Goal: Task Accomplishment & Management: Manage account settings

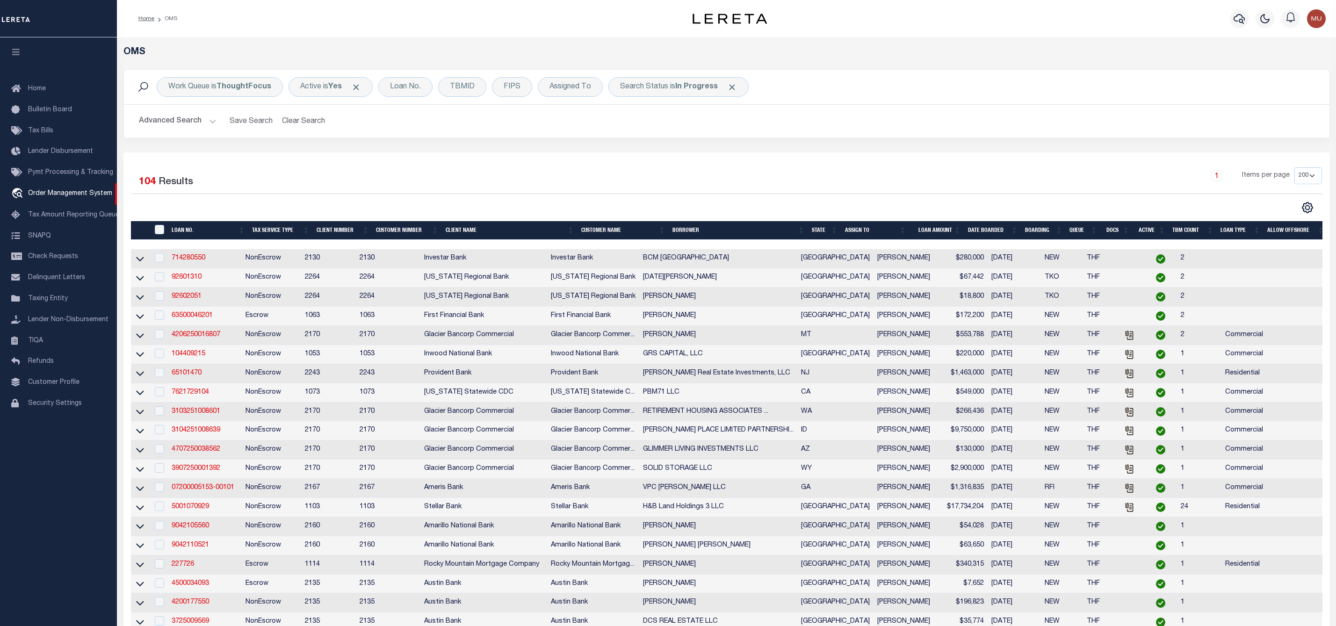
select select "200"
click at [281, 460] on td "NonEscrow" at bounding box center [271, 449] width 59 height 19
checkbox input "true"
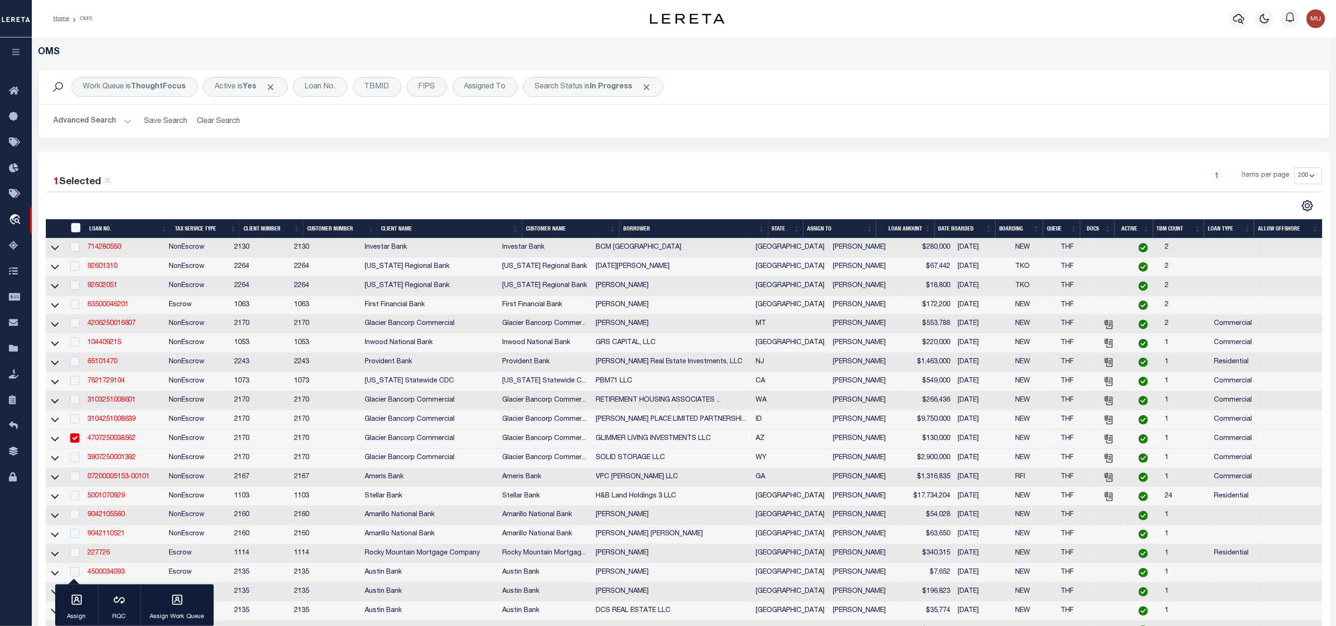
click at [159, 455] on td "3907250001392" at bounding box center [124, 458] width 81 height 19
checkbox input "true"
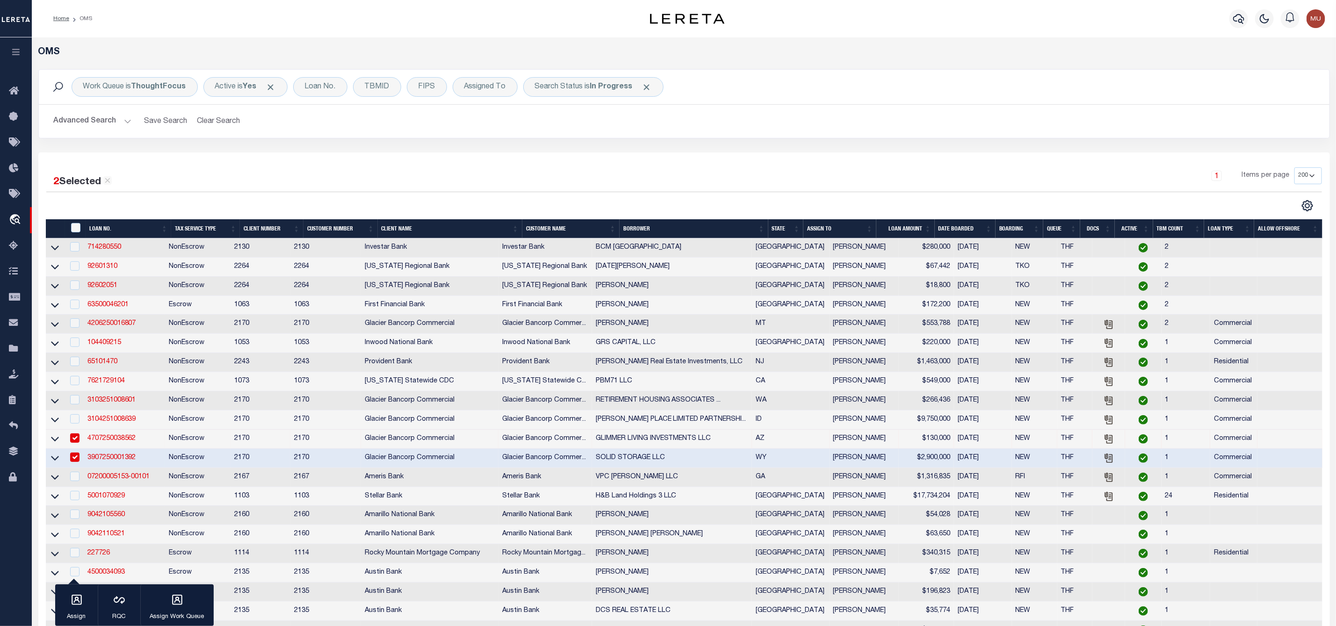
click at [79, 442] on input "checkbox" at bounding box center [74, 437] width 9 height 9
checkbox input "false"
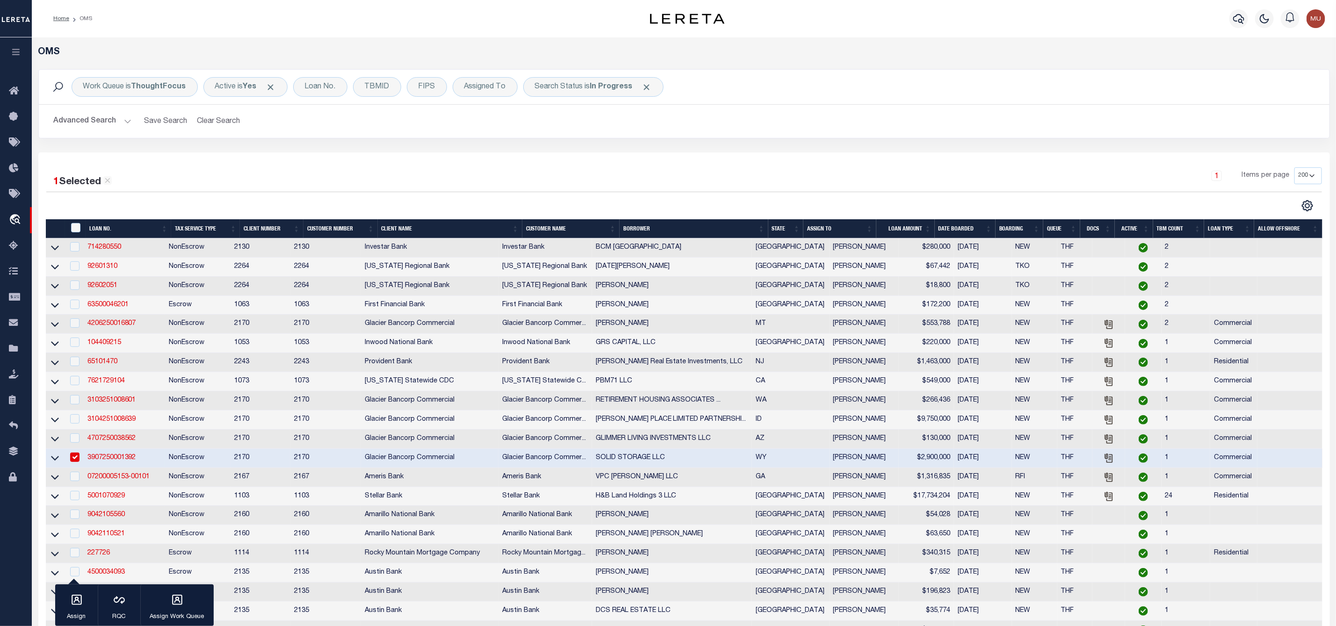
click at [76, 461] on input "checkbox" at bounding box center [74, 457] width 9 height 9
checkbox input "false"
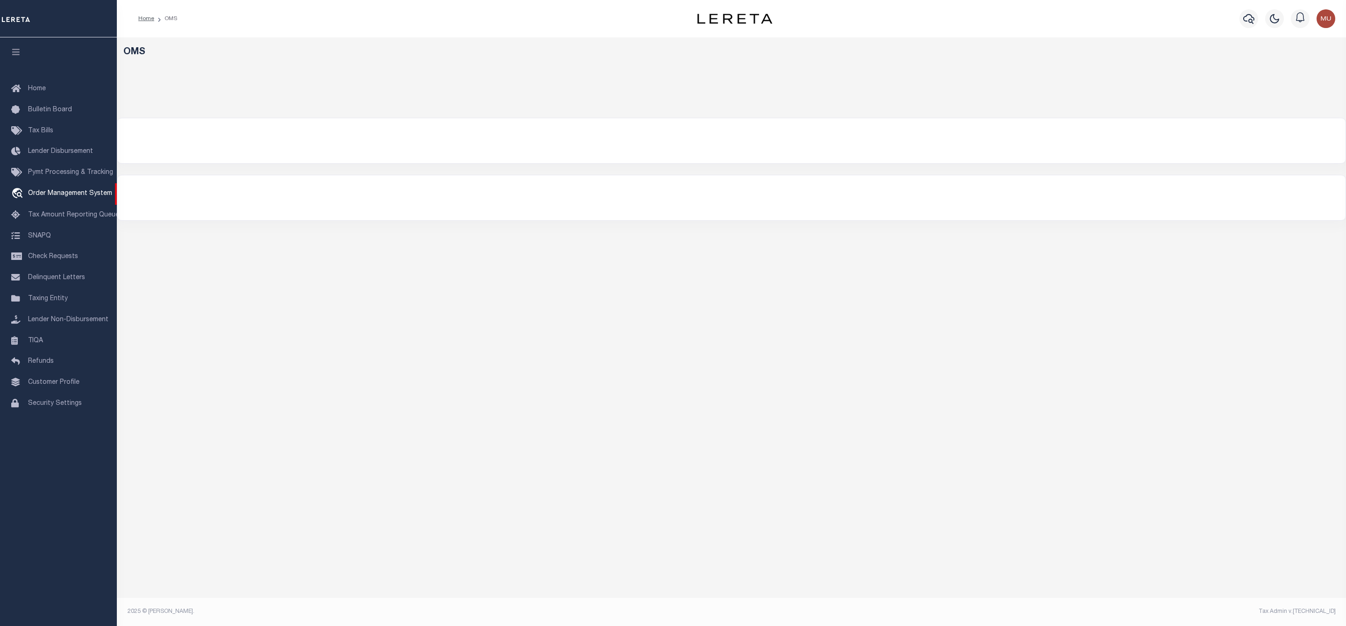
select select "200"
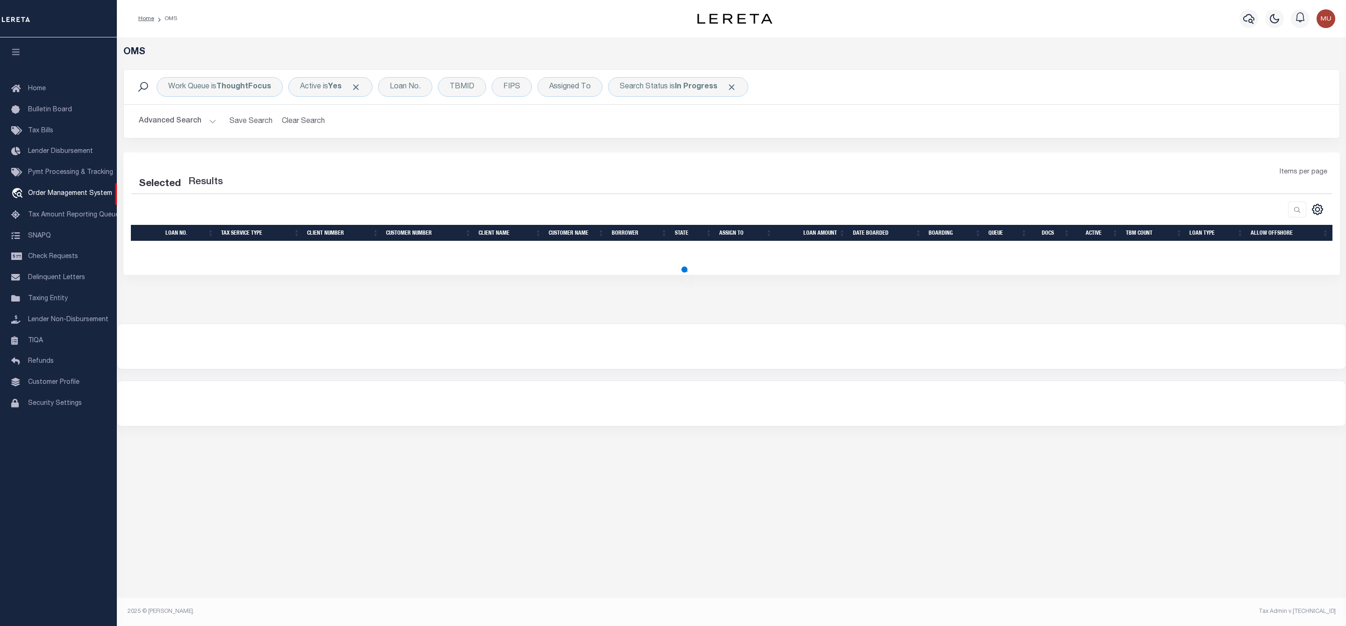
select select "200"
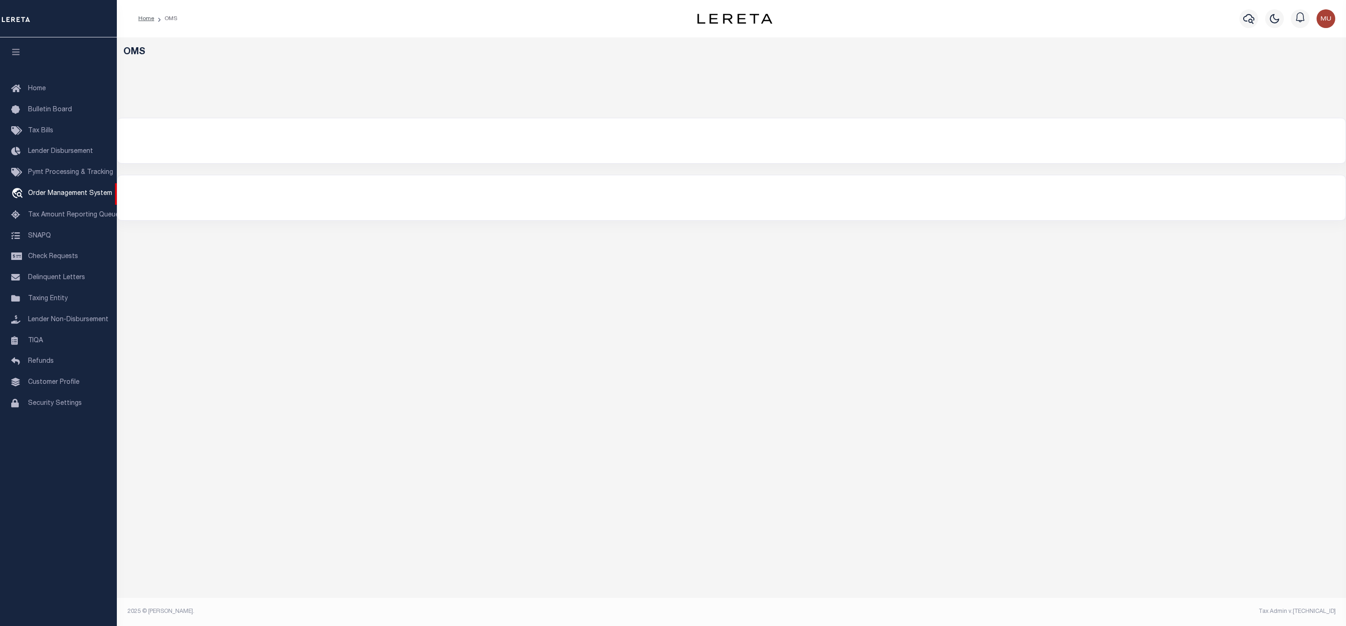
select select "200"
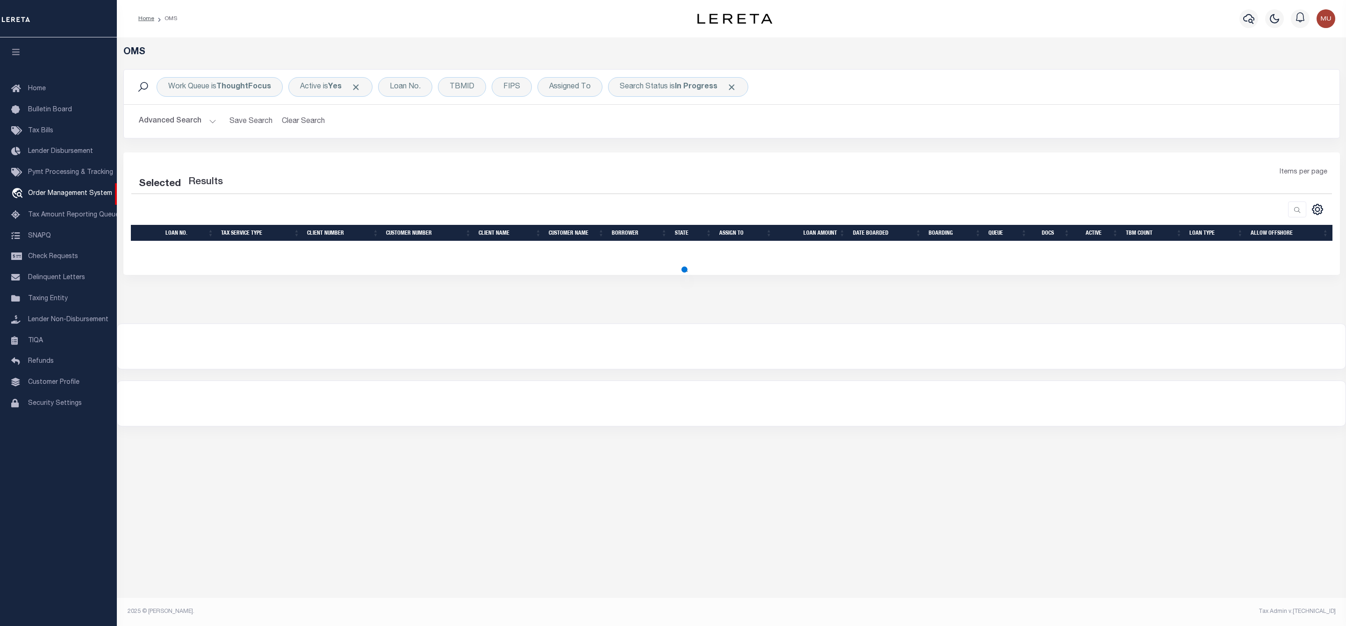
select select "200"
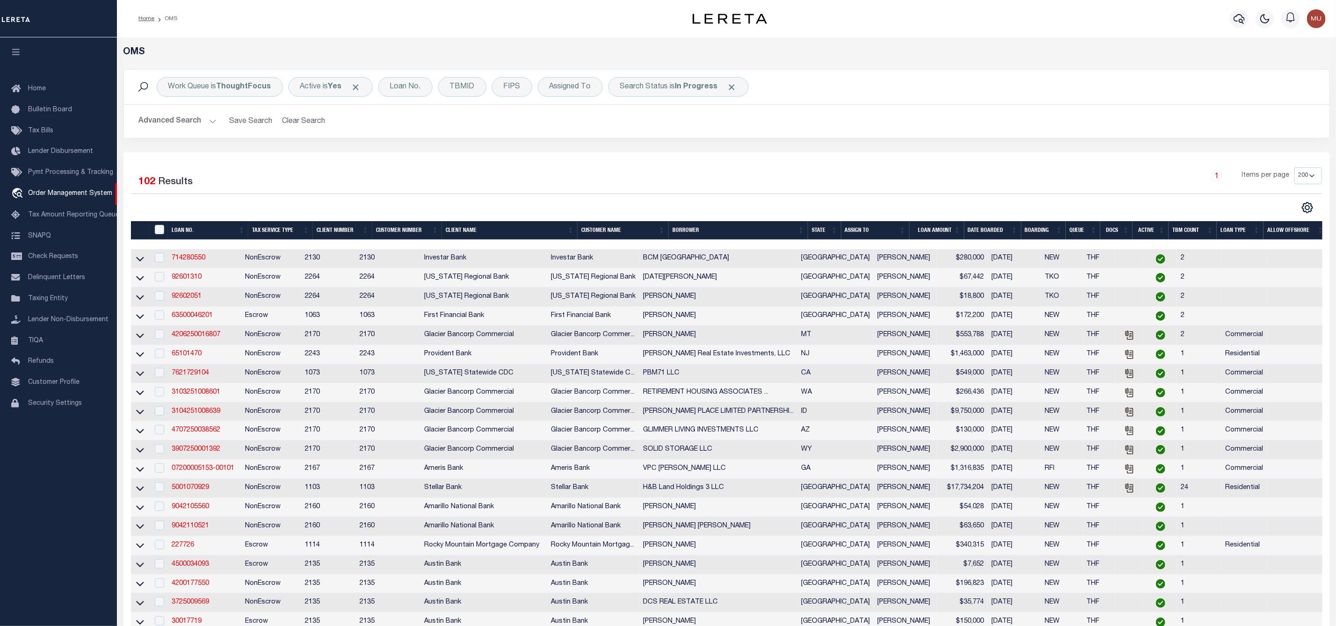
click at [904, 229] on th "ASSIGN TO" at bounding box center [875, 230] width 68 height 19
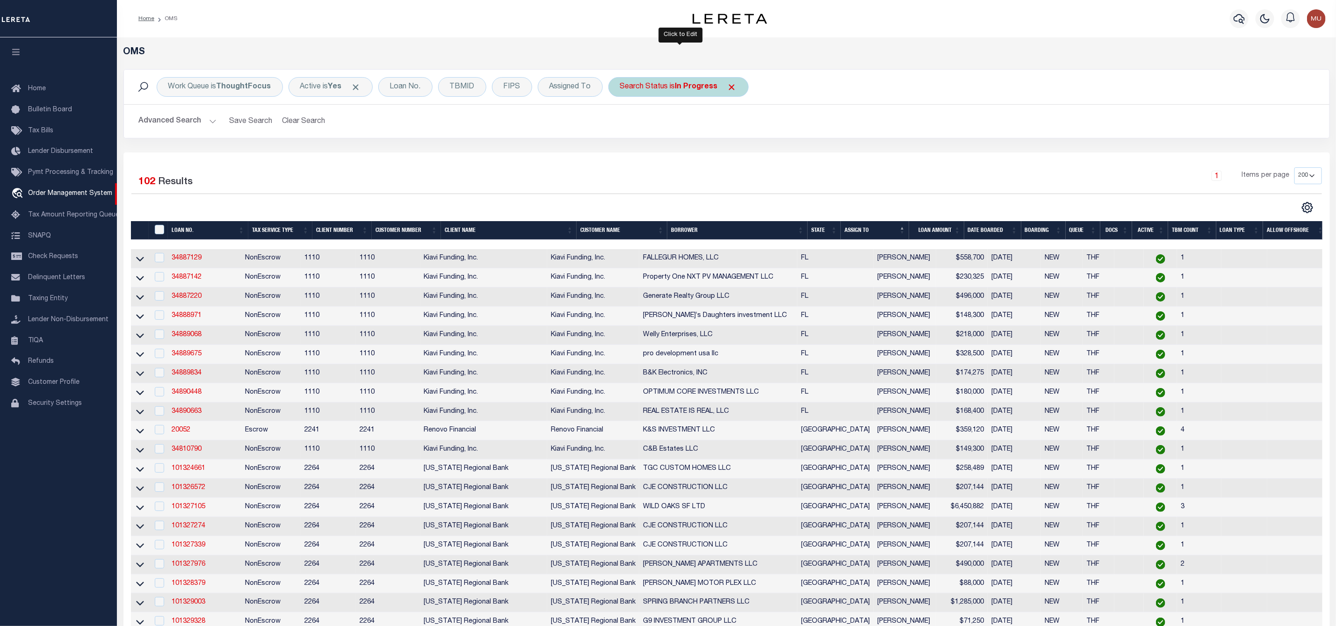
click at [698, 90] on b "In Progress" at bounding box center [696, 86] width 43 height 7
click at [672, 137] on select "Automated Search Bad Parcel Complete Duplicate Parcel High Dollar Reporting In …" at bounding box center [688, 133] width 137 height 18
select select "RD"
click at [622, 125] on select "Automated Search Bad Parcel Complete Duplicate Parcel High Dollar Reporting In …" at bounding box center [688, 133] width 137 height 18
click at [752, 156] on input "Apply" at bounding box center [744, 152] width 28 height 15
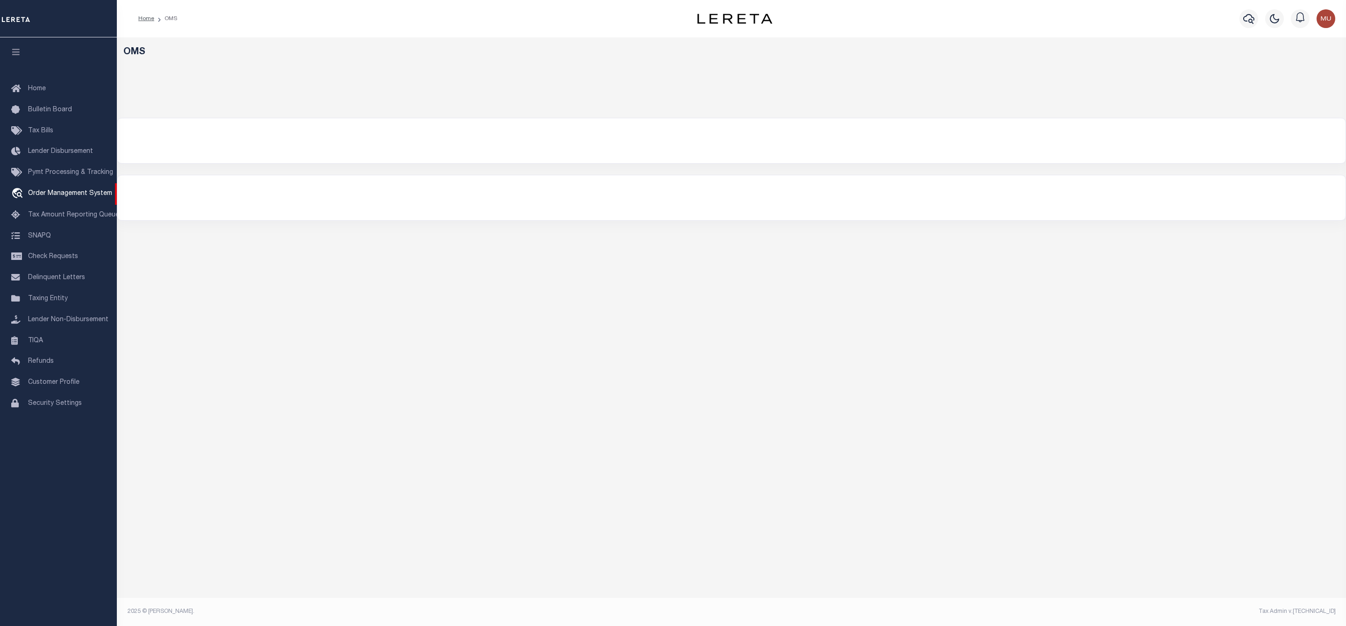
select select "200"
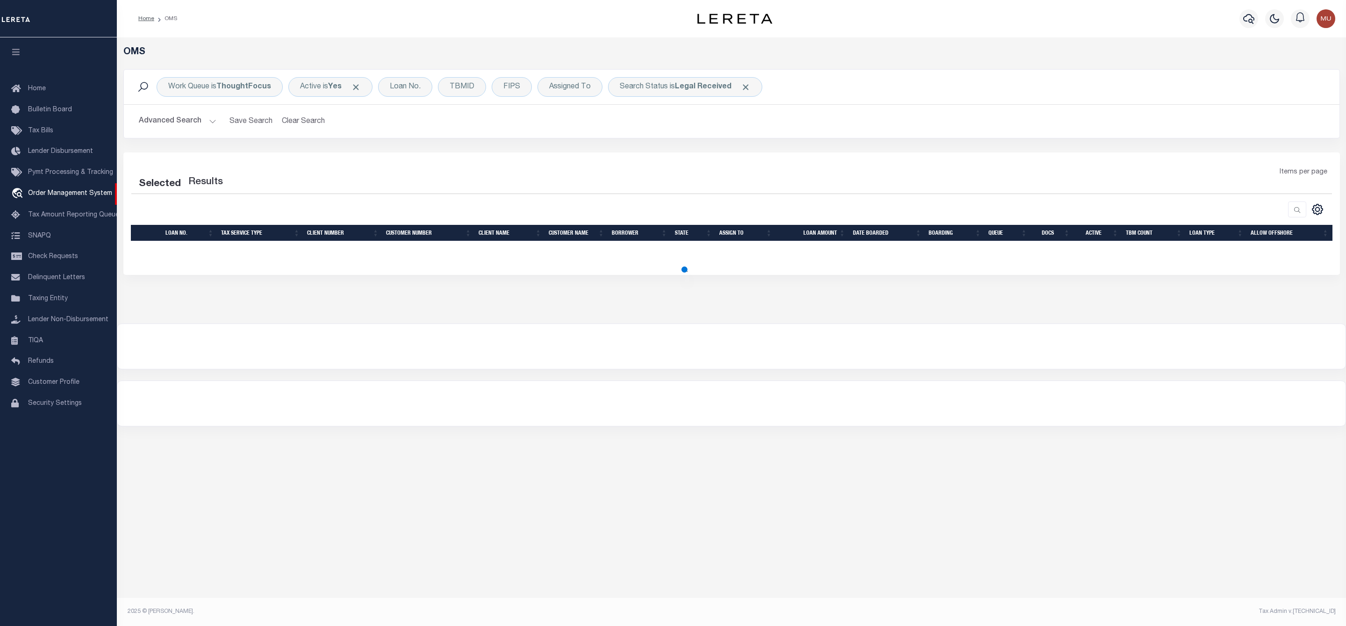
select select "200"
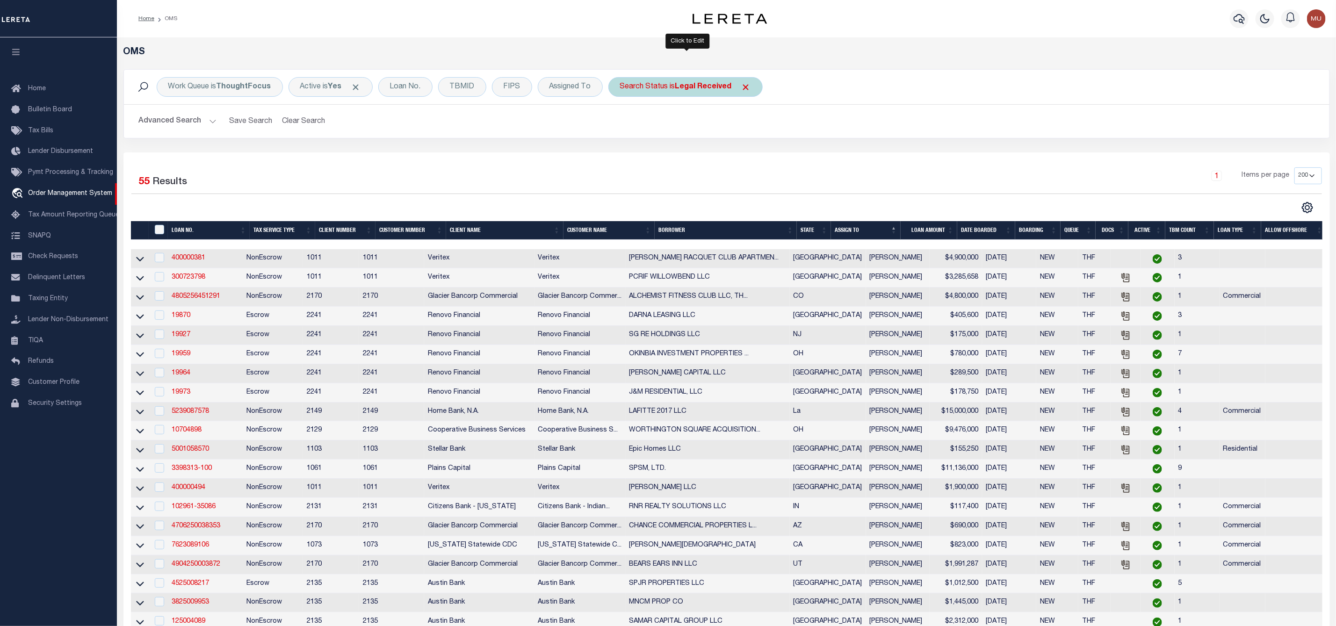
click at [680, 90] on b "Legal Received" at bounding box center [703, 86] width 57 height 7
click at [676, 134] on select "Automated Search Bad Parcel Complete Duplicate Parcel High Dollar Reporting In …" at bounding box center [688, 133] width 137 height 18
select select "IP"
click at [622, 125] on select "Automated Search Bad Parcel Complete Duplicate Parcel High Dollar Reporting In …" at bounding box center [688, 133] width 137 height 18
click at [745, 153] on input "Apply" at bounding box center [744, 152] width 28 height 15
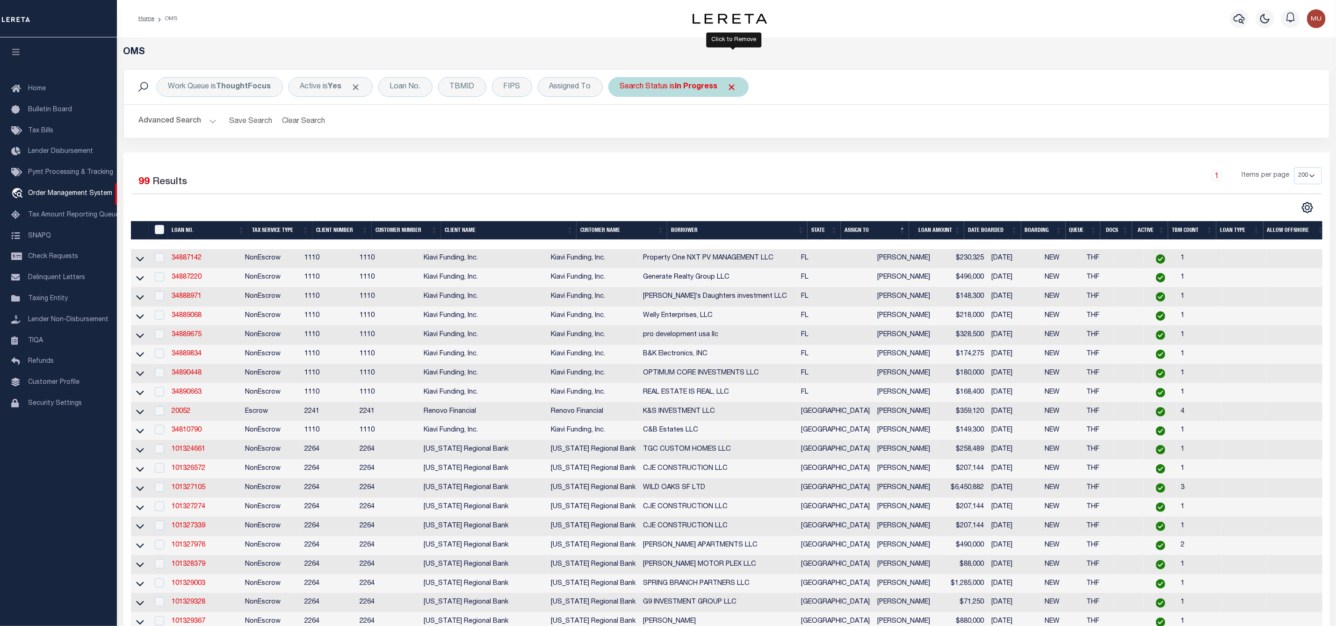
click at [733, 86] on span "Click to Remove" at bounding box center [732, 87] width 10 height 10
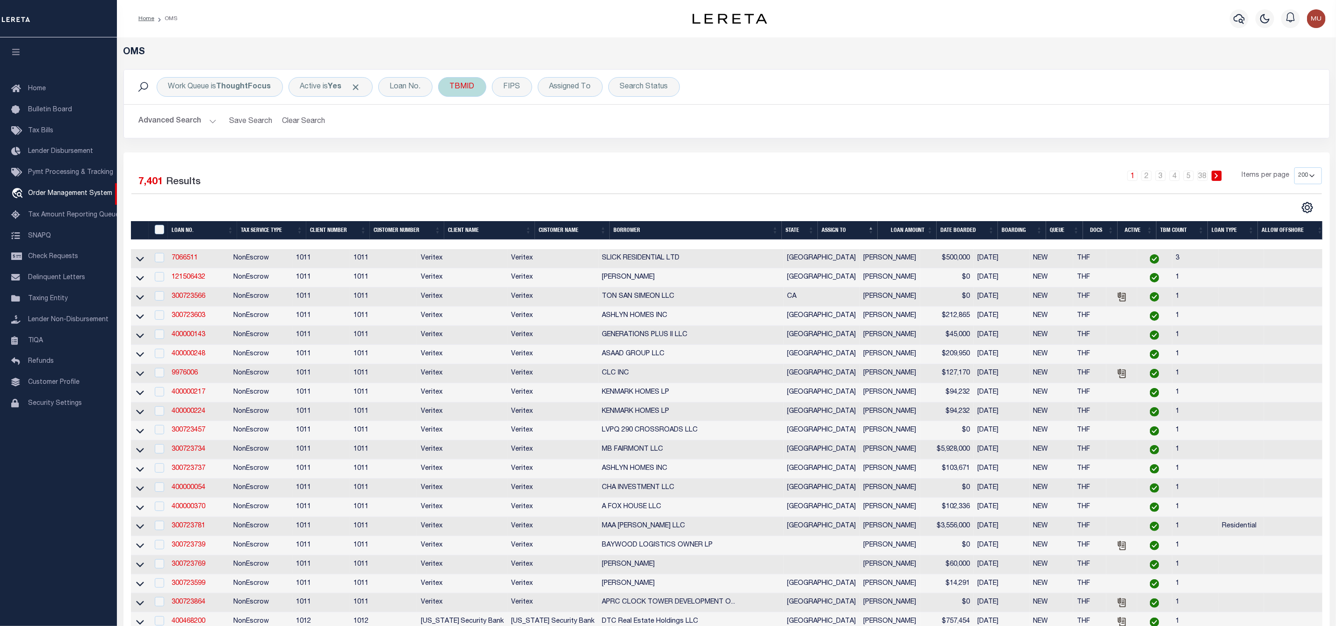
click at [465, 89] on div "TBMID" at bounding box center [462, 87] width 48 height 20
click at [488, 123] on input "number" at bounding box center [518, 129] width 137 height 18
type input "3500506"
click at [578, 151] on input "Apply" at bounding box center [574, 149] width 28 height 15
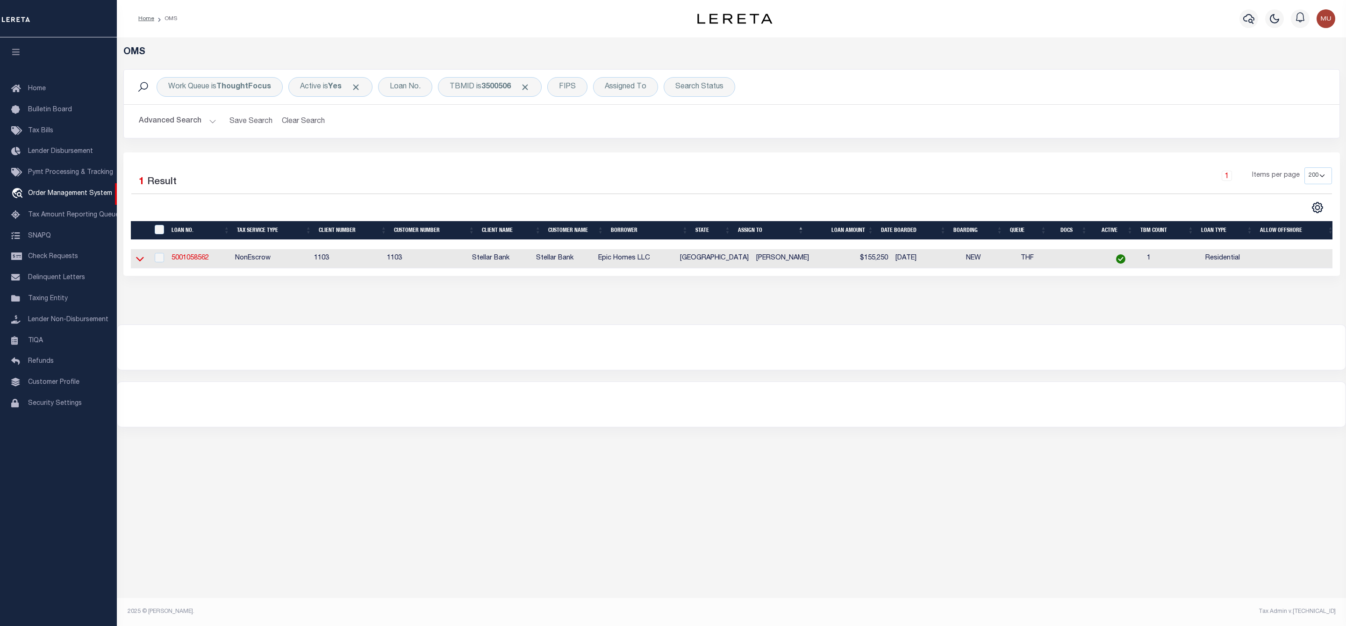
click at [140, 261] on icon at bounding box center [140, 259] width 8 height 10
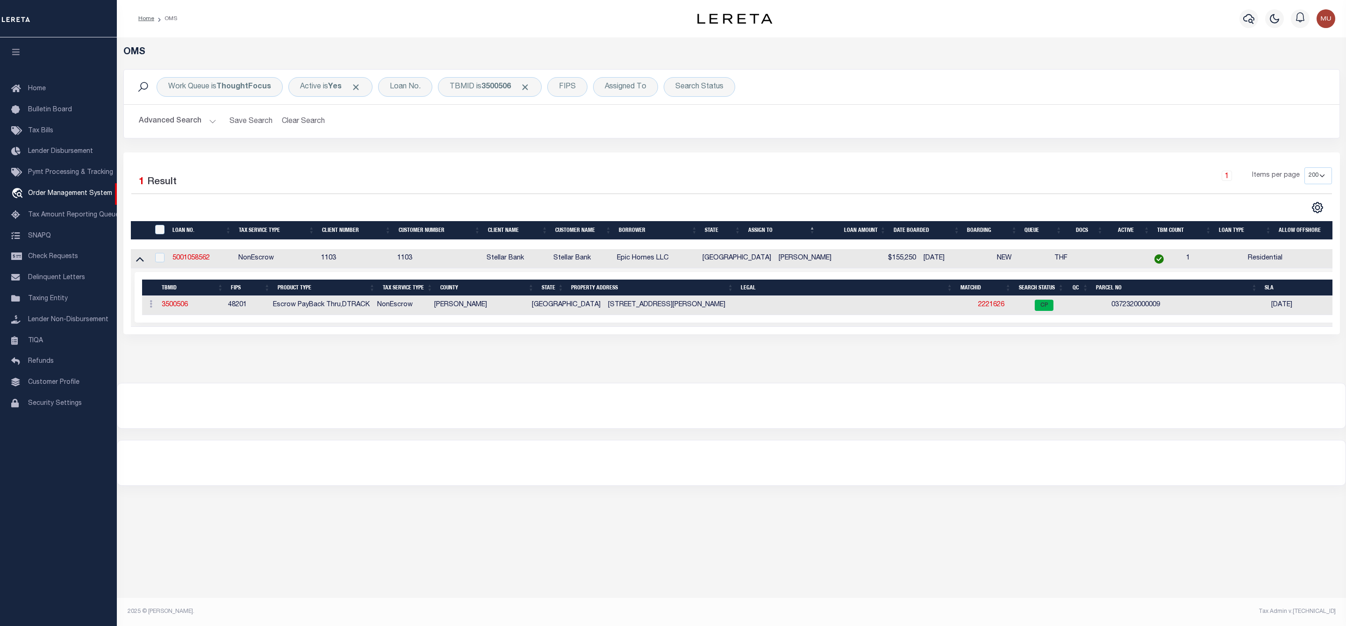
click at [1114, 304] on td "0372320000009" at bounding box center [1188, 305] width 160 height 19
copy td "0372320000009"
click at [530, 86] on span "Click to Remove" at bounding box center [525, 87] width 10 height 10
click at [574, 89] on div "Assigned To" at bounding box center [570, 87] width 65 height 20
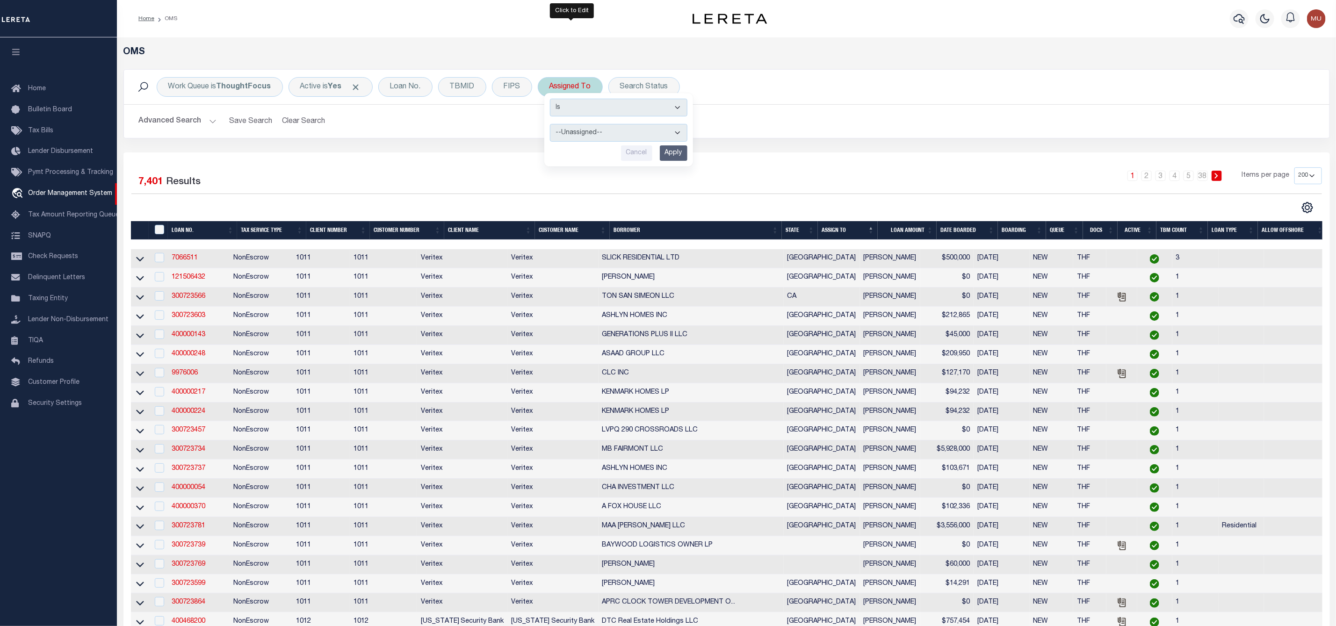
click at [582, 134] on select "--Unassigned-- Abdul Muzain Agustin Fernandez Ahmad Darwish Alberto Estrada All…" at bounding box center [618, 133] width 137 height 18
select select "[PERSON_NAME]"
click at [551, 125] on select "--Unassigned-- Abdul Muzain Agustin Fernandez Ahmad Darwish Alberto Estrada All…" at bounding box center [618, 133] width 137 height 18
click at [683, 156] on input "Apply" at bounding box center [674, 152] width 28 height 15
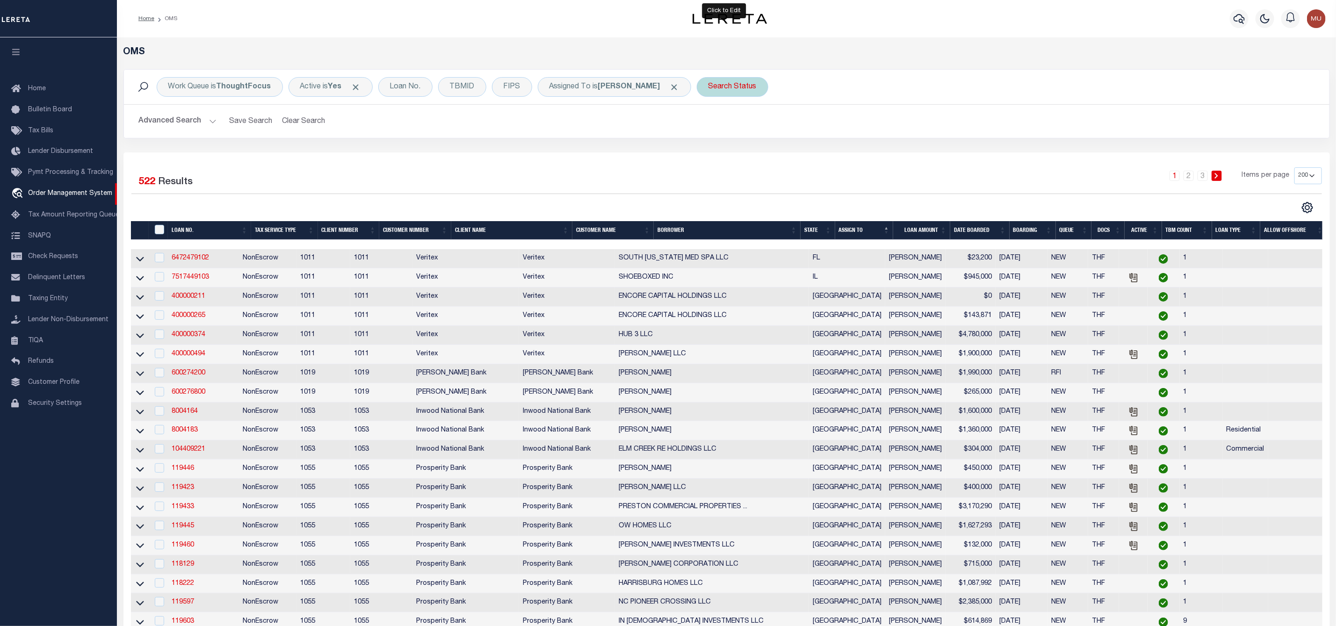
click at [731, 88] on div "Search Status" at bounding box center [733, 87] width 72 height 20
select select "RD"
click at [825, 158] on input "Apply" at bounding box center [833, 152] width 28 height 15
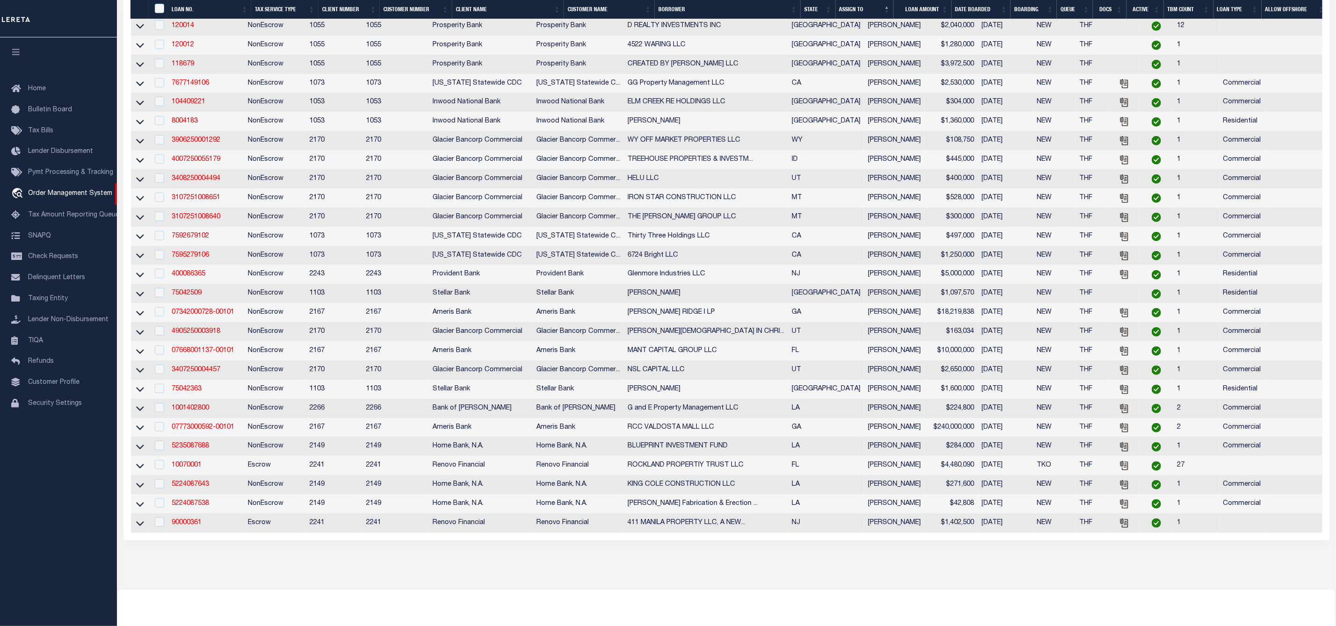
scroll to position [589, 0]
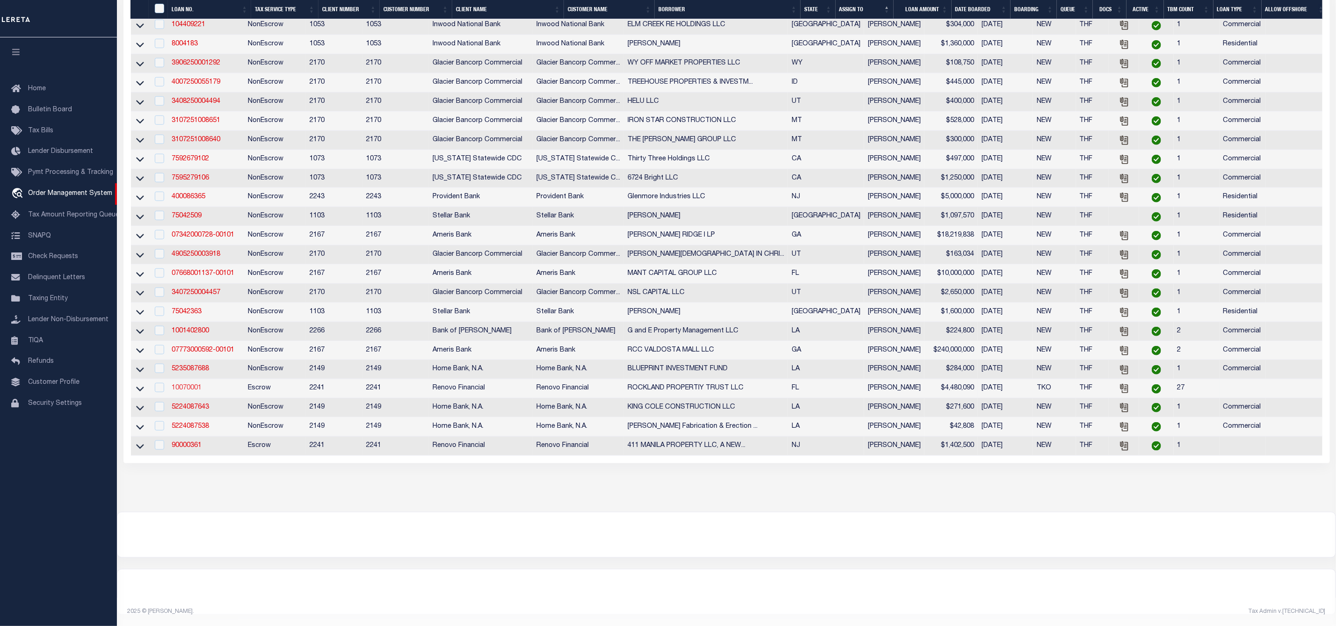
click at [182, 385] on link "10070001" at bounding box center [187, 388] width 30 height 7
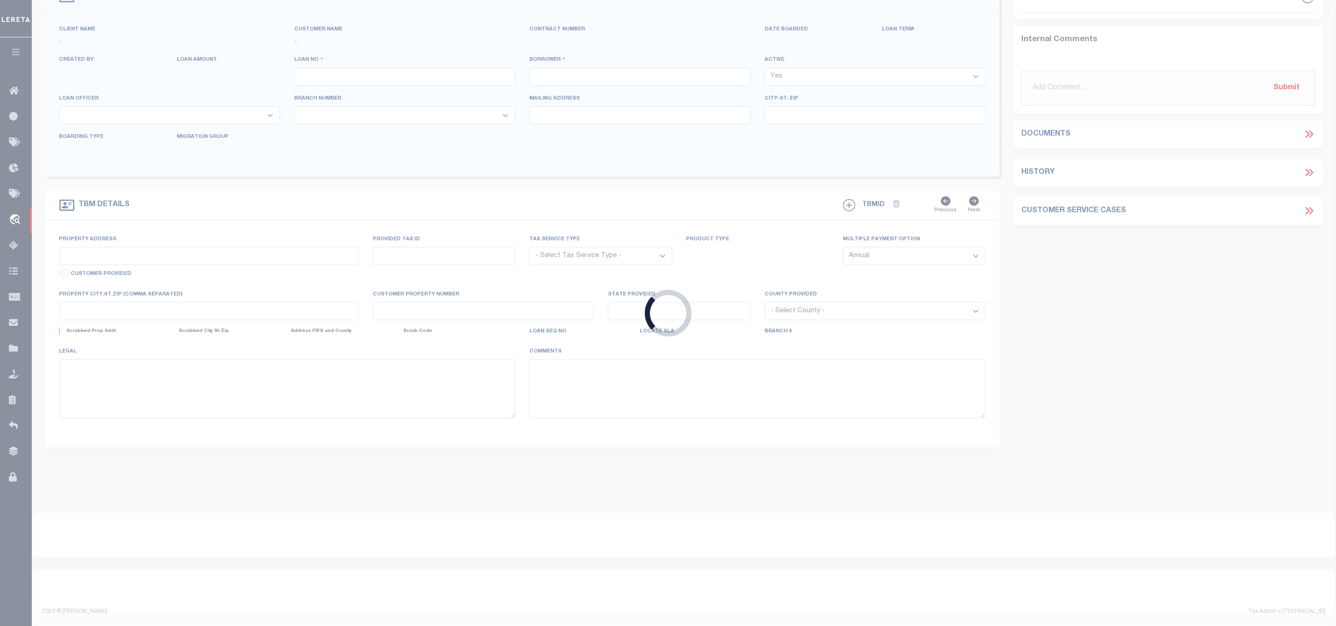
type input "10070001"
type input "ROCKLAND PROPERTIY TRUST LLC"
select select
select select "400"
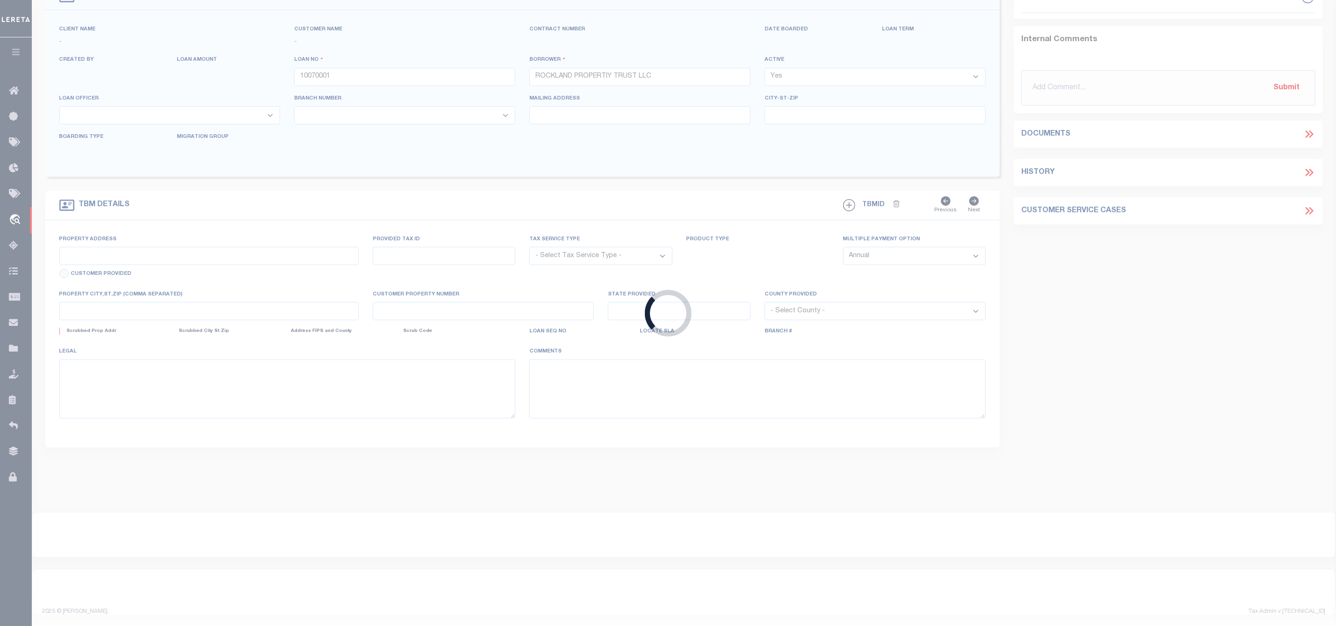
select select "Escrow"
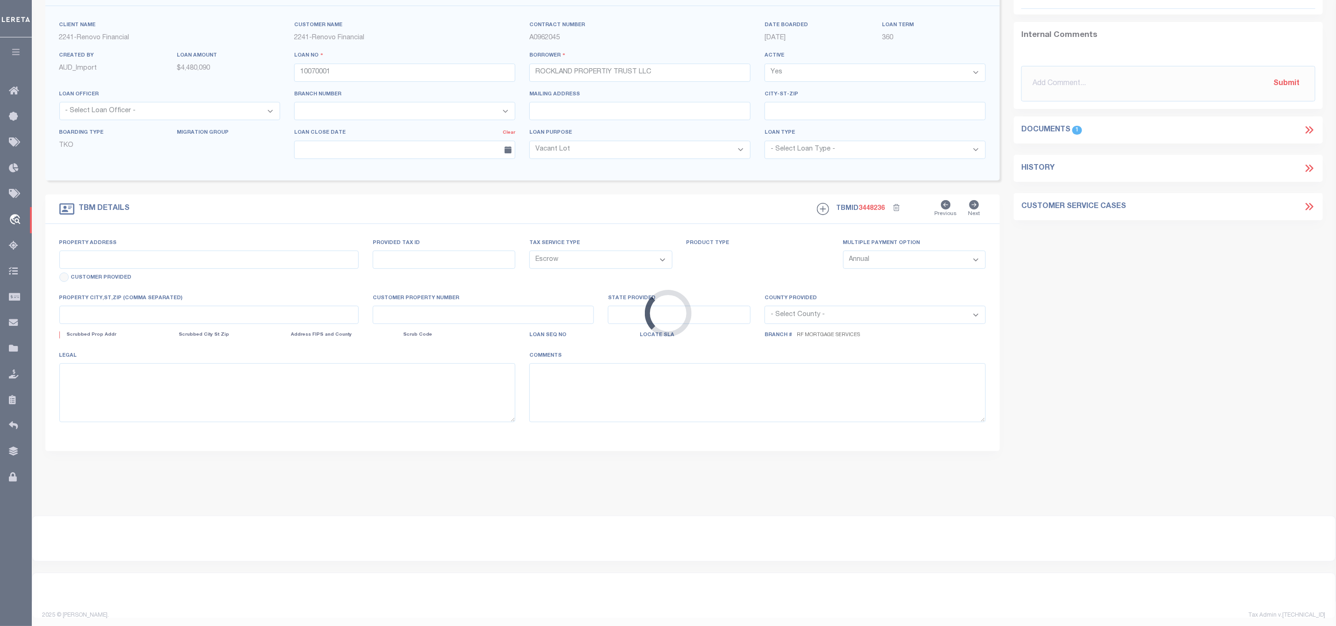
scroll to position [17, 0]
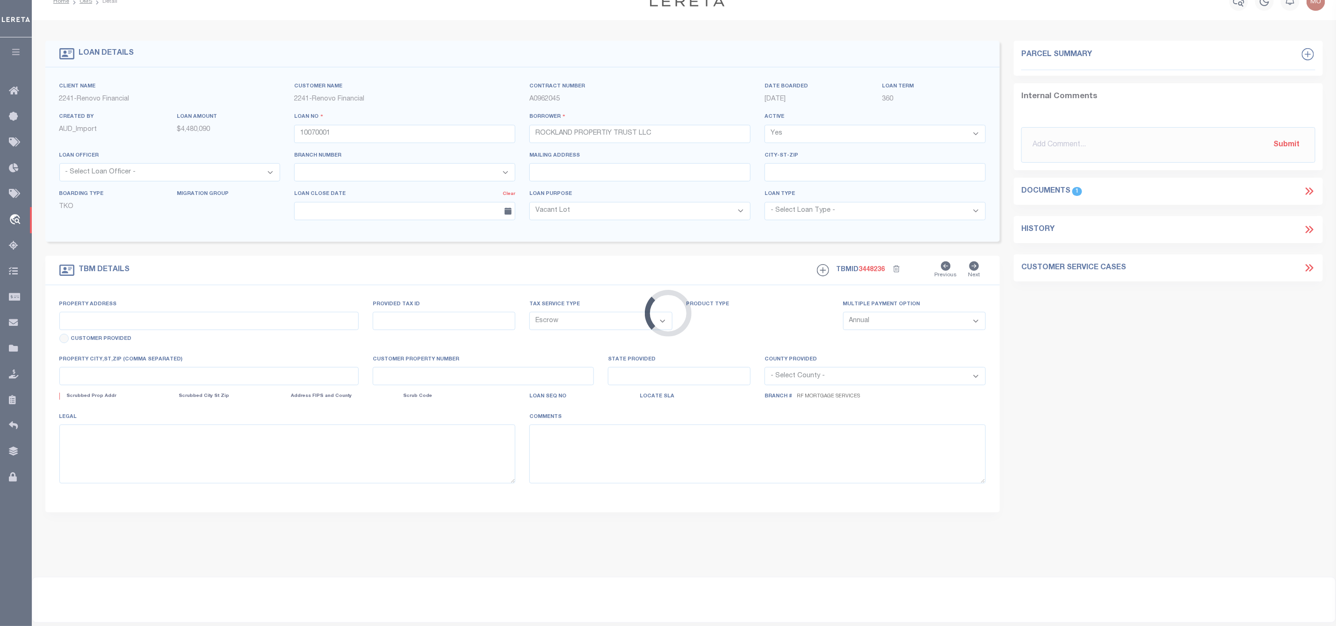
select select "14701"
type input "10012 N 24Th St"
select select
type input "Tampa, FL 33612"
type input "a0kUS00000BxH4x"
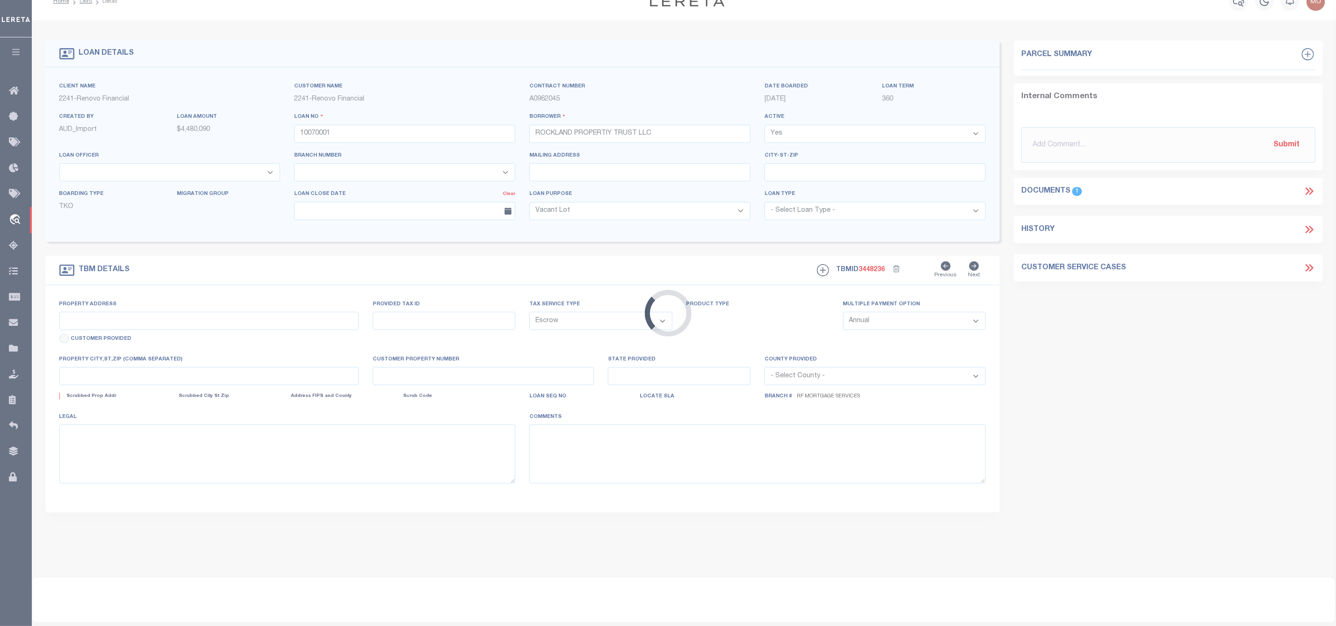
type input "FL"
select select
select select "25067"
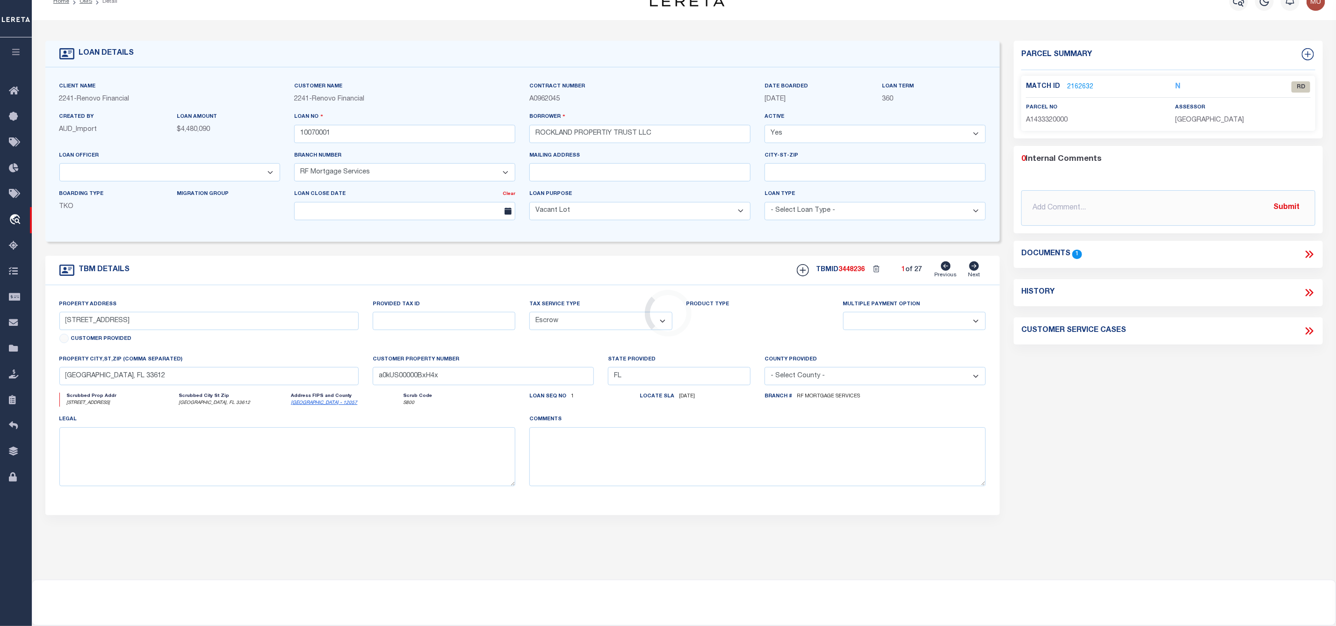
scroll to position [0, 0]
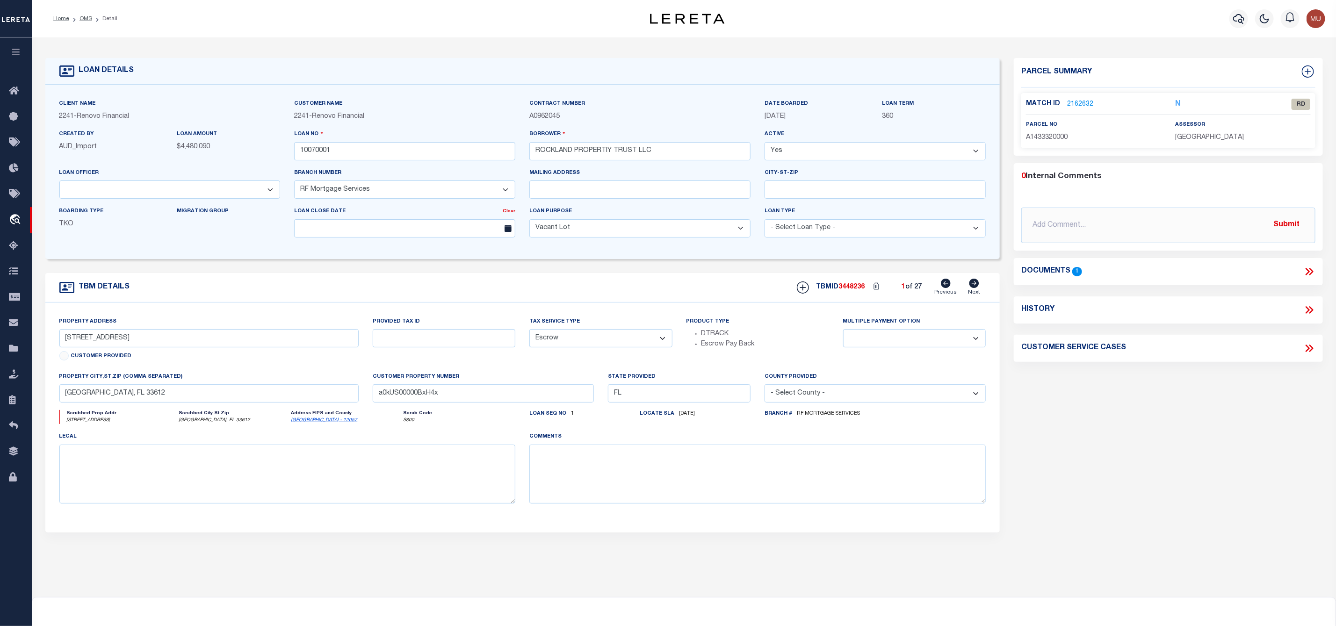
click at [1311, 273] on icon at bounding box center [1311, 271] width 4 height 7
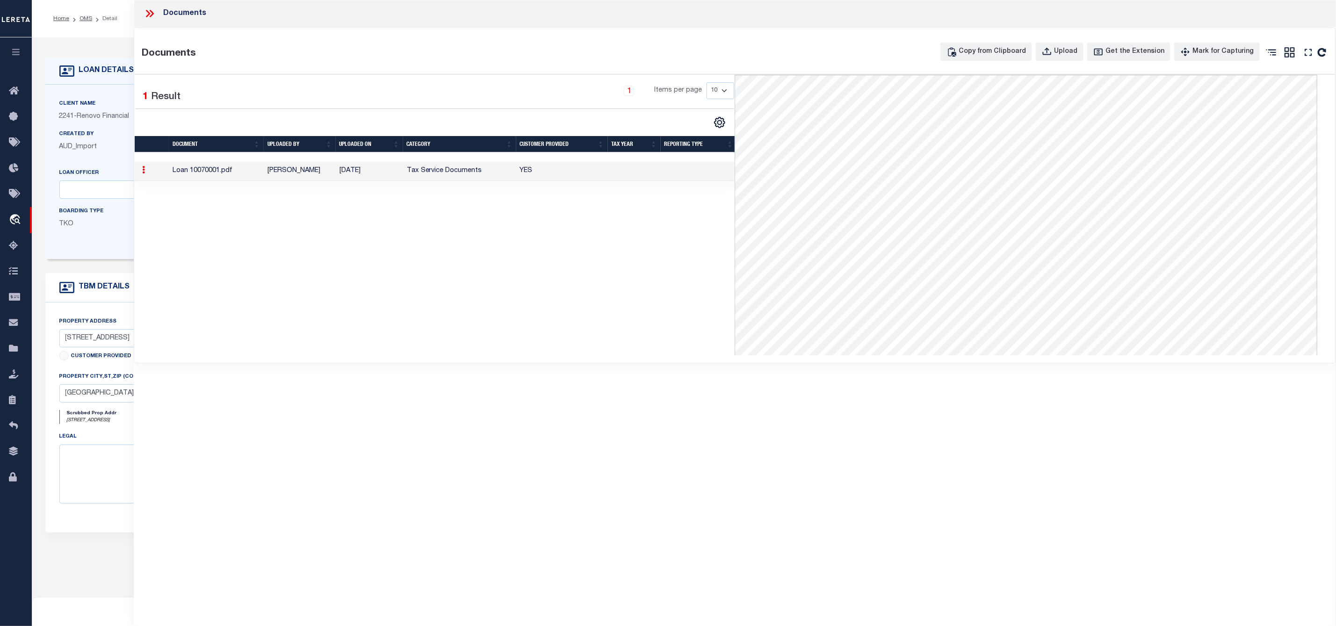
click at [147, 12] on icon at bounding box center [148, 13] width 4 height 7
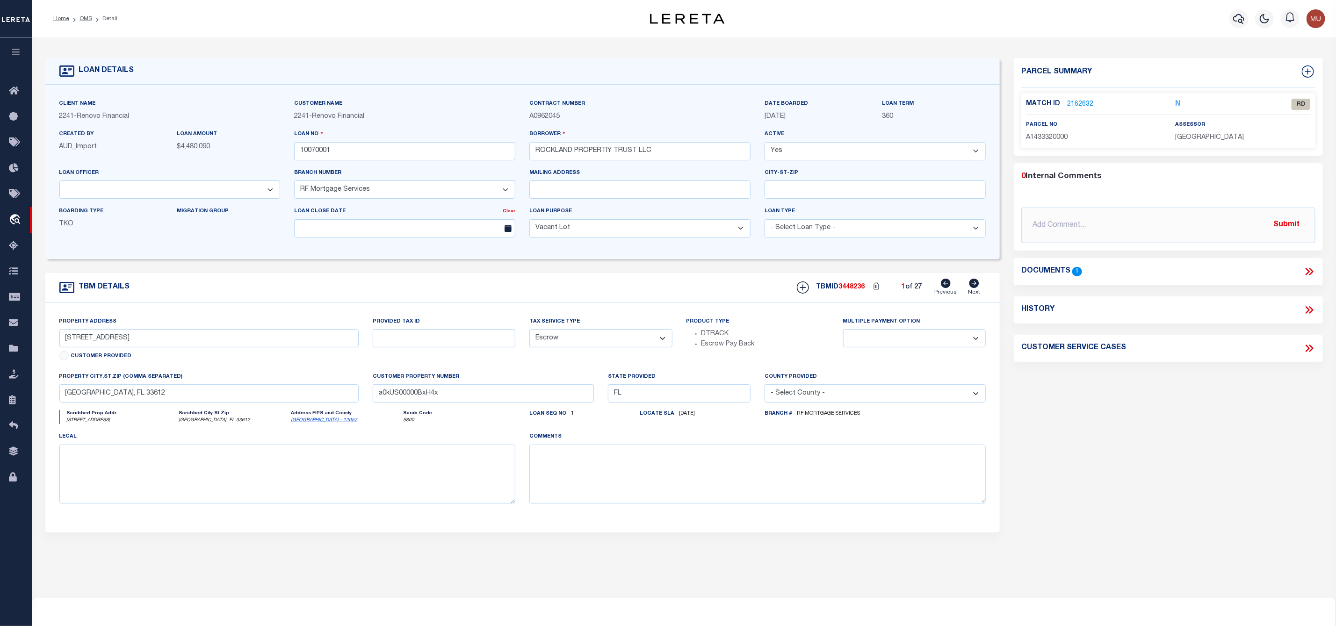
click at [1079, 106] on link "2162632" at bounding box center [1080, 105] width 26 height 10
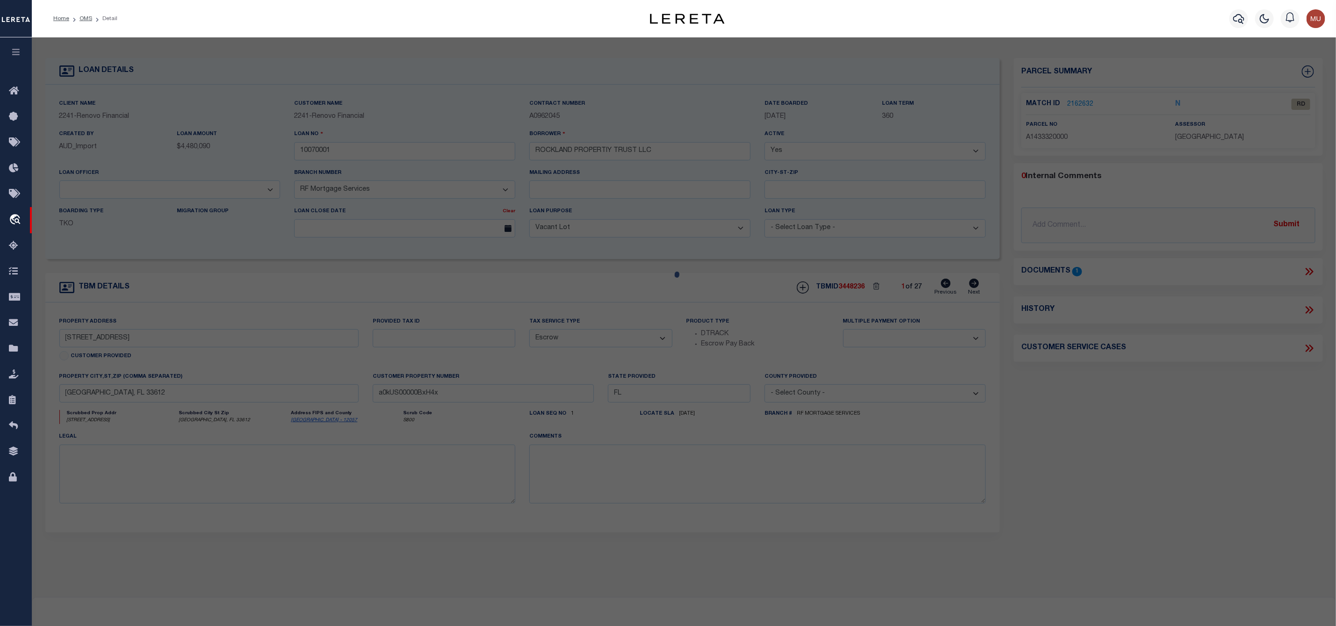
checkbox input "false"
select select "RD"
type input "LAND 10012 TRUST"
select select "ATL"
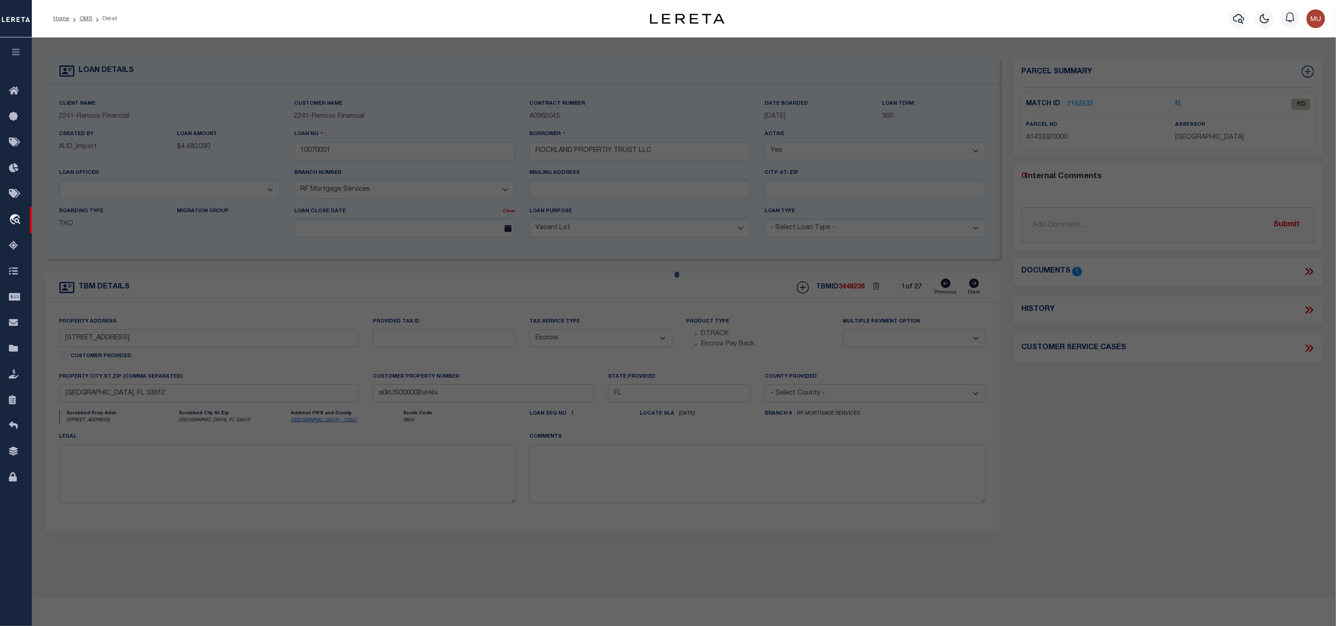
select select "ADD"
type input "10012 N 24TH ST"
checkbox input "false"
type input "TAMPA, FL 33612"
type textarea "BARBARA HEIGHTS LOT 7 AND S 10 FT OF LOT 8 BLOCK 3"
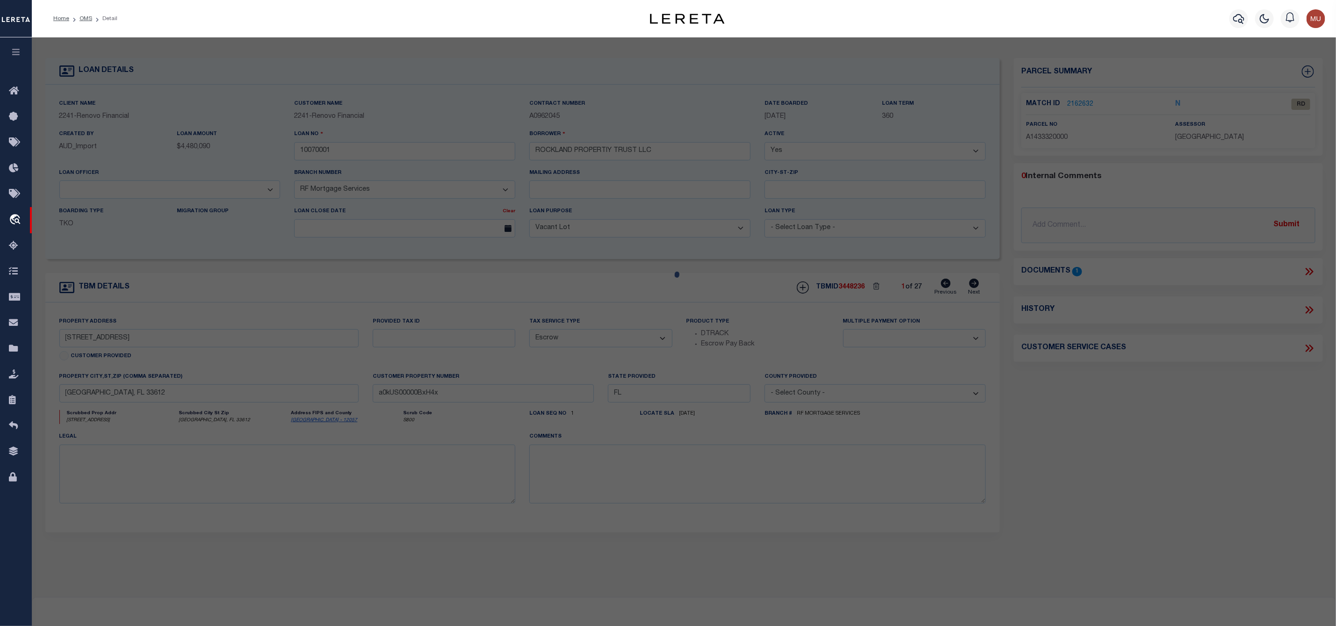
type textarea "Document uploaded that satisfies a legal requirement, changing from ND to RD"
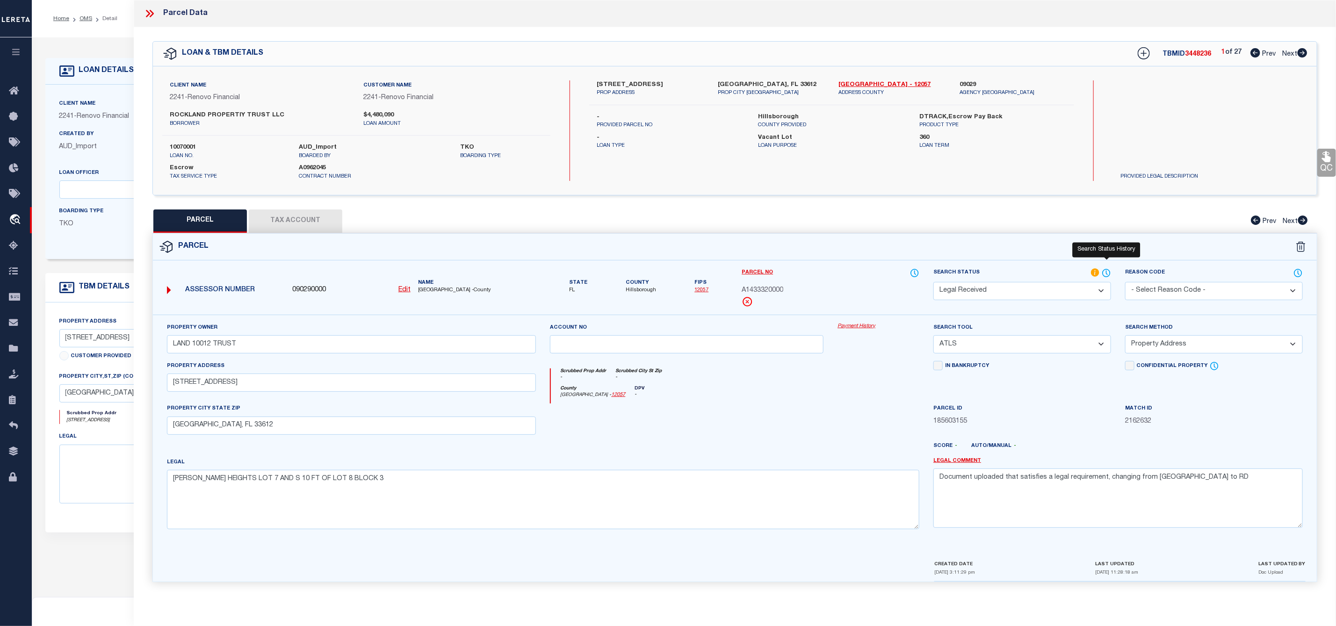
click at [1103, 270] on icon at bounding box center [1105, 273] width 9 height 10
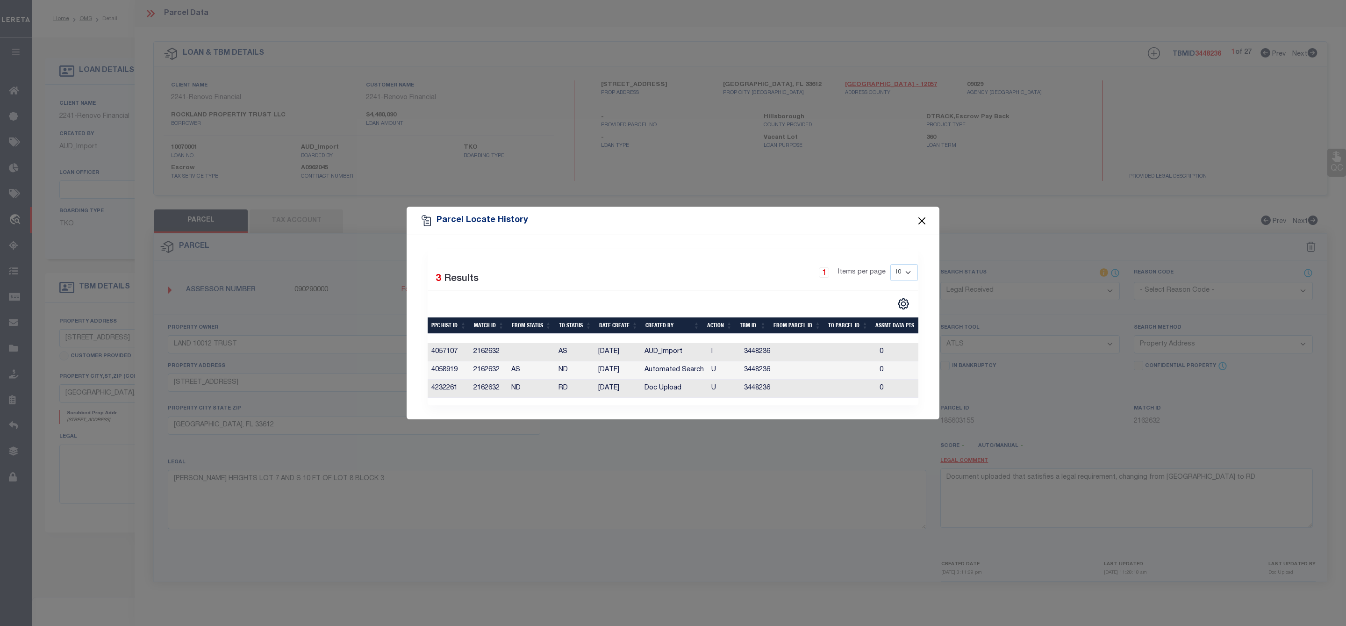
click at [923, 216] on button "Close" at bounding box center [922, 221] width 12 height 12
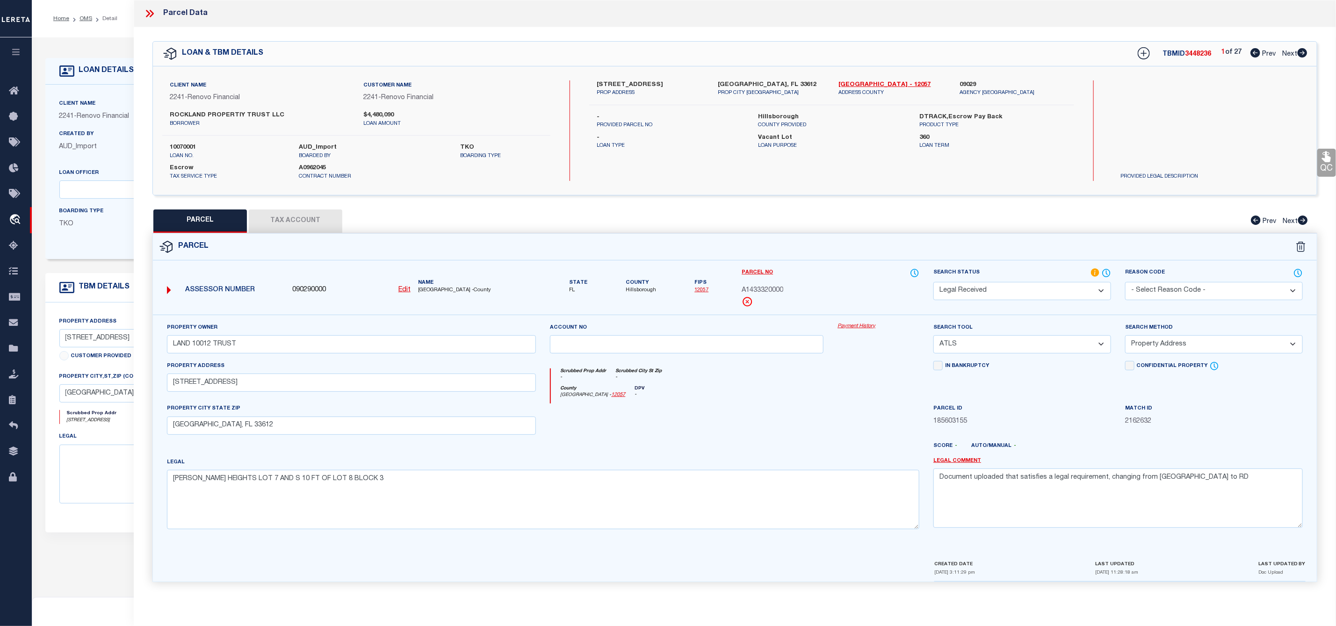
click at [149, 11] on icon at bounding box center [150, 13] width 12 height 12
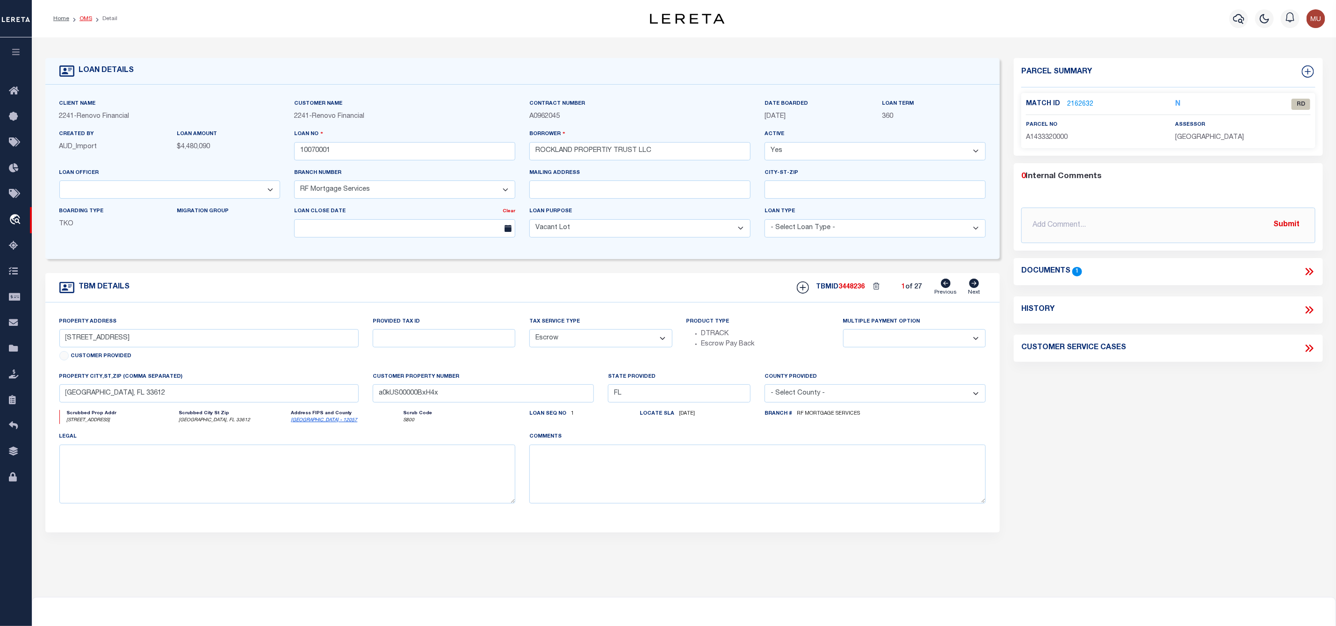
click at [87, 20] on link "OMS" at bounding box center [85, 19] width 13 height 6
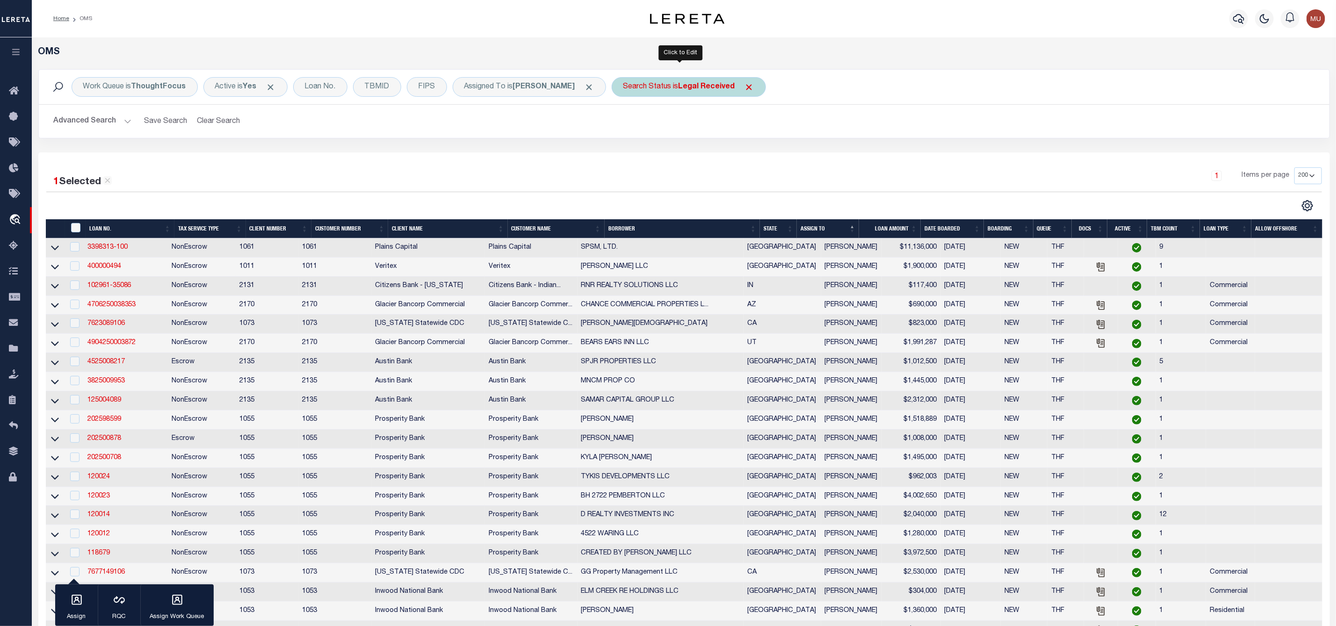
click at [663, 86] on div "Search Status is Legal Received" at bounding box center [688, 87] width 154 height 20
click at [658, 130] on select "Automated Search Bad Parcel Complete Duplicate Parcel High Dollar Reporting In …" at bounding box center [692, 133] width 137 height 18
select select "IP"
click at [624, 125] on select "Automated Search Bad Parcel Complete Duplicate Parcel High Dollar Reporting In …" at bounding box center [692, 133] width 137 height 18
click at [746, 160] on input "Apply" at bounding box center [748, 152] width 28 height 15
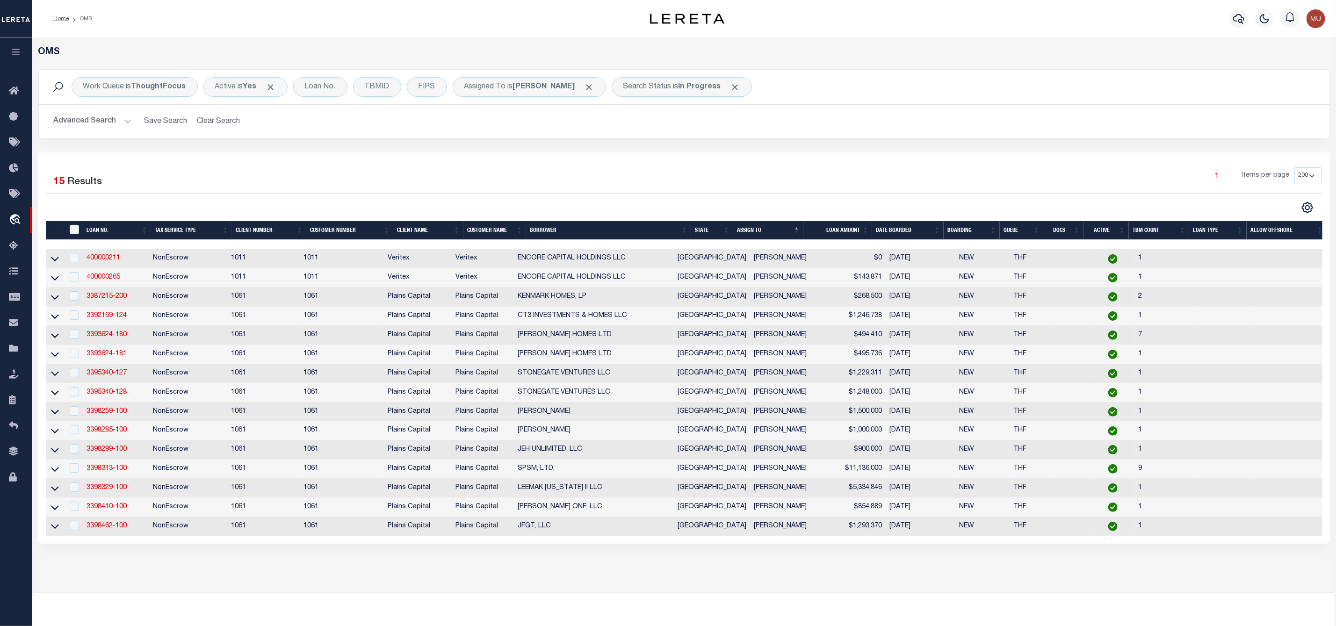
click at [68, 231] on div "" at bounding box center [74, 230] width 15 height 10
click at [79, 226] on th "" at bounding box center [73, 230] width 19 height 19
click at [77, 233] on input "" at bounding box center [74, 229] width 9 height 9
checkbox input "true"
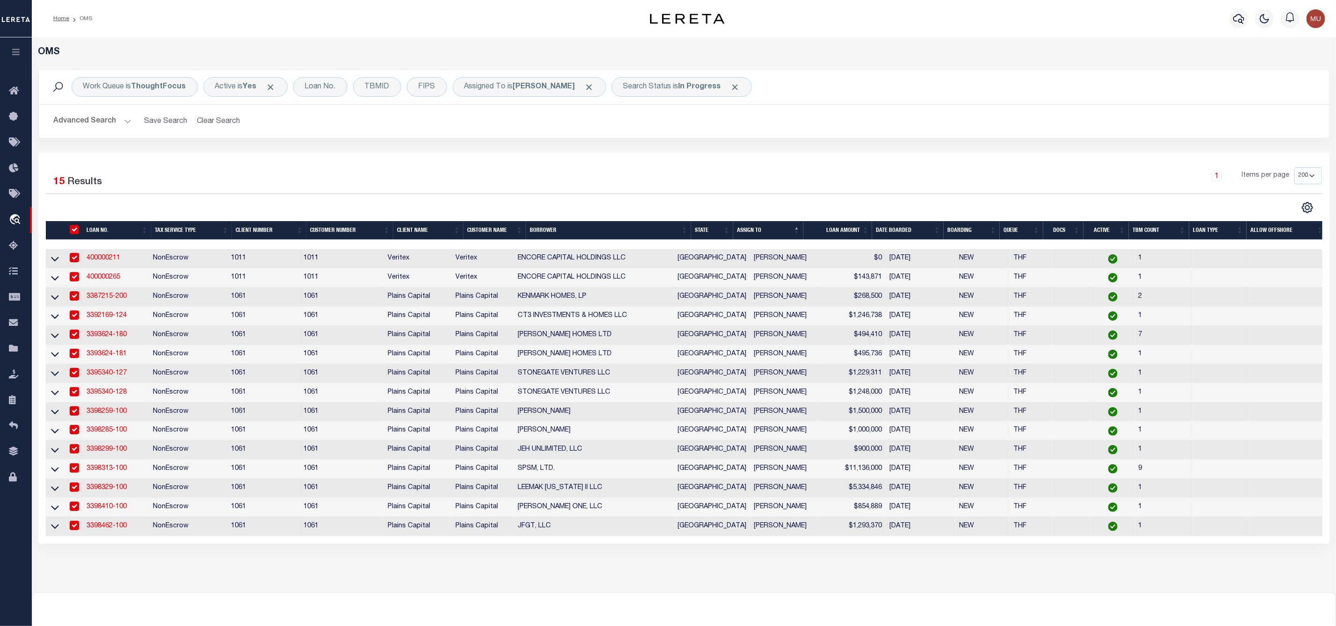
checkbox input "true"
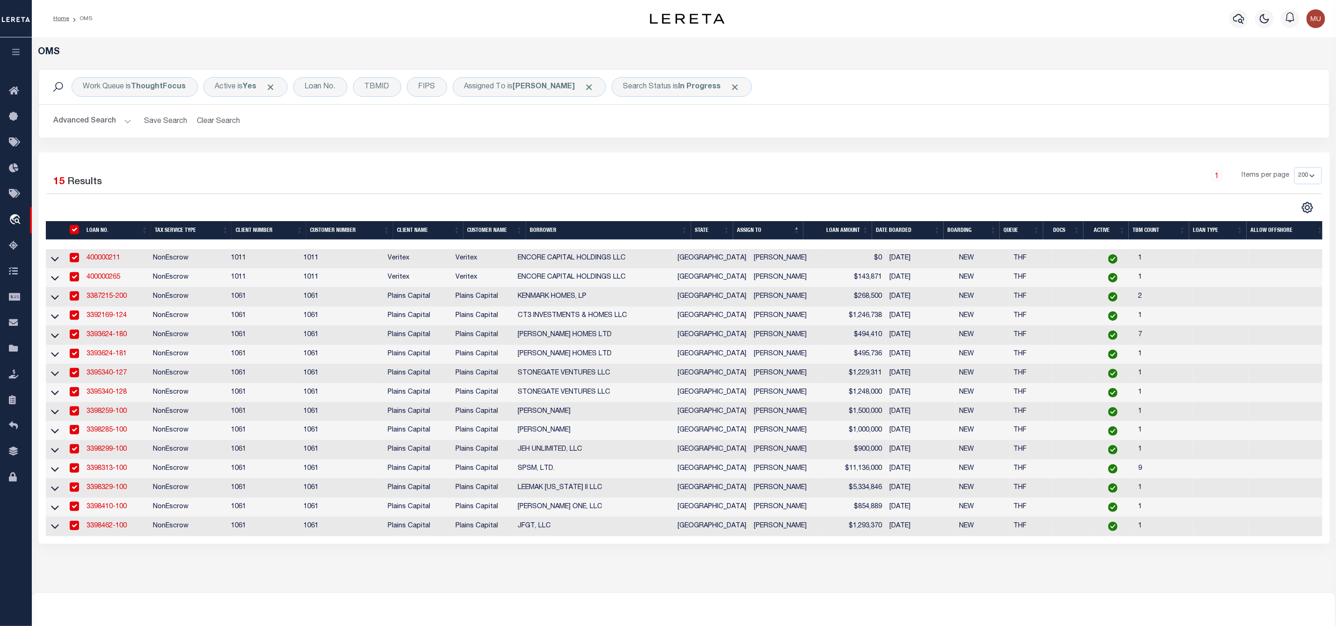
checkbox input "true"
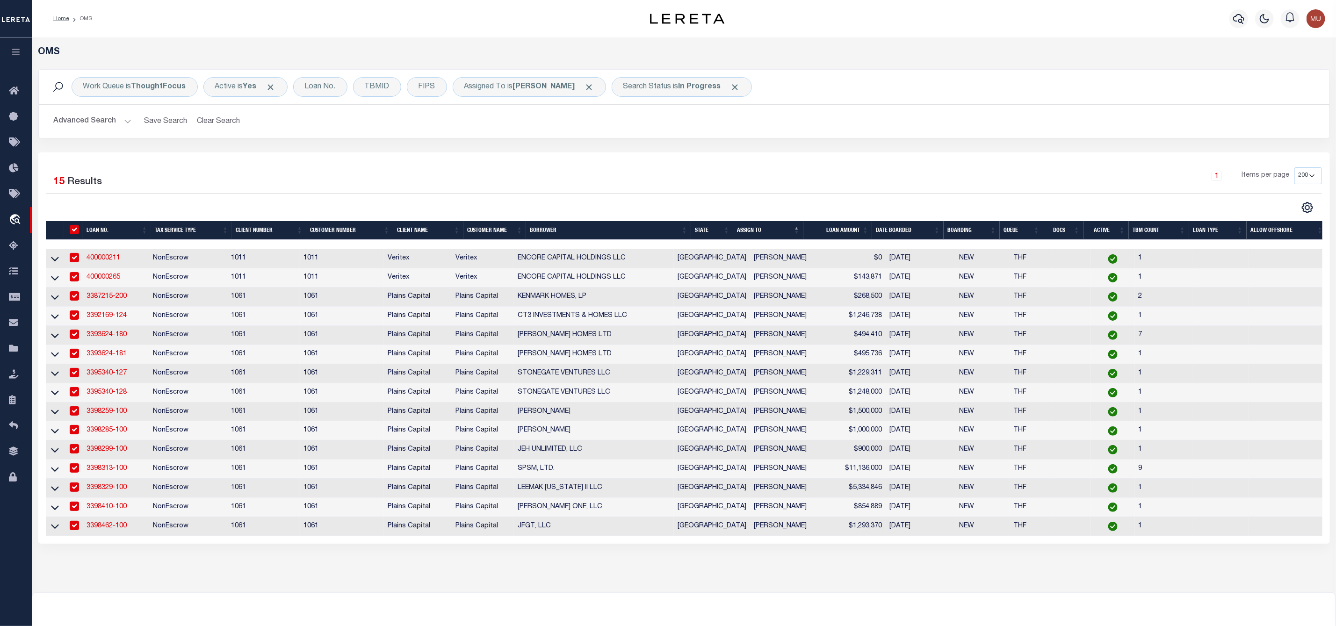
checkbox input "true"
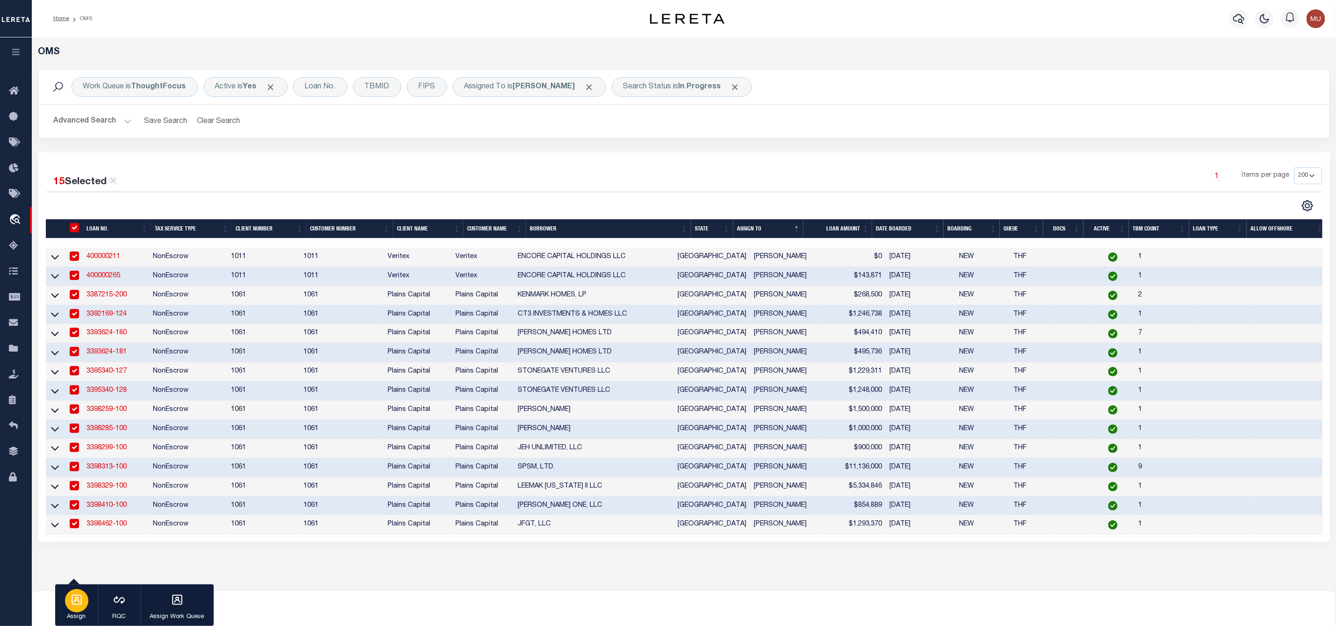
click at [87, 602] on div "button" at bounding box center [76, 600] width 23 height 23
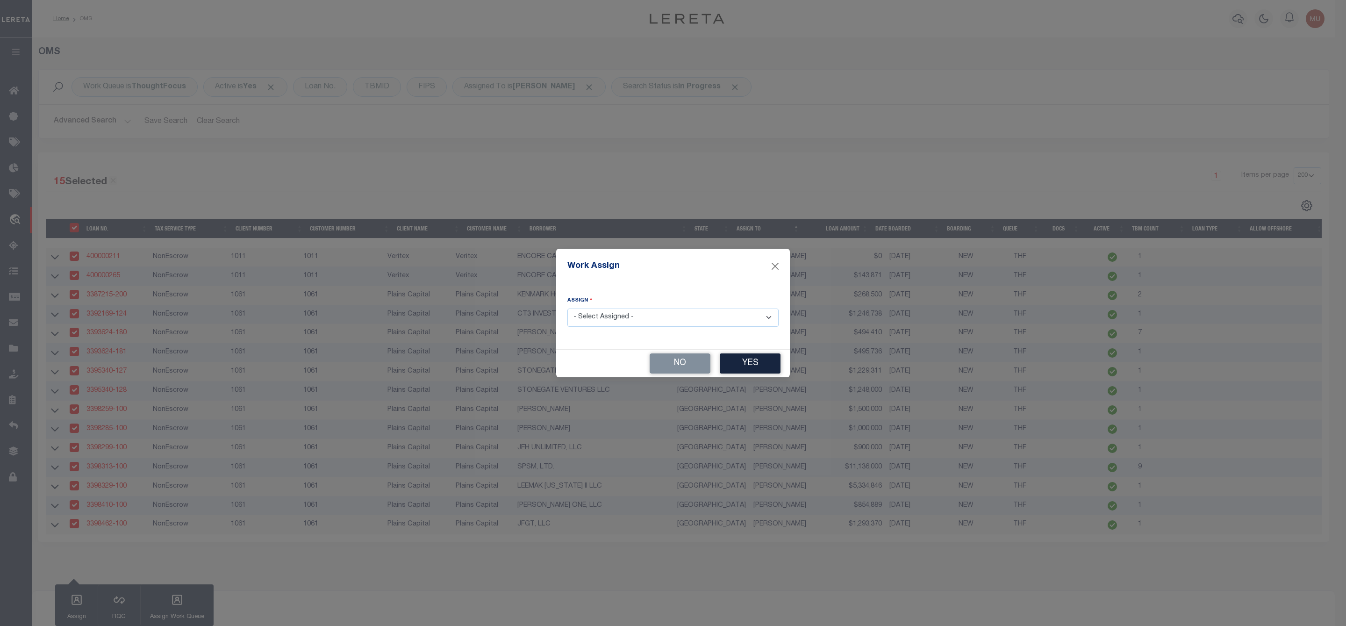
click at [603, 319] on select "- Select Assigned - --Unassigned-- Abdul Muzain Agustin Fernandez Ahmad Darwish…" at bounding box center [673, 318] width 211 height 18
select select "[PERSON_NAME]"
click at [568, 309] on select "- Select Assigned - --Unassigned-- Abdul Muzain Agustin Fernandez Ahmad Darwish…" at bounding box center [673, 318] width 211 height 18
click at [743, 362] on button "Yes" at bounding box center [750, 363] width 61 height 20
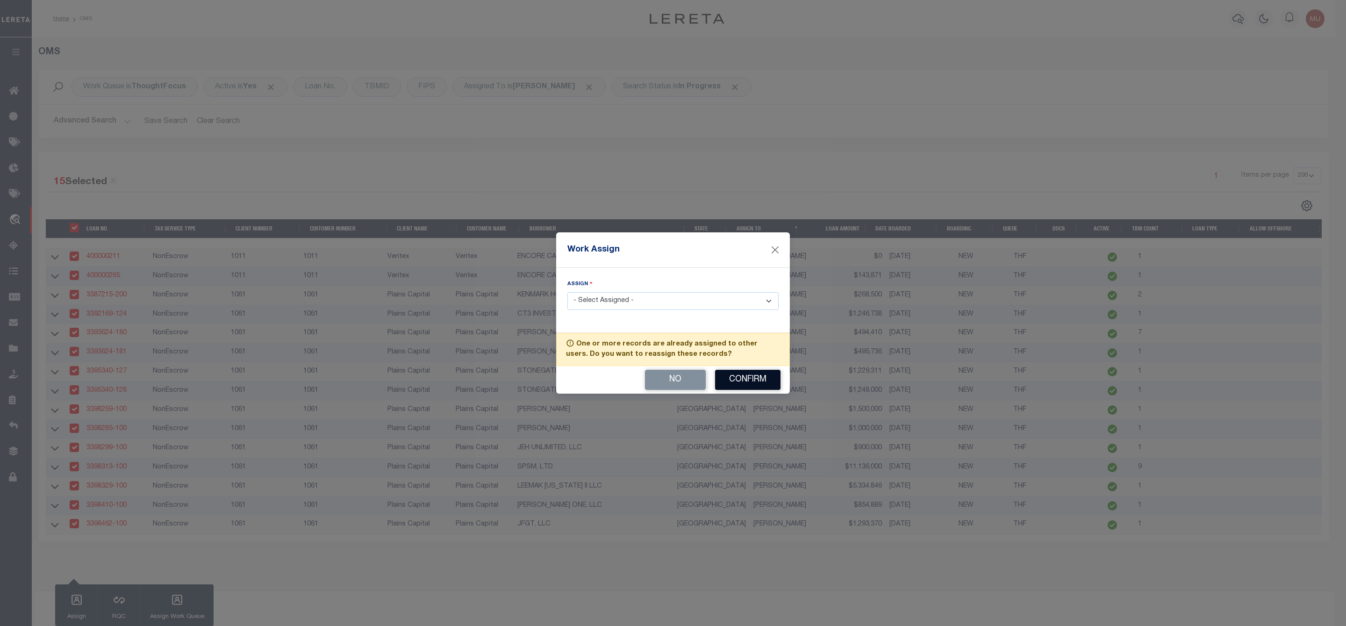
click at [742, 383] on button "Confirm" at bounding box center [747, 380] width 65 height 20
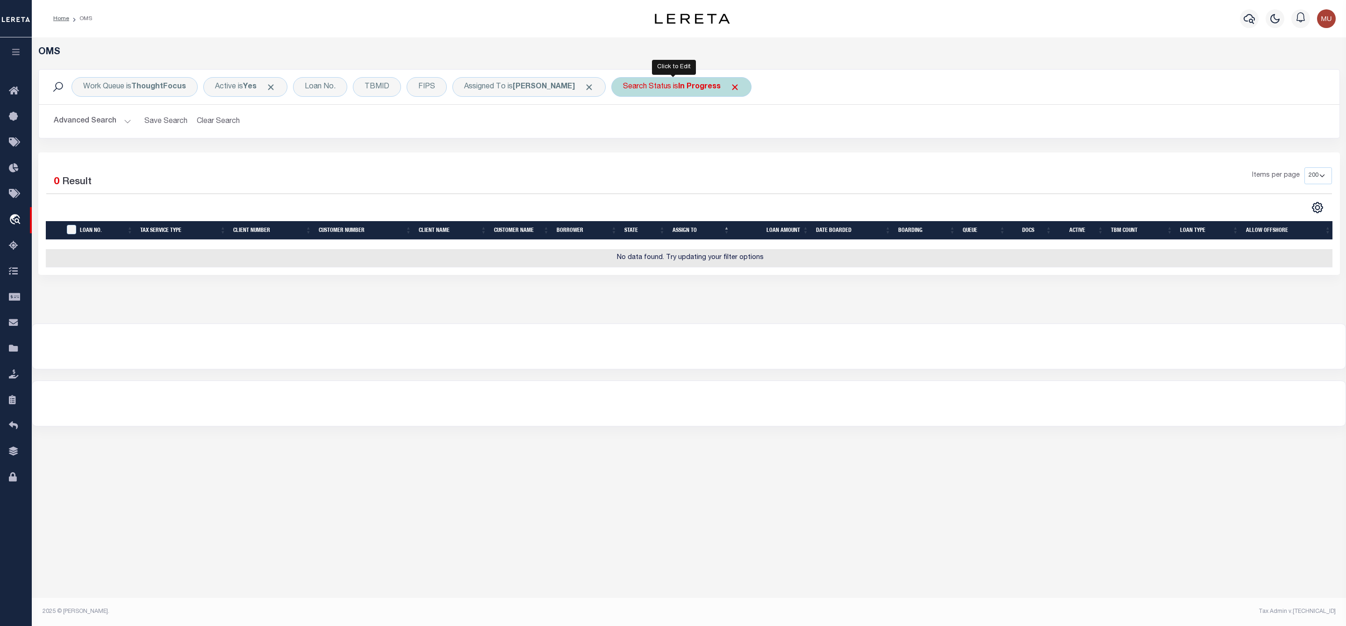
click at [657, 89] on div "Search Status is In Progress" at bounding box center [681, 87] width 140 height 20
click at [661, 135] on select "Automated Search Bad Parcel Complete Duplicate Parcel High Dollar Reporting In …" at bounding box center [692, 133] width 137 height 18
select select "RD"
click at [624, 125] on select "Automated Search Bad Parcel Complete Duplicate Parcel High Dollar Reporting In …" at bounding box center [692, 133] width 137 height 18
click at [735, 156] on input "Apply" at bounding box center [748, 152] width 28 height 15
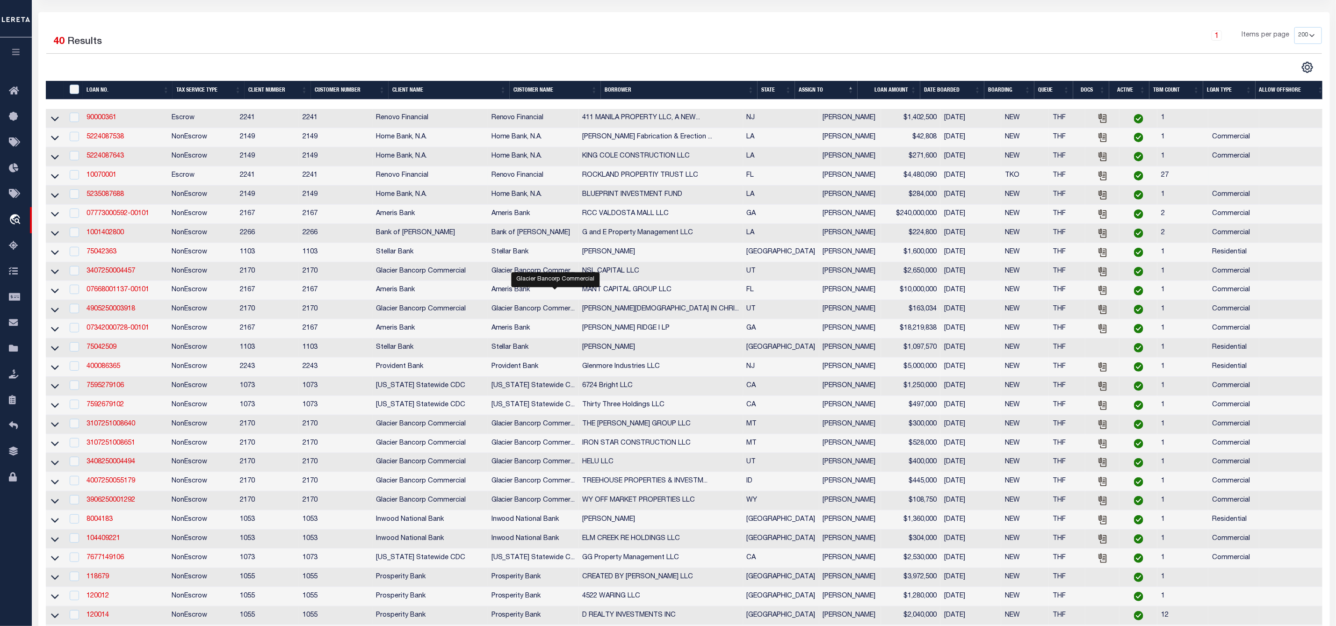
scroll to position [70, 0]
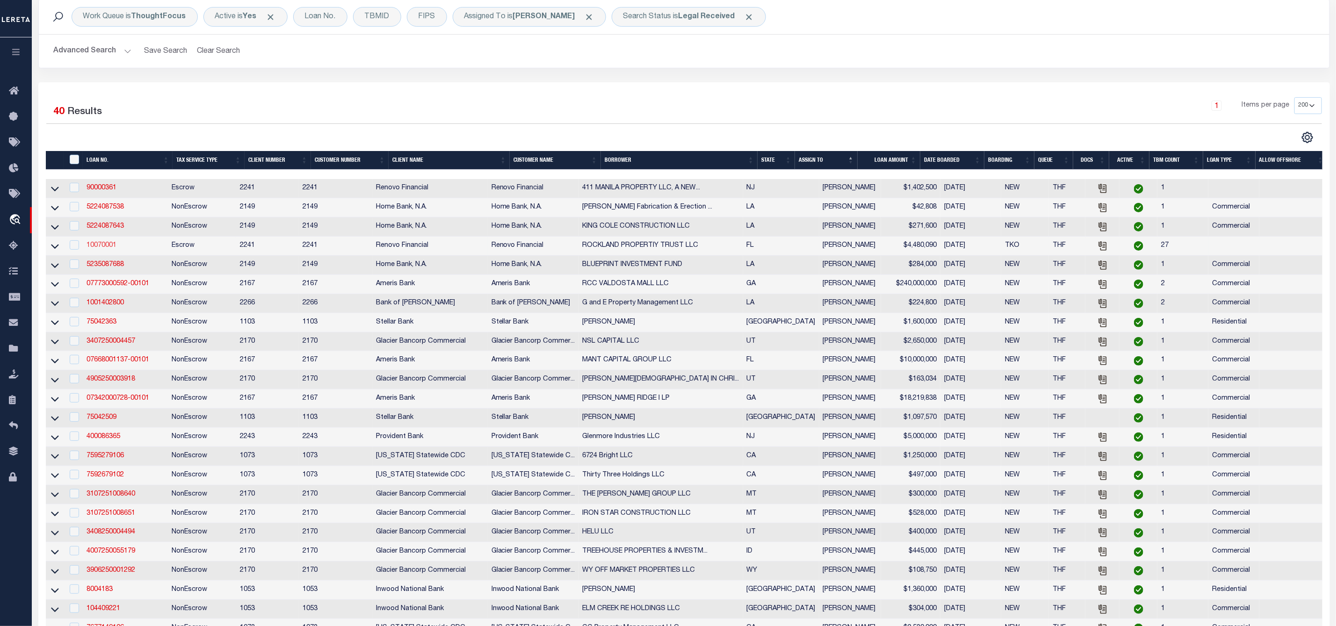
click at [106, 247] on link "10070001" at bounding box center [101, 245] width 30 height 7
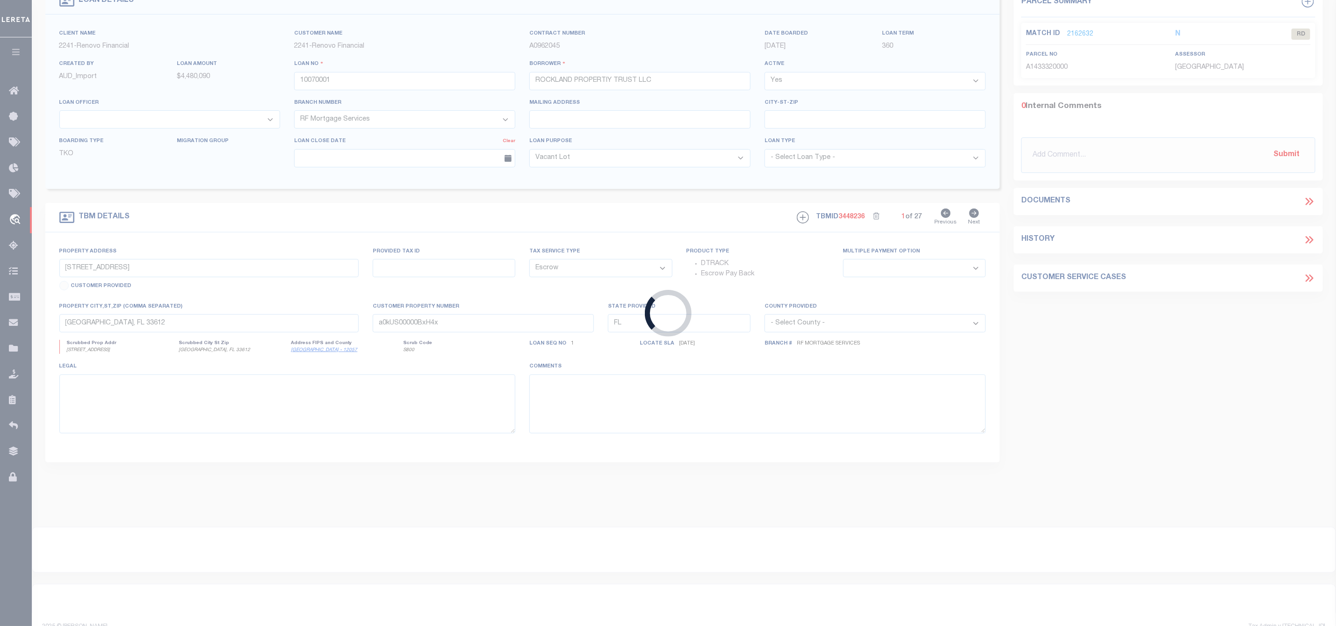
scroll to position [34, 0]
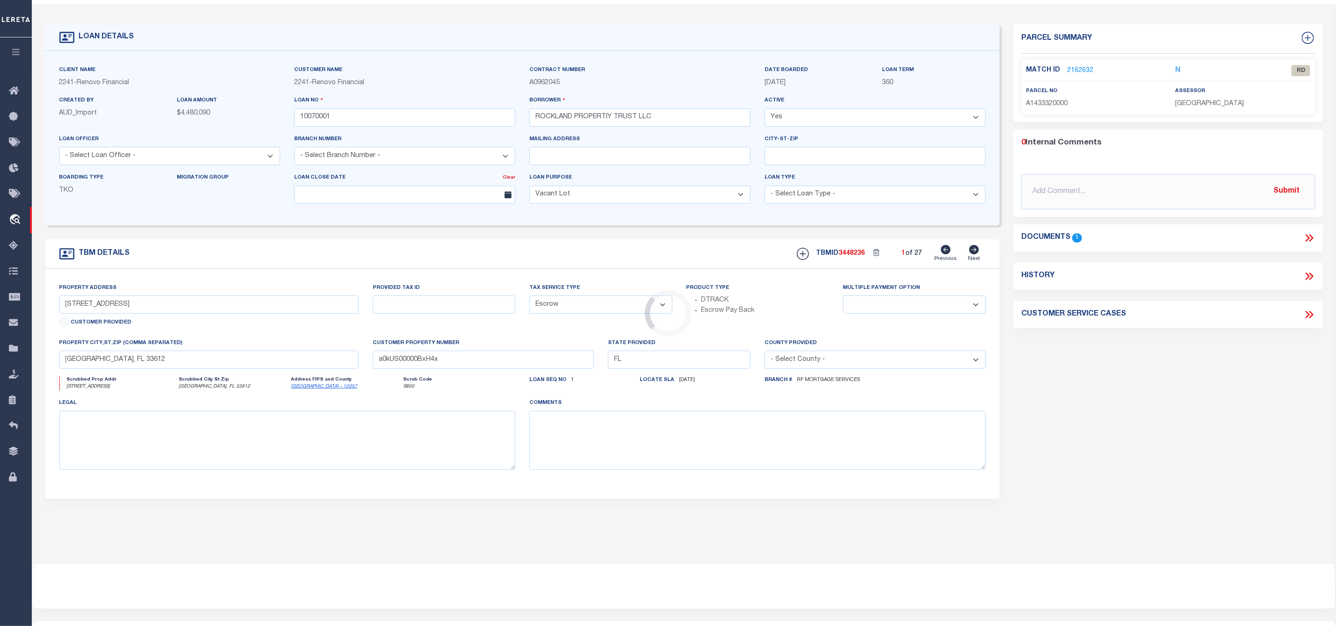
select select
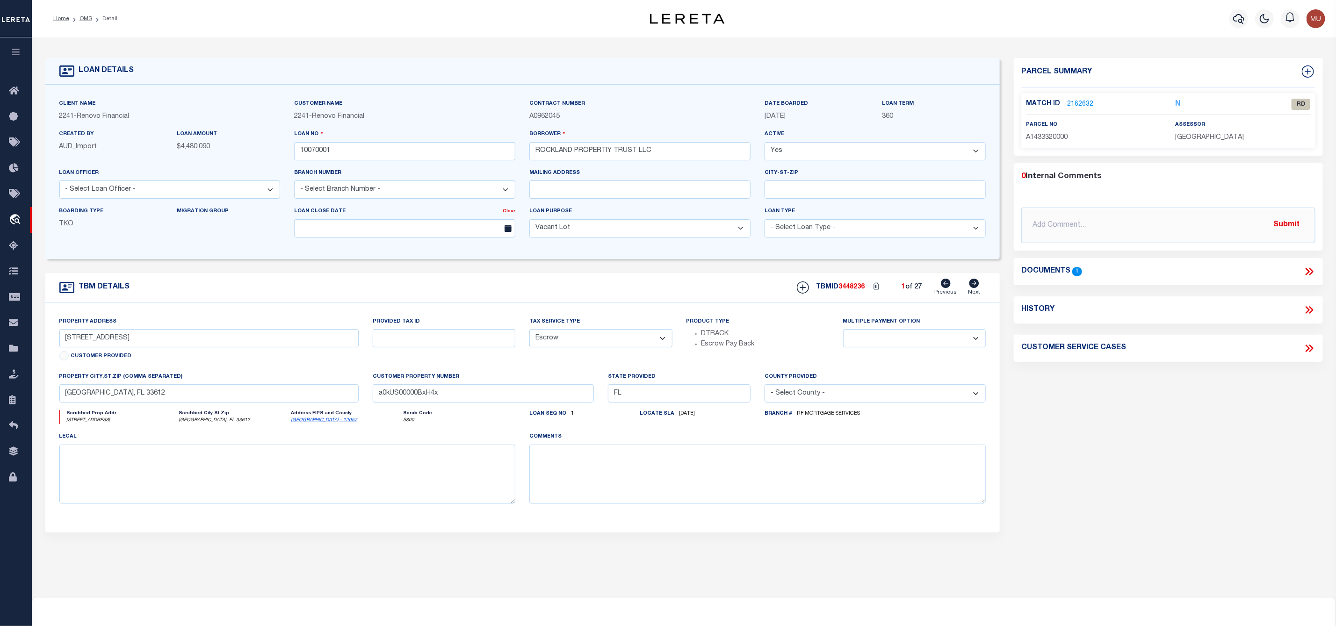
click at [1080, 101] on link "2162632" at bounding box center [1080, 105] width 26 height 10
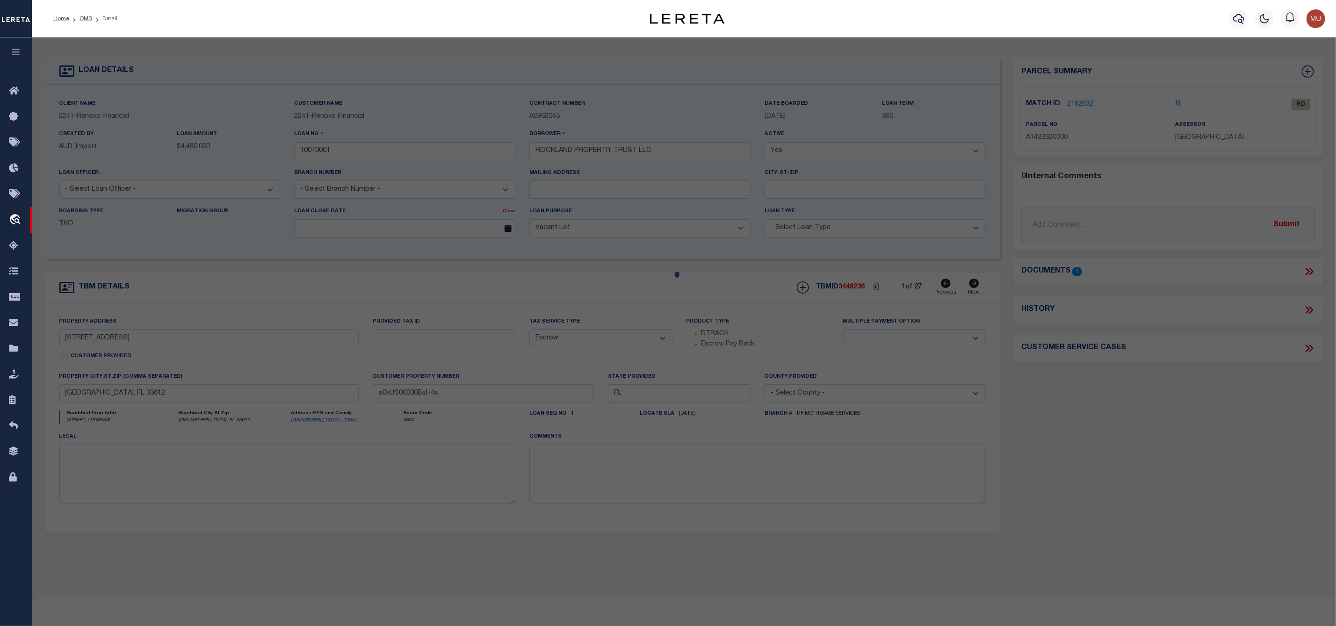
select select "AS"
select select
checkbox input "false"
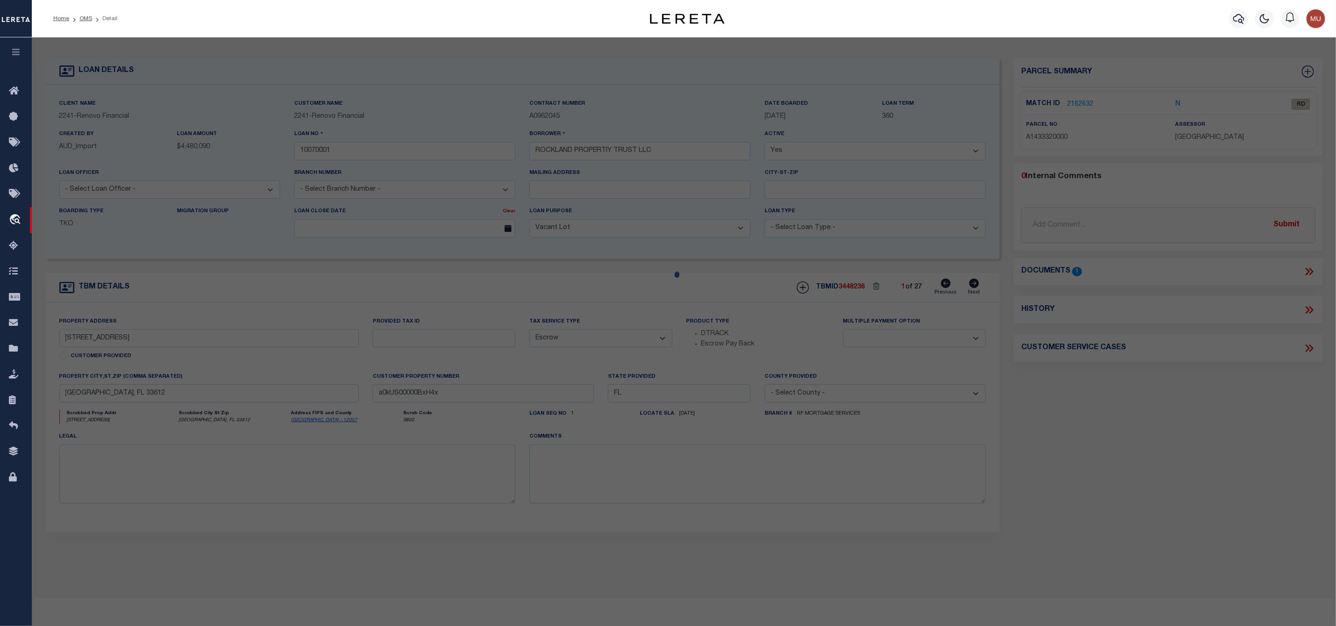
select select "RD"
type input "LAND 10012 TRUST"
select select "ATL"
select select "ADD"
type input "10012 N 24TH ST"
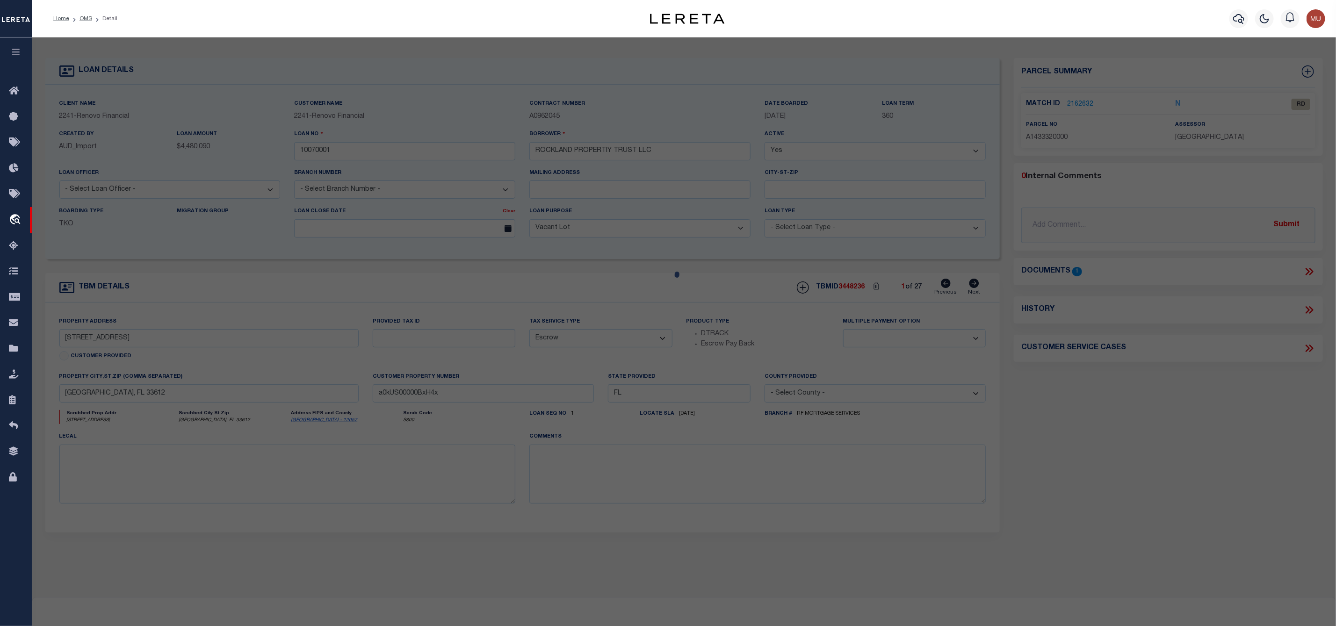
checkbox input "false"
type input "TAMPA, FL 33612"
type textarea "BARBARA HEIGHTS LOT 7 AND S 10 FT OF LOT 8 BLOCK 3"
type textarea "Document uploaded that satisfies a legal requirement, changing from ND to RD"
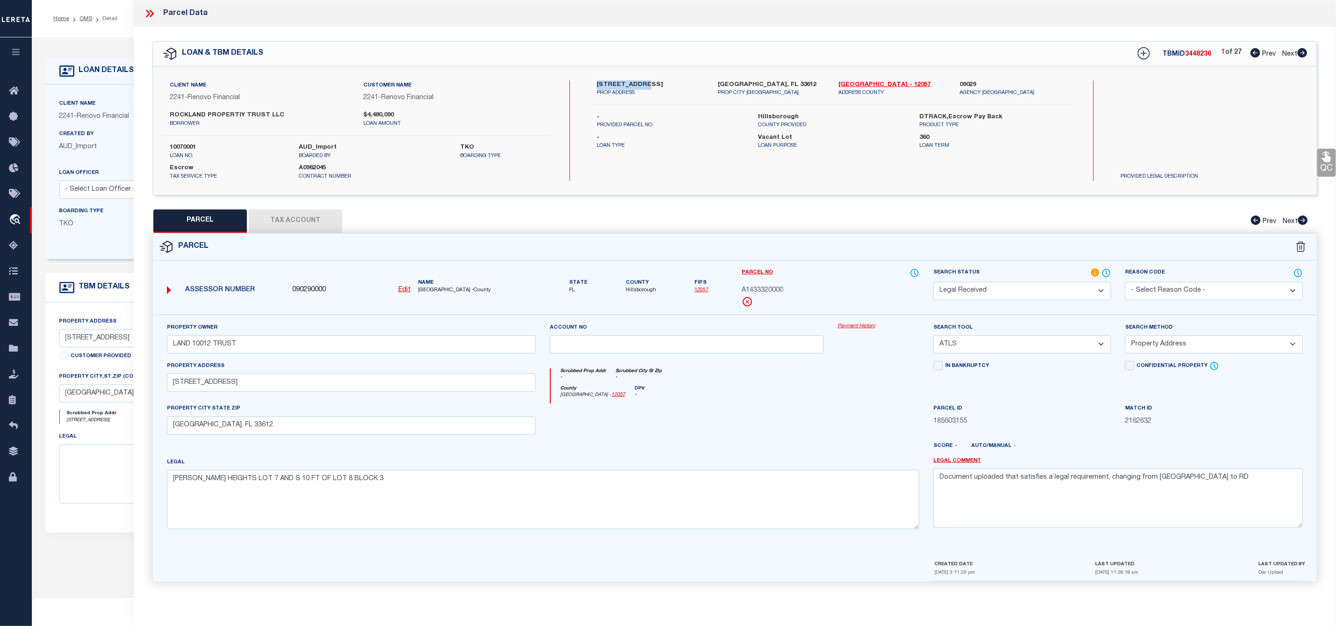
drag, startPoint x: 591, startPoint y: 75, endPoint x: 637, endPoint y: 89, distance: 48.4
click at [637, 89] on div "Client Name 2241 - Renovo Financial Customer Name 2241 - Renovo Financial ROCKL…" at bounding box center [735, 130] width 1164 height 129
click at [719, 151] on div "10012 N 24Th St PROP ADDRESS Tampa, FL 33612 PROP CITY ST ZIP Hillsborough - 12…" at bounding box center [831, 130] width 485 height 101
drag, startPoint x: 635, startPoint y: 80, endPoint x: 590, endPoint y: 83, distance: 45.0
click at [590, 83] on div "10012 N 24Th St PROP ADDRESS" at bounding box center [650, 88] width 121 height 17
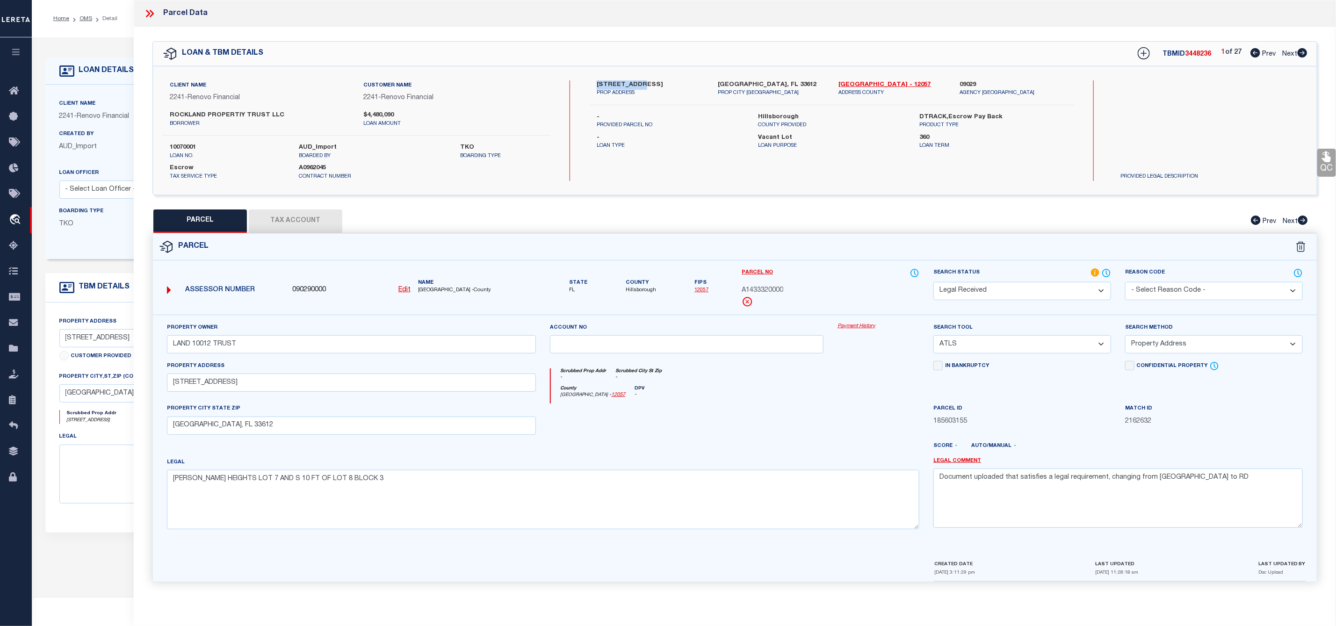
copy label "10012 N 24Th"
click at [1188, 53] on span "3448236" at bounding box center [1198, 54] width 26 height 7
copy span "3448236"
click at [187, 144] on label "10070001" at bounding box center [227, 147] width 115 height 9
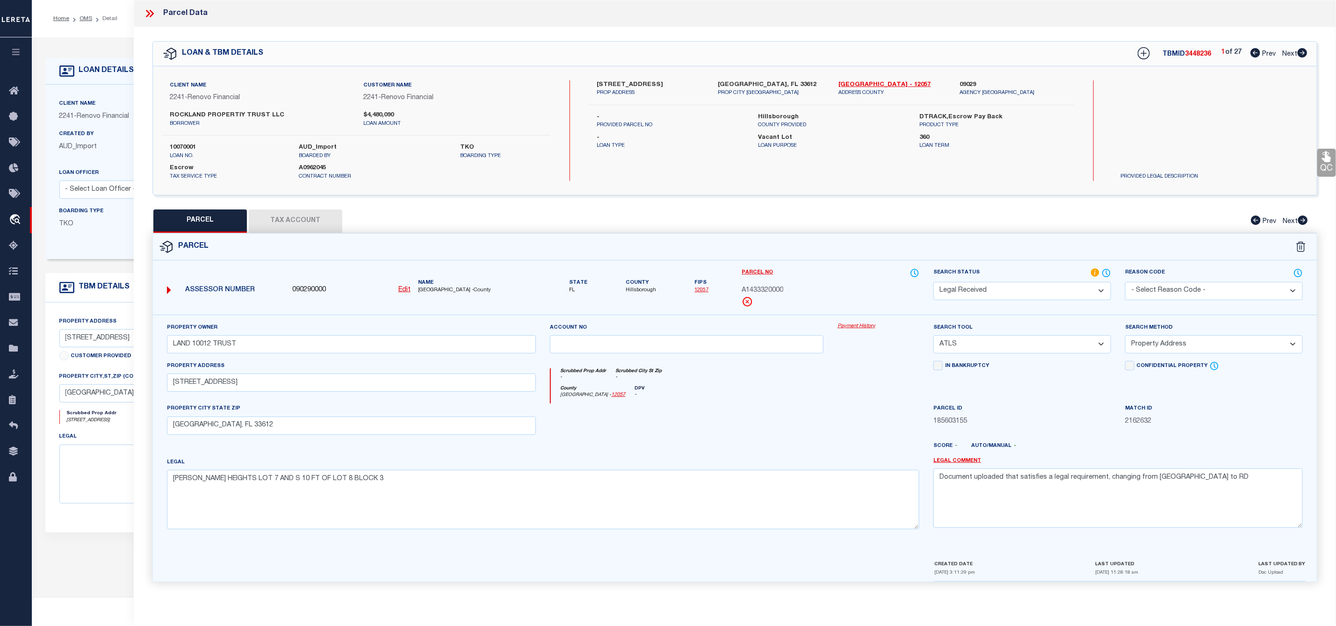
click at [187, 144] on label "10070001" at bounding box center [227, 147] width 115 height 9
copy label "10070001"
click at [639, 292] on span "Hillsborough" at bounding box center [641, 291] width 30 height 8
copy span "Hillsborough"
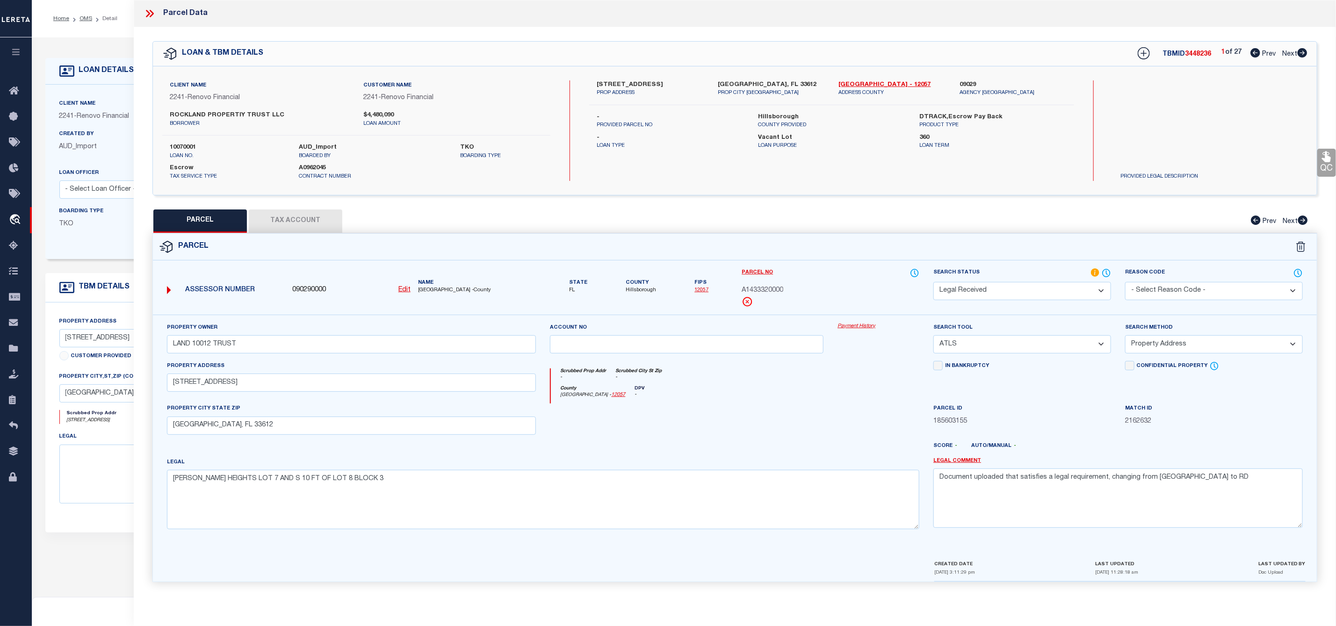
click at [770, 286] on div "Parcel No A1433320000" at bounding box center [830, 287] width 178 height 39
copy span "A1433320000"
drag, startPoint x: 1170, startPoint y: 489, endPoint x: 926, endPoint y: 494, distance: 243.6
click at [926, 494] on div "Legal Comment Document uploaded that satisfies a legal requirement, changing fr…" at bounding box center [1117, 496] width 383 height 79
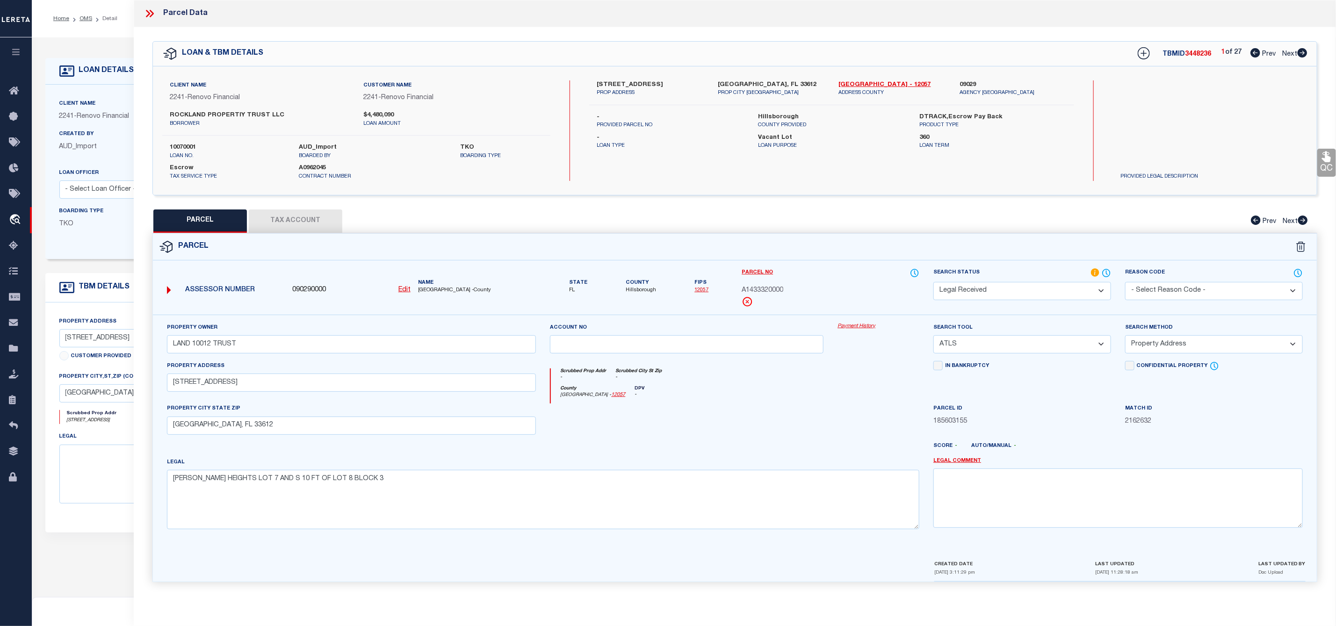
click at [1017, 349] on select "-- Select Search Tool -- 3rd Party Website Agency File Agency Website ATLS CNV-…" at bounding box center [1022, 344] width 178 height 18
select select "AGW"
click at [933, 338] on select "-- Select Search Tool -- 3rd Party Website Agency File Agency Website ATLS CNV-…" at bounding box center [1022, 344] width 178 height 18
click at [1151, 341] on select "-- Select Search Method -- Property Address Legal Liability Info Provided" at bounding box center [1214, 344] width 178 height 18
select select "LEG"
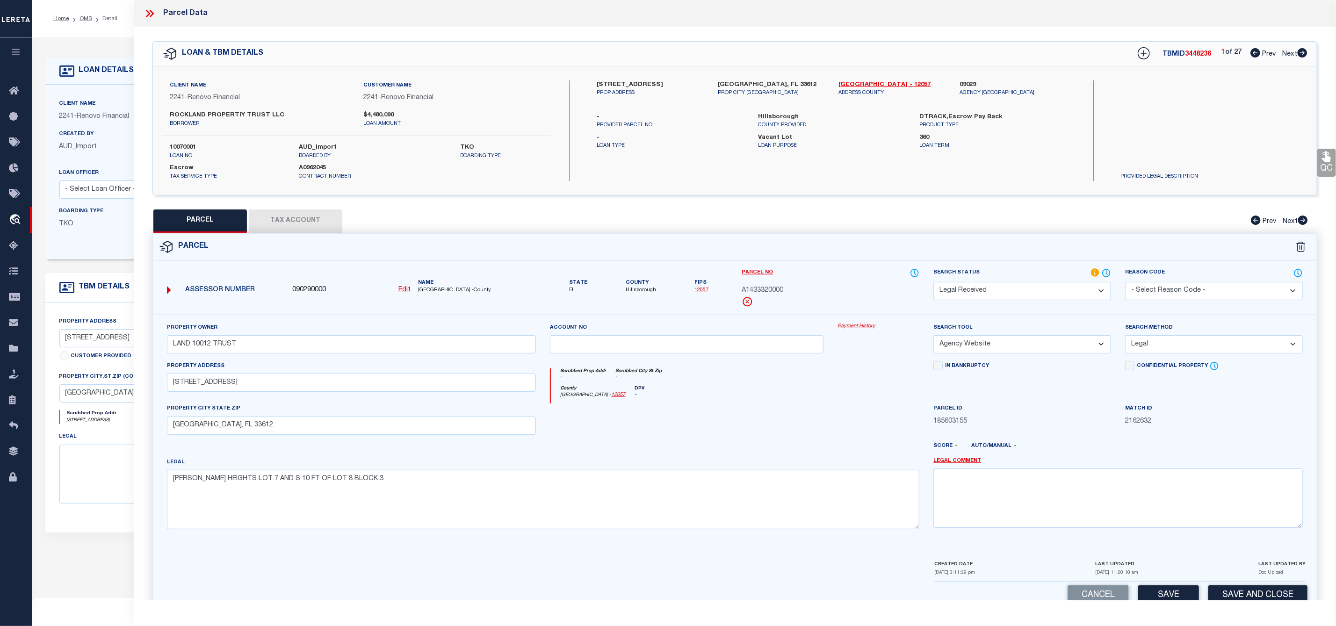
click at [1125, 338] on select "-- Select Search Method -- Property Address Legal Liability Info Provided" at bounding box center [1214, 344] width 178 height 18
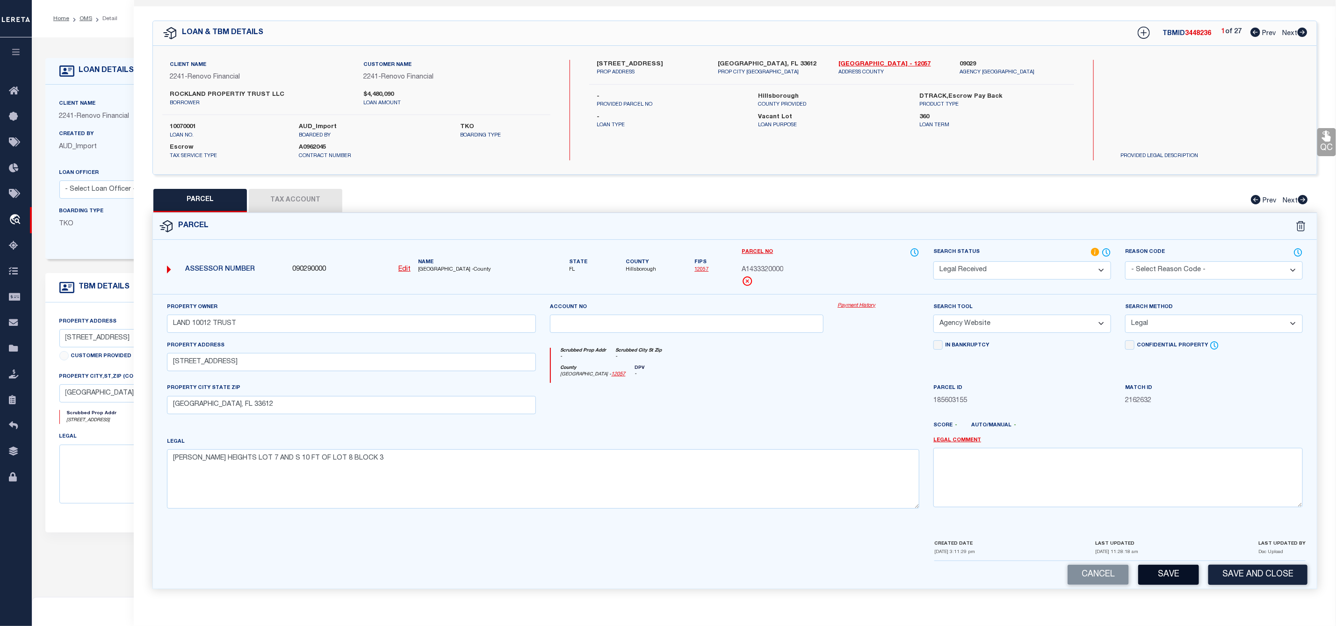
click at [1170, 574] on button "Save" at bounding box center [1168, 575] width 61 height 20
select select "AS"
select select
checkbox input "false"
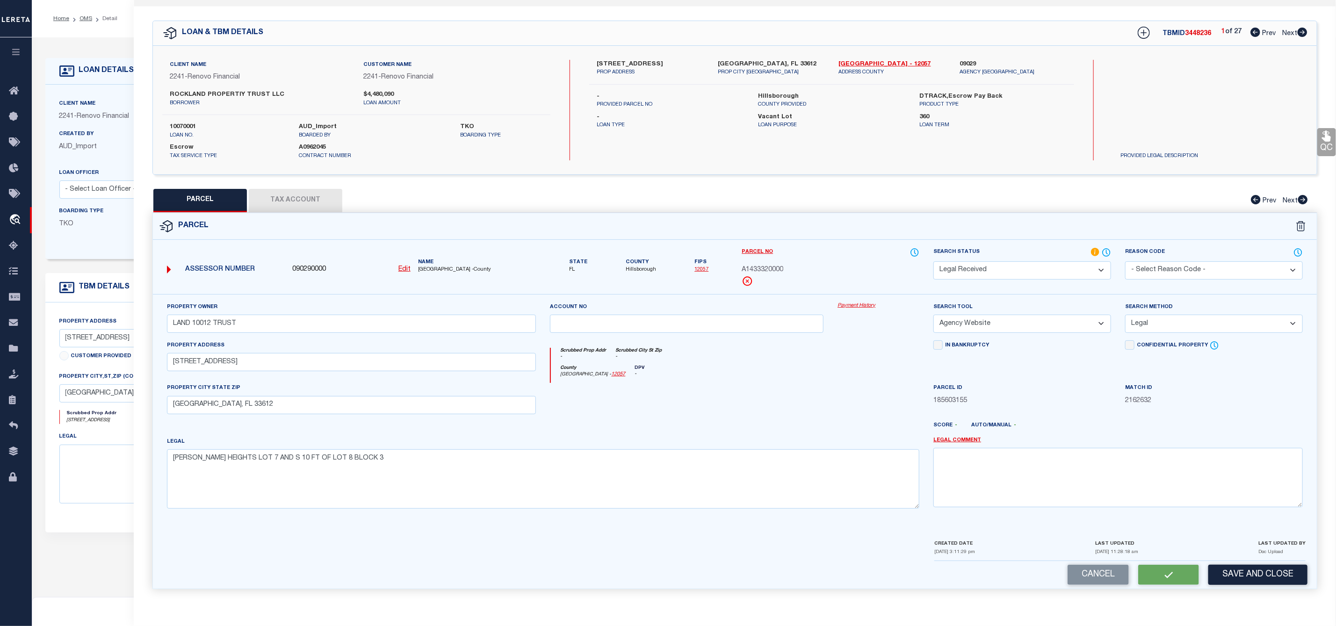
checkbox input "false"
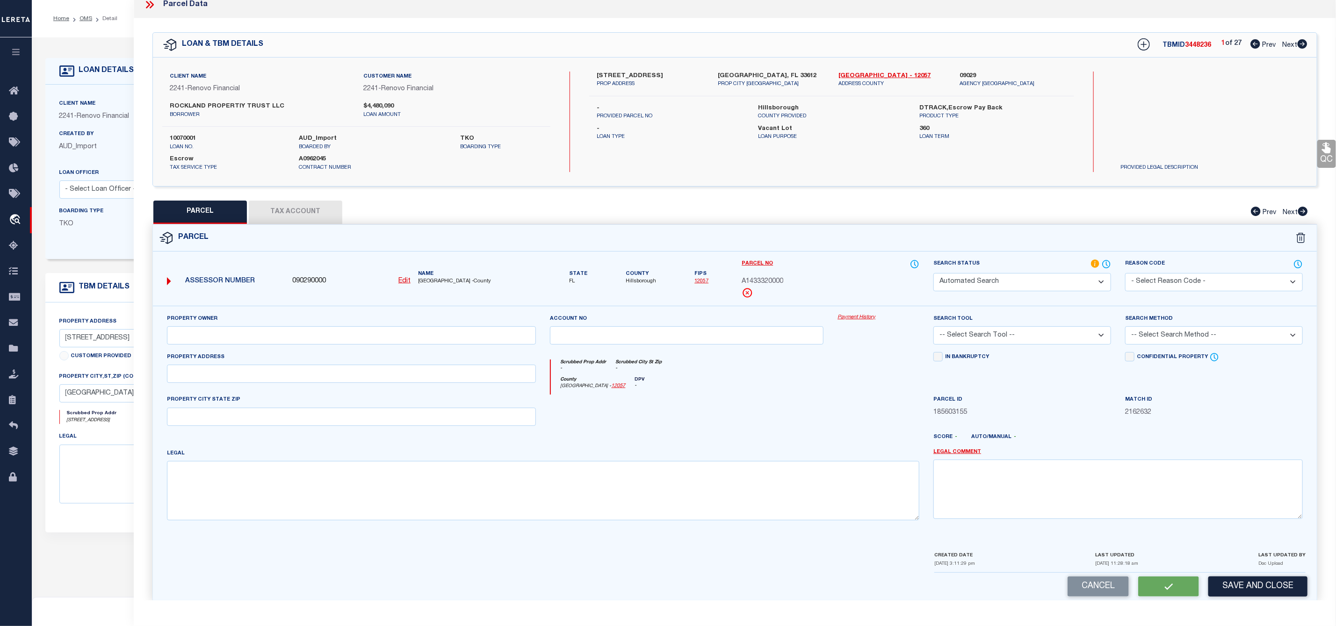
select select "RD"
type input "LAND 10012 TRUST"
select select "AGW"
select select "LEG"
type input "10012 N 24TH ST"
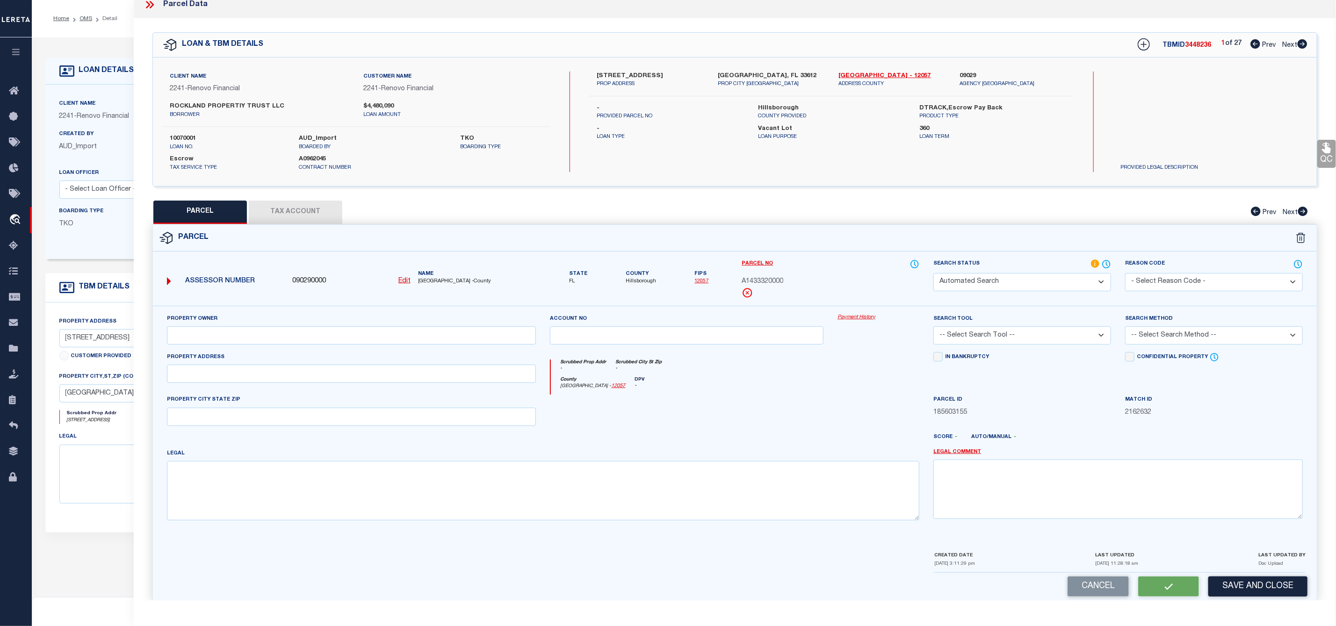
type input "TAMPA, FL 33612"
type textarea "BARBARA HEIGHTS LOT 7 AND S 10 FT OF LOT 8 BLOCK 3"
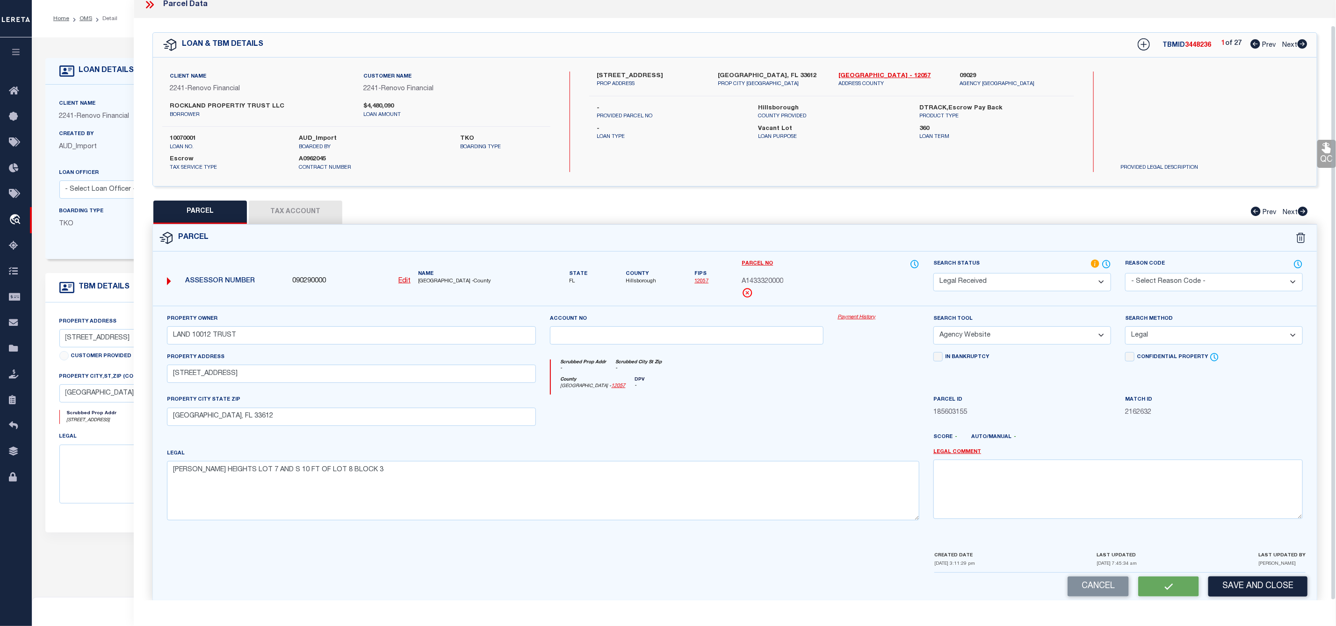
scroll to position [0, 0]
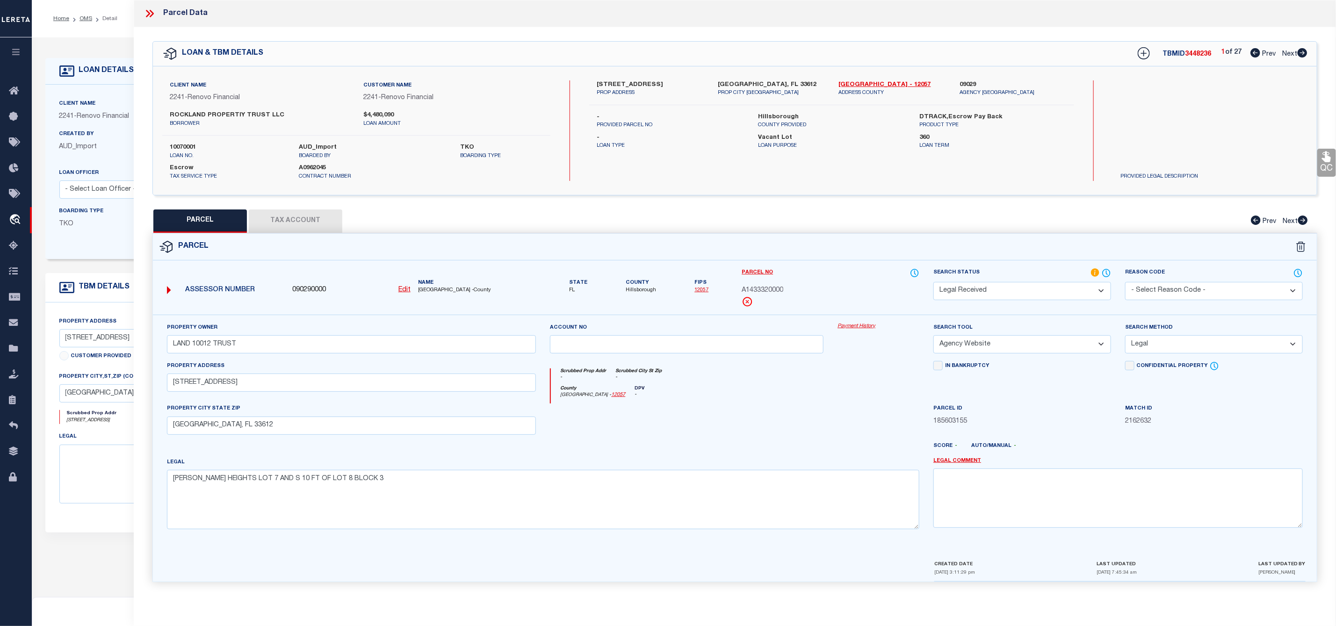
click at [299, 214] on button "Tax Account" at bounding box center [295, 220] width 93 height 23
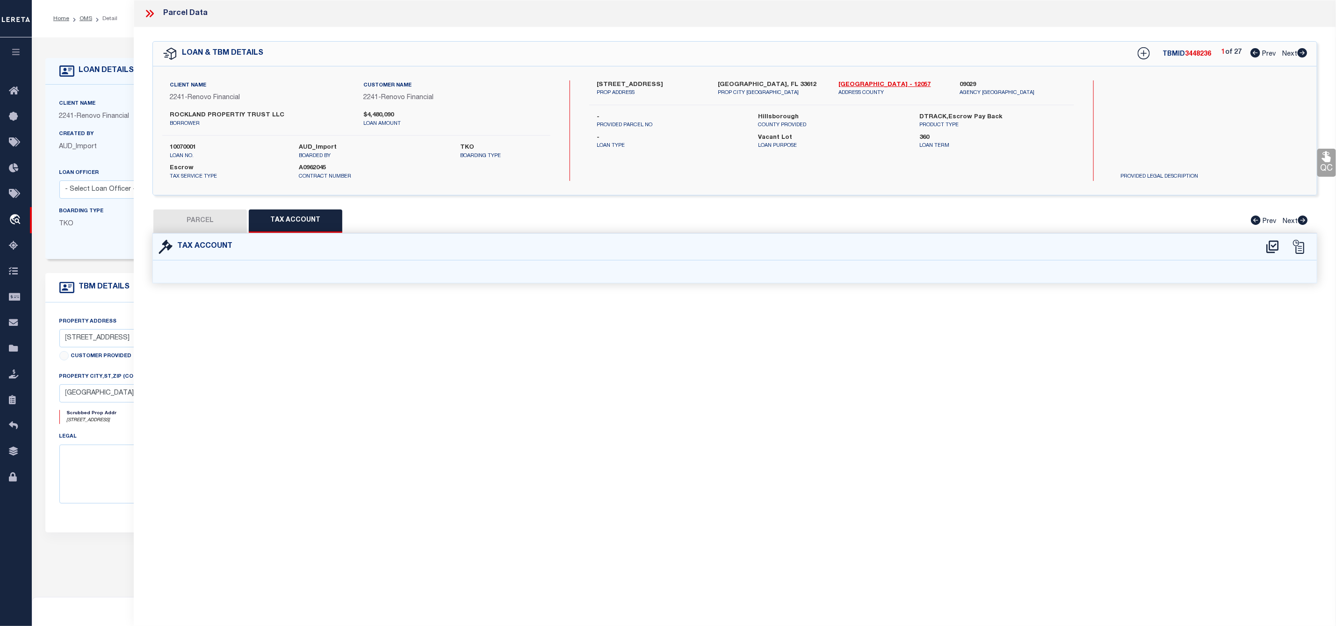
select select "100"
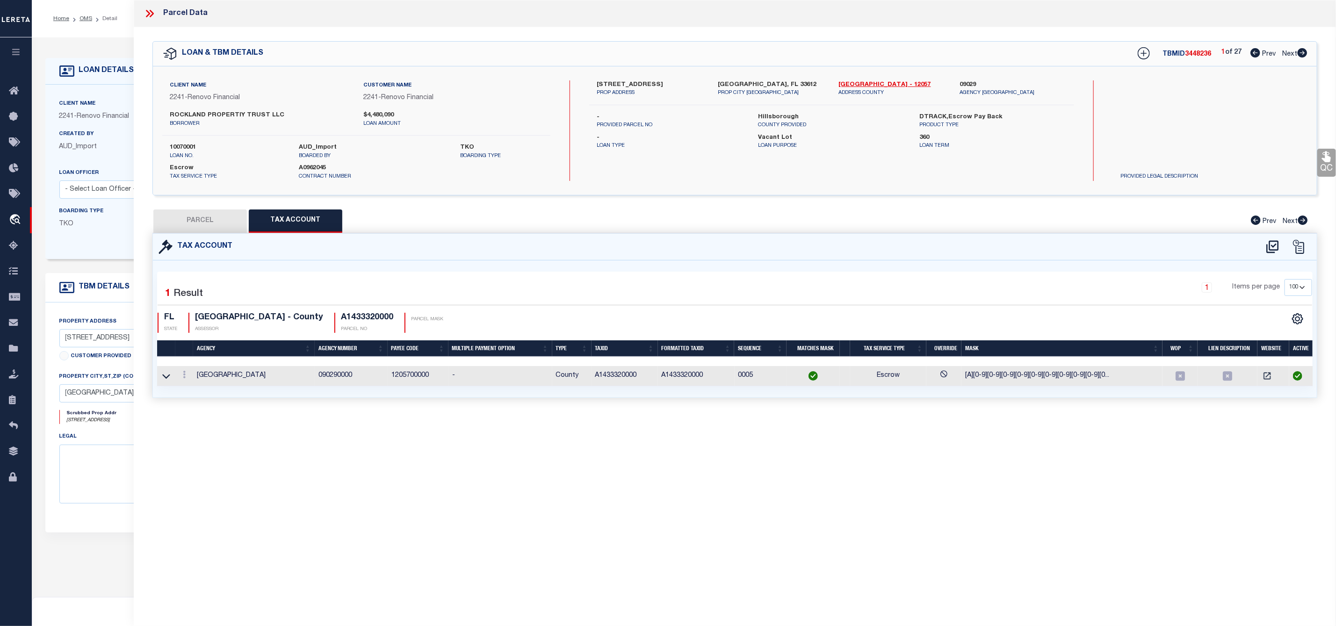
click at [212, 220] on button "PARCEL" at bounding box center [199, 220] width 93 height 23
select select "AS"
select select
checkbox input "false"
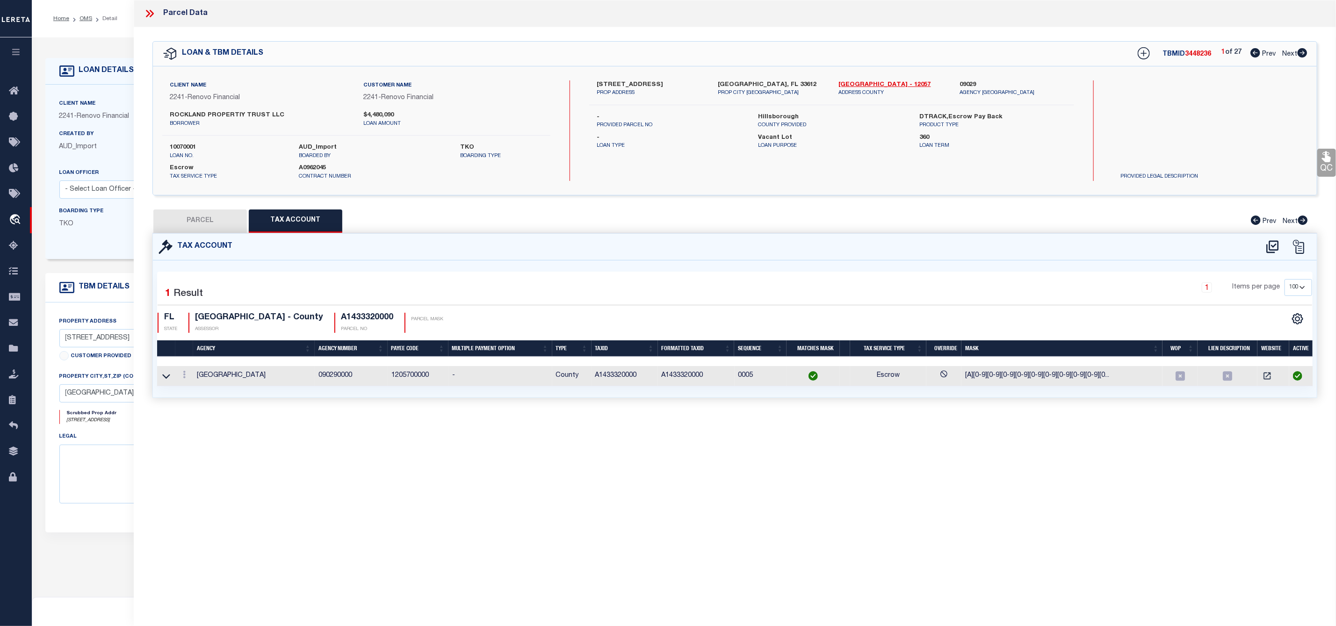
checkbox input "false"
select select "RD"
type input "LAND 10012 TRUST"
select select "AGW"
select select "LEG"
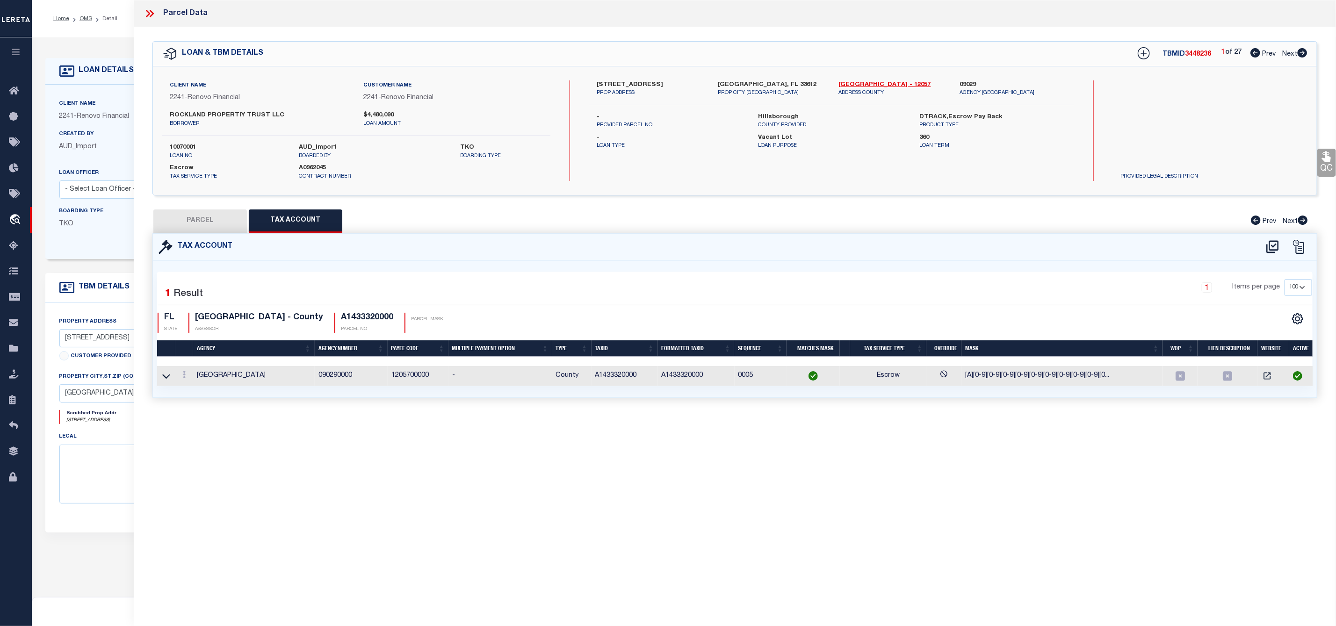
type input "10012 N 24TH ST"
type input "TAMPA, FL 33612"
type textarea "BARBARA HEIGHTS LOT 7 AND S 10 FT OF LOT 8 BLOCK 3"
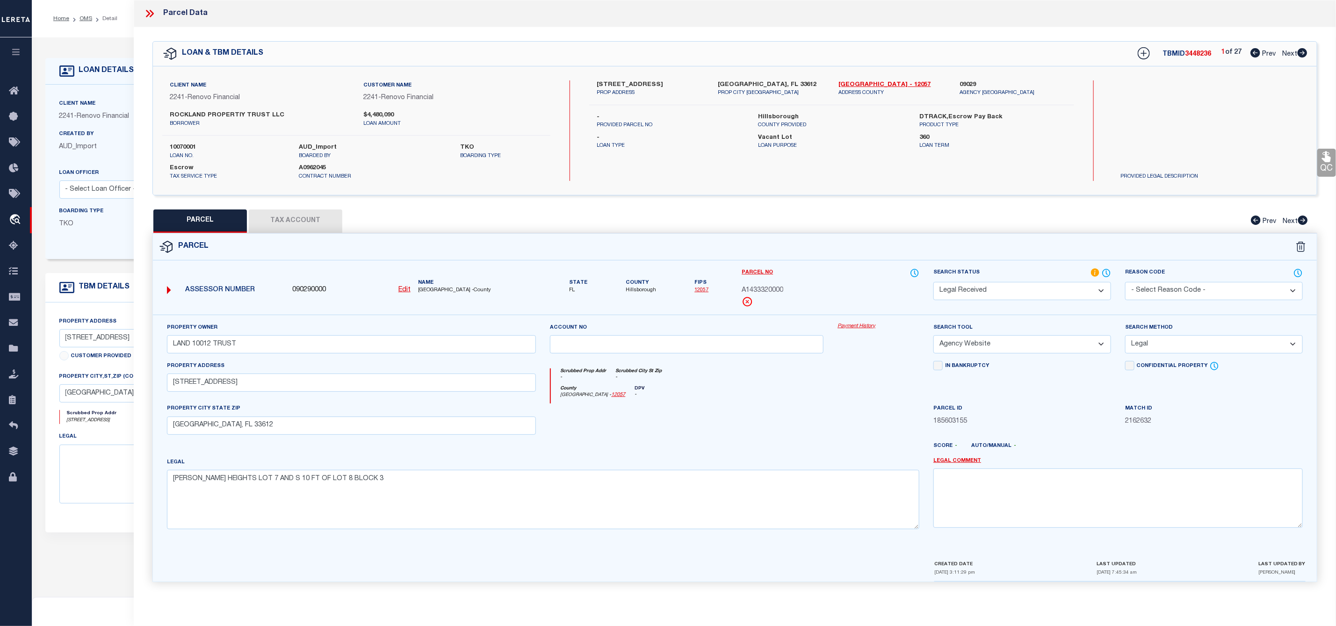
click at [1006, 289] on select "Automated Search Bad Parcel Complete Duplicate Parcel High Dollar Reporting In …" at bounding box center [1022, 291] width 178 height 18
click at [933, 283] on select "Automated Search Bad Parcel Complete Duplicate Parcel High Dollar Reporting In …" at bounding box center [1022, 291] width 178 height 18
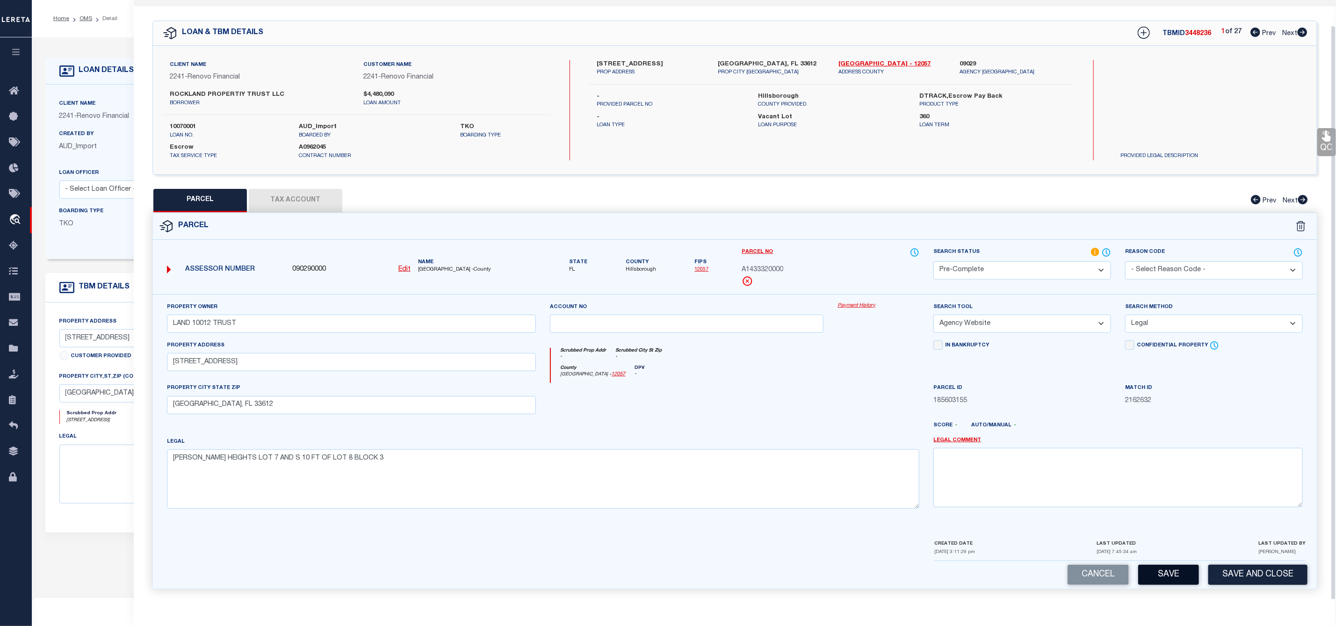
click at [1165, 574] on button "Save" at bounding box center [1168, 575] width 61 height 20
select select "AS"
select select
checkbox input "false"
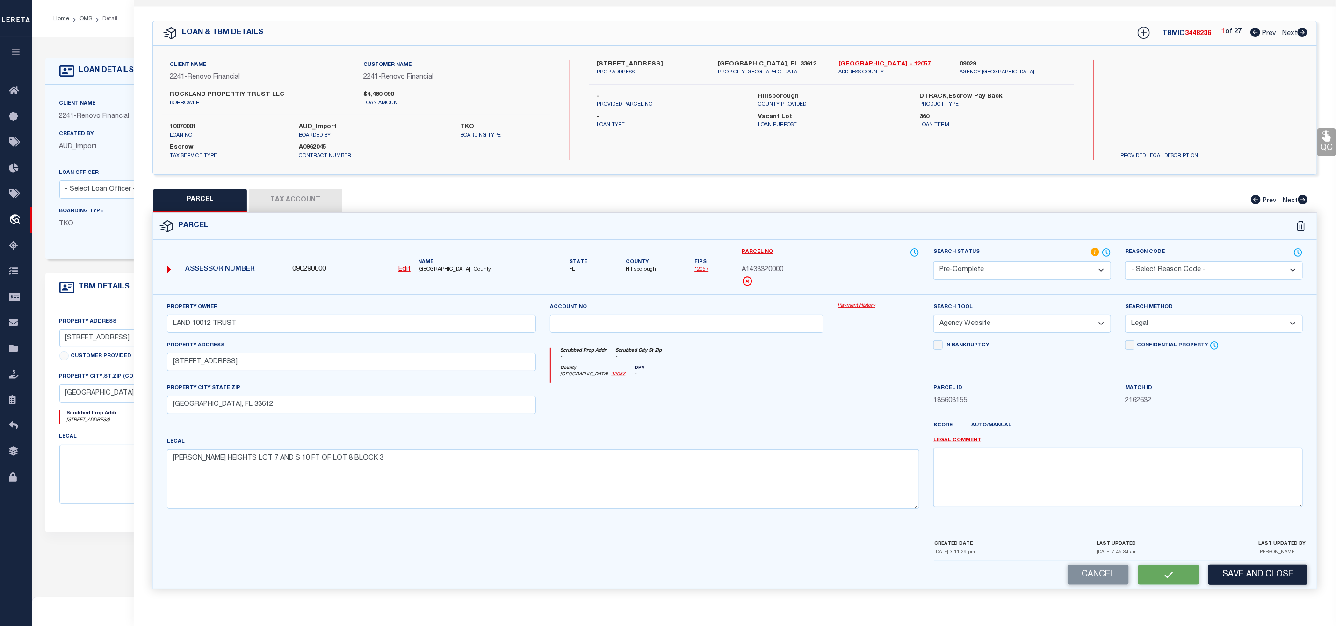
checkbox input "false"
select select "PC"
type input "LAND 10012 TRUST"
select select "AGW"
select select "LEG"
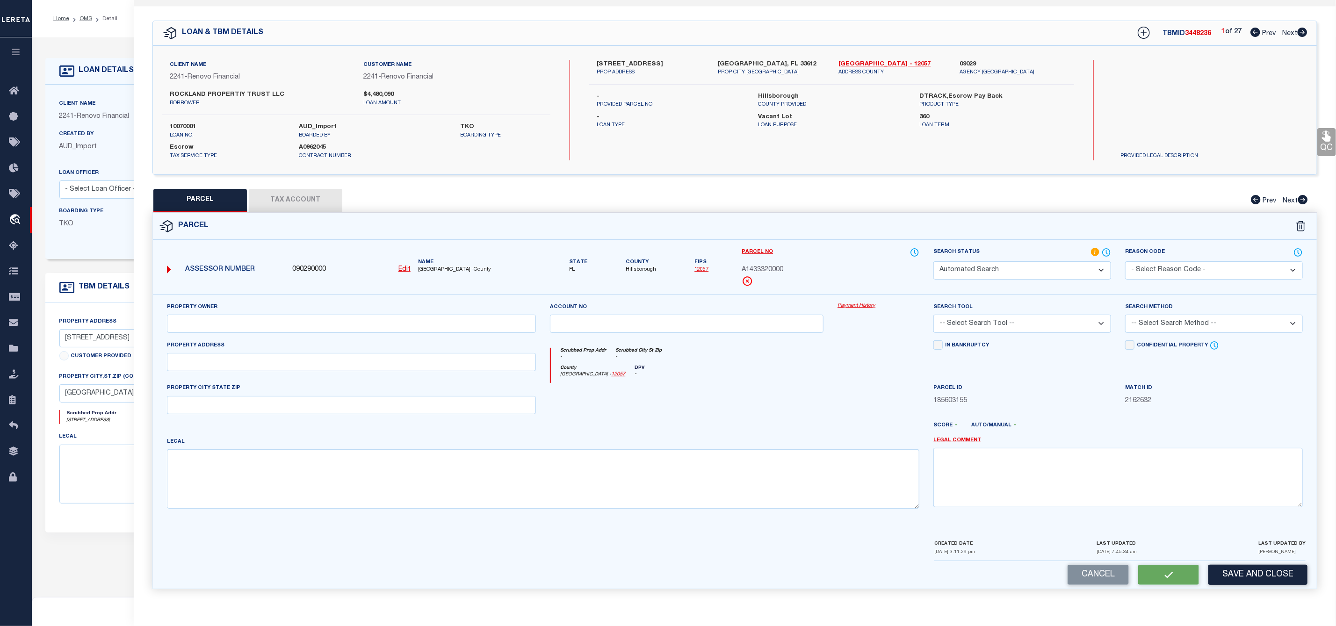
type input "10012 N 24TH ST"
type input "TAMPA, FL 33612"
type textarea "BARBARA HEIGHTS LOT 7 AND S 10 FT OF LOT 8 BLOCK 3"
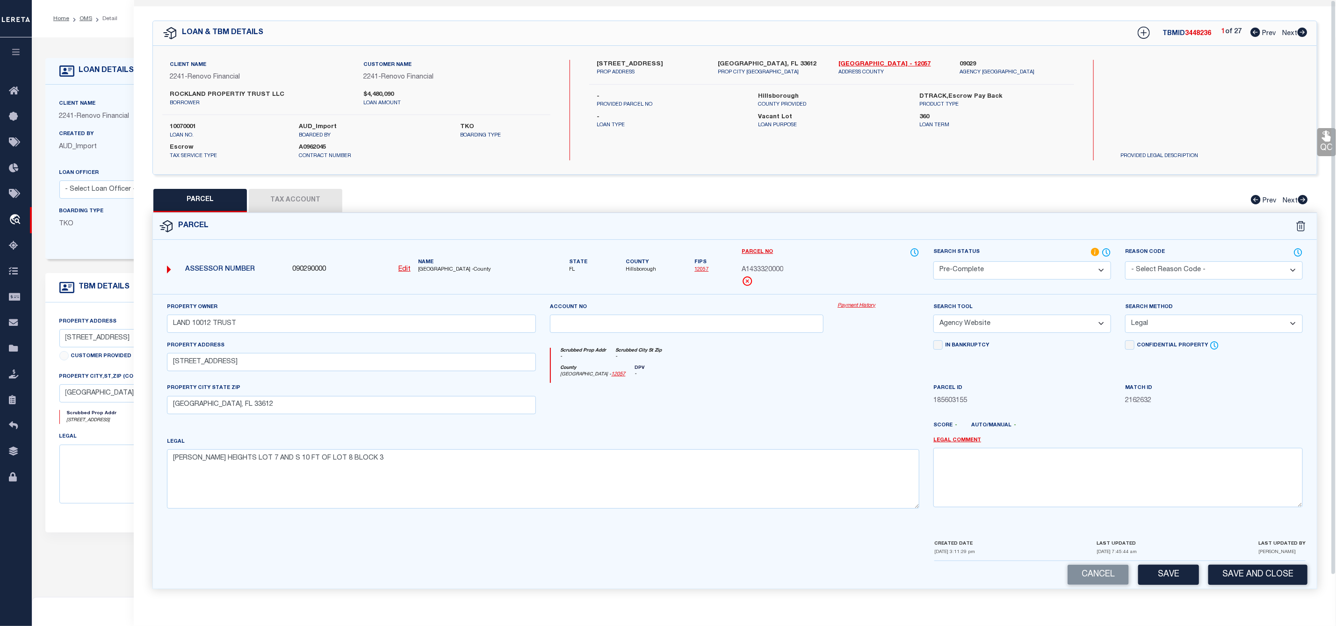
scroll to position [0, 0]
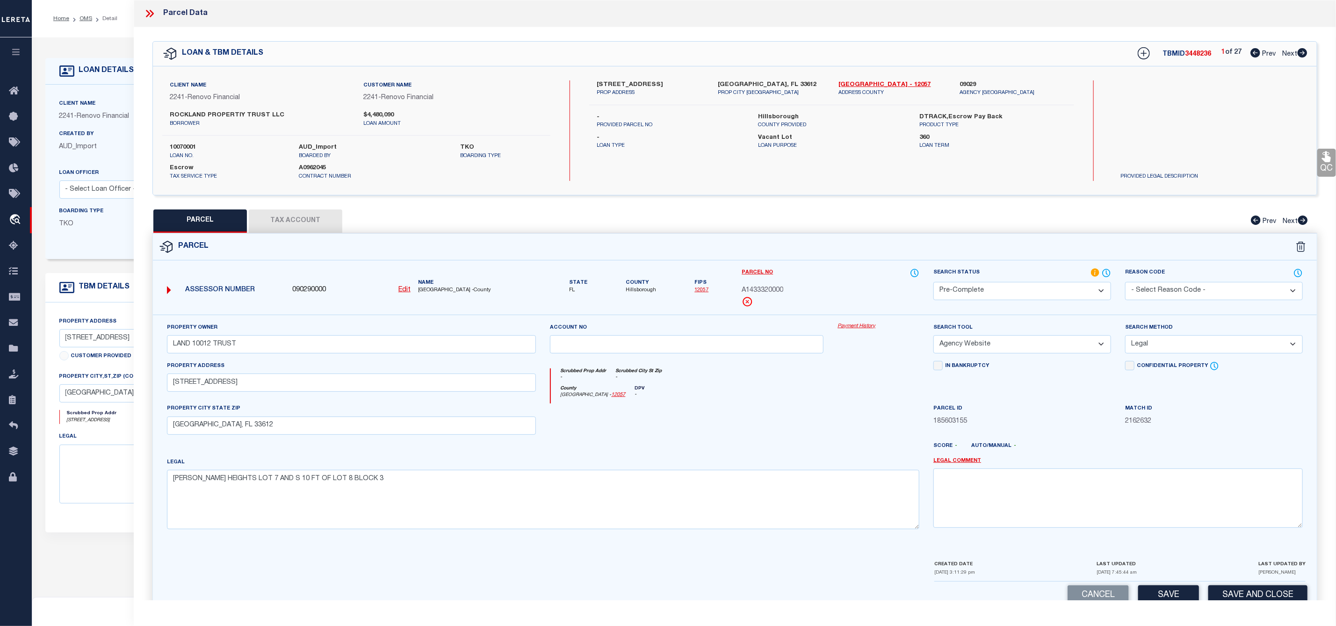
click at [1302, 54] on icon at bounding box center [1302, 52] width 10 height 9
select select "AS"
select select
checkbox input "false"
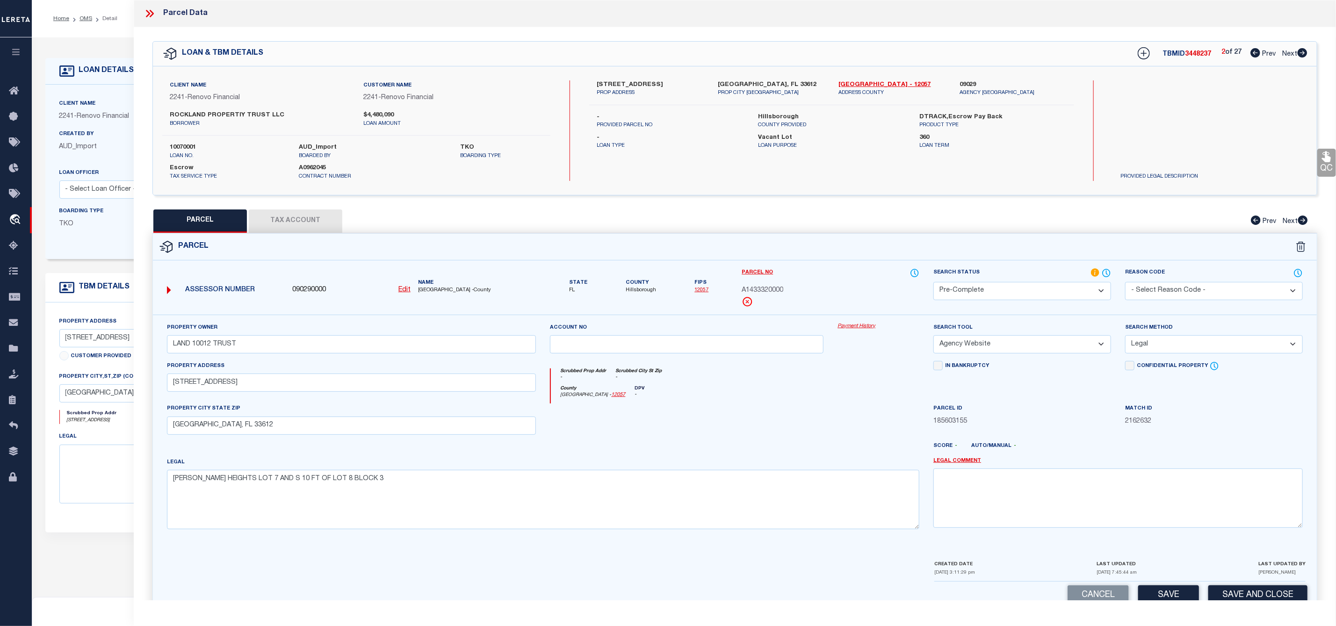
checkbox input "false"
select select "RD"
type input "10217 N 27TH STREET LAND TRUST"
select select "ATL"
select select "ADD"
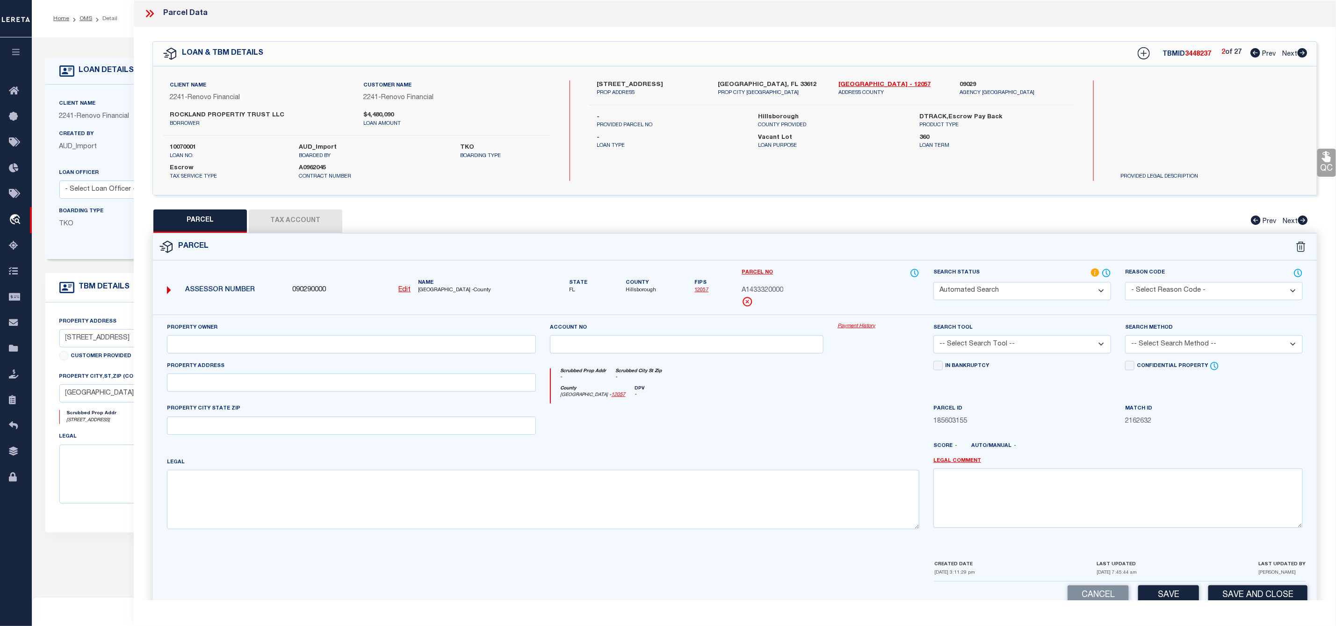
type input "10217 N 27TH ST"
checkbox input "false"
type input "TAMPA, FL 33612"
type textarea "ALTMAN COLBY LAKE SUBDIVISION LOT 7 BLOCK 6"
type textarea "Document uploaded that satisfies a legal requirement, changing from ND to RD"
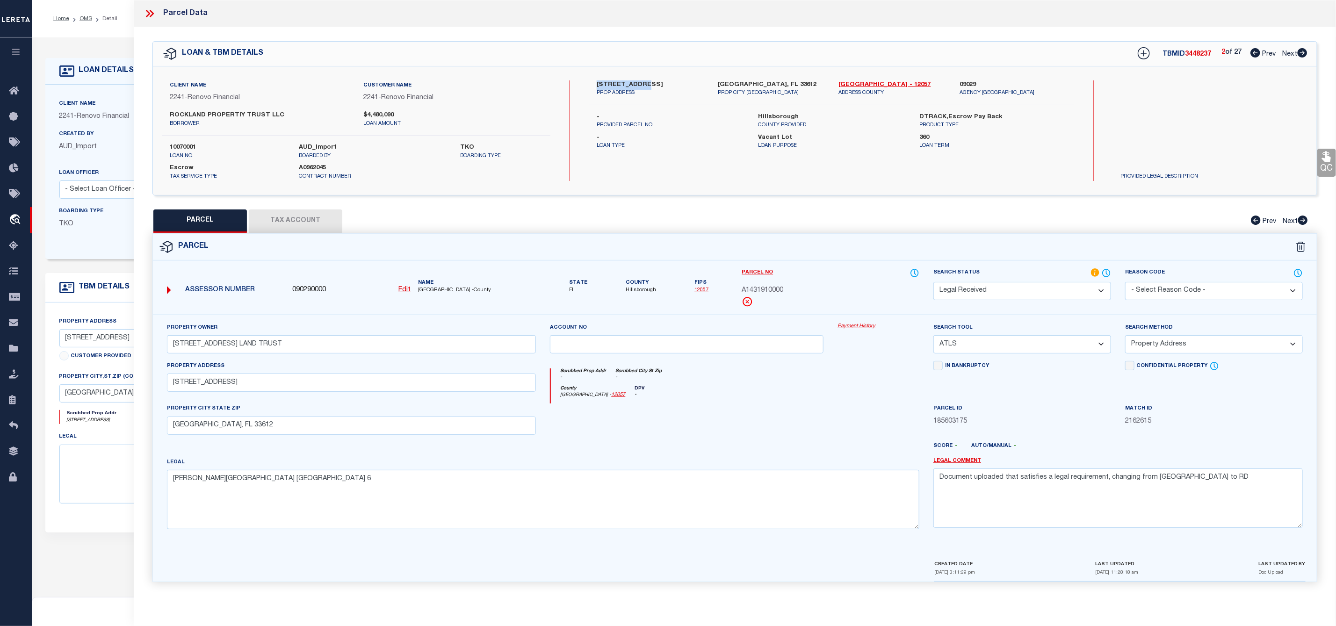
drag, startPoint x: 596, startPoint y: 86, endPoint x: 637, endPoint y: 86, distance: 40.7
click at [637, 86] on label "10217 N 27Th St" at bounding box center [650, 84] width 107 height 9
copy label "10217 N 27Th"
drag, startPoint x: 311, startPoint y: 351, endPoint x: 161, endPoint y: 342, distance: 150.3
click at [161, 342] on div "Property Owner 10217 N 27TH STREET LAND TRUST" at bounding box center [351, 342] width 383 height 38
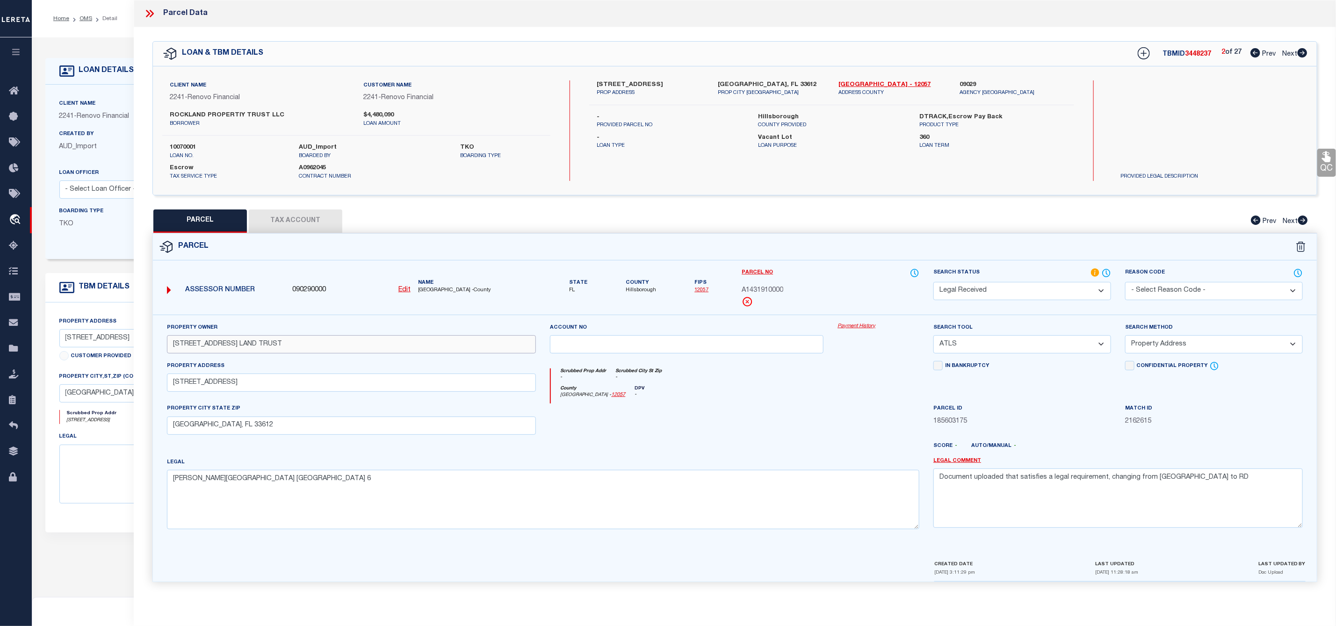
paste input "ROCKLAND PROPERTY TRUST LLC TRUSTEE"
type input "ROCKLAND PROPERTY TRUST LLC TRUSTEE"
drag, startPoint x: 1123, startPoint y: 484, endPoint x: 939, endPoint y: 485, distance: 184.7
click at [939, 485] on textarea "Document uploaded that satisfies a legal requirement, changing from ND to RD" at bounding box center [1117, 497] width 369 height 59
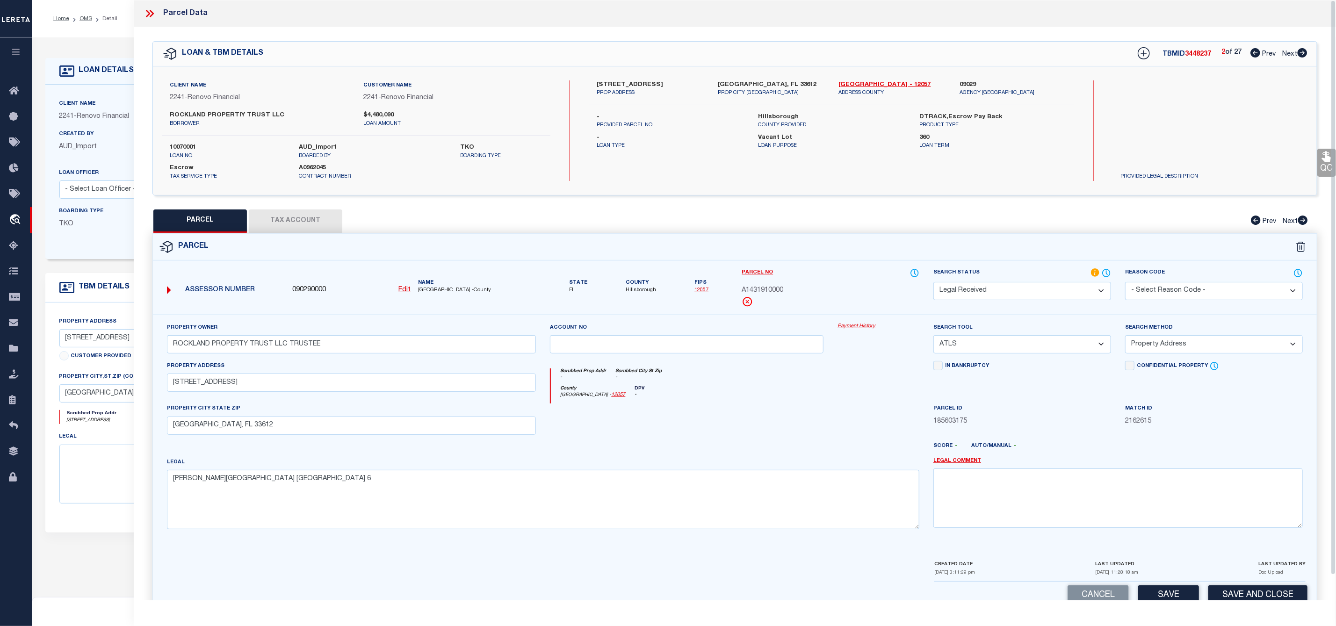
click at [967, 352] on select "-- Select Search Tool -- 3rd Party Website Agency File Agency Website ATLS CNV-…" at bounding box center [1022, 344] width 178 height 18
select select "AGW"
click at [933, 338] on select "-- Select Search Tool -- 3rd Party Website Agency File Agency Website ATLS CNV-…" at bounding box center [1022, 344] width 178 height 18
click at [1197, 341] on select "-- Select Search Method -- Property Address Legal Liability Info Provided" at bounding box center [1214, 344] width 178 height 18
select select "LEG"
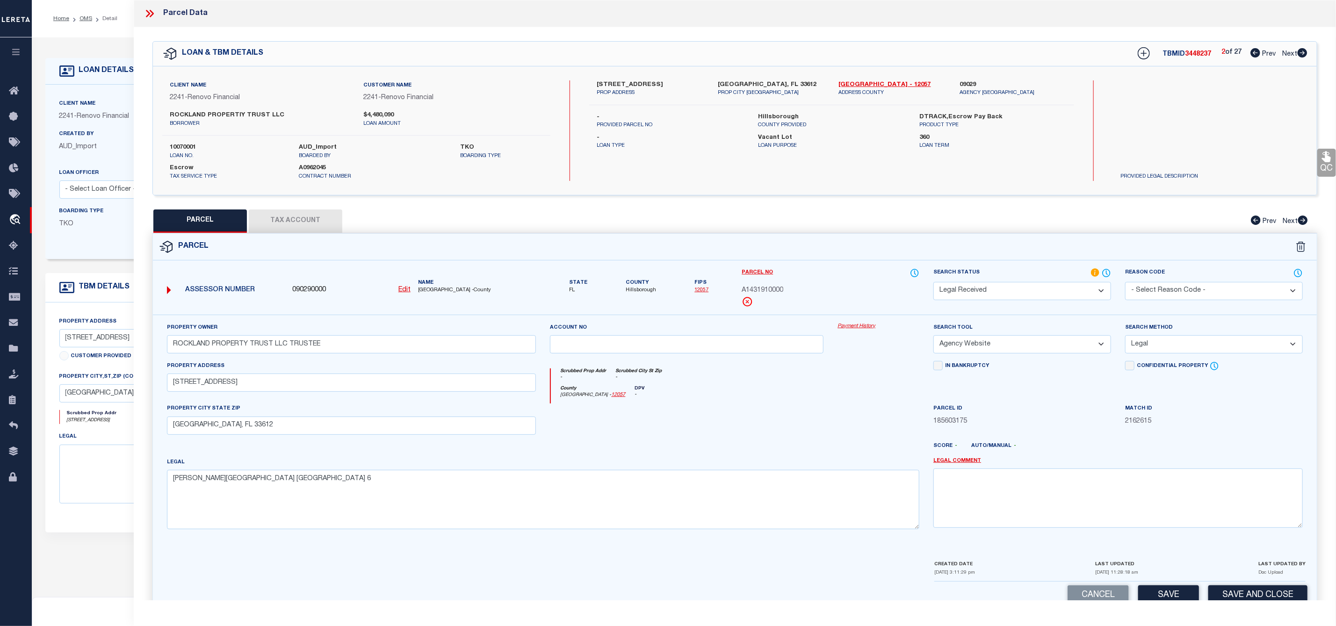
click at [1125, 338] on select "-- Select Search Method -- Property Address Legal Liability Info Provided" at bounding box center [1214, 344] width 178 height 18
click at [1053, 299] on select "Automated Search Bad Parcel Complete Duplicate Parcel High Dollar Reporting In …" at bounding box center [1022, 291] width 178 height 18
click at [933, 283] on select "Automated Search Bad Parcel Complete Duplicate Parcel High Dollar Reporting In …" at bounding box center [1022, 291] width 178 height 18
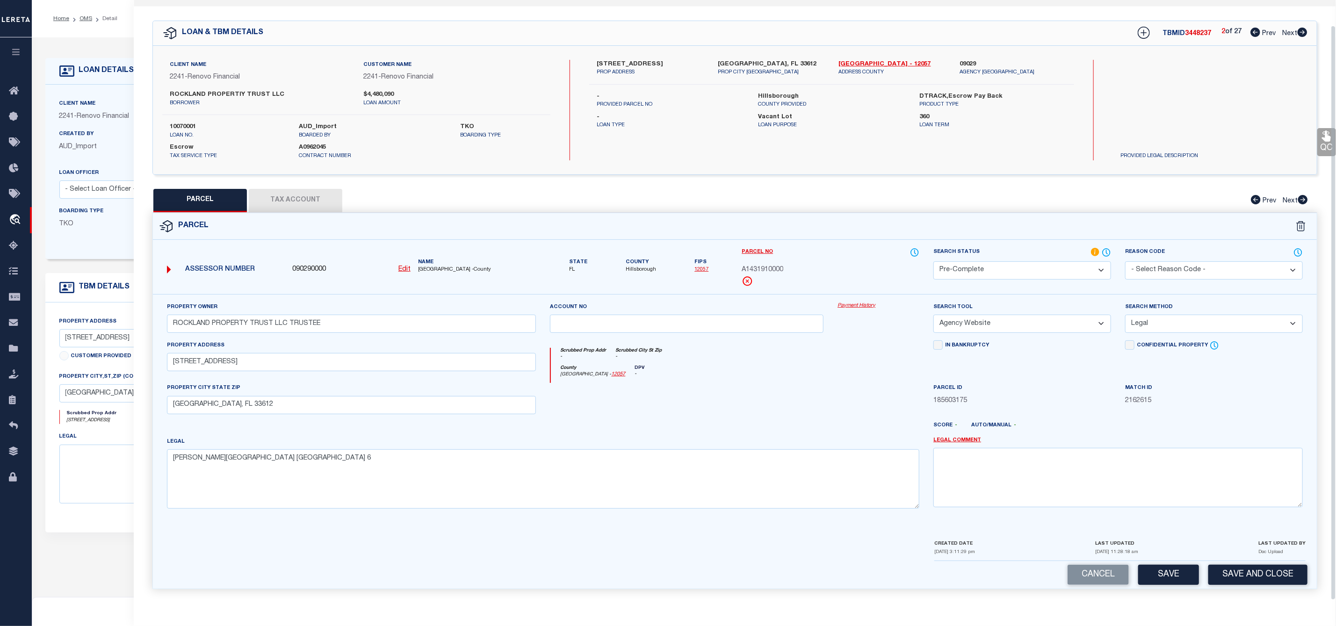
click at [1171, 585] on div "Cancel Save Save and Close" at bounding box center [735, 575] width 1164 height 28
click at [1175, 574] on button "Save" at bounding box center [1168, 575] width 61 height 20
select select "AS"
select select
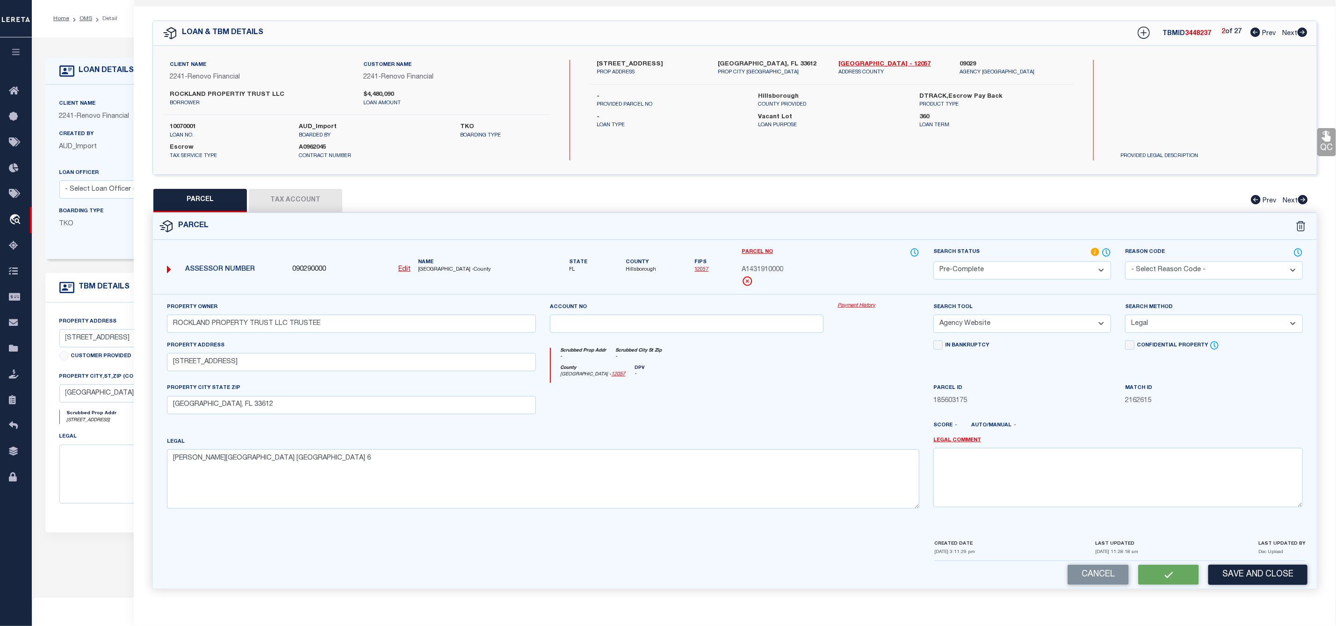
checkbox input "false"
select select "PC"
type input "ROCKLAND PROPERTY TRUST LLC TRUSTEE"
select select "AGW"
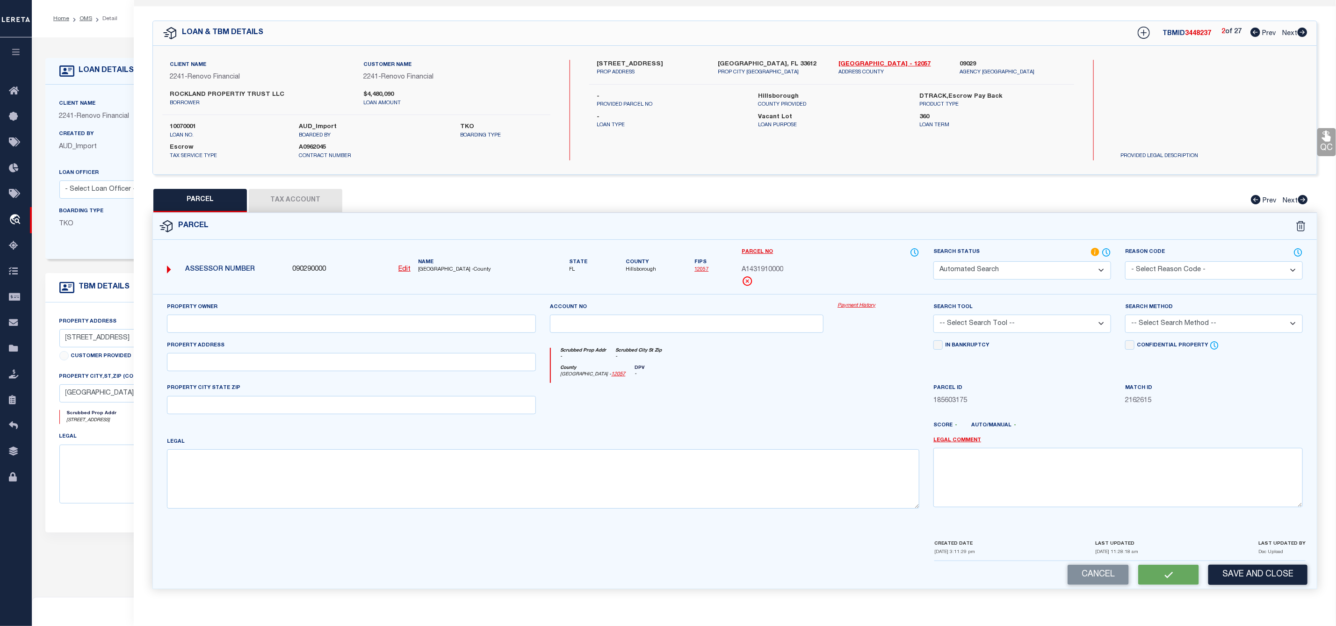
select select "LEG"
type input "10217 N 27TH ST"
type input "TAMPA, FL 33612"
type textarea "ALTMAN COLBY LAKE SUBDIVISION LOT 7 BLOCK 6"
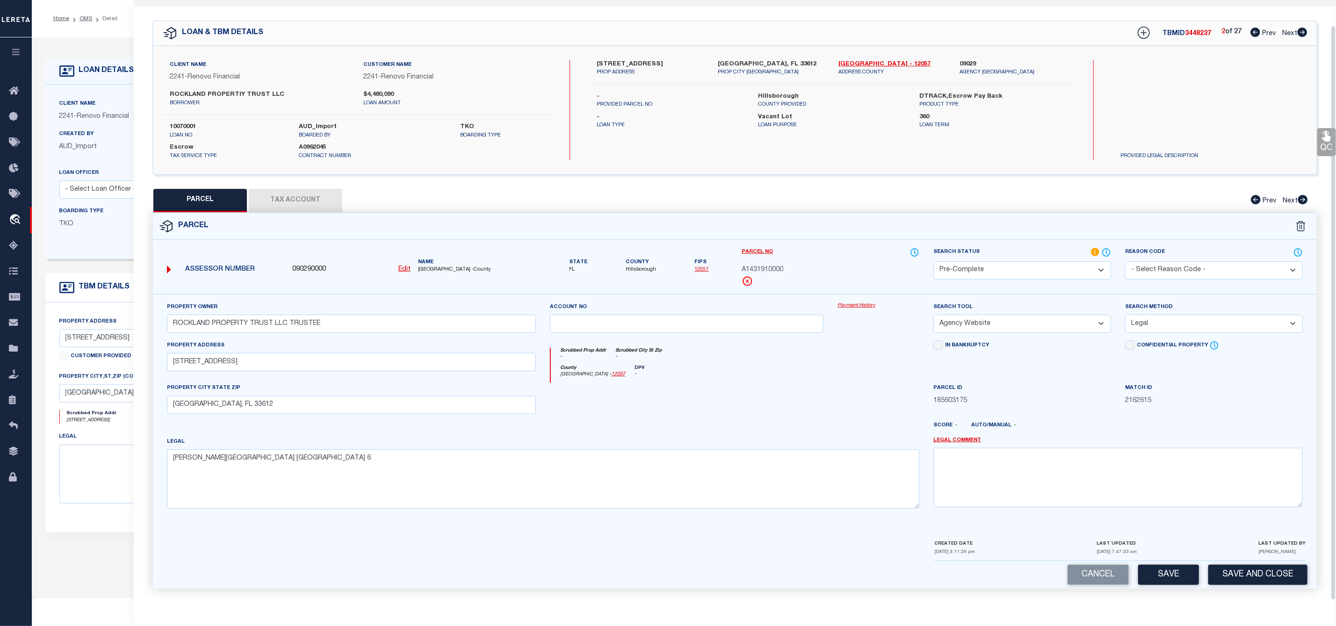
click at [1195, 30] on span "3448237" at bounding box center [1198, 33] width 26 height 7
copy span "3448237"
click at [767, 265] on span "A1431910000" at bounding box center [762, 270] width 42 height 10
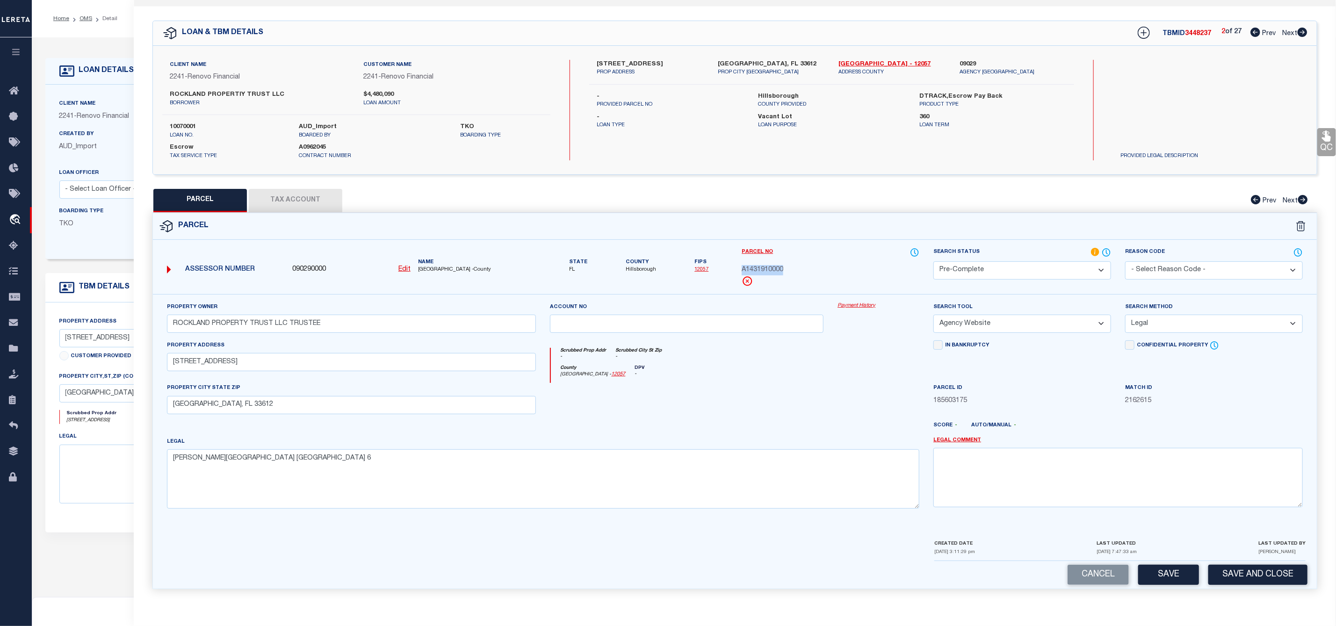
copy span "A1431910000"
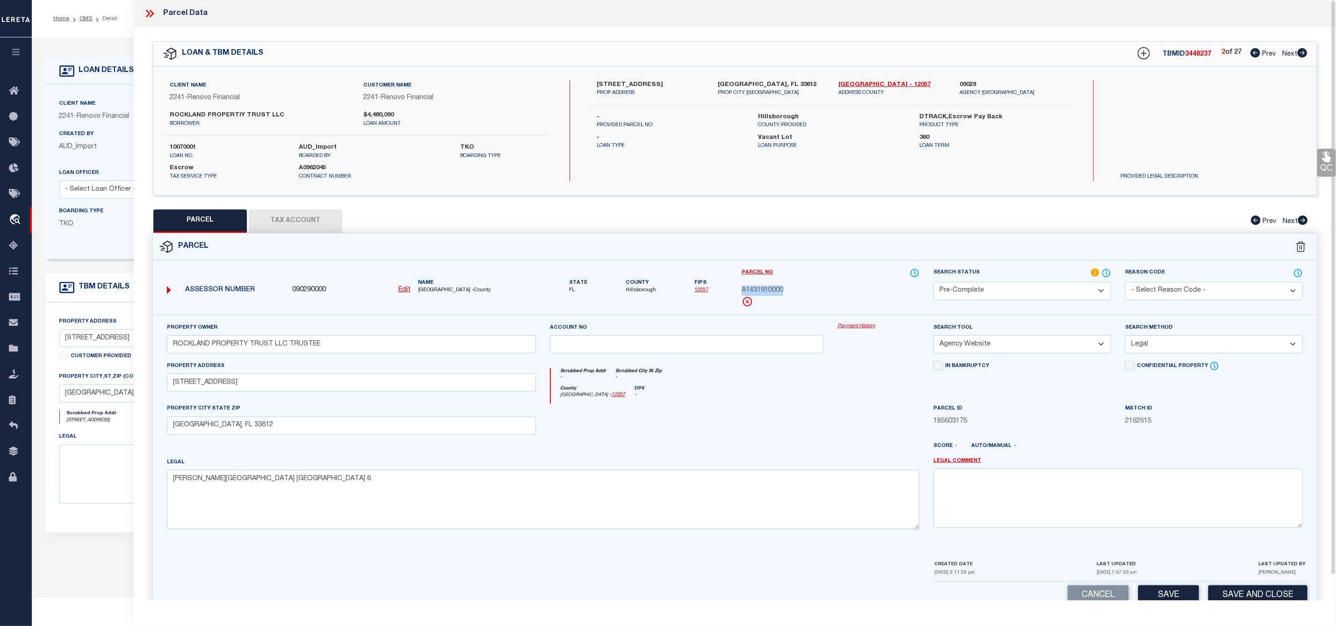
click at [282, 222] on button "Tax Account" at bounding box center [295, 220] width 93 height 23
select select "100"
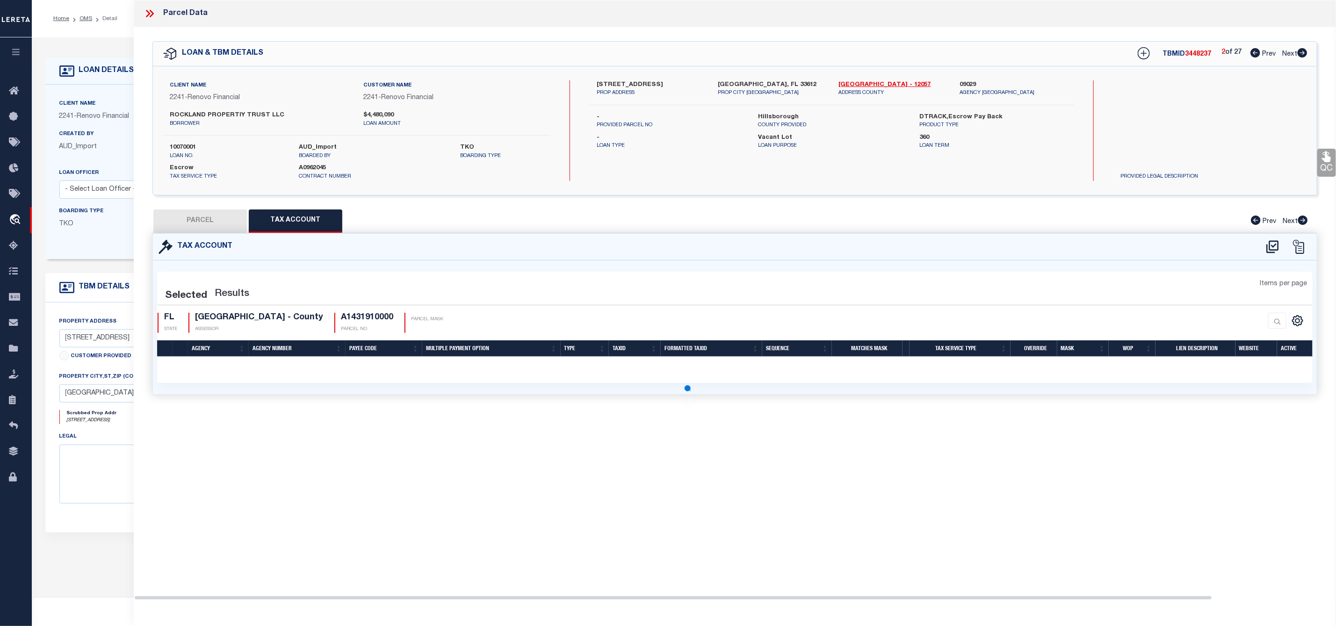
select select "100"
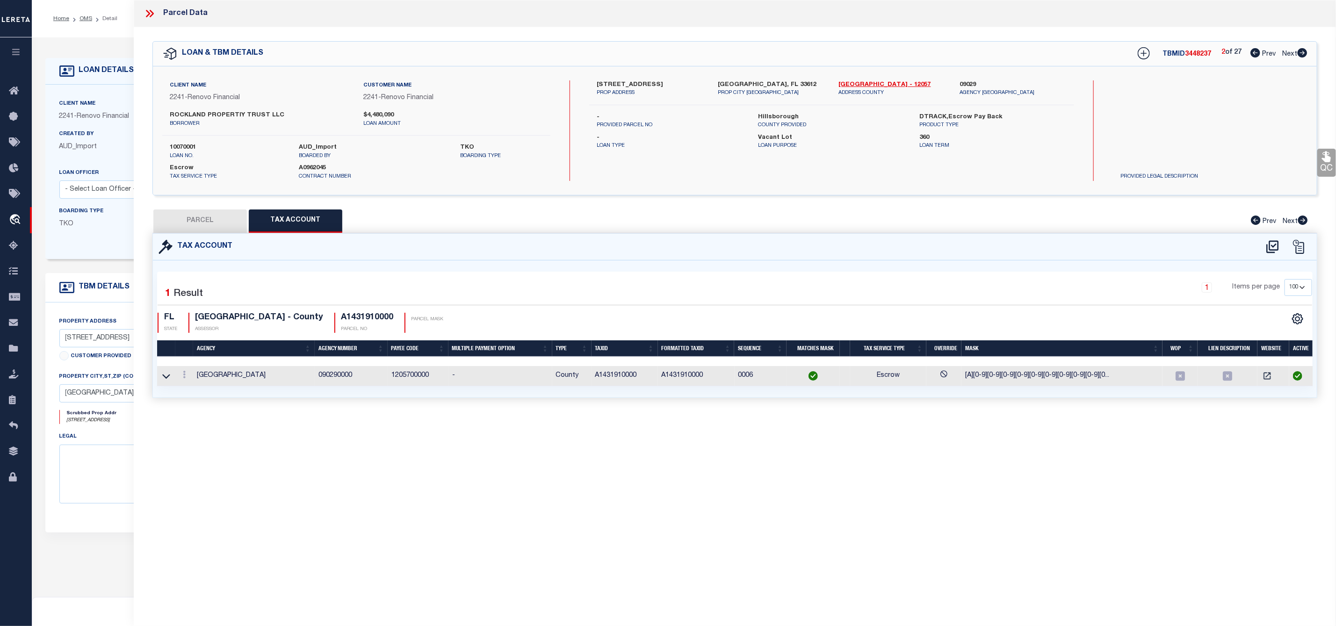
click at [210, 226] on button "PARCEL" at bounding box center [199, 220] width 93 height 23
select select "AS"
select select
checkbox input "false"
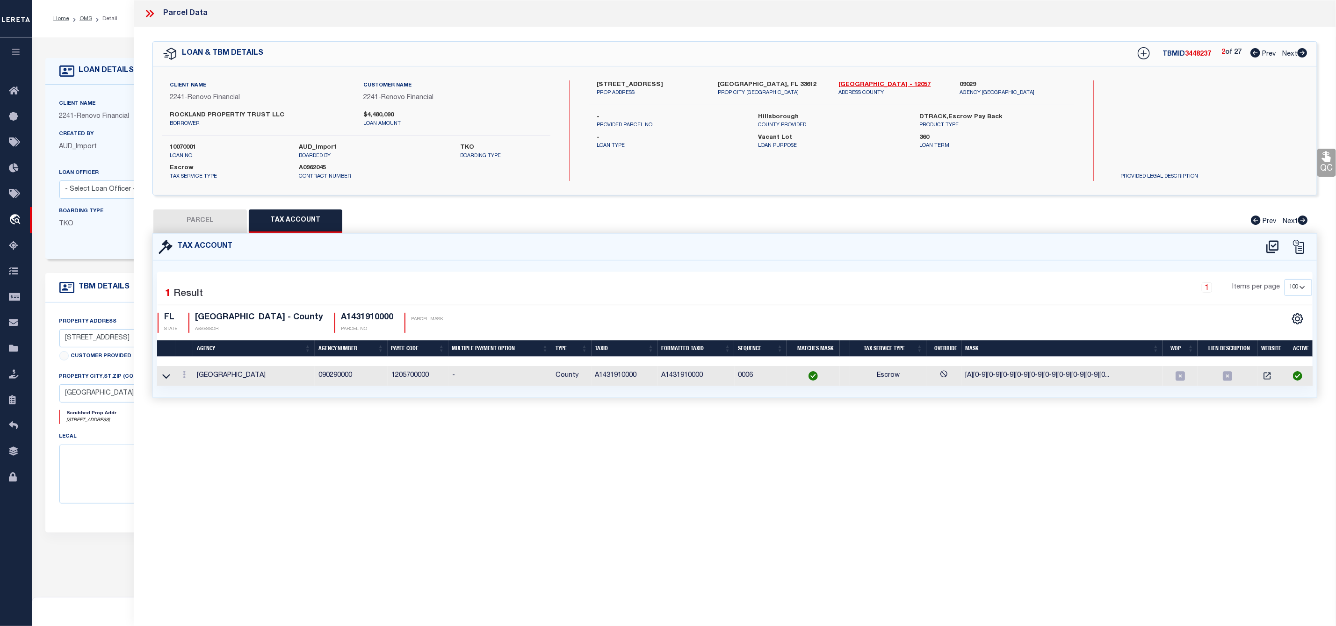
checkbox input "false"
select select "PC"
type input "ROCKLAND PROPERTY TRUST LLC TRUSTEE"
select select "AGW"
select select "LEG"
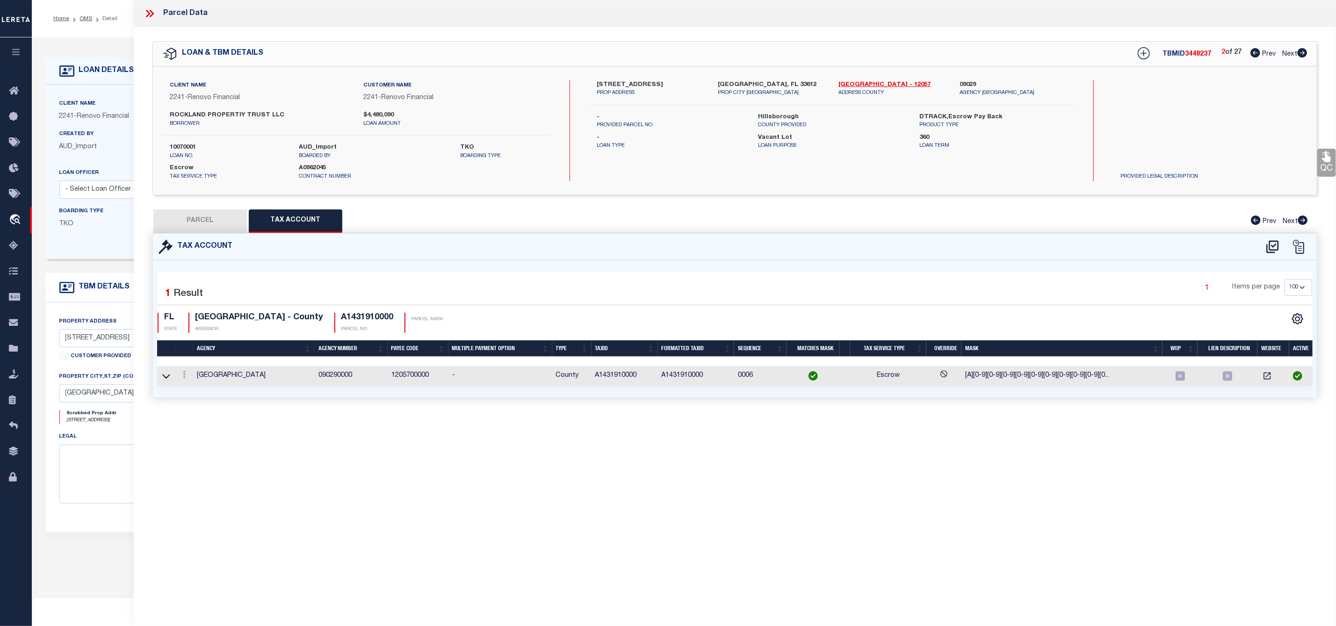
type input "10217 N 27TH ST"
type input "TAMPA, FL 33612"
type textarea "ALTMAN COLBY LAKE SUBDIVISION LOT 7 BLOCK 6"
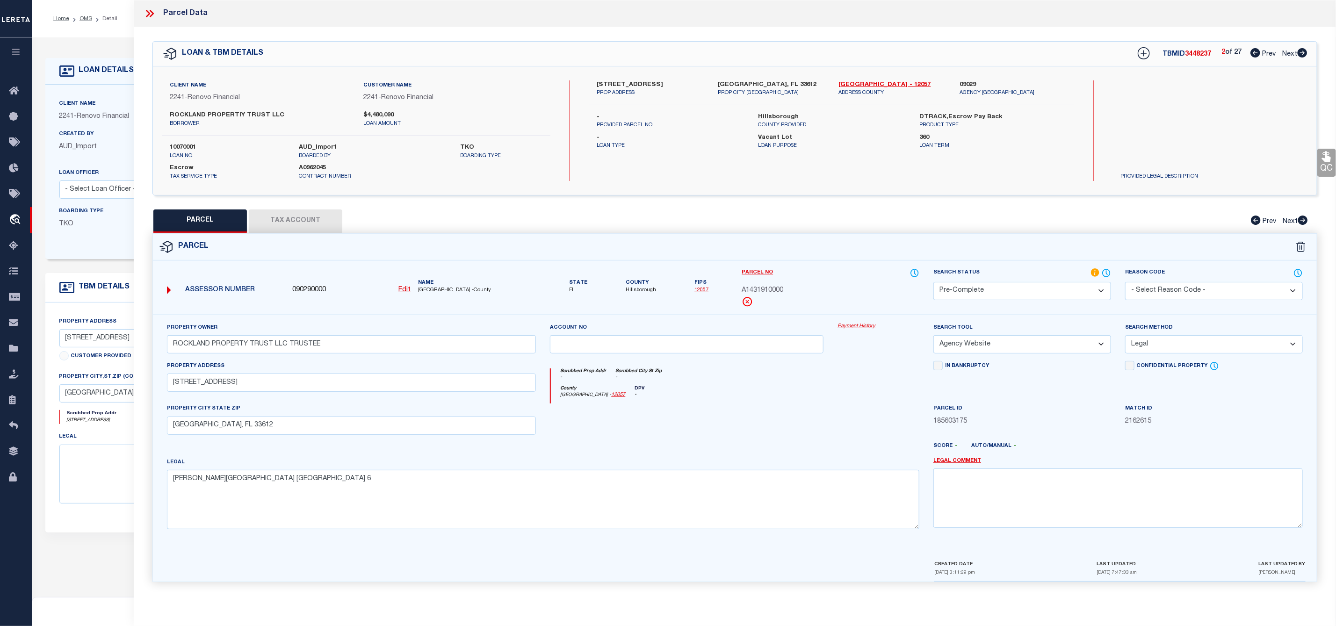
click at [1303, 56] on icon at bounding box center [1302, 52] width 10 height 9
select select "AS"
select select
checkbox input "false"
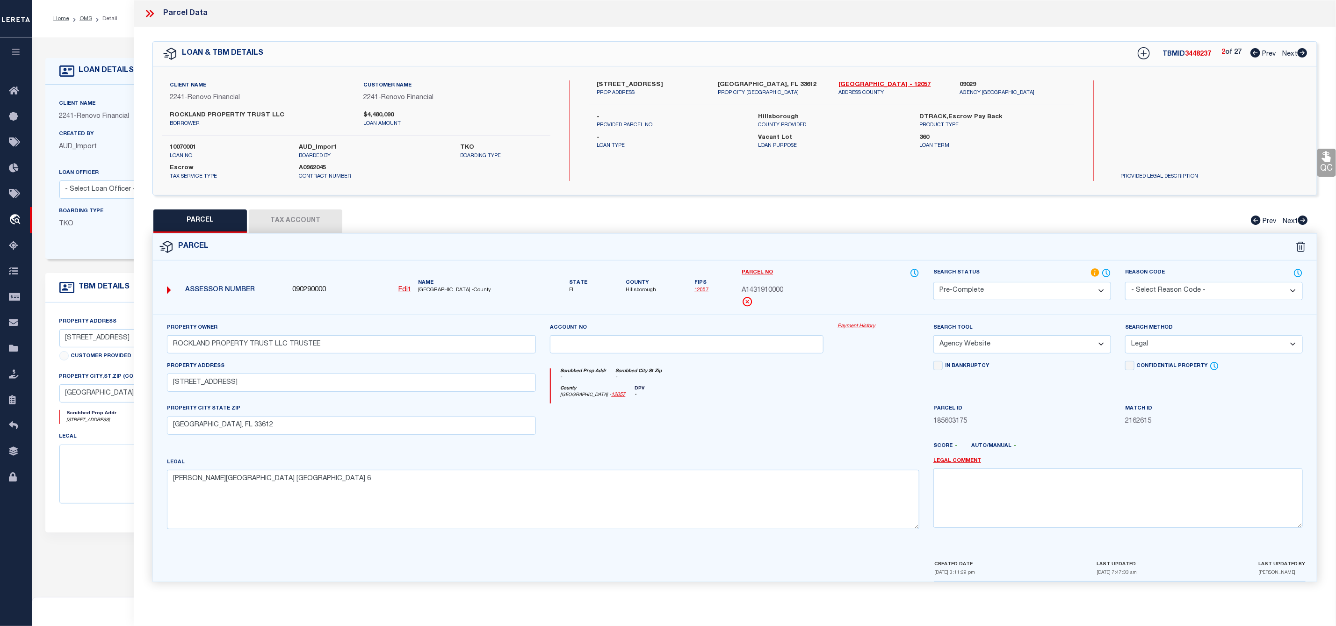
checkbox input "false"
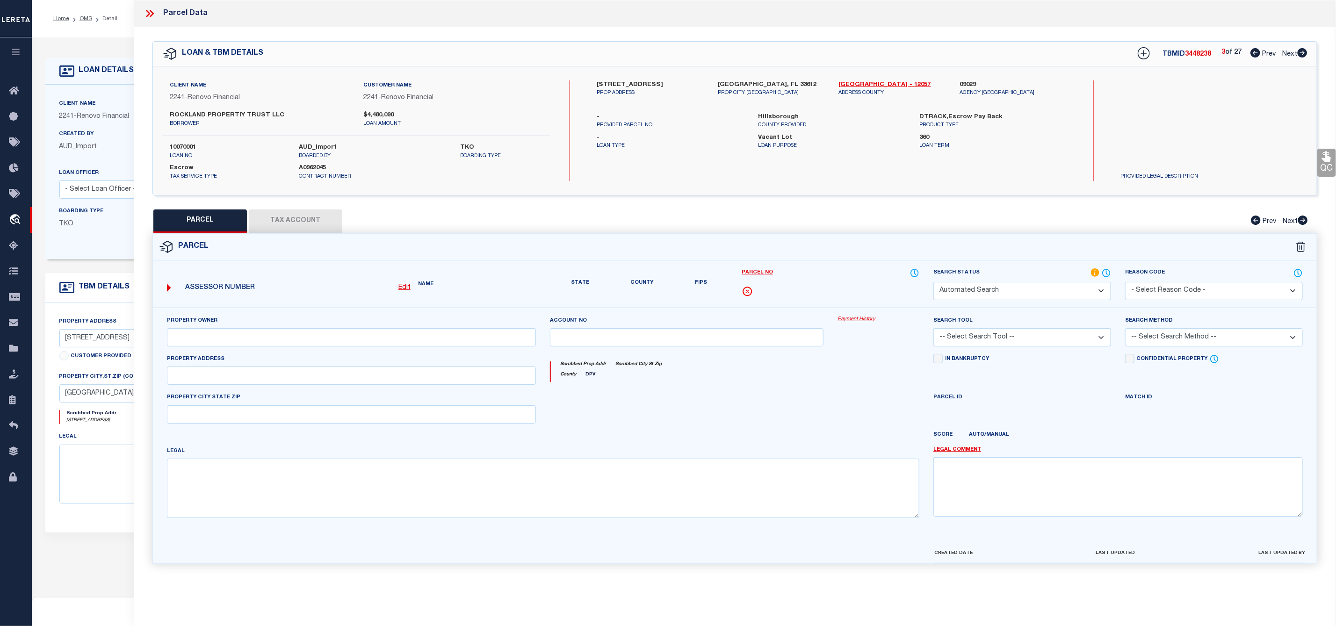
select select "RD"
type input "10405 N 21ST STREET LAND TRUST"
select select "ATL"
select select "ADD"
type input "10405 N 21ST ST"
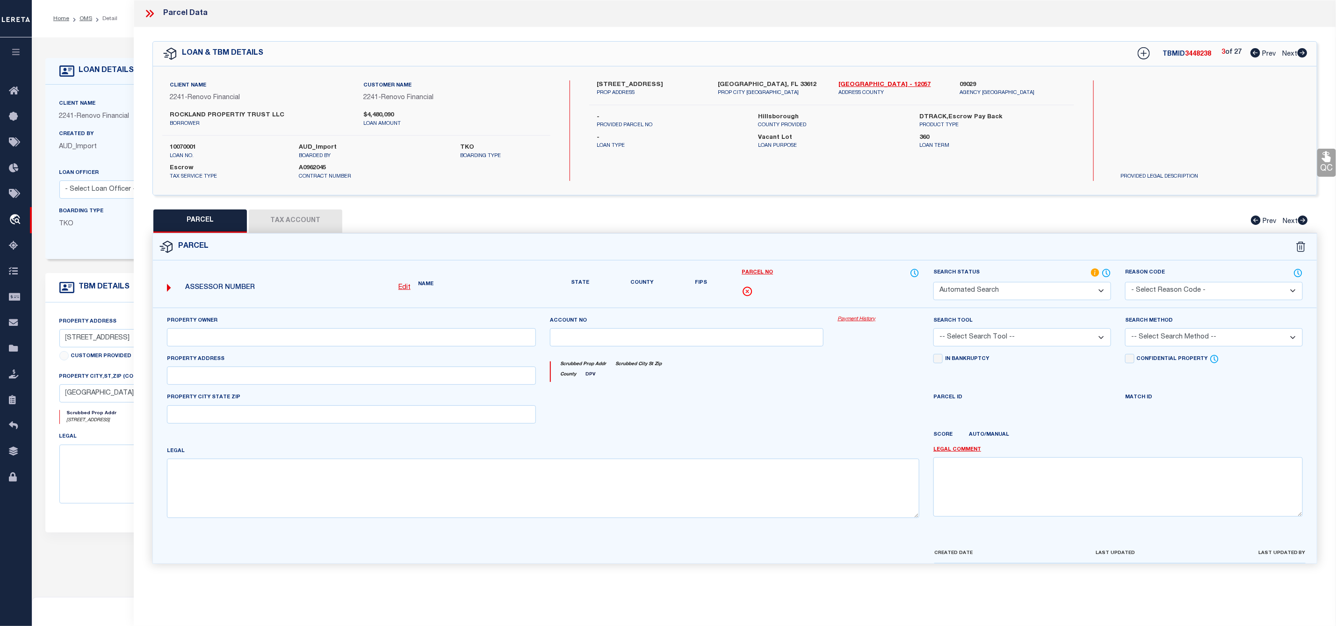
checkbox input "false"
type input "TAMPA, FL 33612"
type textarea "TILSEN MANOR BLKS 2 3 4 5 6 8 9 10 11 13 16 17 18 LOT 14 BLOCK 6"
type textarea "Document uploaded that satisfies a legal requirement, changing from ND to RD"
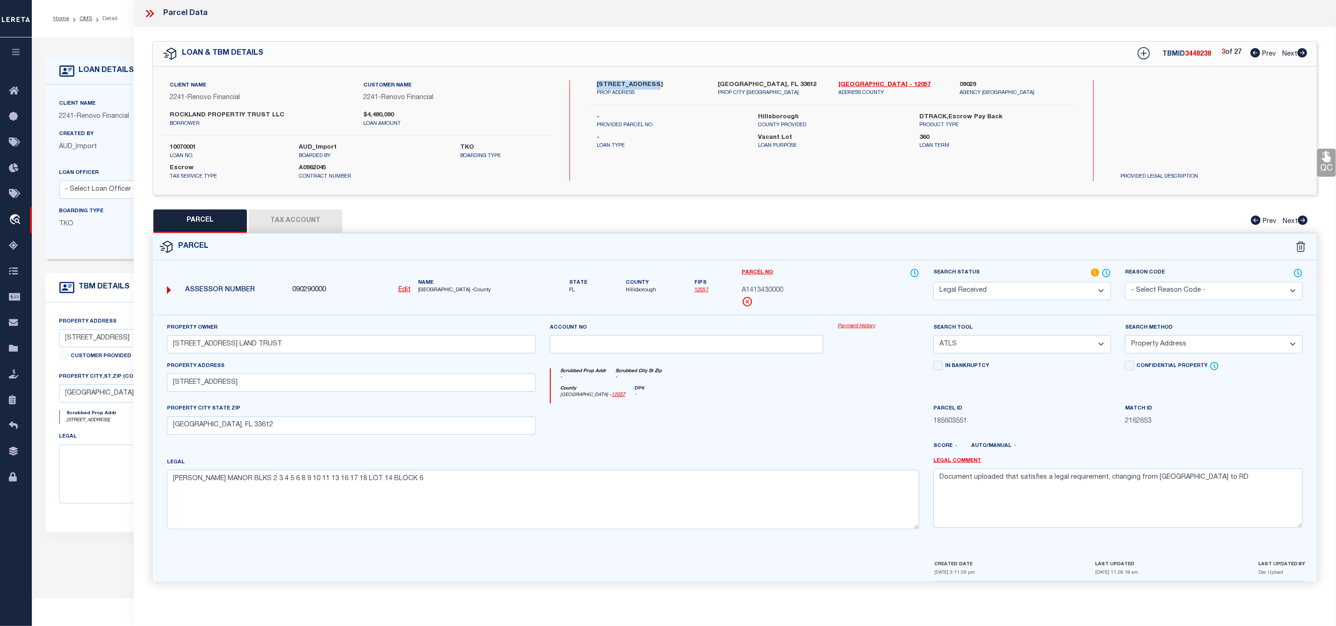
drag, startPoint x: 645, startPoint y: 82, endPoint x: 592, endPoint y: 83, distance: 53.3
click at [592, 83] on div "10405 N 21St St PROP ADDRESS" at bounding box center [650, 88] width 121 height 17
copy label "10405 N 21St St"
drag, startPoint x: 794, startPoint y: 293, endPoint x: 738, endPoint y: 290, distance: 55.7
click at [738, 290] on div "Parcel No A1413430000" at bounding box center [830, 291] width 192 height 47
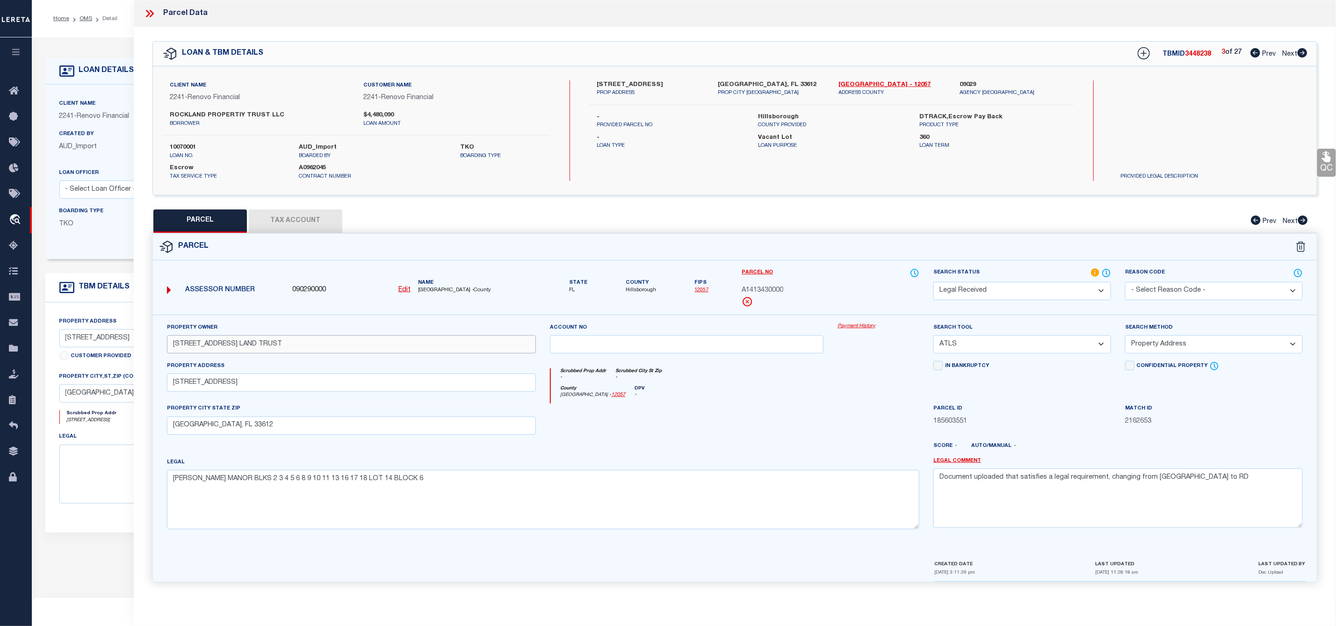
drag, startPoint x: 311, startPoint y: 344, endPoint x: 156, endPoint y: 350, distance: 155.3
click at [156, 350] on div "Property Owner 10405 N 21ST STREET LAND TRUST Account no Payment History Search…" at bounding box center [735, 437] width 1164 height 245
paste input "ROCKLAND PROPERTY TRUST LLC TRUSTEE"
type input "ROCKLAND PROPERTY TRUST LLC TRUSTEE"
drag, startPoint x: 1111, startPoint y: 482, endPoint x: 916, endPoint y: 483, distance: 194.5
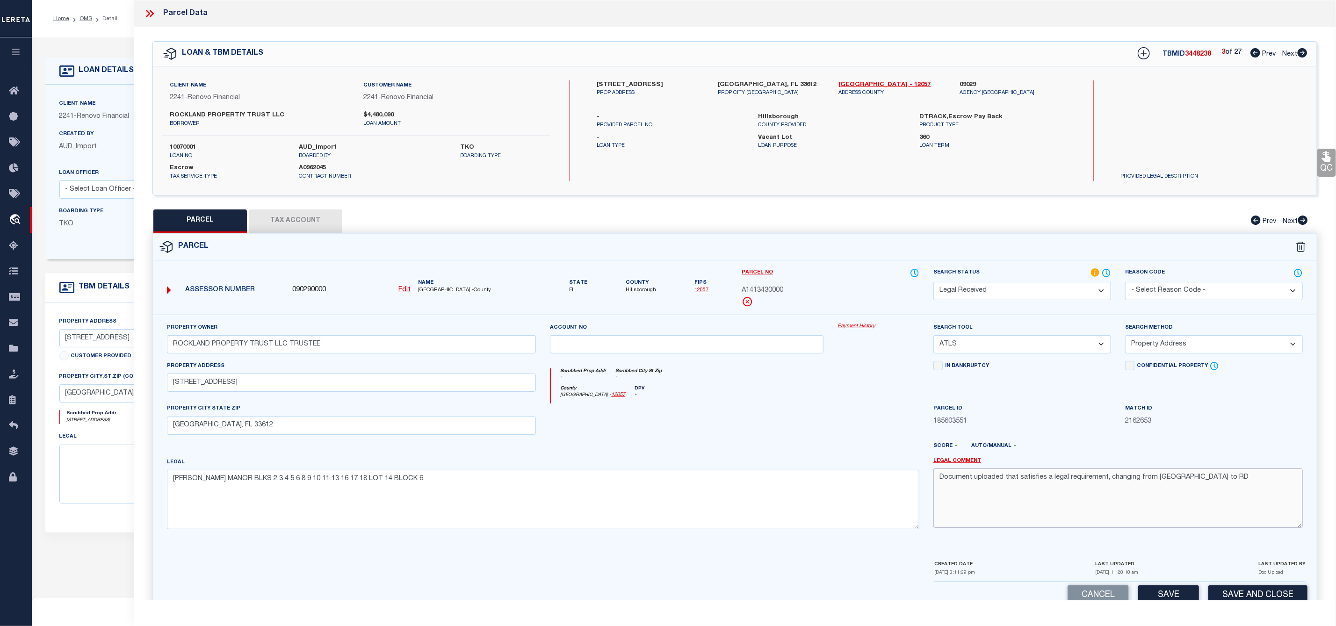
click at [916, 483] on div "Property Owner ROCKLAND PROPERTY TRUST LLC TRUSTEE Account no Payment History S…" at bounding box center [735, 430] width 1150 height 214
click at [1011, 350] on select "-- Select Search Tool -- 3rd Party Website Agency File Agency Website ATLS CNV-…" at bounding box center [1022, 344] width 178 height 18
select select "AGW"
click at [933, 338] on select "-- Select Search Tool -- 3rd Party Website Agency File Agency Website ATLS CNV-…" at bounding box center [1022, 344] width 178 height 18
click at [1181, 348] on select "-- Select Search Method -- Property Address Legal Liability Info Provided" at bounding box center [1214, 344] width 178 height 18
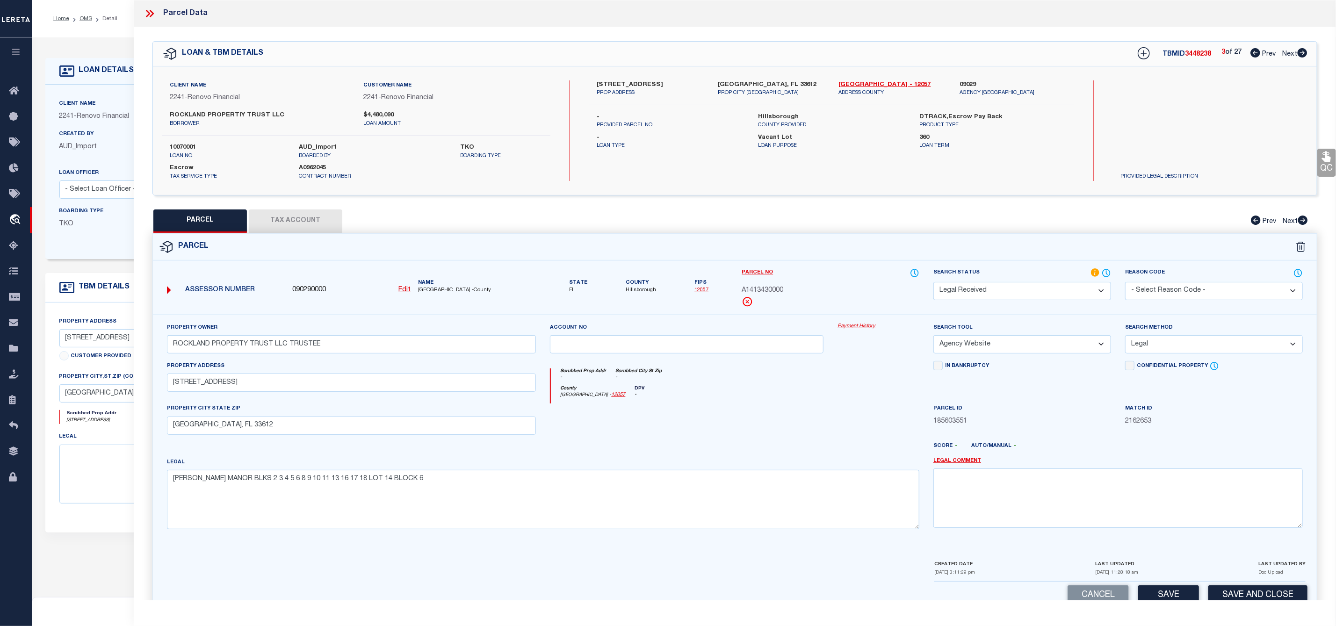
click at [1125, 338] on select "-- Select Search Method -- Property Address Legal Liability Info Provided" at bounding box center [1214, 344] width 178 height 18
click at [1047, 295] on select "Automated Search Bad Parcel Complete Duplicate Parcel High Dollar Reporting In …" at bounding box center [1022, 291] width 178 height 18
click at [933, 283] on select "Automated Search Bad Parcel Complete Duplicate Parcel High Dollar Reporting In …" at bounding box center [1022, 291] width 178 height 18
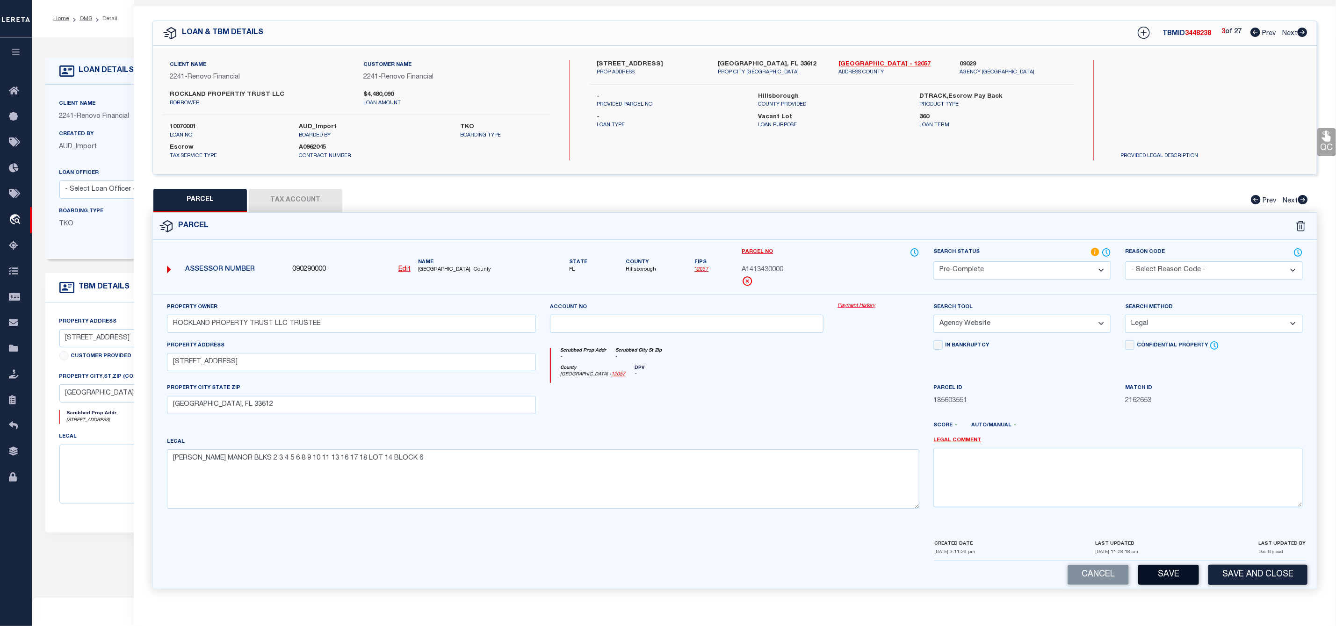
click at [1169, 575] on button "Save" at bounding box center [1168, 575] width 61 height 20
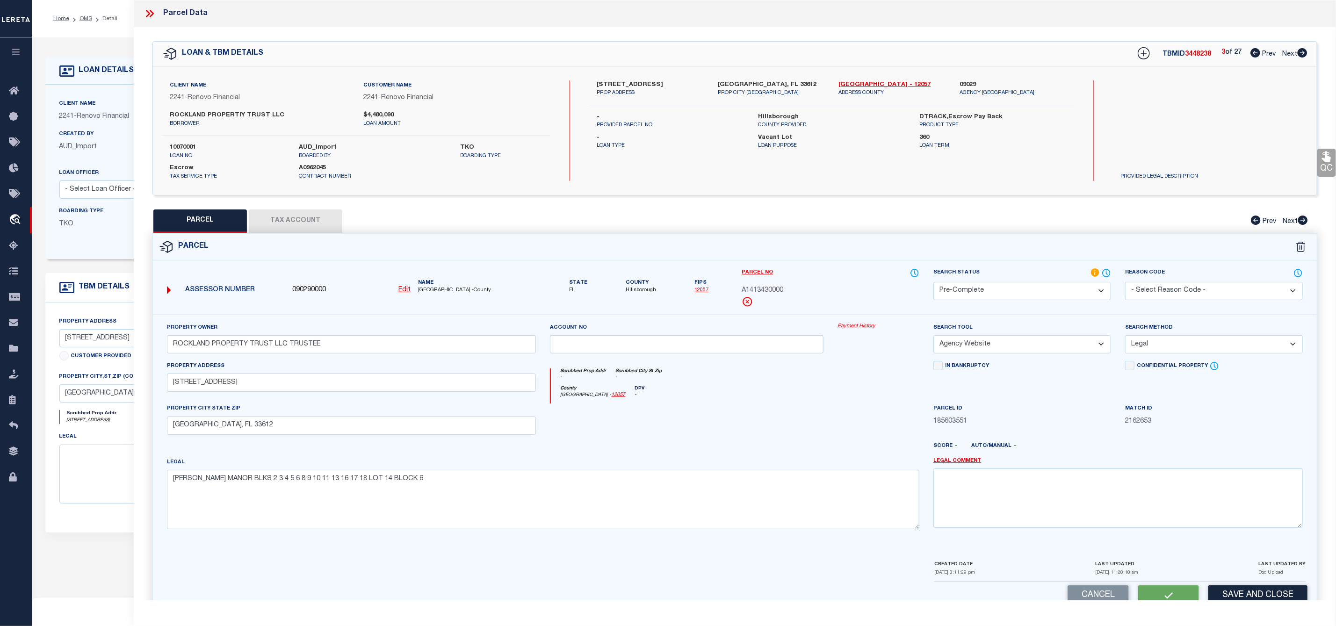
click at [320, 194] on div "QC QC QC" at bounding box center [735, 324] width 1202 height 594
click at [301, 222] on button "Tax Account" at bounding box center [295, 220] width 93 height 23
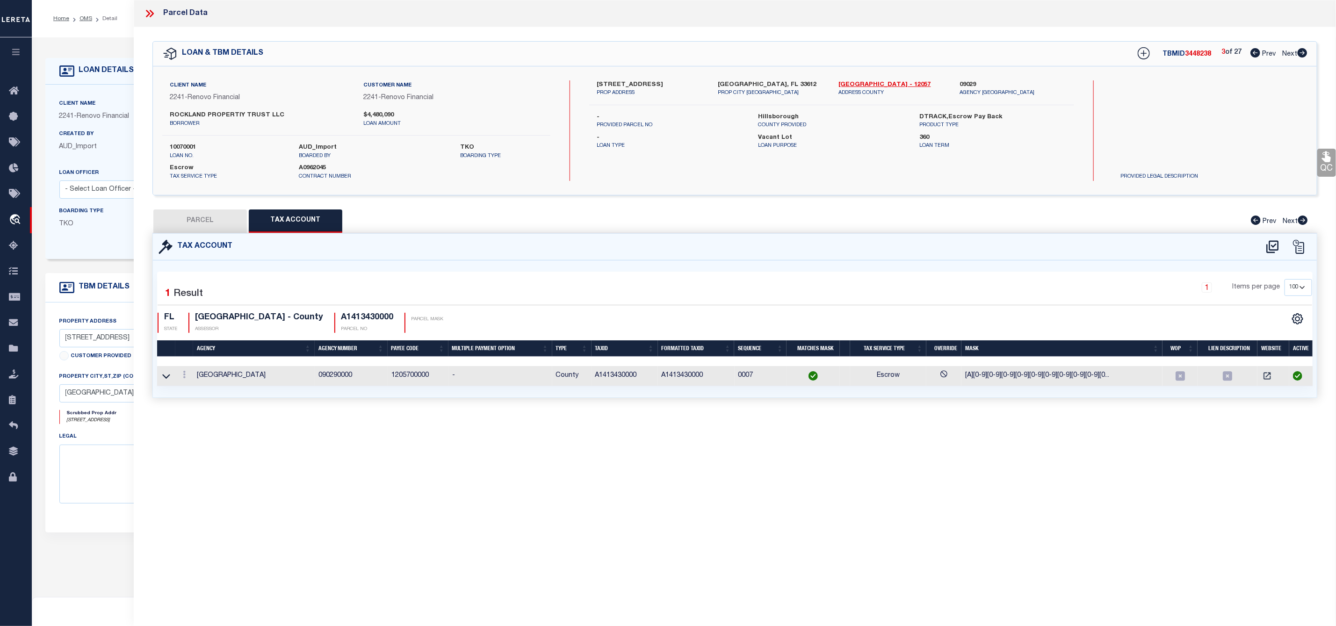
click at [210, 220] on button "PARCEL" at bounding box center [199, 220] width 93 height 23
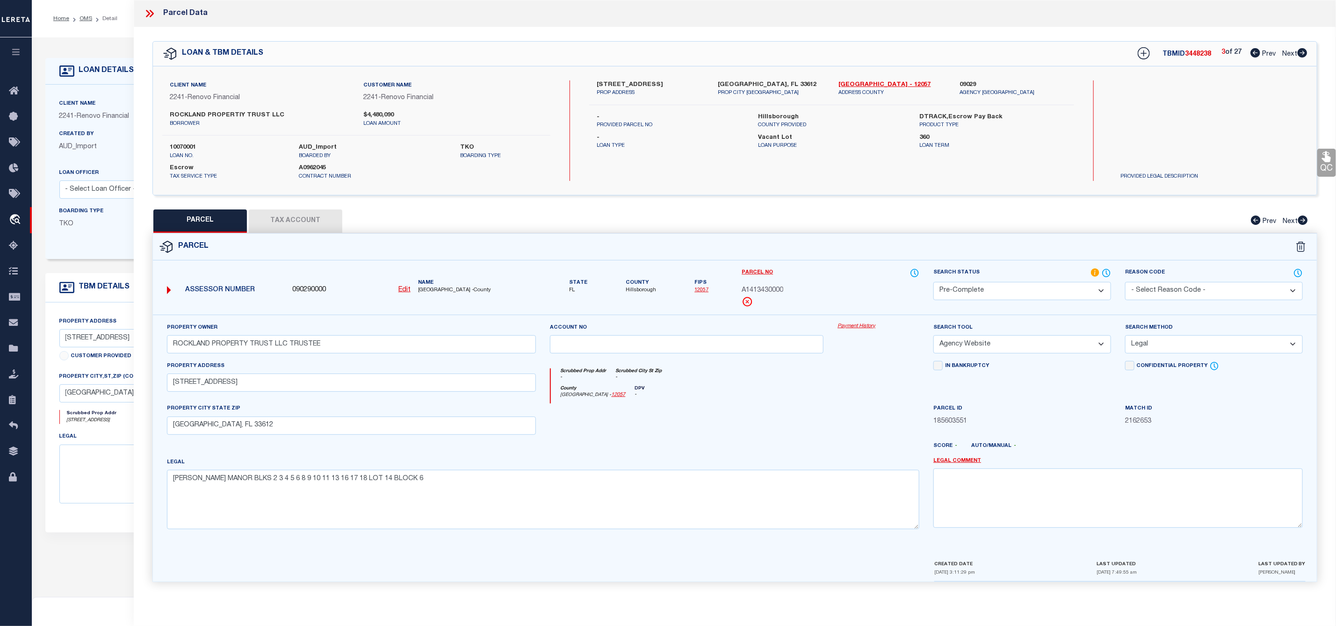
click at [776, 292] on span "A1413430000" at bounding box center [762, 291] width 42 height 10
click at [1188, 51] on span "3448238" at bounding box center [1198, 54] width 26 height 7
click at [1302, 53] on icon at bounding box center [1302, 52] width 10 height 9
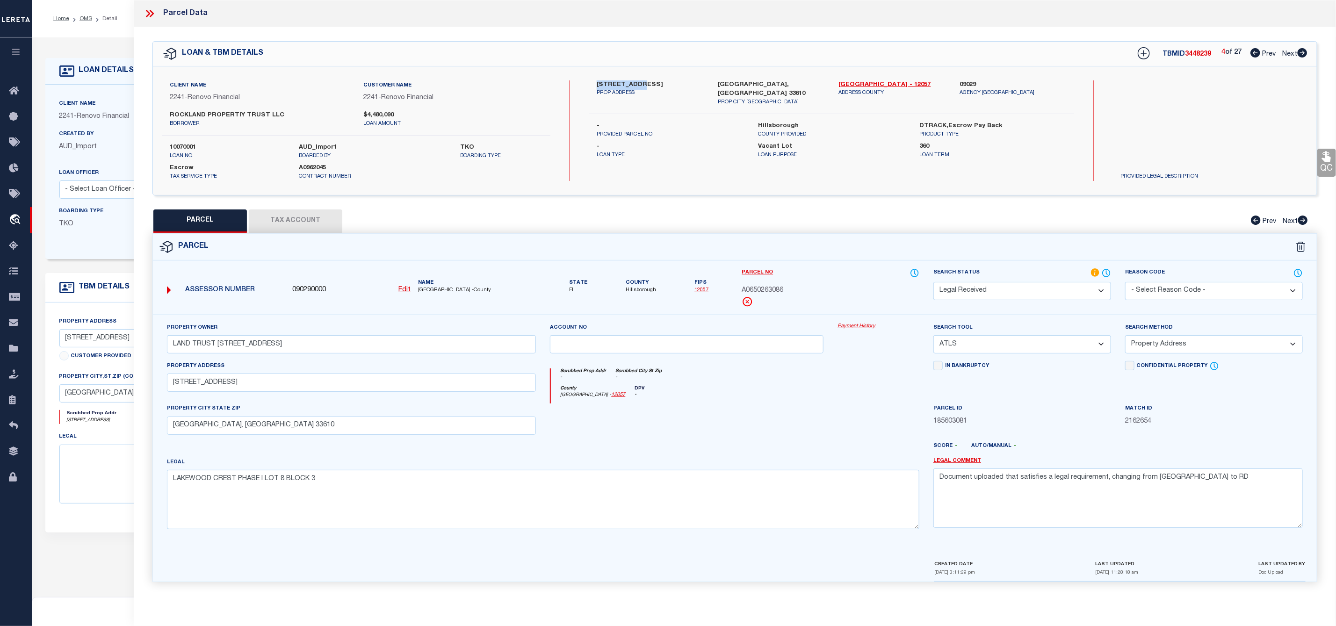
drag, startPoint x: 633, startPoint y: 83, endPoint x: 595, endPoint y: 86, distance: 37.9
click at [595, 86] on div "11010 Ulster Ct PROP ADDRESS" at bounding box center [650, 93] width 121 height 26
drag, startPoint x: 345, startPoint y: 344, endPoint x: 132, endPoint y: 338, distance: 213.3
click at [132, 338] on div "OMS Work Queue is ThoughtFocus Active is Yes Loan No. TBMID FIPS Assigned To is…" at bounding box center [684, 368] width 1304 height 662
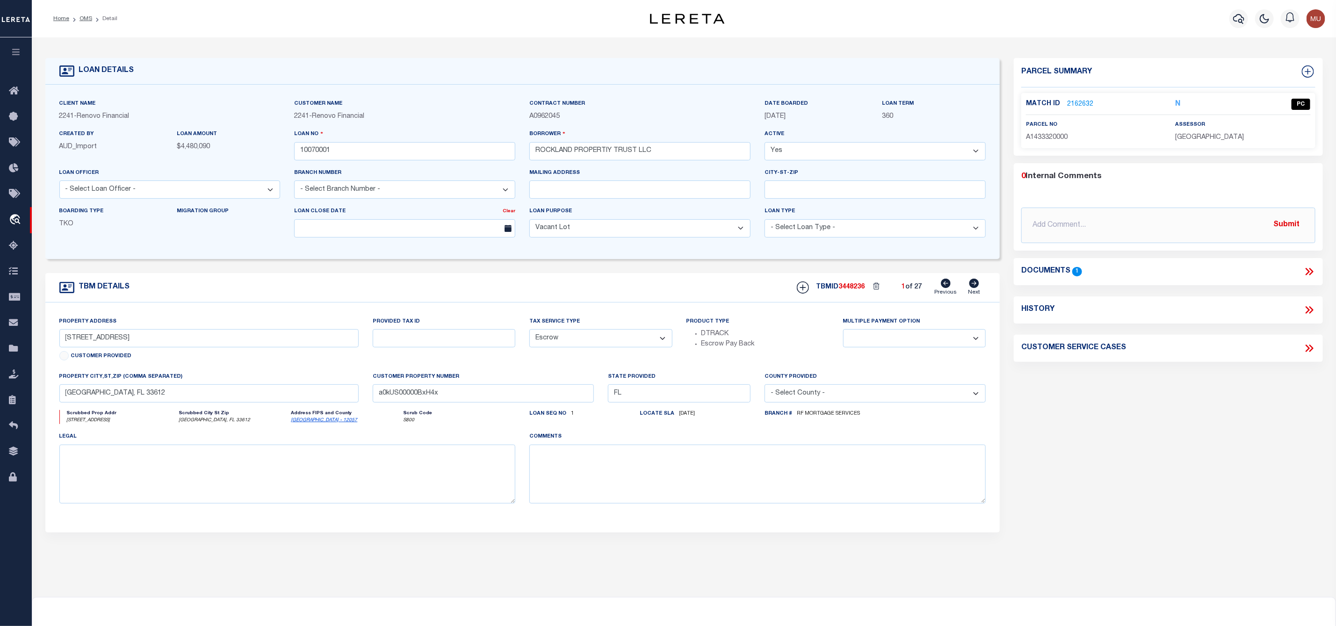
click at [1083, 106] on link "2162632" at bounding box center [1080, 105] width 26 height 10
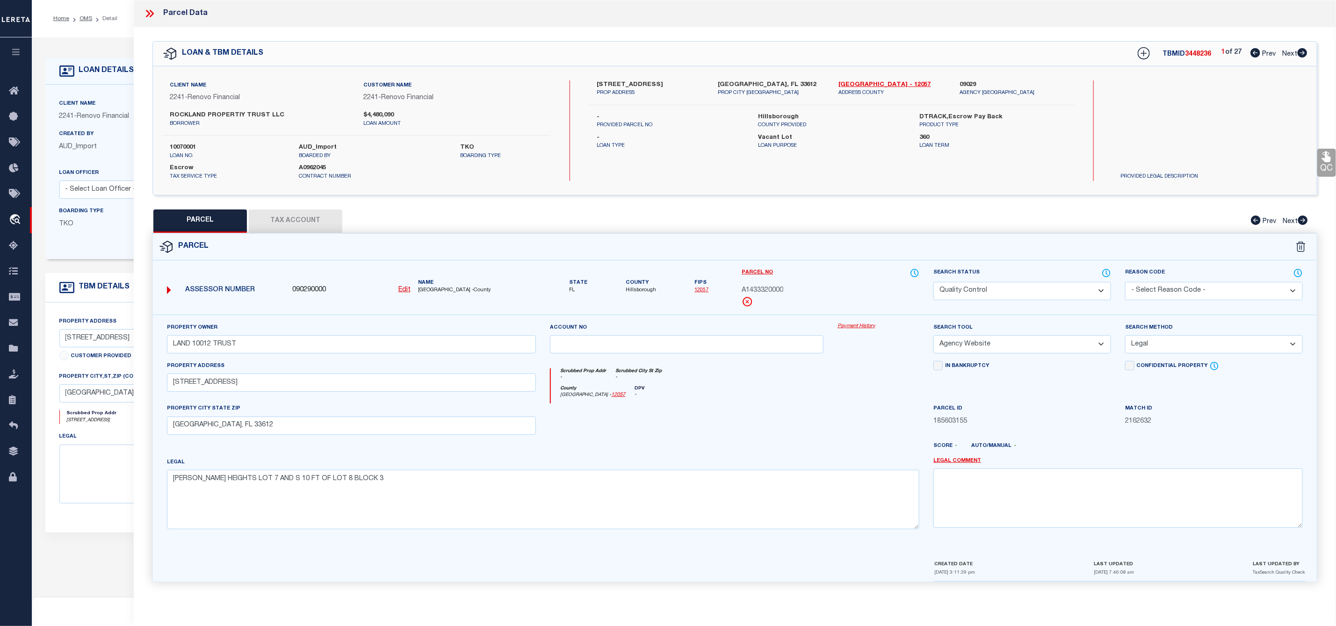
click at [1306, 50] on icon at bounding box center [1302, 52] width 10 height 9
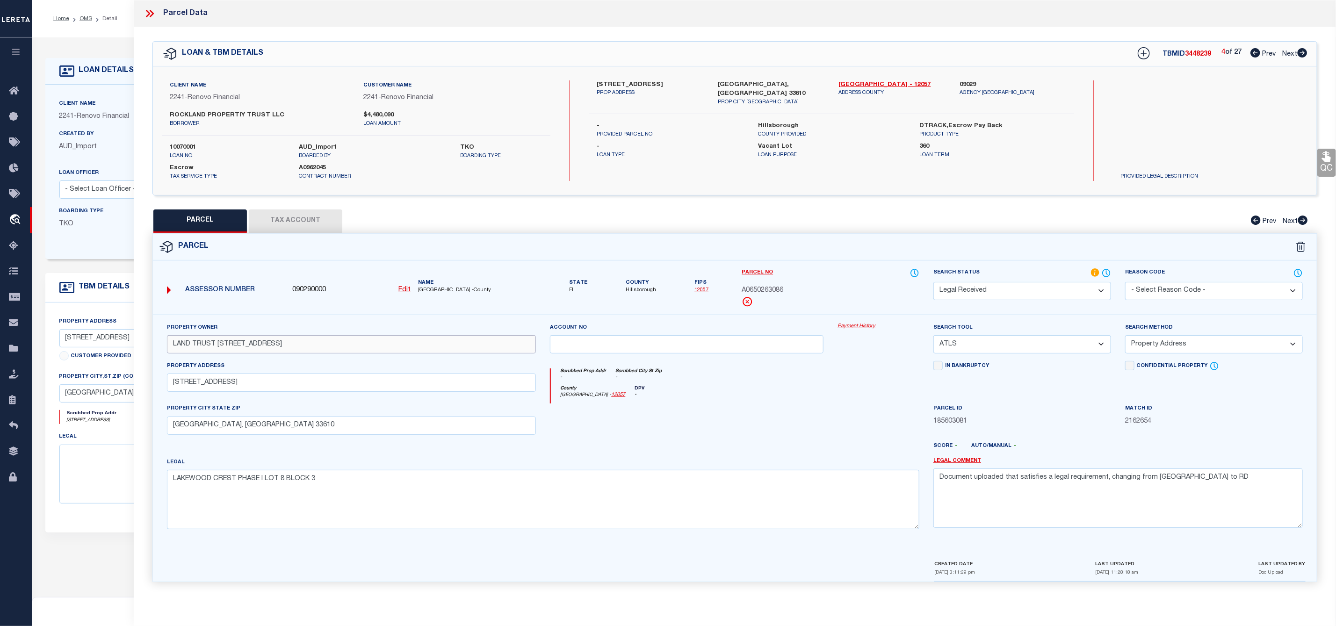
drag, startPoint x: 358, startPoint y: 348, endPoint x: 133, endPoint y: 348, distance: 224.4
click at [134, 348] on div "QC QC QC" at bounding box center [735, 310] width 1202 height 566
paste input "FALCONE ANNETTE TRUSTEE"
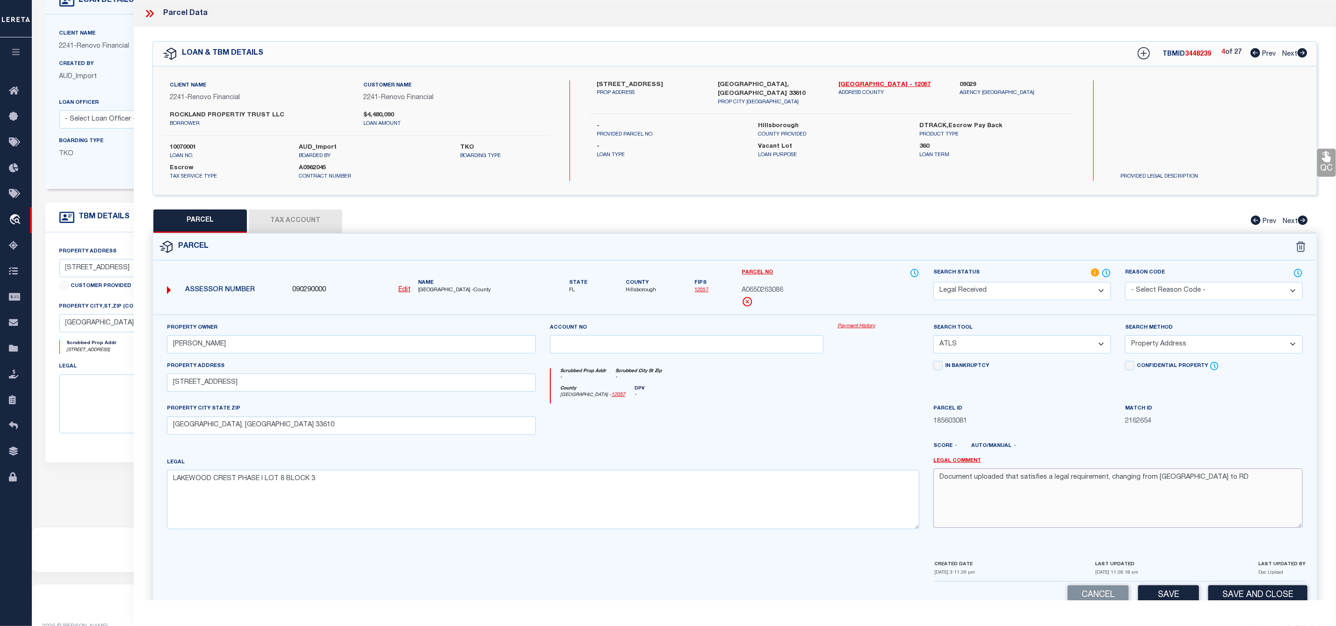
drag, startPoint x: 1211, startPoint y: 482, endPoint x: 929, endPoint y: 481, distance: 281.9
click at [929, 481] on div "Legal Comment Document uploaded that satisfies a legal requirement, changing fr…" at bounding box center [1117, 496] width 383 height 79
click at [982, 357] on div "Search Tool -- Select Search Tool -- 3rd Party Website Agency File Agency Websi…" at bounding box center [1022, 342] width 192 height 38
click at [989, 345] on select "-- Select Search Tool -- 3rd Party Website Agency File Agency Website ATLS CNV-…" at bounding box center [1022, 344] width 178 height 18
click at [933, 338] on select "-- Select Search Tool -- 3rd Party Website Agency File Agency Website ATLS CNV-…" at bounding box center [1022, 344] width 178 height 18
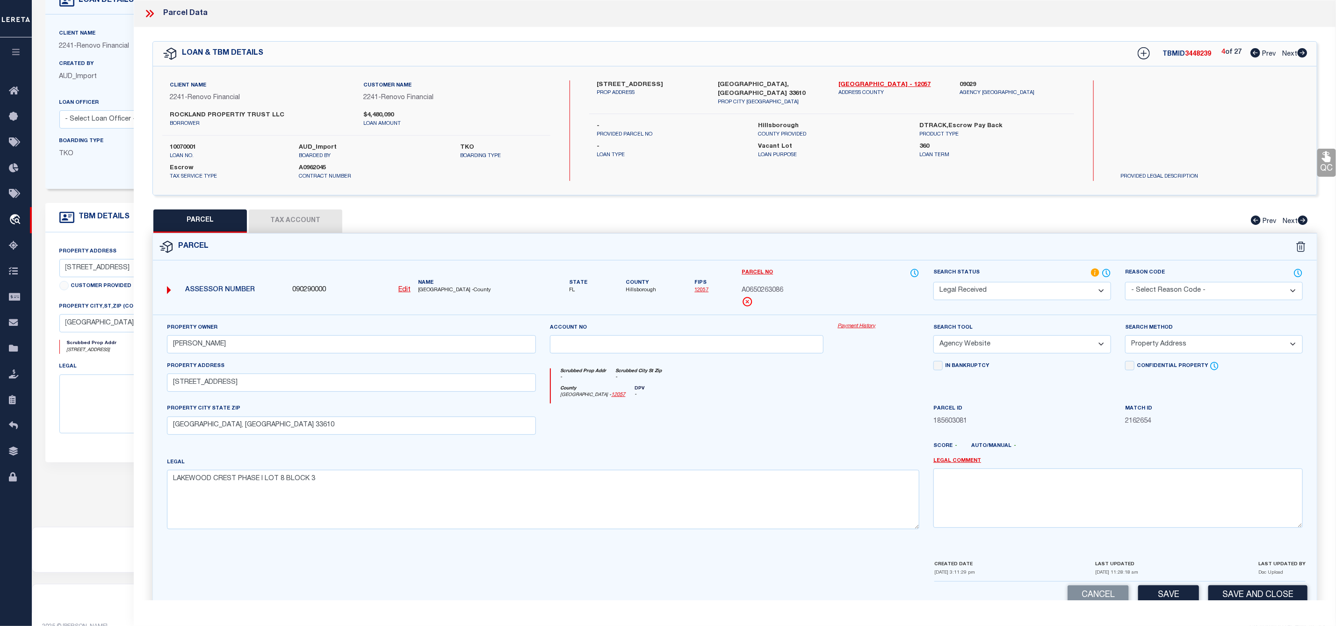
click at [1178, 343] on select "-- Select Search Method -- Property Address Legal Liability Info Provided" at bounding box center [1214, 344] width 178 height 18
click at [1125, 338] on select "-- Select Search Method -- Property Address Legal Liability Info Provided" at bounding box center [1214, 344] width 178 height 18
click at [1006, 289] on select "Automated Search Bad Parcel Complete Duplicate Parcel High Dollar Reporting In …" at bounding box center [1022, 291] width 178 height 18
click at [933, 283] on select "Automated Search Bad Parcel Complete Duplicate Parcel High Dollar Reporting In …" at bounding box center [1022, 291] width 178 height 18
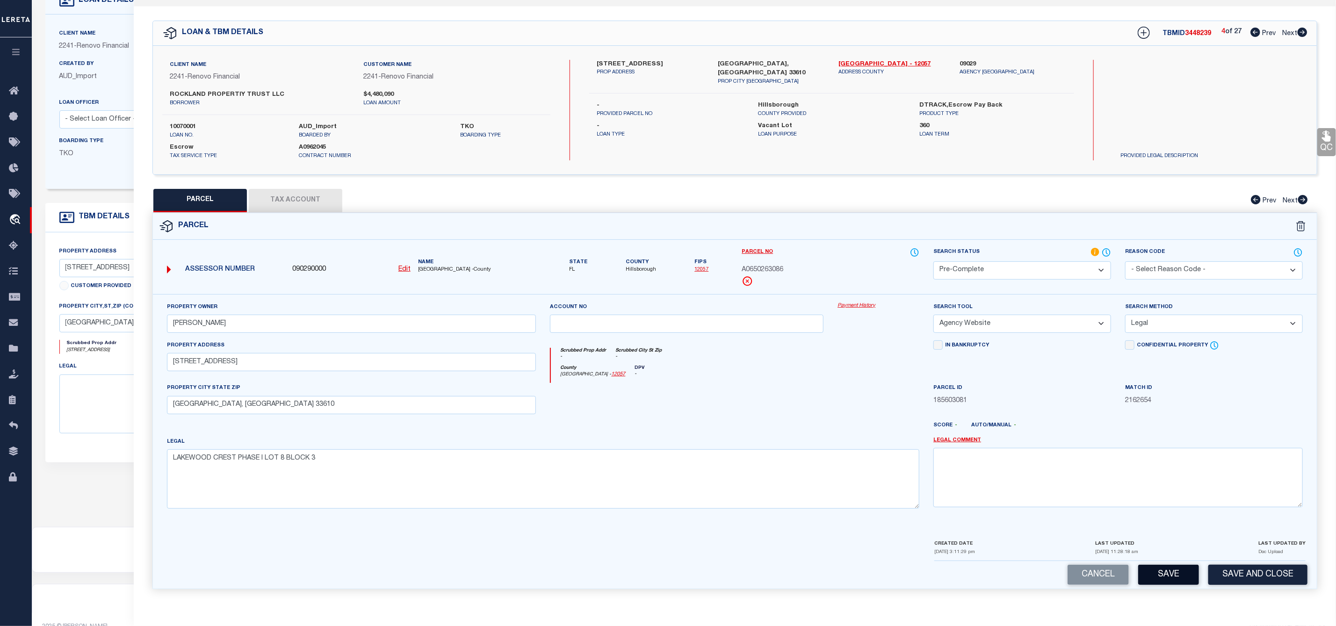
click at [1160, 571] on button "Save" at bounding box center [1168, 575] width 61 height 20
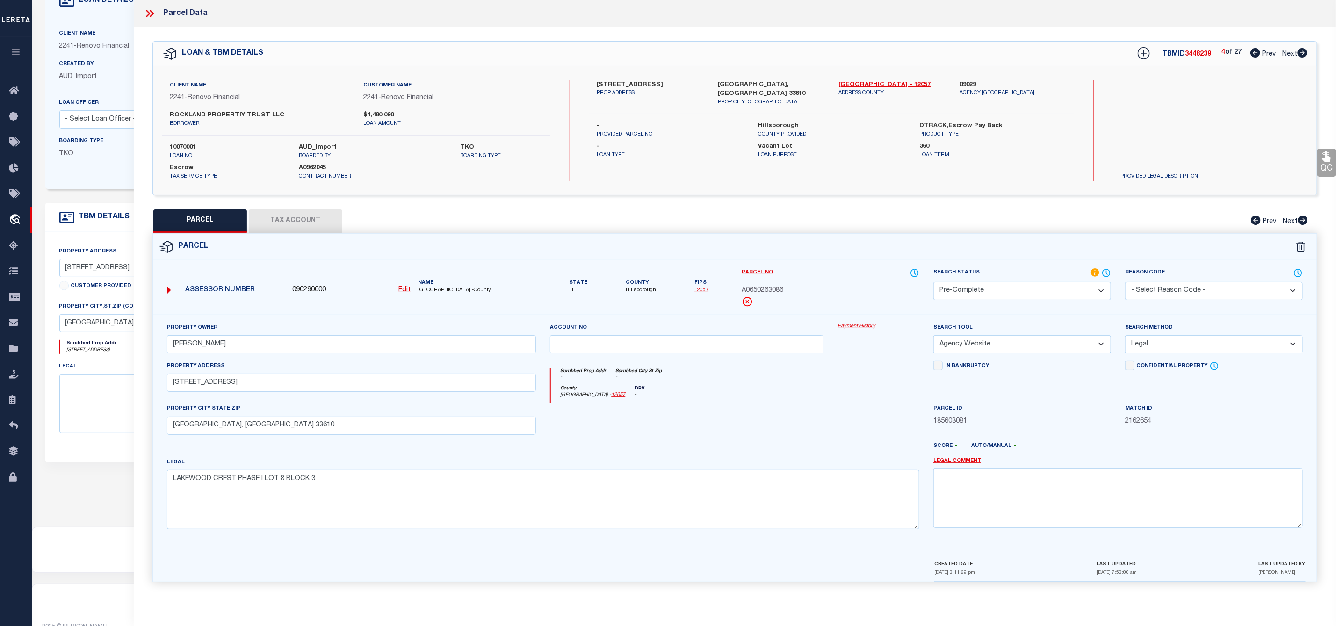
click at [303, 228] on button "Tax Account" at bounding box center [295, 220] width 93 height 23
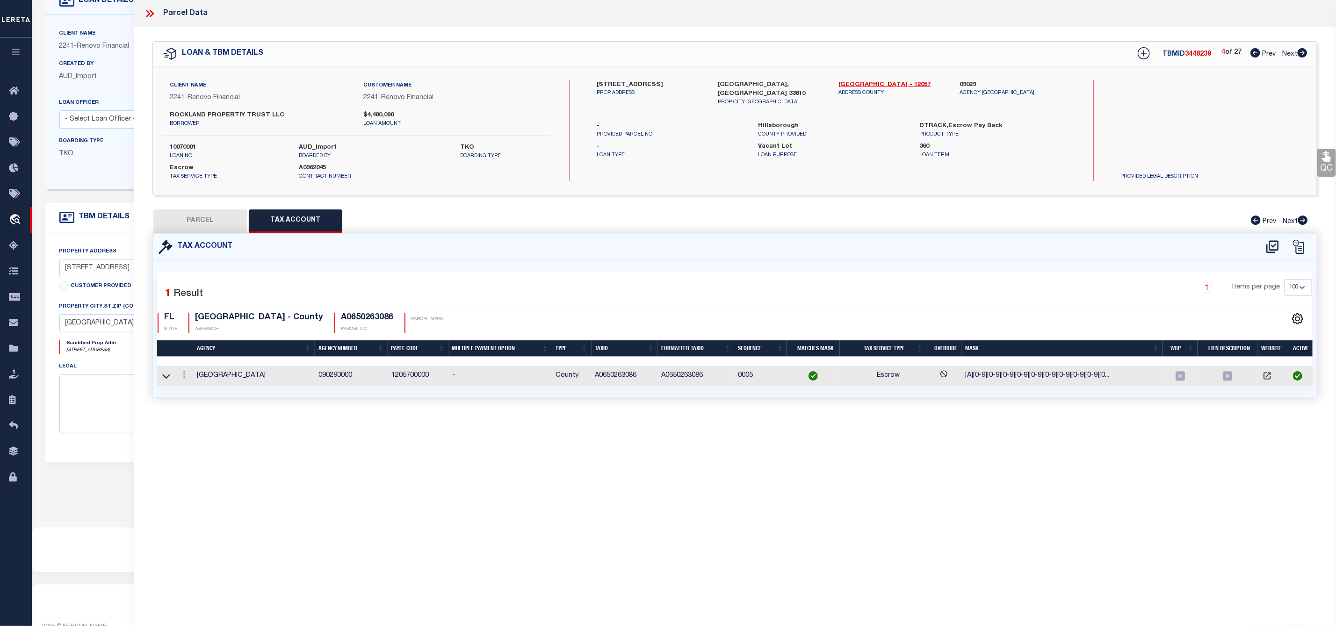
click at [216, 228] on button "PARCEL" at bounding box center [199, 220] width 93 height 23
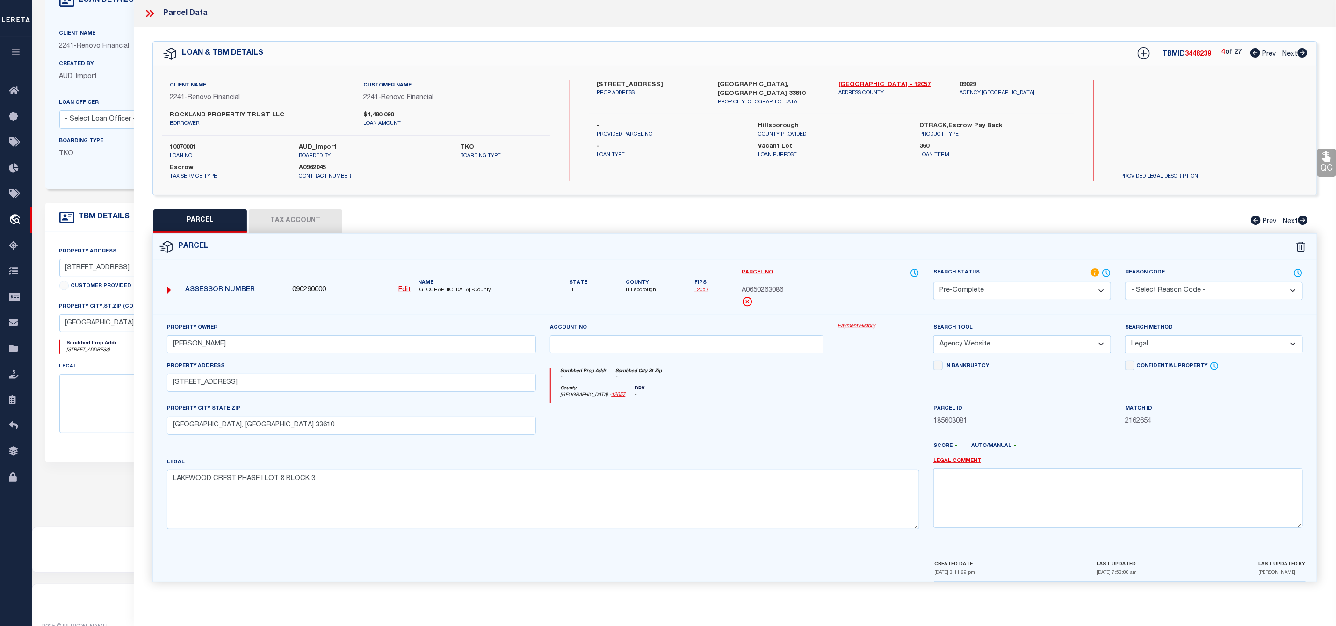
click at [1195, 55] on span "3448239" at bounding box center [1198, 54] width 26 height 7
click at [759, 289] on span "A0650263086" at bounding box center [762, 291] width 42 height 10
click at [1305, 55] on icon at bounding box center [1302, 52] width 10 height 9
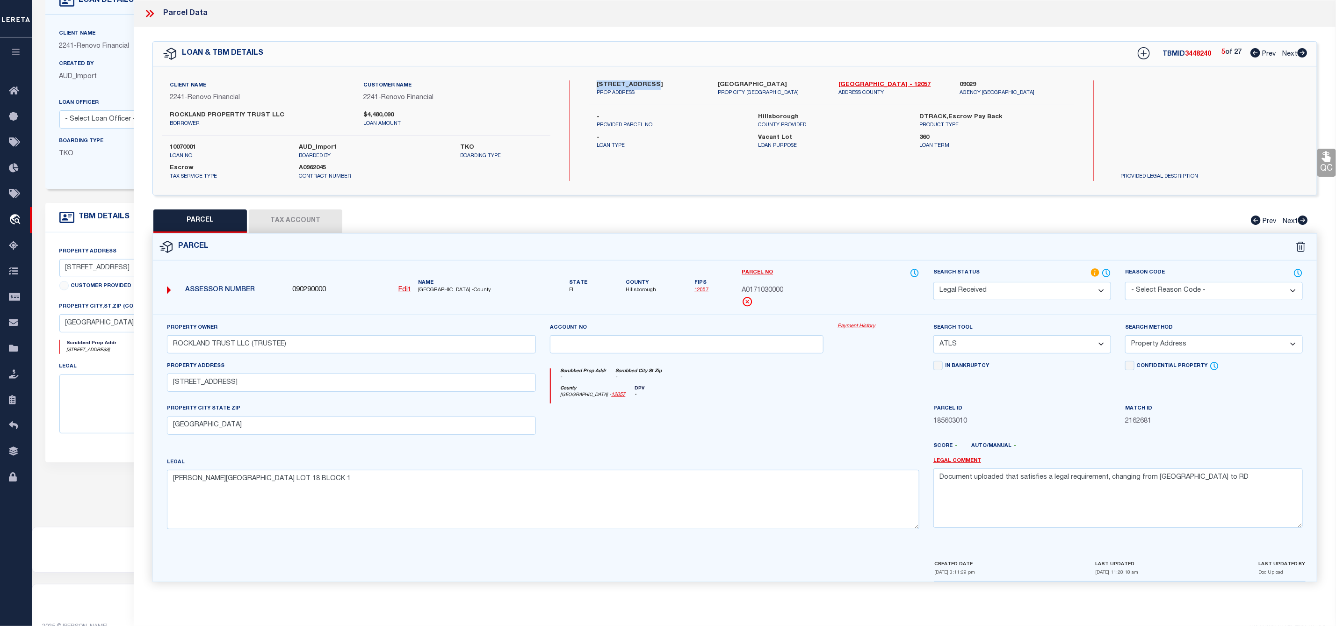
drag, startPoint x: 595, startPoint y: 80, endPoint x: 642, endPoint y: 83, distance: 47.3
click at [642, 83] on div "14936 Pinecrest Rd PROP ADDRESS" at bounding box center [650, 88] width 121 height 17
drag, startPoint x: 1201, startPoint y: 482, endPoint x: 937, endPoint y: 487, distance: 264.2
click at [937, 487] on textarea "Document uploaded that satisfies a legal requirement, changing from ND to RD" at bounding box center [1117, 497] width 369 height 59
click at [985, 347] on select "-- Select Search Tool -- 3rd Party Website Agency File Agency Website ATLS CNV-…" at bounding box center [1022, 344] width 178 height 18
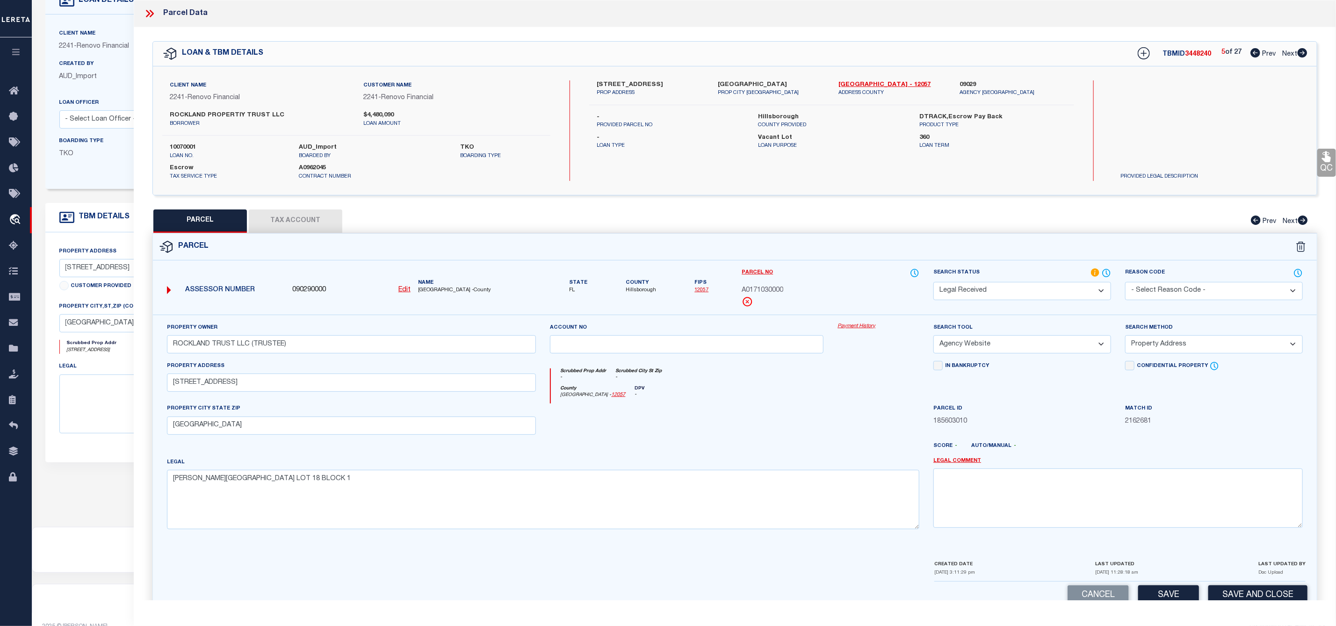
click at [933, 338] on select "-- Select Search Tool -- 3rd Party Website Agency File Agency Website ATLS CNV-…" at bounding box center [1022, 344] width 178 height 18
click at [1163, 342] on select "-- Select Search Method -- Property Address Legal Liability Info Provided" at bounding box center [1214, 344] width 178 height 18
click at [1125, 338] on select "-- Select Search Method -- Property Address Legal Liability Info Provided" at bounding box center [1214, 344] width 178 height 18
click at [1034, 288] on select "Automated Search Bad Parcel Complete Duplicate Parcel High Dollar Reporting In …" at bounding box center [1022, 291] width 178 height 18
click at [933, 283] on select "Automated Search Bad Parcel Complete Duplicate Parcel High Dollar Reporting In …" at bounding box center [1022, 291] width 178 height 18
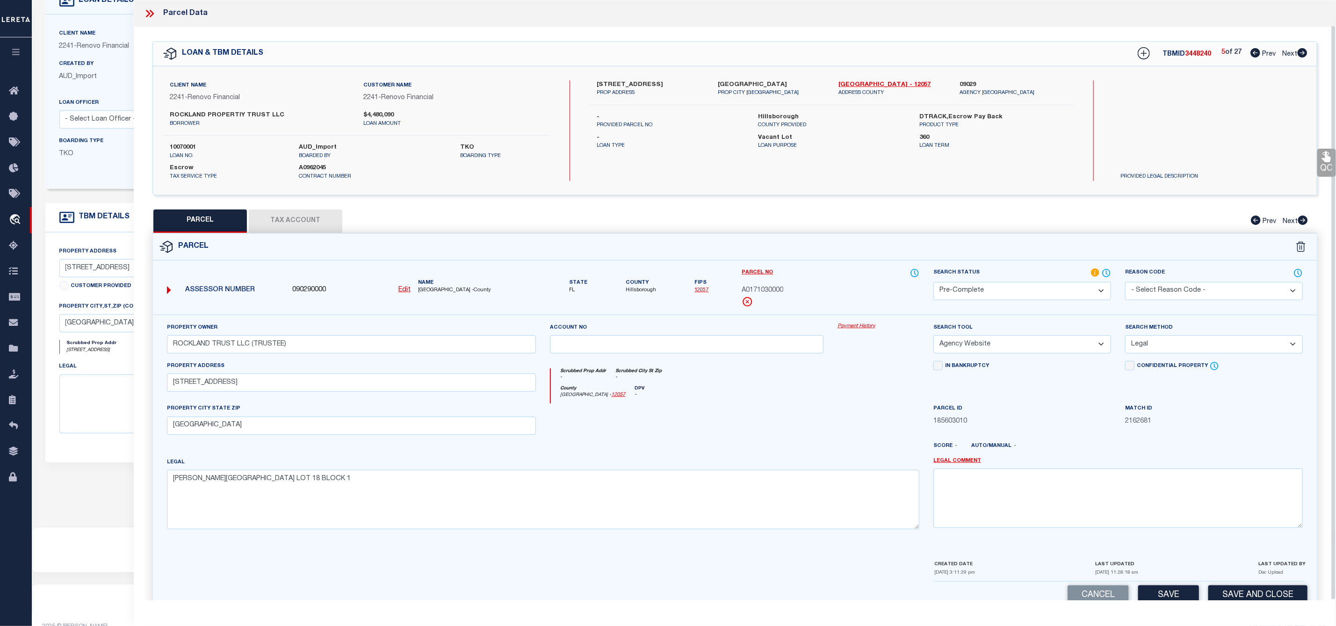
scroll to position [27, 0]
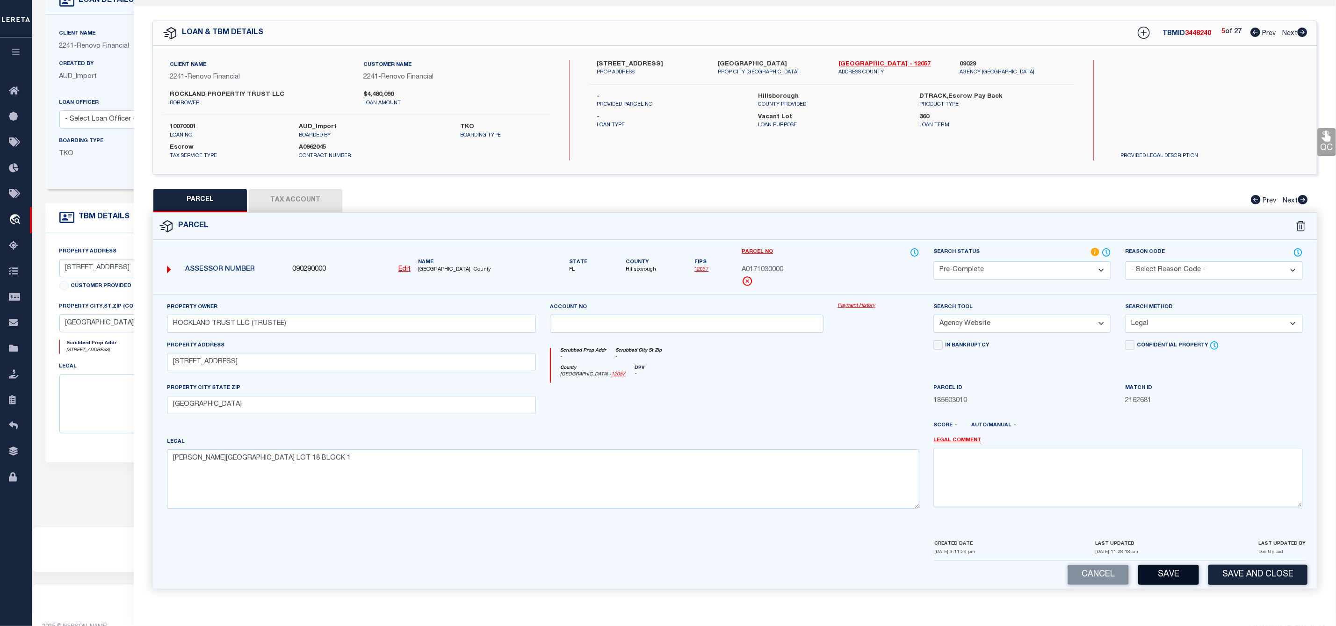
click at [1167, 576] on button "Save" at bounding box center [1168, 575] width 61 height 20
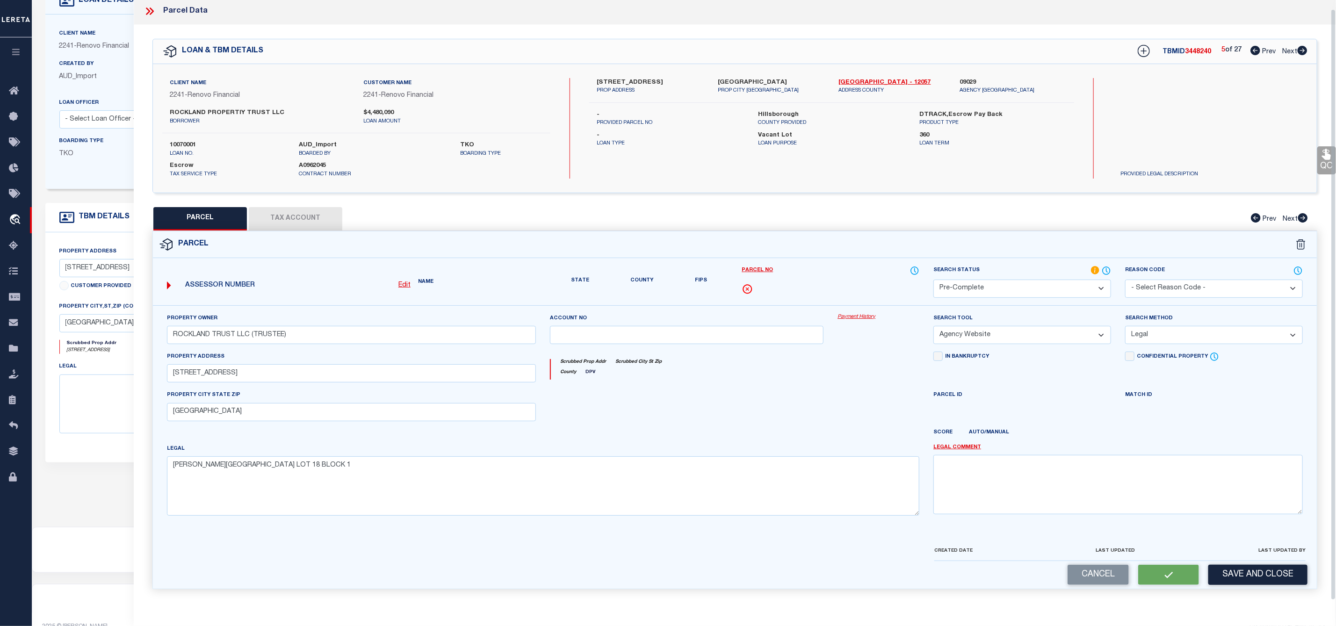
scroll to position [0, 0]
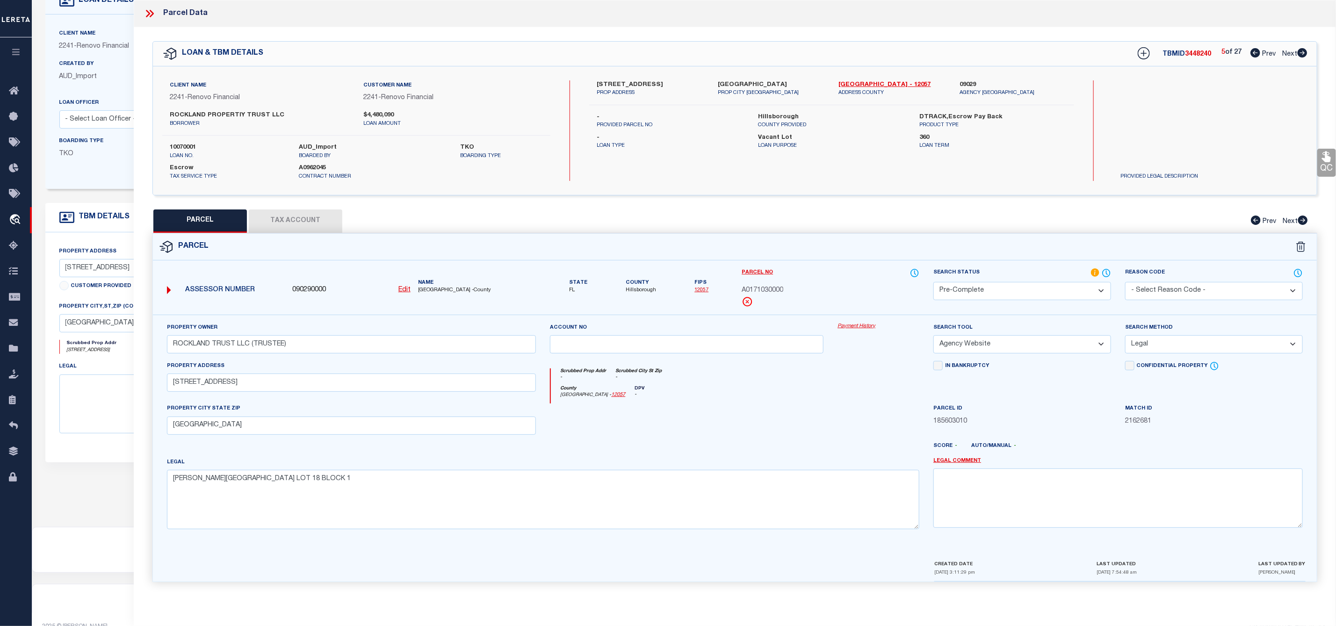
click at [1198, 55] on span "3448240" at bounding box center [1198, 54] width 26 height 7
click at [773, 288] on span "A0171030000" at bounding box center [762, 291] width 42 height 10
click at [1302, 50] on icon at bounding box center [1302, 52] width 10 height 9
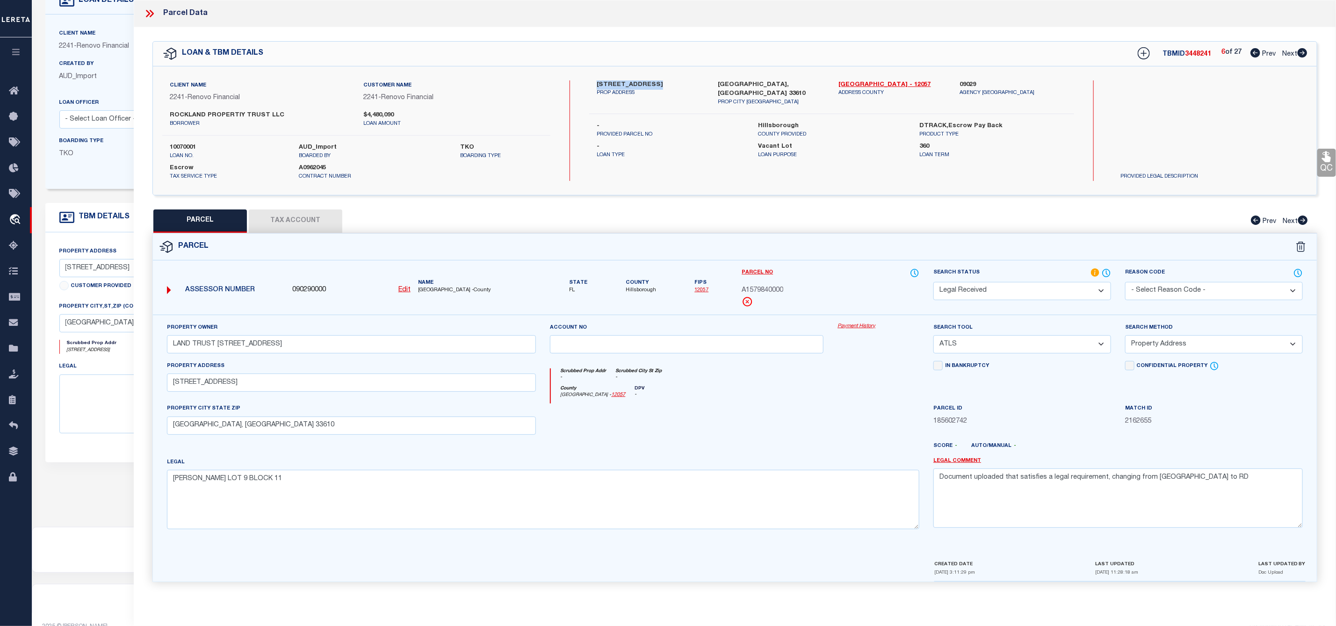
drag, startPoint x: 596, startPoint y: 80, endPoint x: 645, endPoint y: 86, distance: 49.4
click at [645, 86] on label "1602 E North Bay St" at bounding box center [650, 84] width 107 height 9
drag, startPoint x: 302, startPoint y: 348, endPoint x: 108, endPoint y: 348, distance: 193.5
click at [108, 348] on div "OMS Work Queue is ThoughtFocus Active is Yes Loan No. TBMID FIPS Assigned To is…" at bounding box center [684, 298] width 1304 height 662
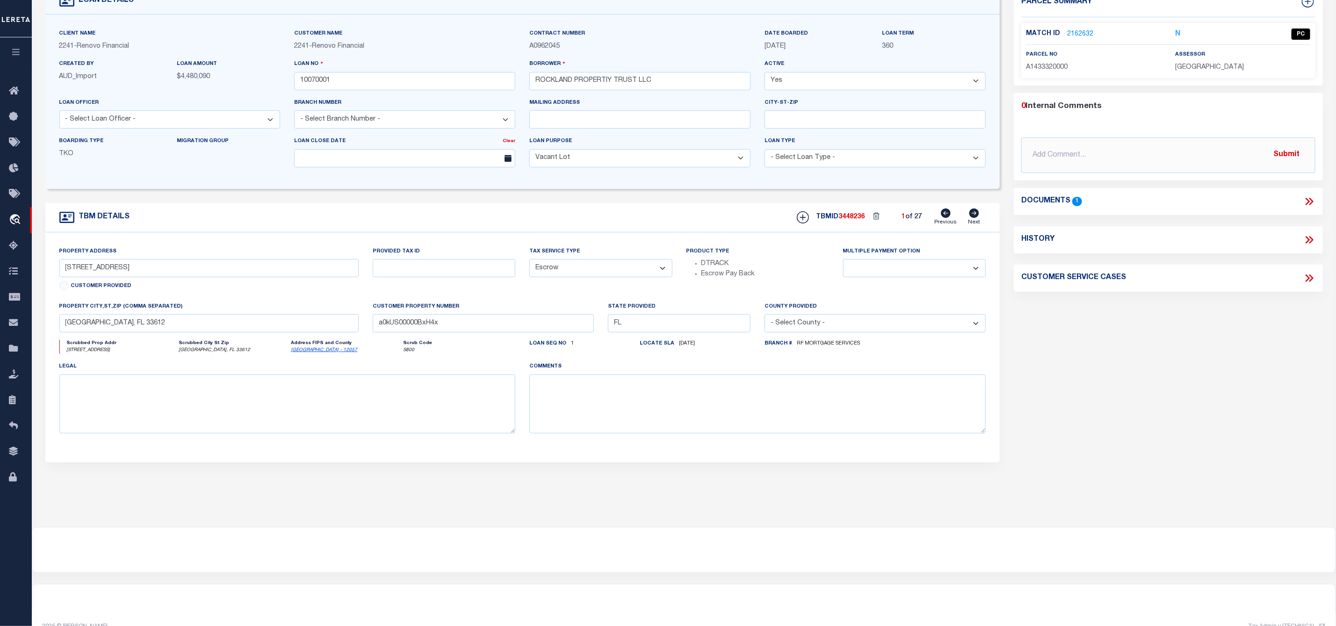
click at [1080, 32] on link "2162632" at bounding box center [1080, 34] width 26 height 10
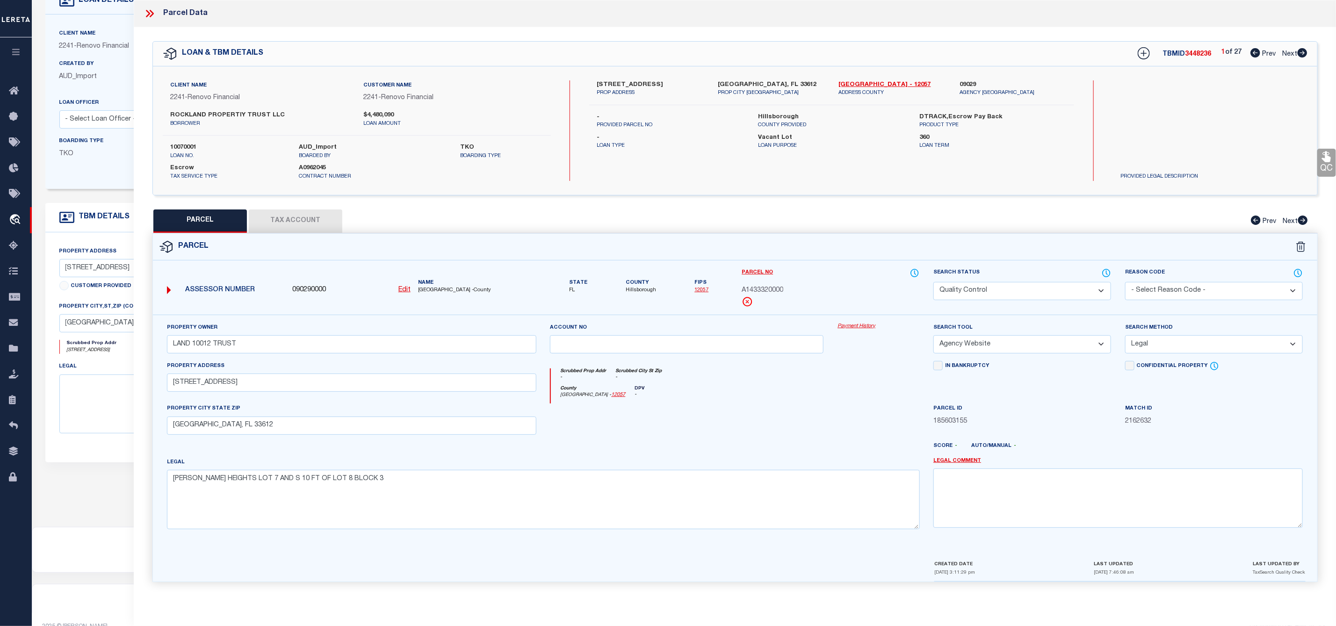
click at [1301, 52] on icon at bounding box center [1302, 52] width 10 height 9
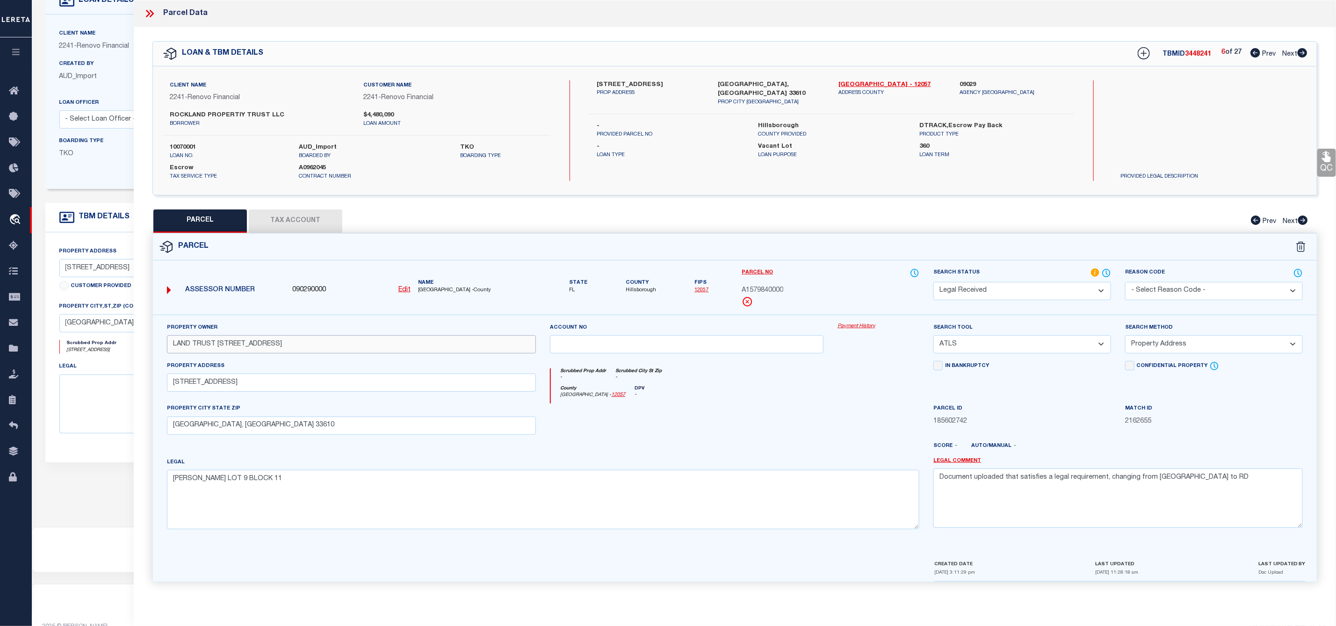
drag, startPoint x: 315, startPoint y: 343, endPoint x: 167, endPoint y: 347, distance: 147.3
click at [167, 347] on input "LAND TRUST 1602 N BAY ST TAMPA" at bounding box center [351, 344] width 369 height 18
paste input "FALCONE ANNETTE TRUSTEE"
drag, startPoint x: 1198, startPoint y: 480, endPoint x: 898, endPoint y: 481, distance: 300.1
click at [898, 481] on div "Property Owner FALCONE ANNETTE TRUSTEE Account no Payment History Search Tool -…" at bounding box center [735, 430] width 1150 height 214
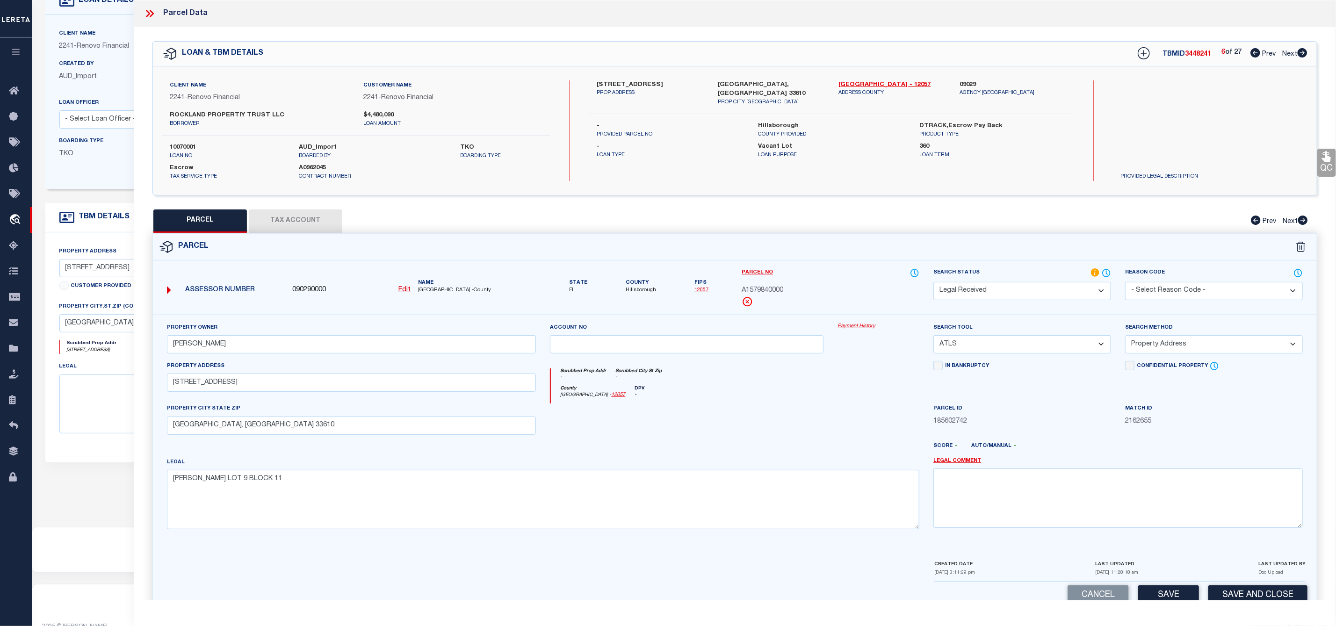
click at [999, 288] on select "Automated Search Bad Parcel Complete Duplicate Parcel High Dollar Reporting In …" at bounding box center [1022, 291] width 178 height 18
click at [933, 283] on select "Automated Search Bad Parcel Complete Duplicate Parcel High Dollar Reporting In …" at bounding box center [1022, 291] width 178 height 18
click at [1037, 347] on select "-- Select Search Tool -- 3rd Party Website Agency File Agency Website ATLS CNV-…" at bounding box center [1022, 344] width 178 height 18
click at [933, 338] on select "-- Select Search Tool -- 3rd Party Website Agency File Agency Website ATLS CNV-…" at bounding box center [1022, 344] width 178 height 18
click at [1187, 345] on select "-- Select Search Method -- Property Address Legal Liability Info Provided" at bounding box center [1214, 344] width 178 height 18
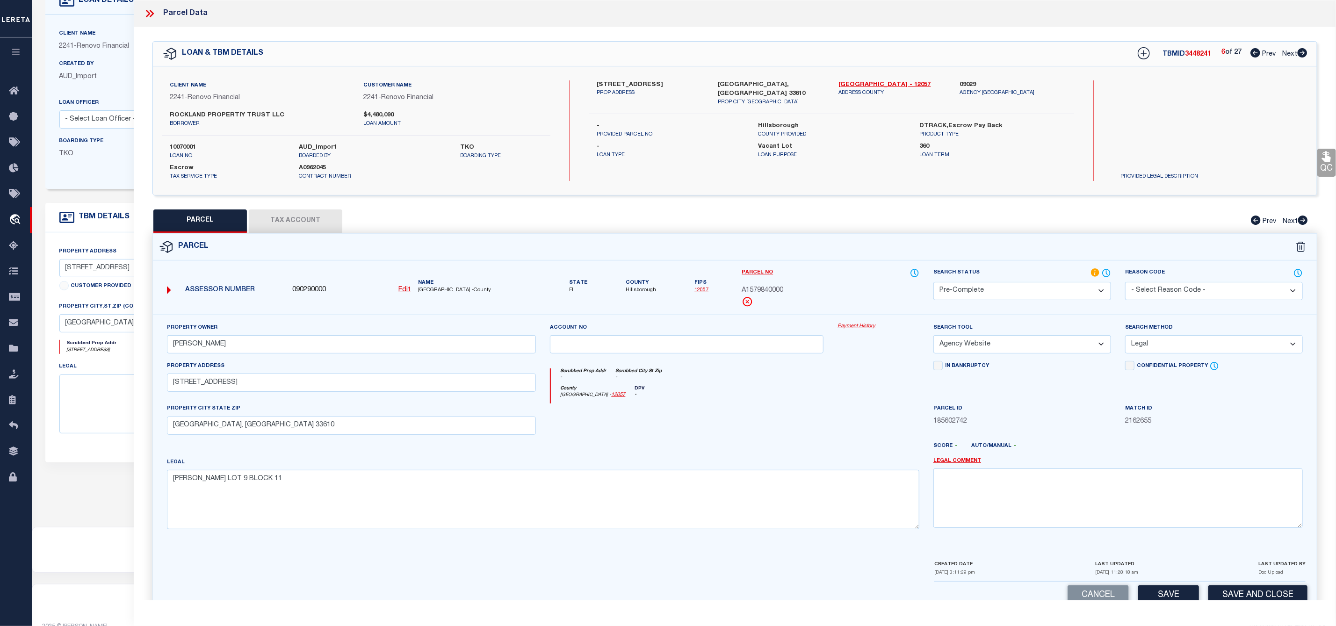
click at [1125, 338] on select "-- Select Search Method -- Property Address Legal Liability Info Provided" at bounding box center [1214, 344] width 178 height 18
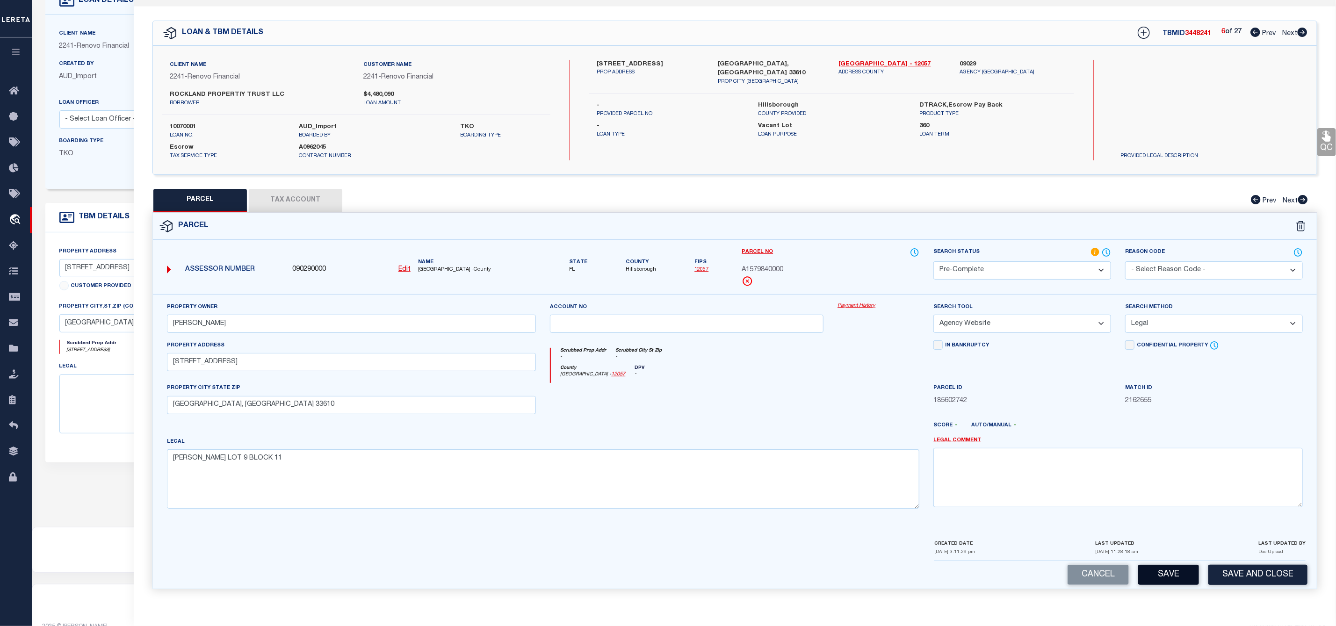
click at [1167, 572] on button "Save" at bounding box center [1168, 575] width 61 height 20
click at [316, 199] on button "Tax Account" at bounding box center [295, 200] width 93 height 23
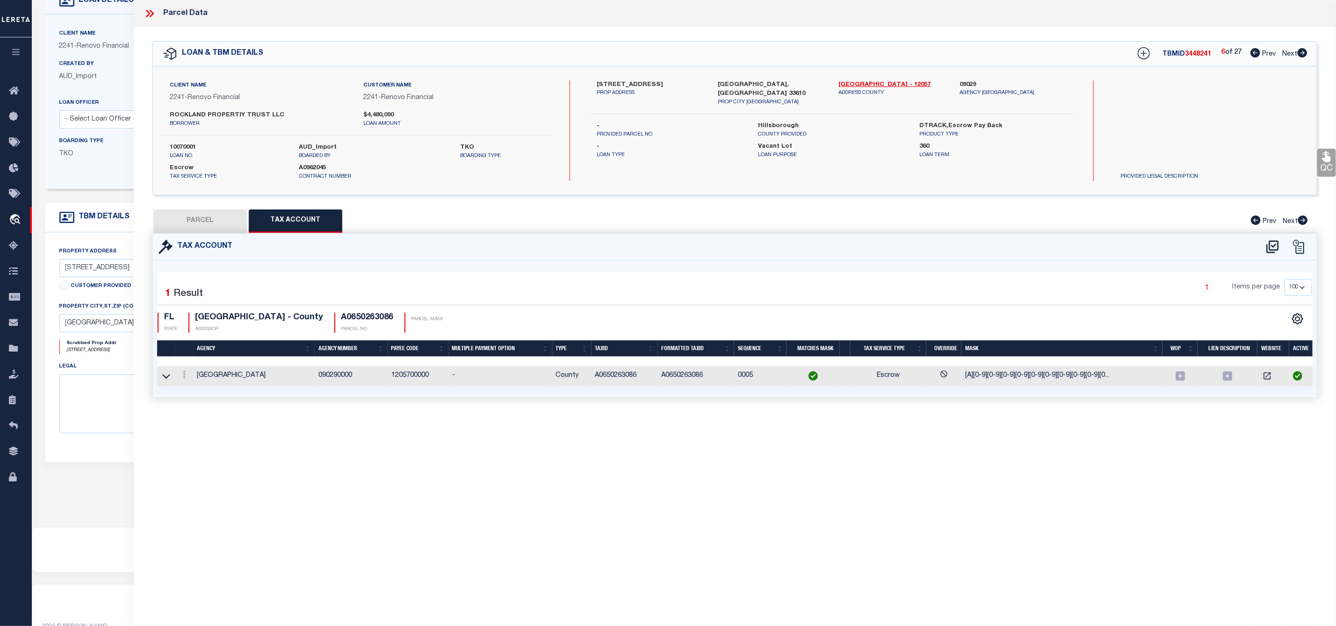
scroll to position [0, 0]
click at [199, 219] on button "PARCEL" at bounding box center [199, 220] width 93 height 23
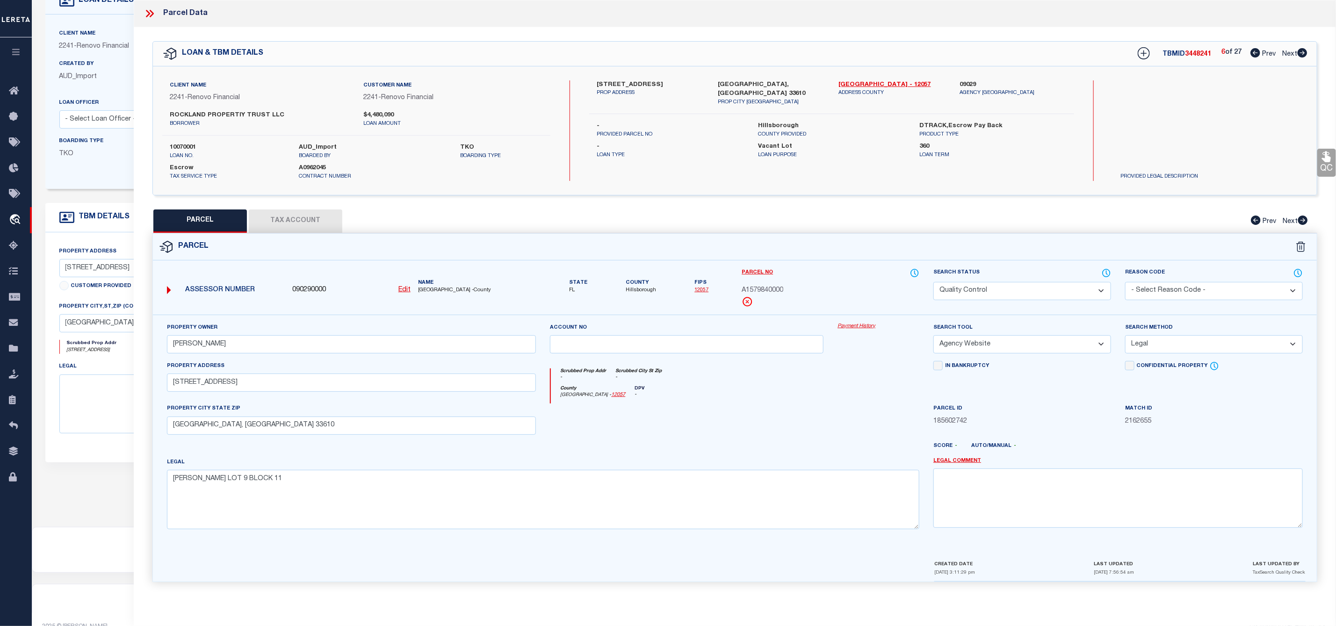
click at [1205, 59] on div "TBMID 3448241 6 of 27 Prev Next" at bounding box center [1216, 53] width 182 height 17
click at [780, 289] on span "A1579840000" at bounding box center [762, 291] width 42 height 10
click at [1301, 51] on icon at bounding box center [1302, 52] width 10 height 9
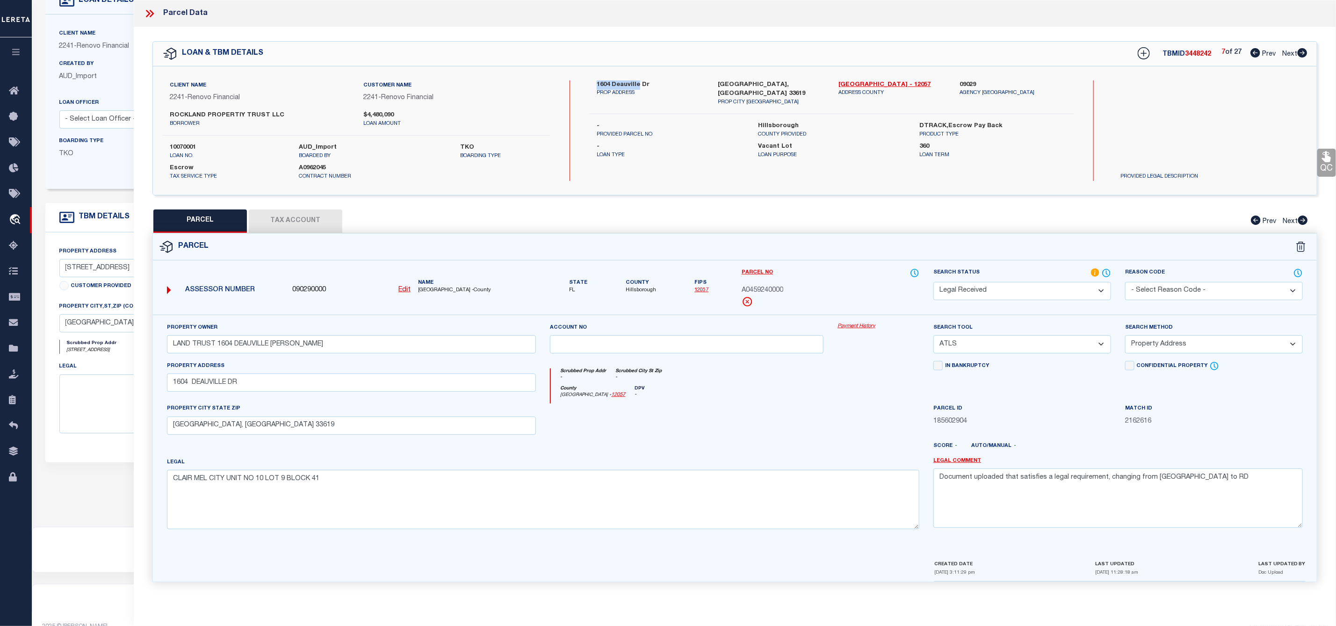
drag, startPoint x: 595, startPoint y: 82, endPoint x: 637, endPoint y: 83, distance: 42.6
click at [637, 83] on div "1604 Deauville Dr PROP ADDRESS" at bounding box center [650, 93] width 121 height 26
drag, startPoint x: 320, startPoint y: 341, endPoint x: 174, endPoint y: 345, distance: 145.9
click at [174, 345] on input "LAND TRUST 1604 DEAUVILLE DR TAM" at bounding box center [351, 344] width 369 height 18
paste input "FALCONE ANNETTE TRUSTEE"
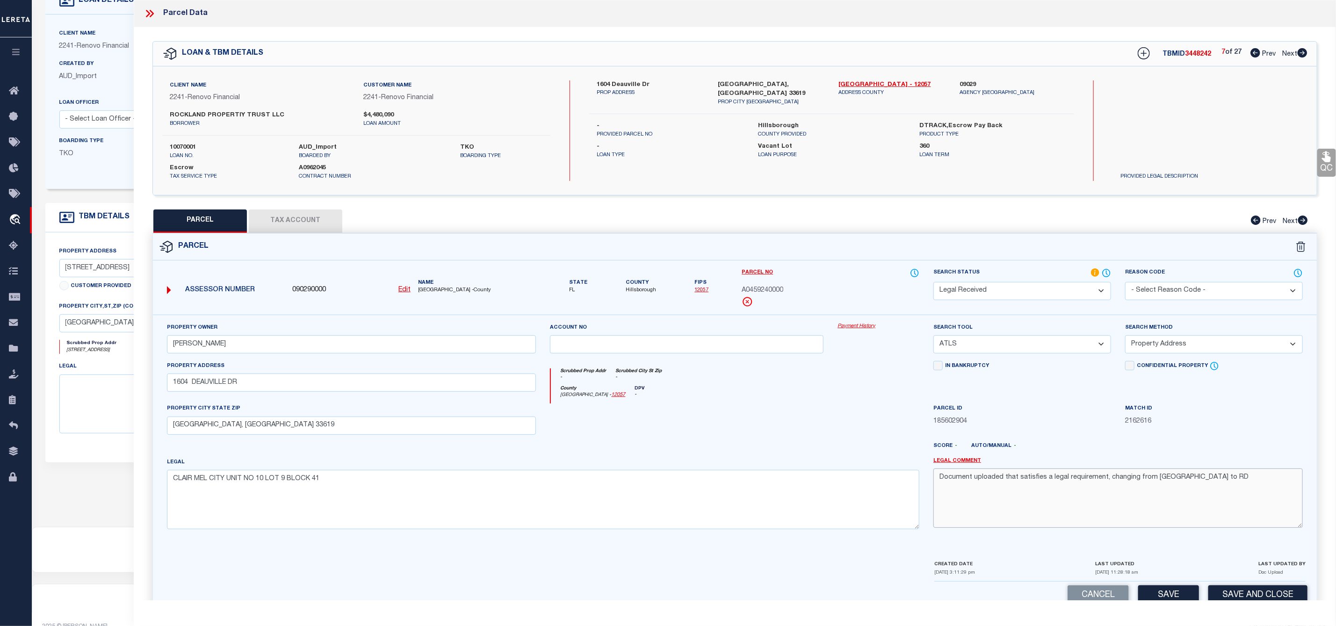
drag, startPoint x: 1214, startPoint y: 487, endPoint x: 871, endPoint y: 493, distance: 342.3
click at [871, 493] on div "Property Owner FALCONE ANNETTE TRUSTEE Account no Payment History Search Tool -…" at bounding box center [735, 430] width 1150 height 214
click at [981, 345] on select "-- Select Search Tool -- 3rd Party Website Agency File Agency Website ATLS CNV-…" at bounding box center [1022, 344] width 178 height 18
click at [933, 338] on select "-- Select Search Tool -- 3rd Party Website Agency File Agency Website ATLS CNV-…" at bounding box center [1022, 344] width 178 height 18
click at [1163, 341] on select "-- Select Search Method -- Property Address Legal Liability Info Provided" at bounding box center [1214, 344] width 178 height 18
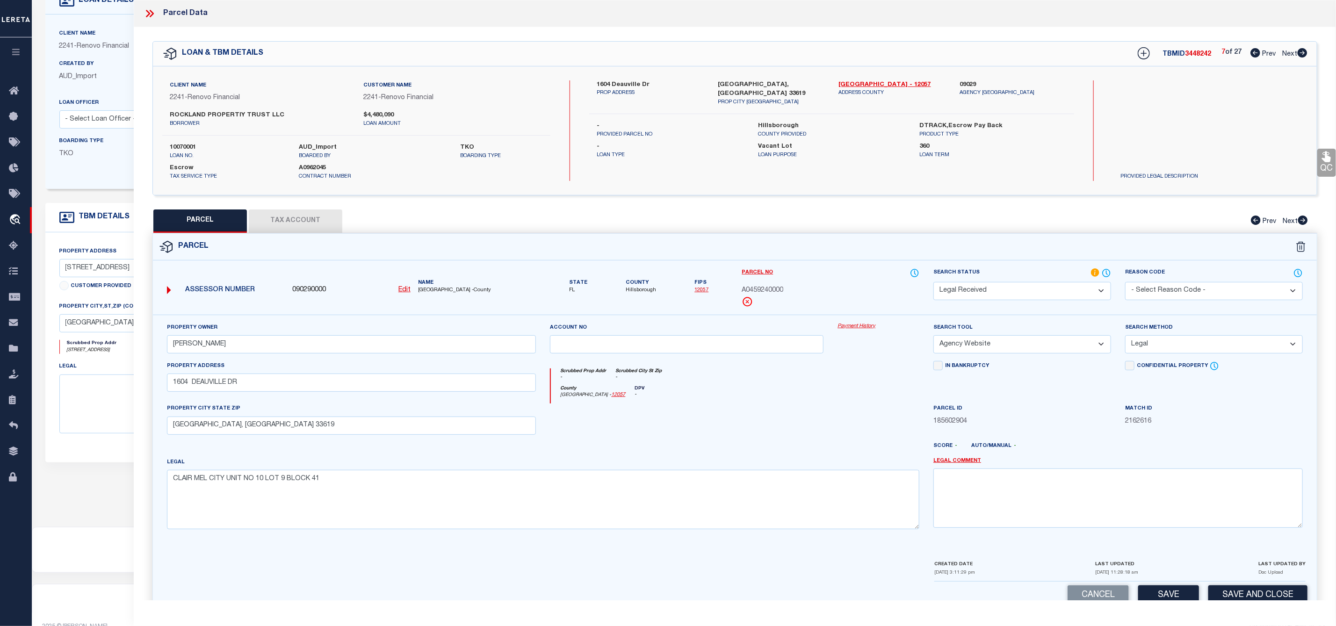
click at [1125, 338] on select "-- Select Search Method -- Property Address Legal Liability Info Provided" at bounding box center [1214, 344] width 178 height 18
click at [1034, 292] on select "Automated Search Bad Parcel Complete Duplicate Parcel High Dollar Reporting In …" at bounding box center [1022, 291] width 178 height 18
click at [933, 283] on select "Automated Search Bad Parcel Complete Duplicate Parcel High Dollar Reporting In …" at bounding box center [1022, 291] width 178 height 18
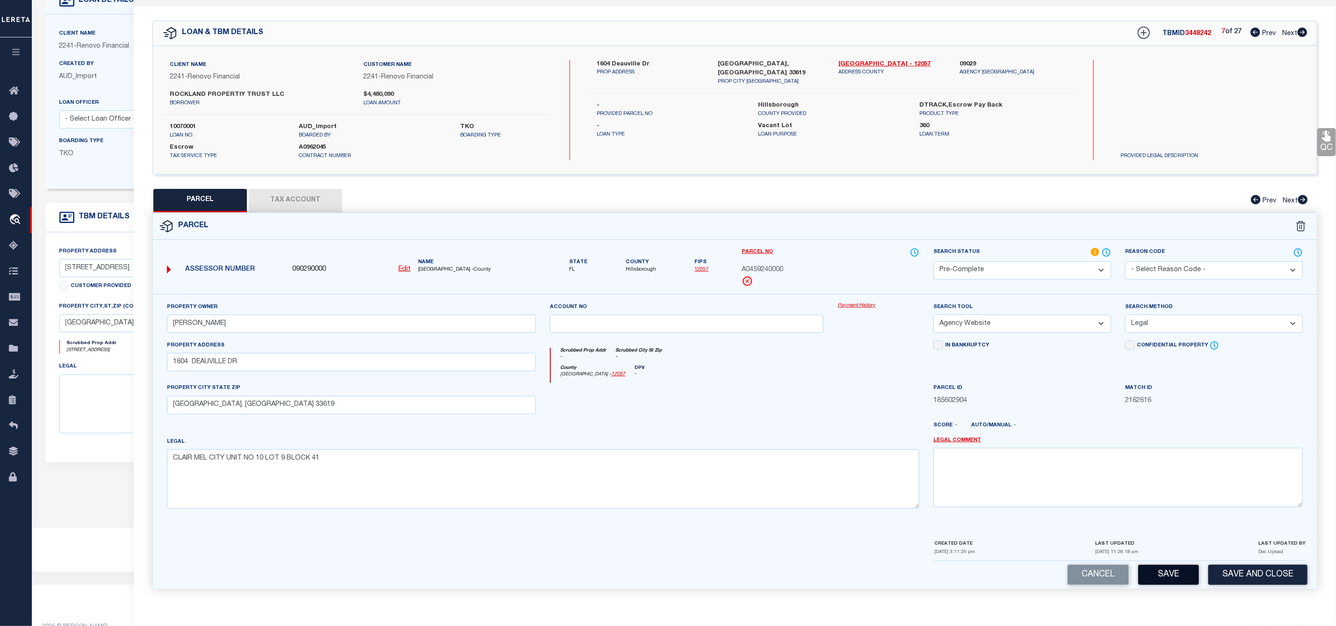
click at [1169, 581] on button "Save" at bounding box center [1168, 575] width 61 height 20
click at [290, 194] on button "Tax Account" at bounding box center [295, 200] width 93 height 23
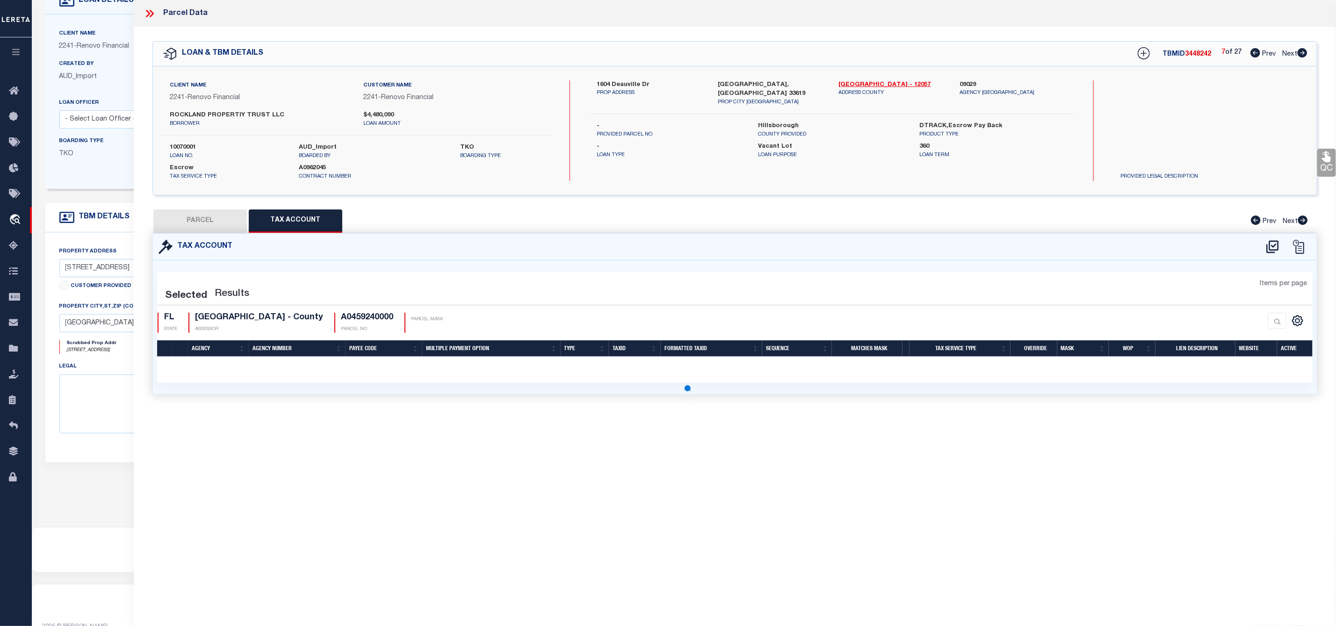
scroll to position [0, 0]
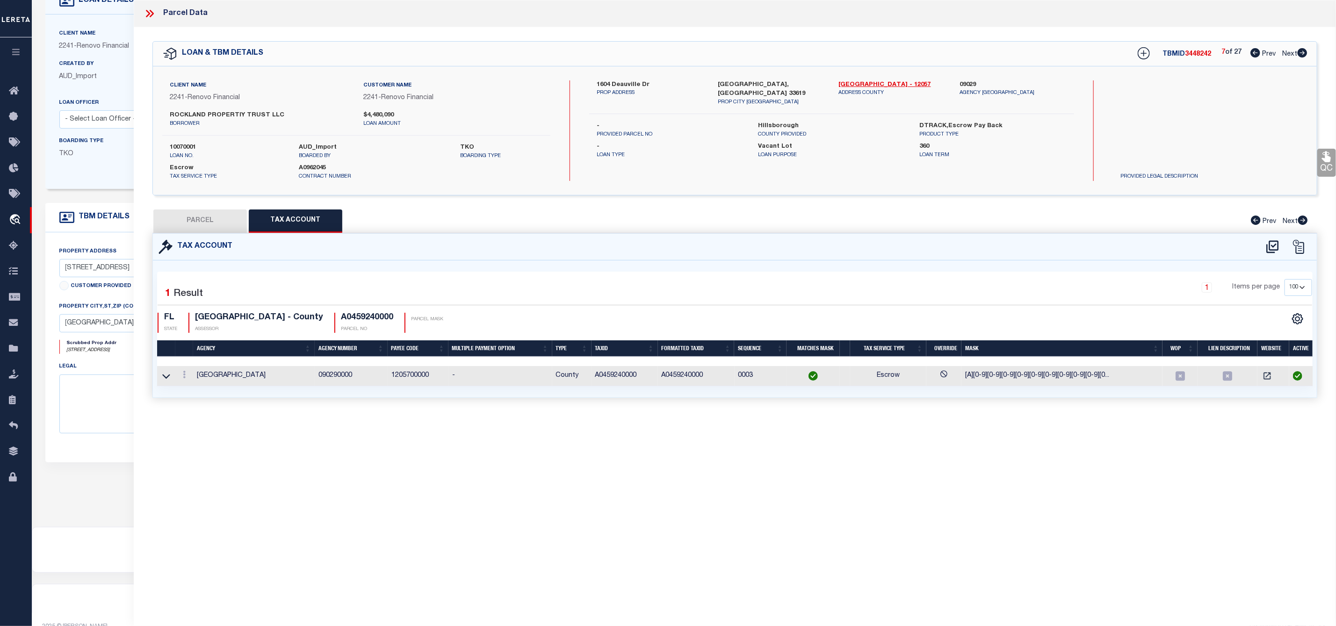
click at [194, 216] on button "PARCEL" at bounding box center [199, 220] width 93 height 23
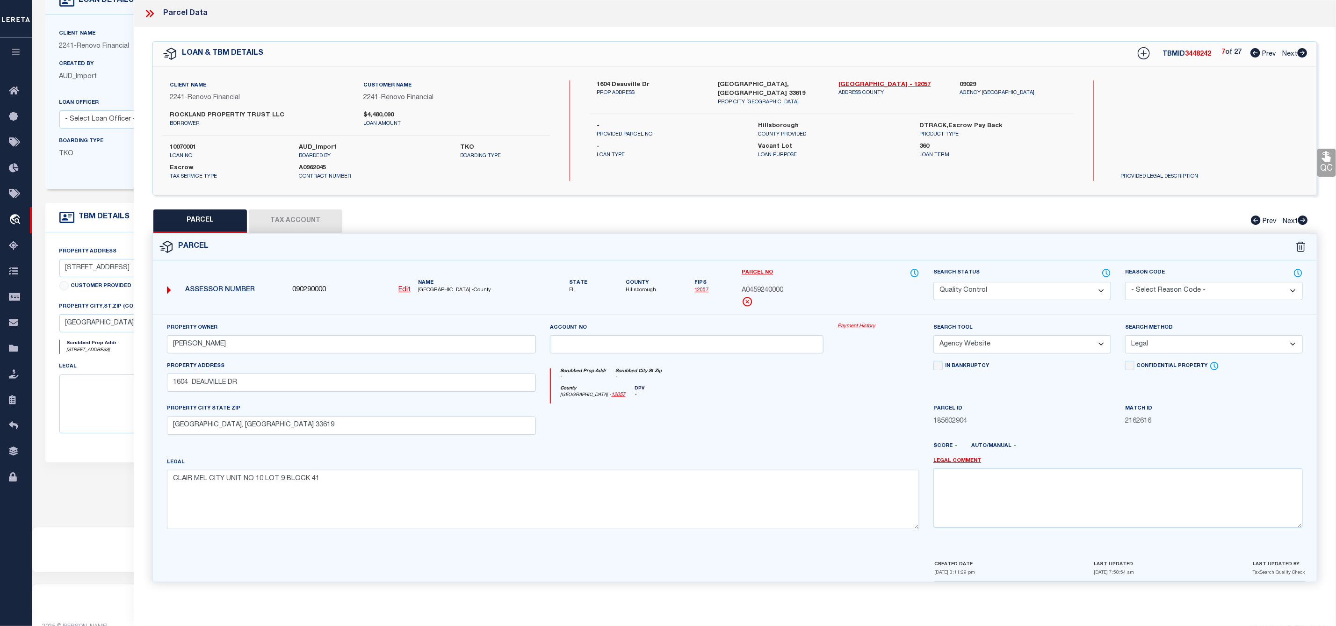
click at [773, 288] on span "A0459240000" at bounding box center [762, 291] width 42 height 10
click at [1190, 54] on span "3448242" at bounding box center [1198, 54] width 26 height 7
click at [1306, 53] on icon at bounding box center [1302, 52] width 10 height 9
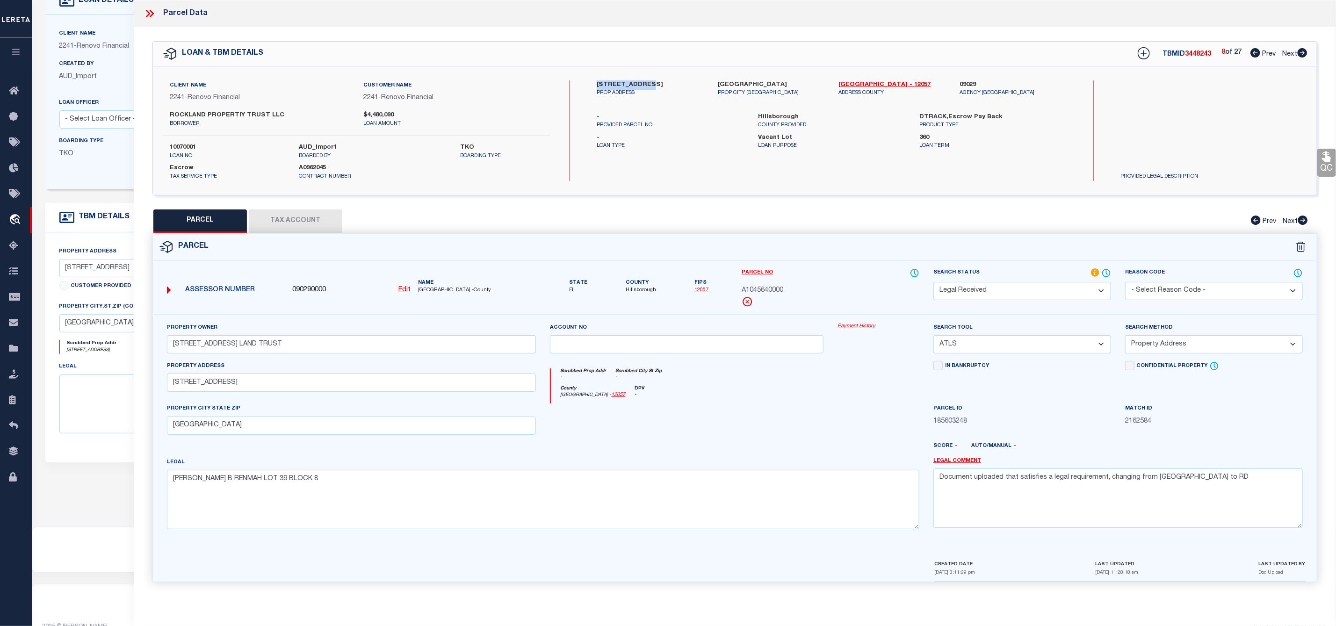
drag, startPoint x: 600, startPoint y: 84, endPoint x: 647, endPoint y: 83, distance: 46.3
click at [647, 83] on div "1715 W Mohawk Ave PROP ADDRESS" at bounding box center [650, 88] width 121 height 17
drag, startPoint x: 317, startPoint y: 352, endPoint x: 126, endPoint y: 358, distance: 190.8
click at [126, 358] on div "OMS Work Queue is ThoughtFocus Active is Yes Loan No. TBMID FIPS Assigned To is…" at bounding box center [684, 298] width 1304 height 662
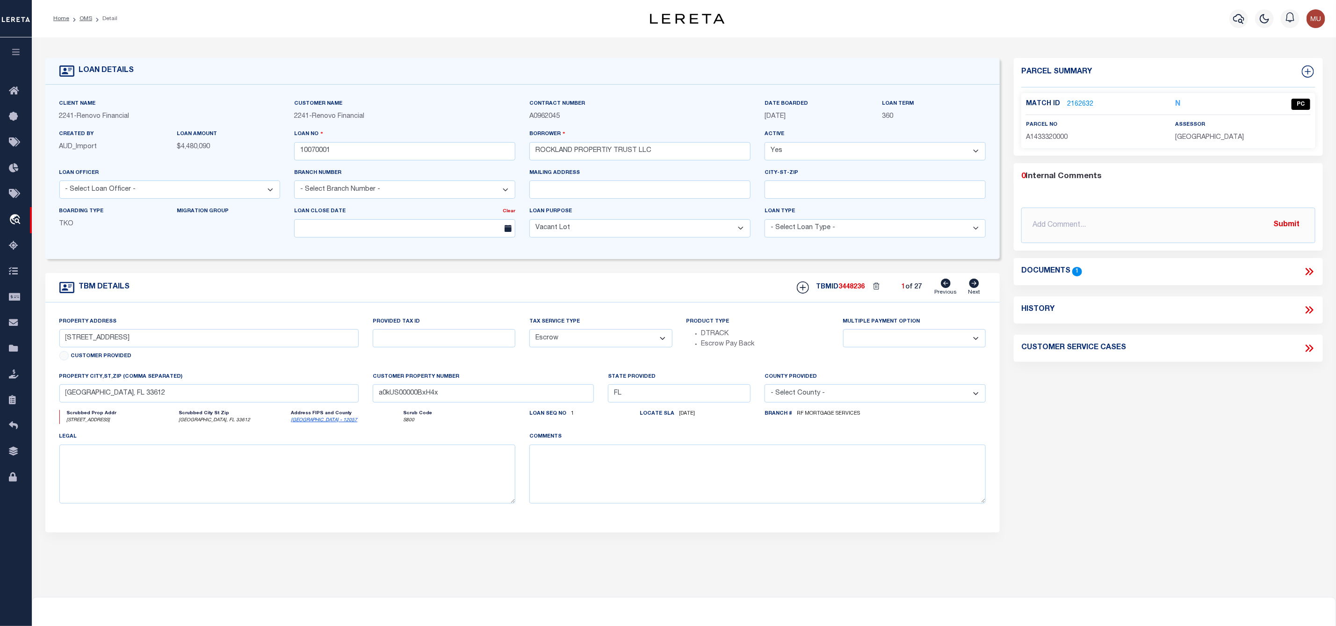
click at [1076, 105] on link "2162632" at bounding box center [1080, 105] width 26 height 10
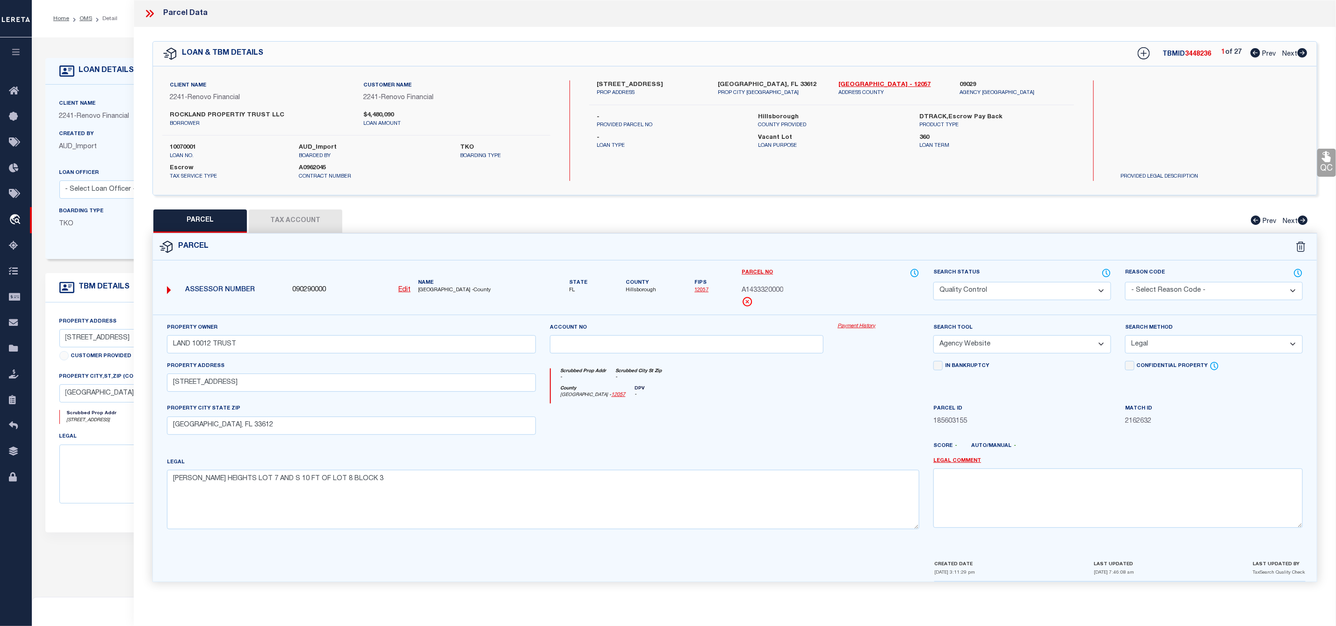
click at [1302, 56] on icon at bounding box center [1302, 52] width 10 height 9
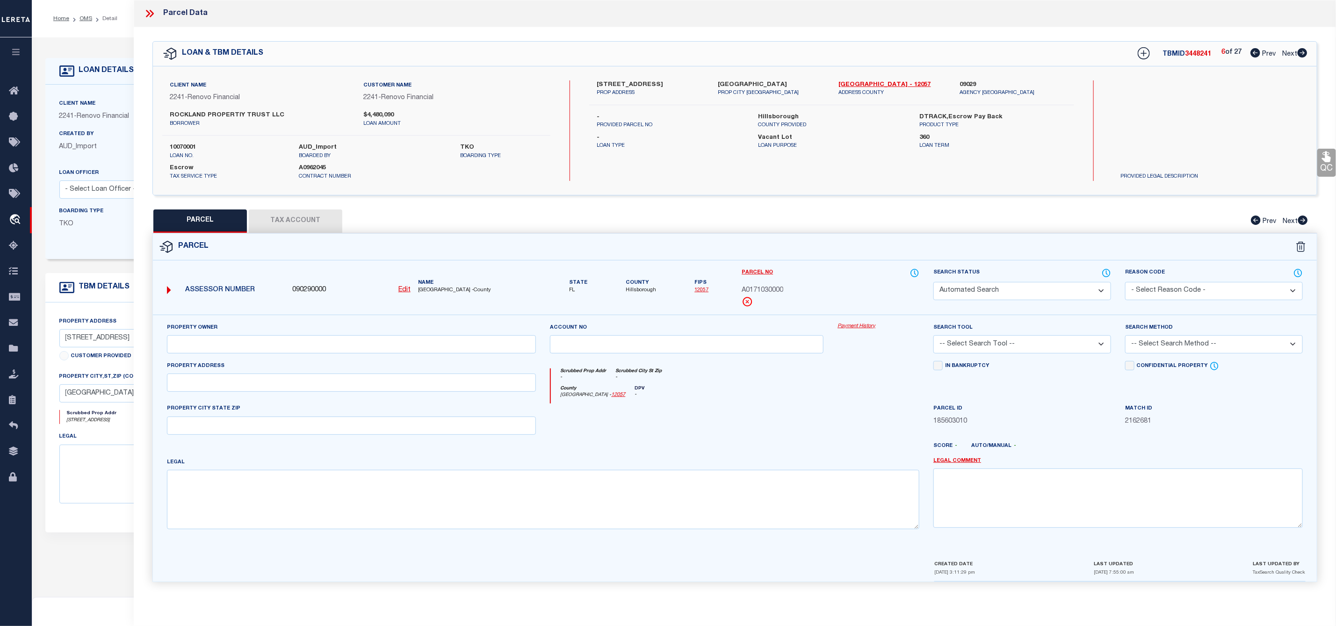
click at [1302, 56] on icon at bounding box center [1302, 52] width 10 height 9
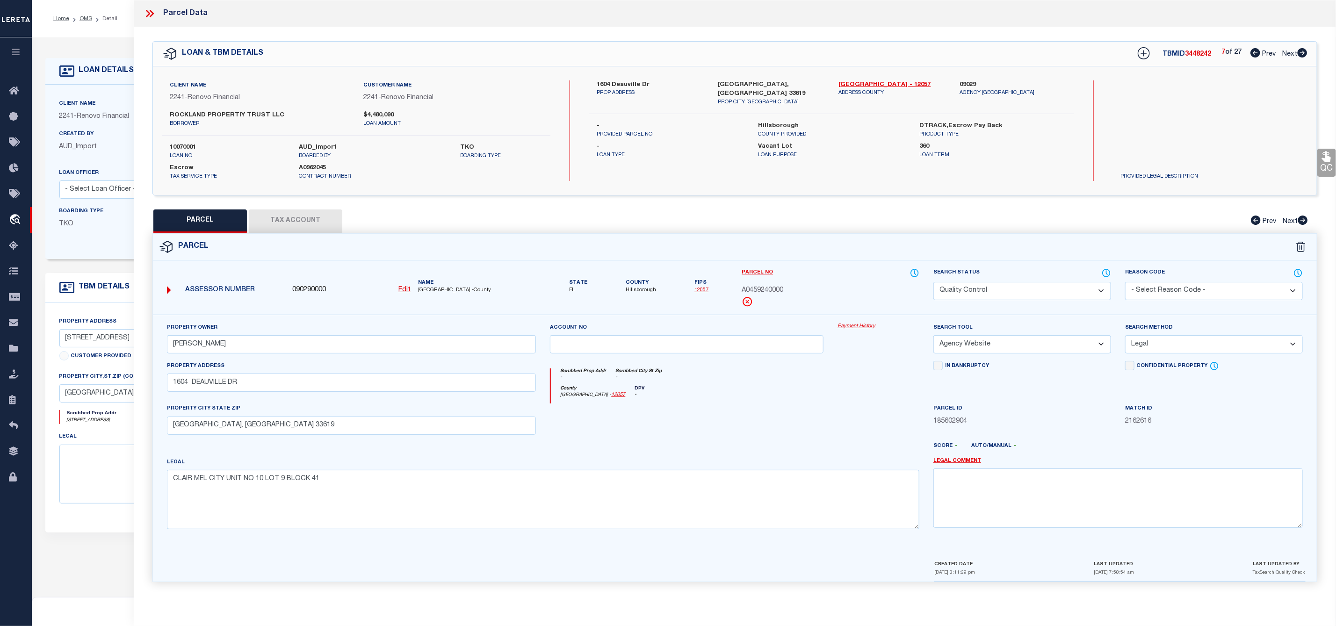
click at [1302, 56] on icon at bounding box center [1302, 52] width 10 height 9
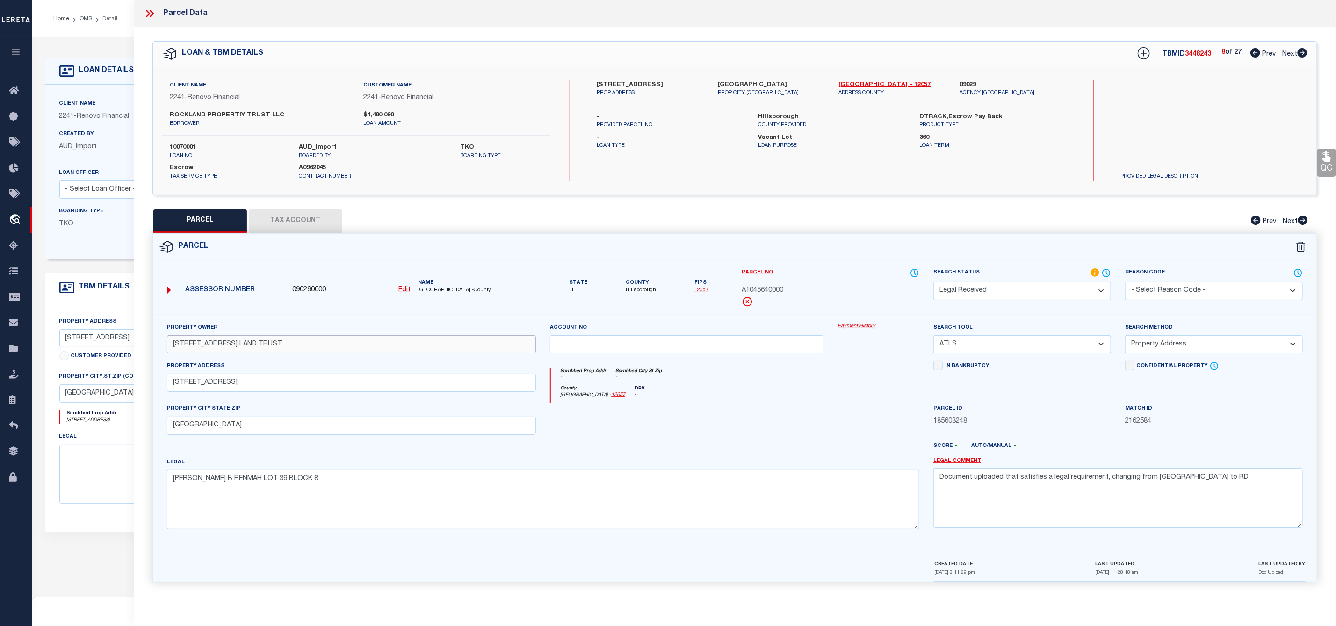
drag, startPoint x: 348, startPoint y: 348, endPoint x: 56, endPoint y: 348, distance: 291.7
click at [56, 348] on div "OMS Work Queue is ThoughtFocus Active is Yes Loan No. TBMID FIPS Assigned To is…" at bounding box center [684, 368] width 1304 height 662
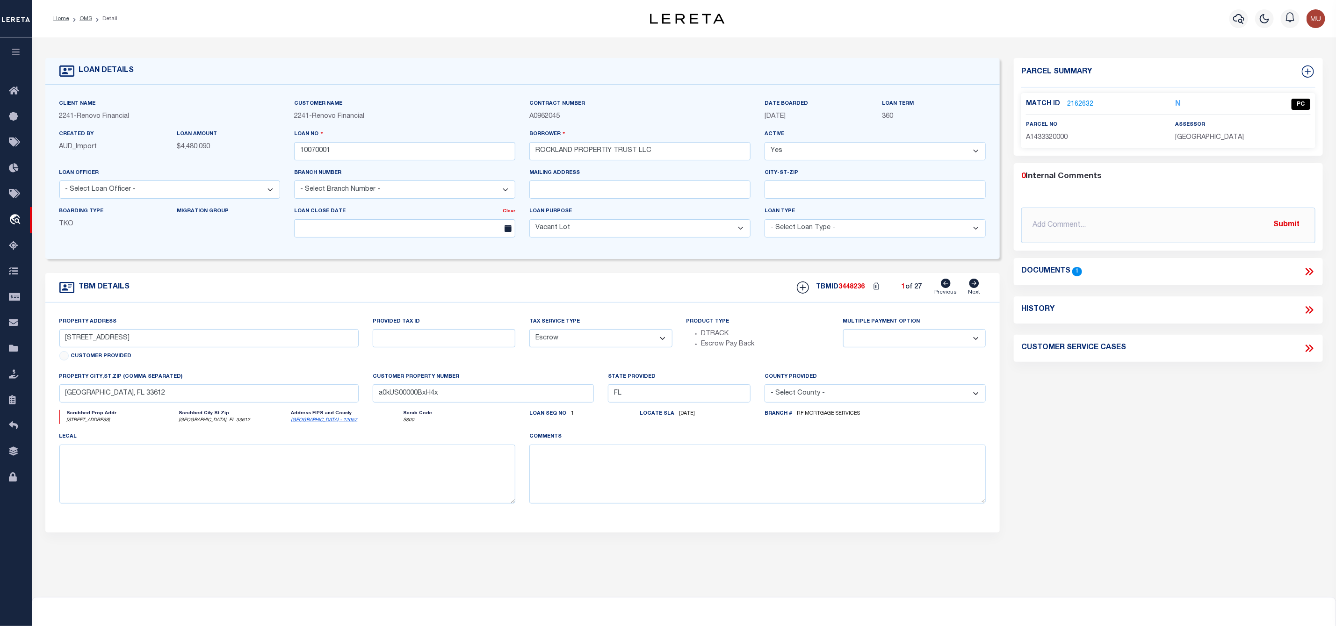
click at [1093, 108] on div "Match ID 2162632" at bounding box center [1093, 104] width 135 height 10
click at [1090, 104] on link "2162632" at bounding box center [1080, 105] width 26 height 10
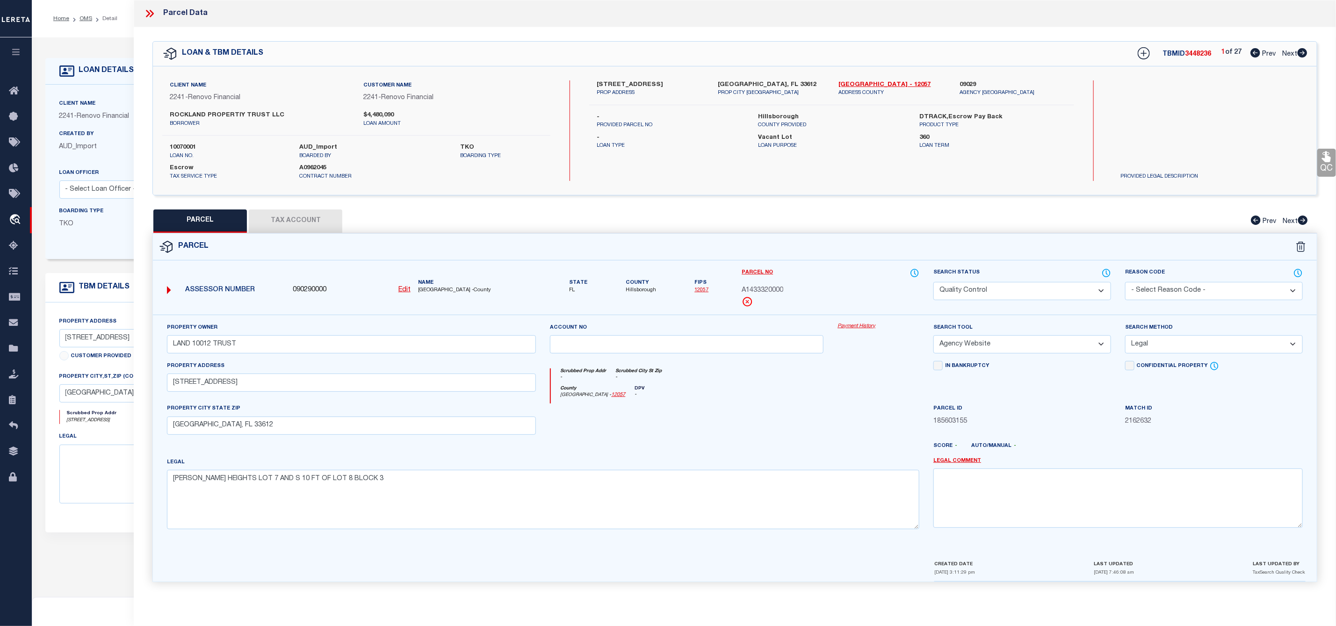
click at [1303, 51] on icon at bounding box center [1302, 52] width 10 height 9
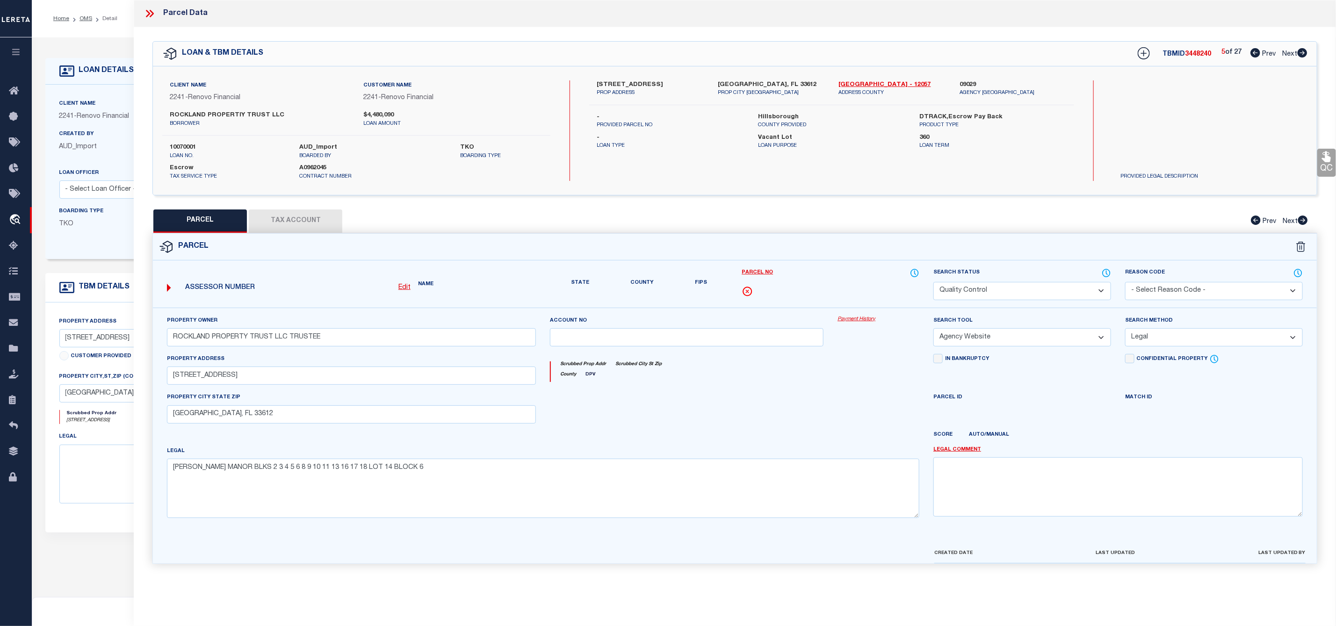
click at [1303, 51] on icon at bounding box center [1302, 52] width 10 height 9
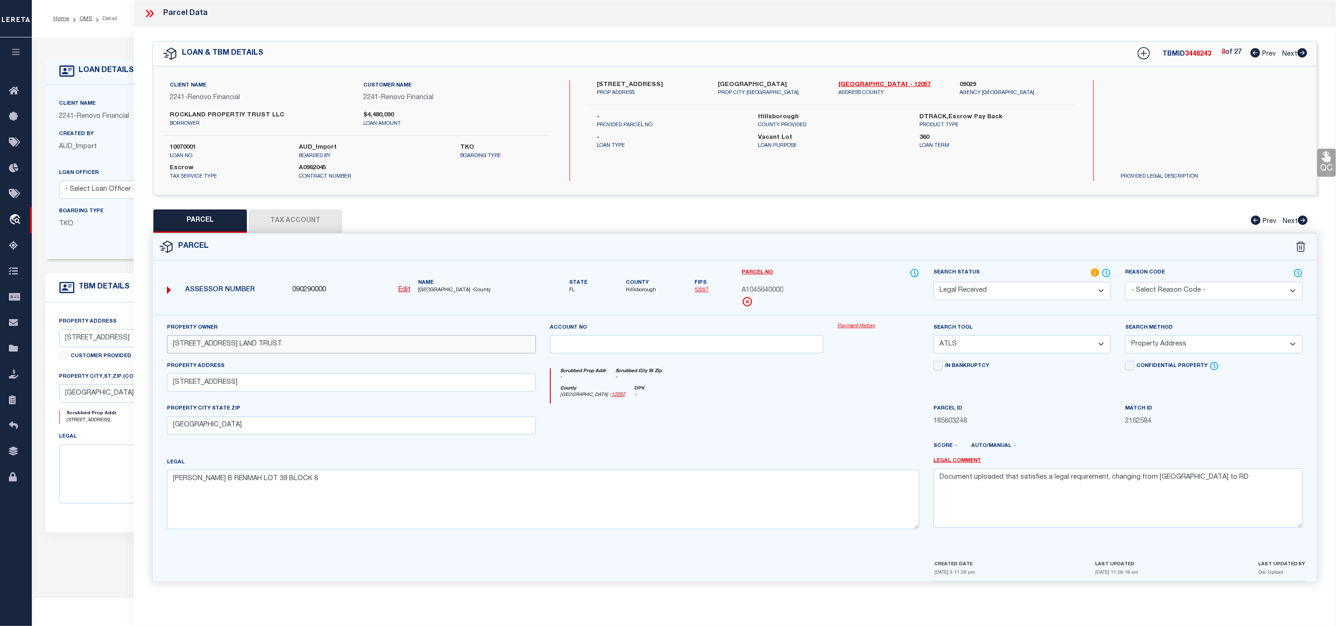
drag, startPoint x: 309, startPoint y: 346, endPoint x: 94, endPoint y: 351, distance: 215.1
click at [94, 351] on div "OMS Work Queue is ThoughtFocus Active is Yes Loan No. TBMID FIPS Assigned To is…" at bounding box center [684, 368] width 1304 height 662
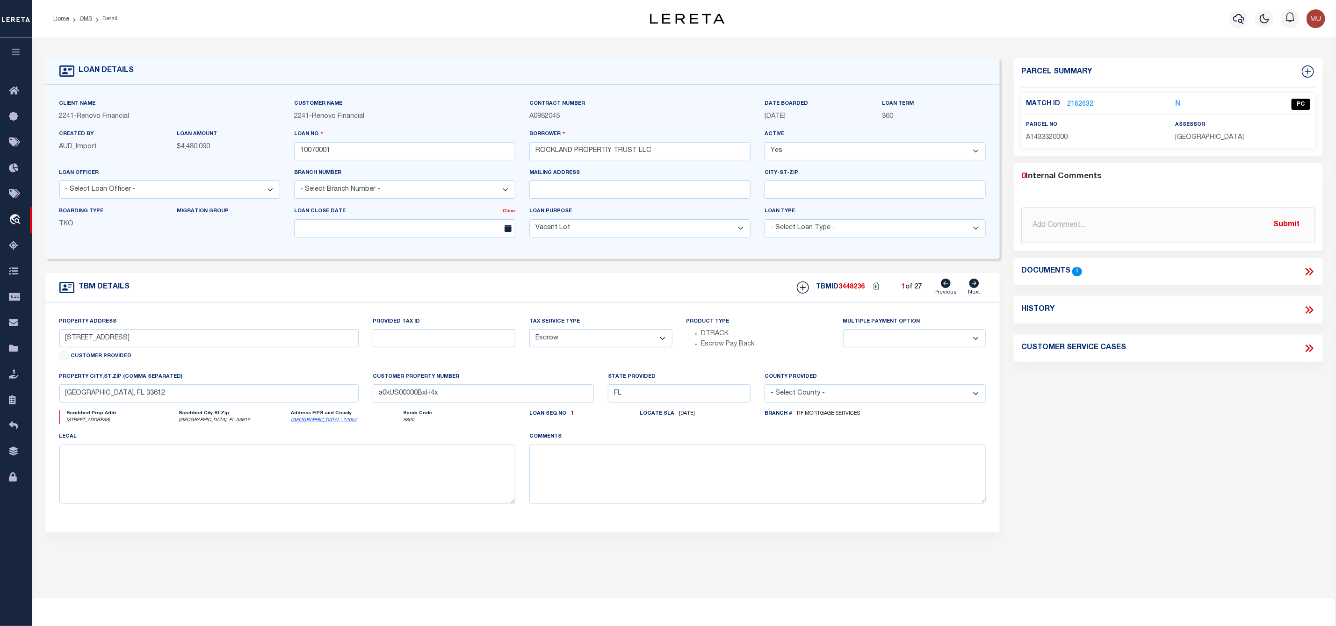
click at [1089, 106] on link "2162632" at bounding box center [1080, 105] width 26 height 10
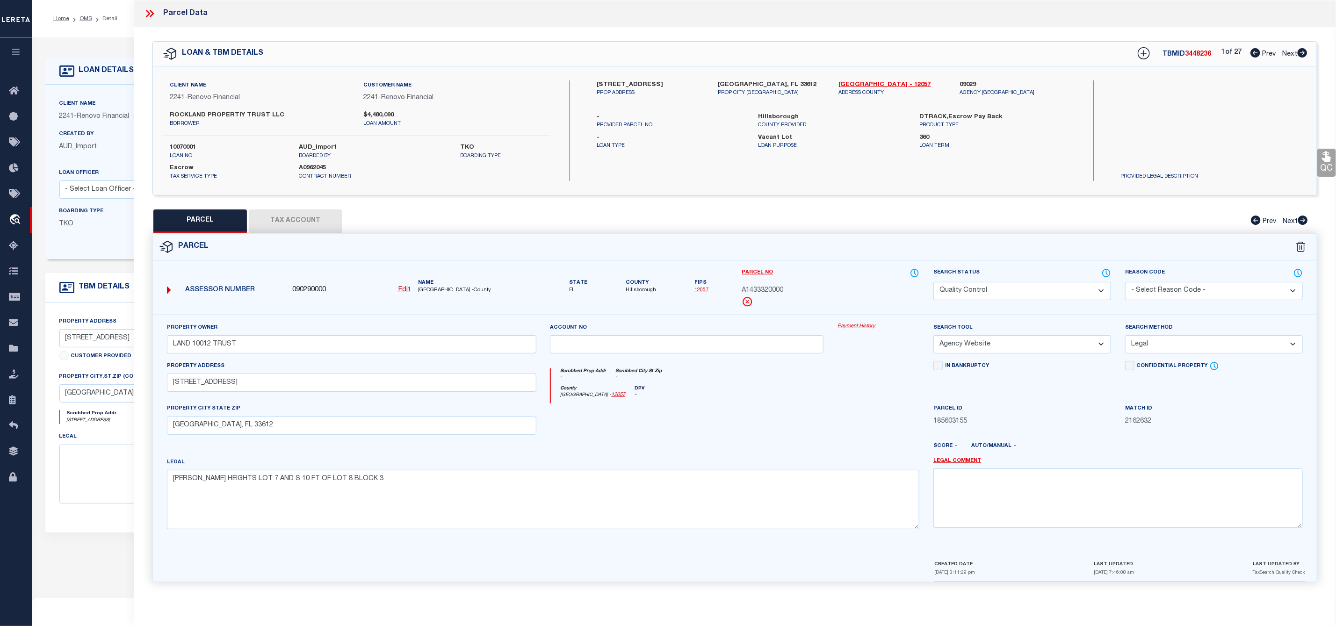
click at [1311, 52] on div "LOAN & TBM DETAILS TBMID 3448236 1 of 27 Prev Next" at bounding box center [735, 54] width 1164 height 24
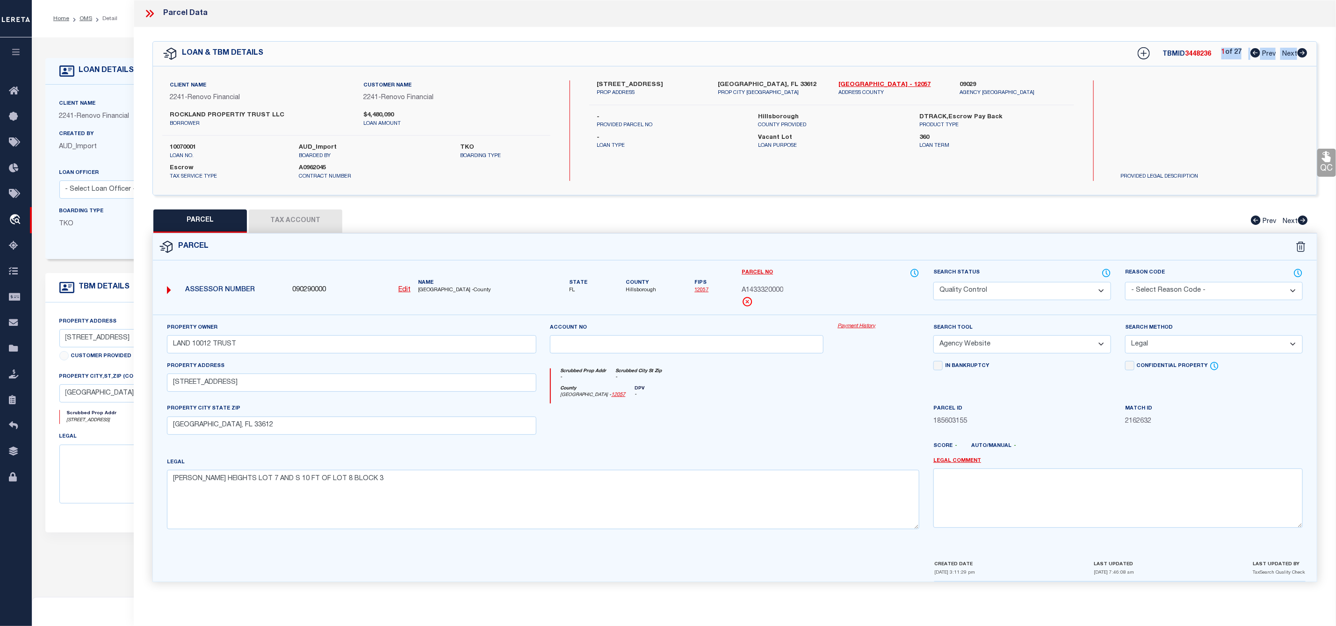
click at [1311, 52] on div "LOAN & TBM DETAILS TBMID 3448236 1 of 27 Prev Next" at bounding box center [735, 54] width 1164 height 24
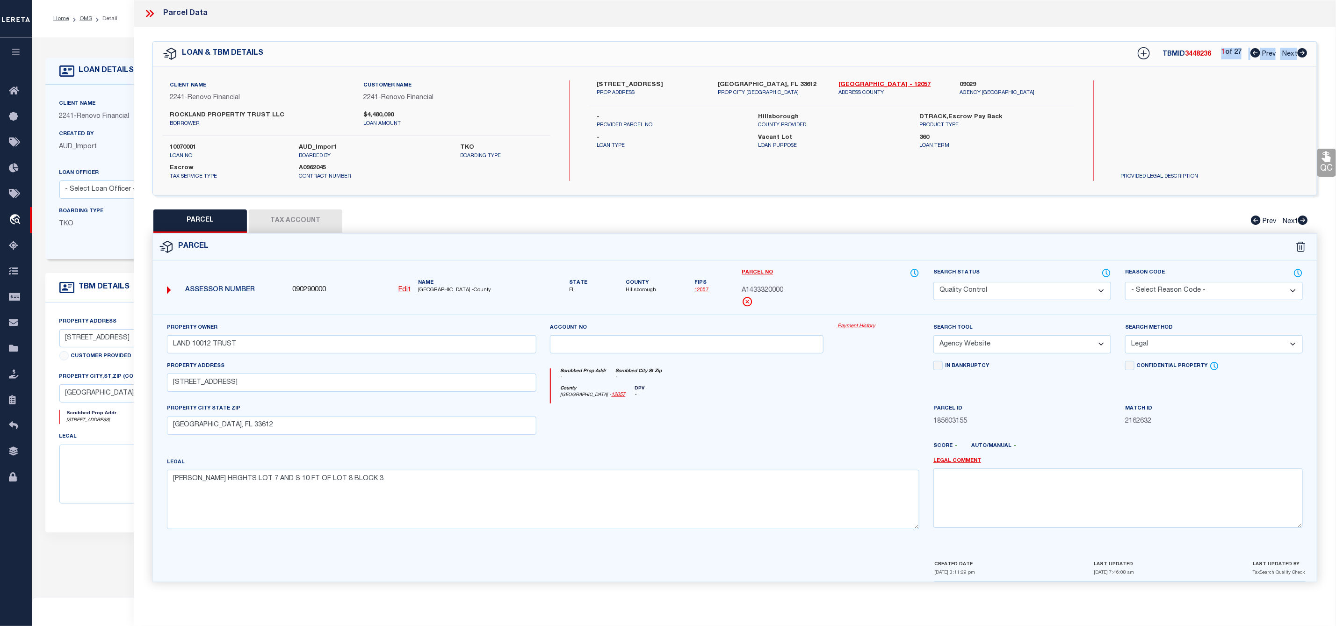
click at [1311, 52] on div "LOAN & TBM DETAILS TBMID 3448236 1 of 27 Prev Next" at bounding box center [735, 54] width 1164 height 24
click at [1271, 86] on div "Search by Legal Customer Access to Client Imaging System" at bounding box center [1210, 130] width 194 height 101
click at [1304, 55] on icon at bounding box center [1302, 52] width 10 height 9
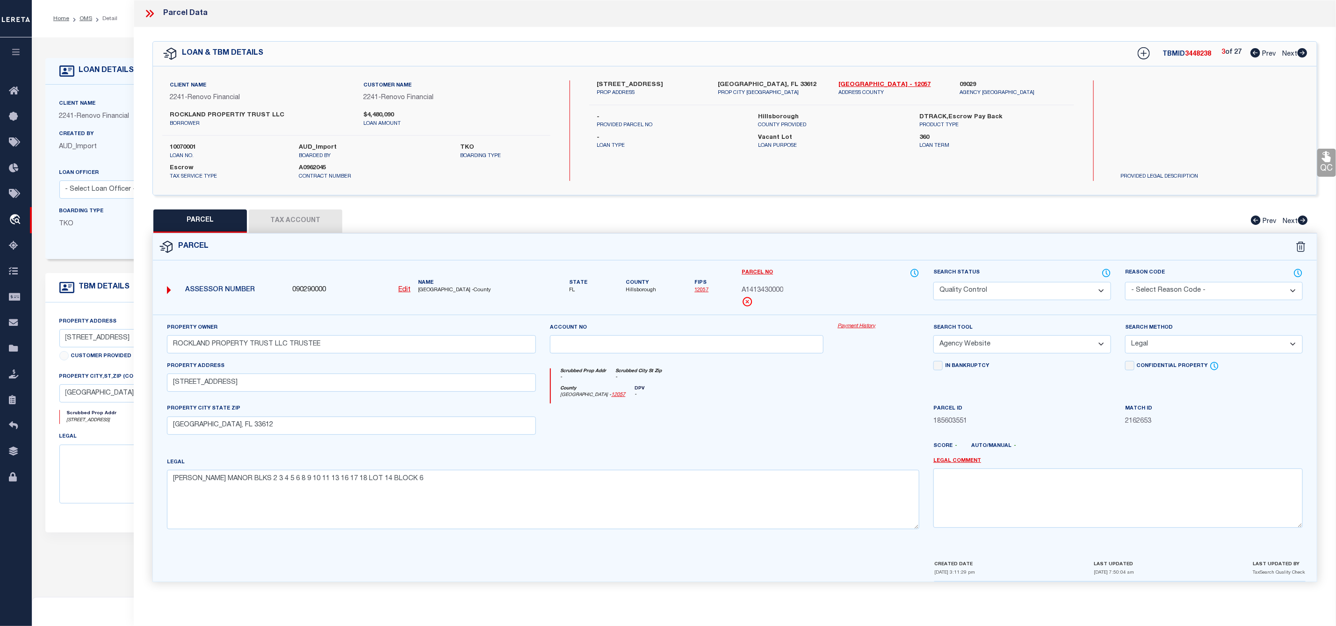
click at [1304, 55] on icon at bounding box center [1302, 52] width 10 height 9
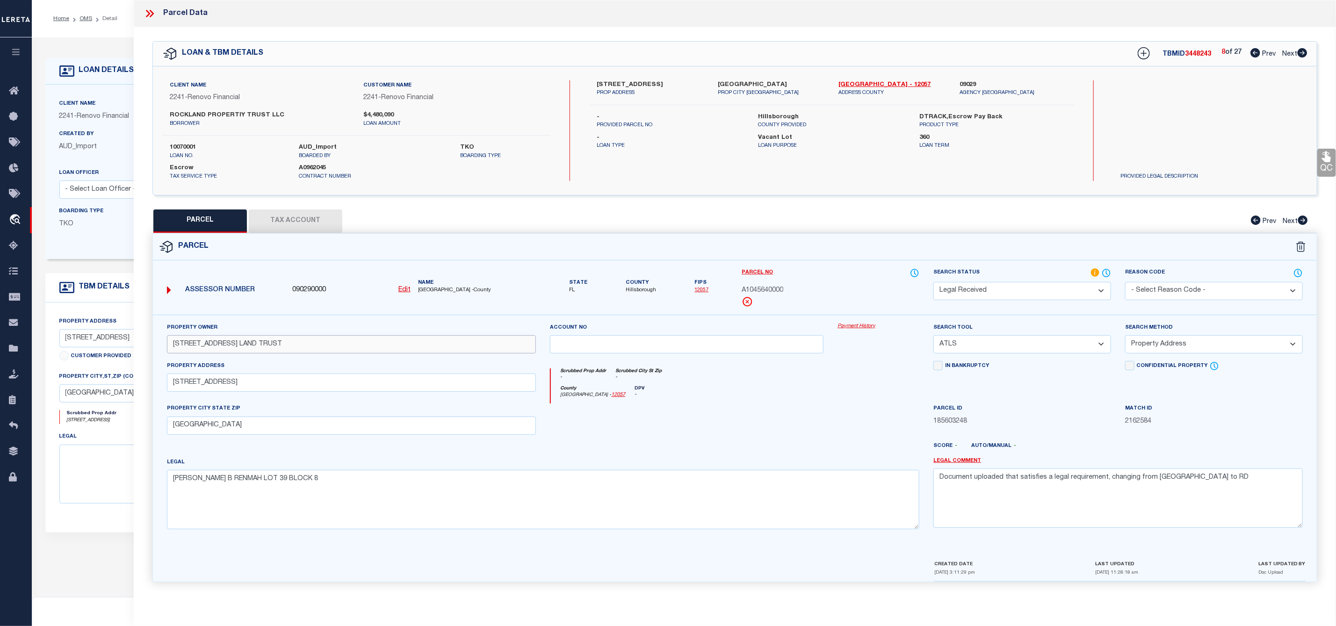
click at [306, 345] on input "1715 W MOHAWK AVENUE LAND TRUST" at bounding box center [351, 344] width 369 height 18
drag, startPoint x: 306, startPoint y: 345, endPoint x: 173, endPoint y: 352, distance: 132.9
click at [173, 352] on input "1715 W MOHAWK AVENUE LAND TRUST" at bounding box center [351, 344] width 369 height 18
paste input "ROCKLAND PROPERTY TRUST LLC TRUSTEE"
drag, startPoint x: 1205, startPoint y: 487, endPoint x: 926, endPoint y: 498, distance: 279.3
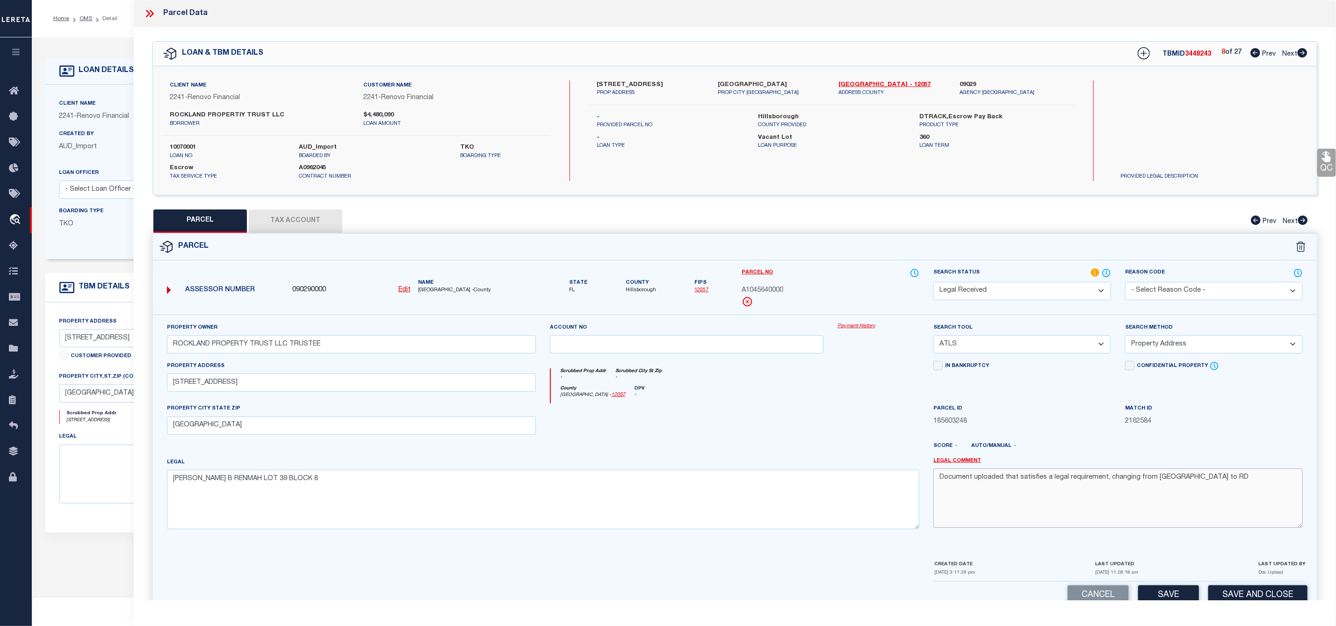
click at [926, 498] on div "Legal Comment Document uploaded that satisfies a legal requirement, changing fr…" at bounding box center [1117, 496] width 383 height 79
click at [988, 342] on select "-- Select Search Tool -- 3rd Party Website Agency File Agency Website ATLS CNV-…" at bounding box center [1022, 344] width 178 height 18
click at [933, 338] on select "-- Select Search Tool -- 3rd Party Website Agency File Agency Website ATLS CNV-…" at bounding box center [1022, 344] width 178 height 18
click at [1165, 341] on select "-- Select Search Method -- Property Address Legal Liability Info Provided" at bounding box center [1214, 344] width 178 height 18
click at [1125, 338] on select "-- Select Search Method -- Property Address Legal Liability Info Provided" at bounding box center [1214, 344] width 178 height 18
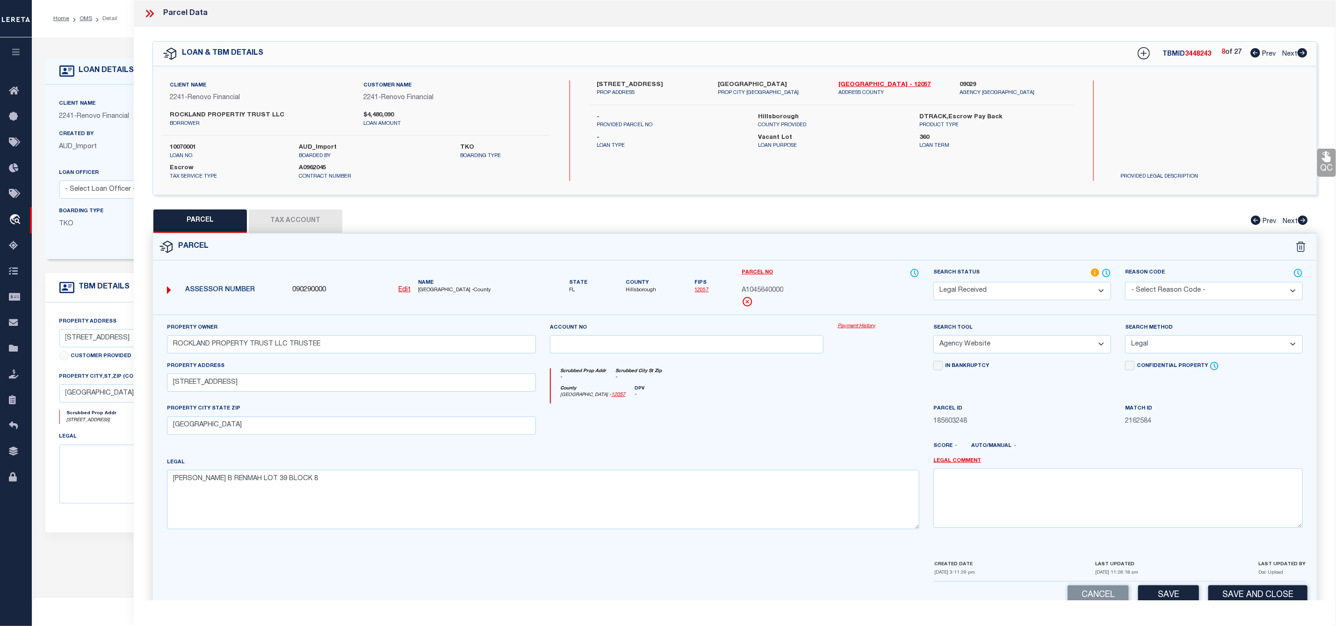
click at [1069, 296] on select "Automated Search Bad Parcel Complete Duplicate Parcel High Dollar Reporting In …" at bounding box center [1022, 291] width 178 height 18
click at [933, 283] on select "Automated Search Bad Parcel Complete Duplicate Parcel High Dollar Reporting In …" at bounding box center [1022, 291] width 178 height 18
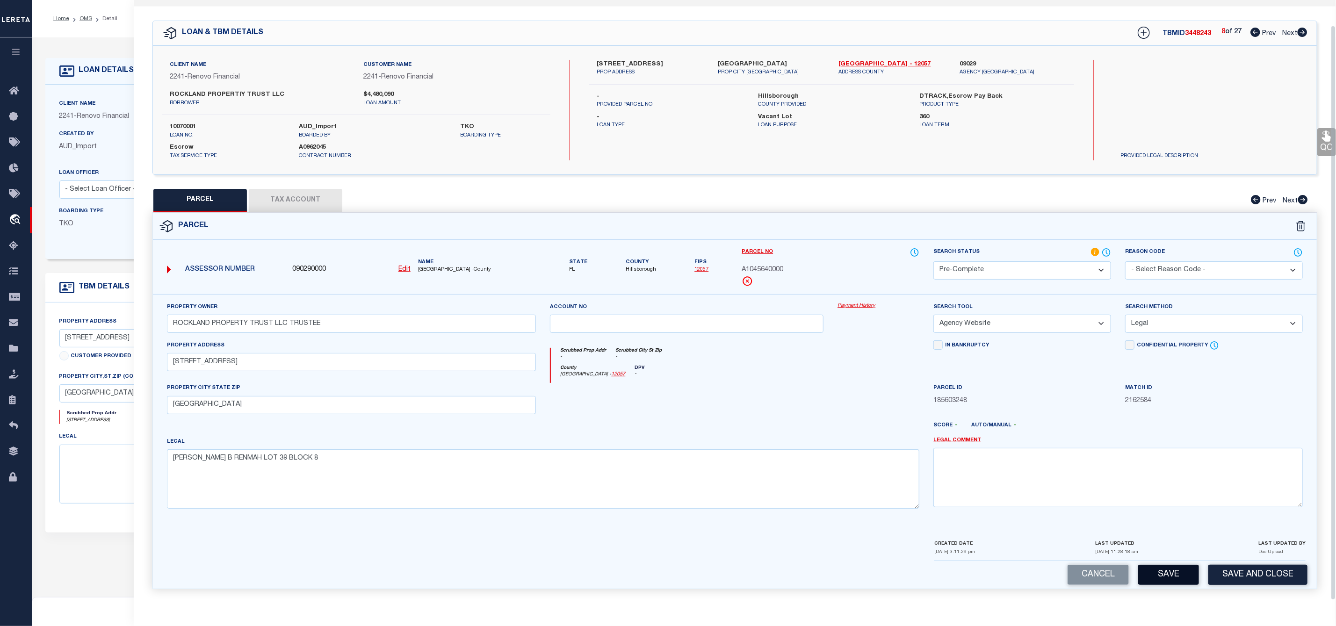
click at [1171, 572] on button "Save" at bounding box center [1168, 575] width 61 height 20
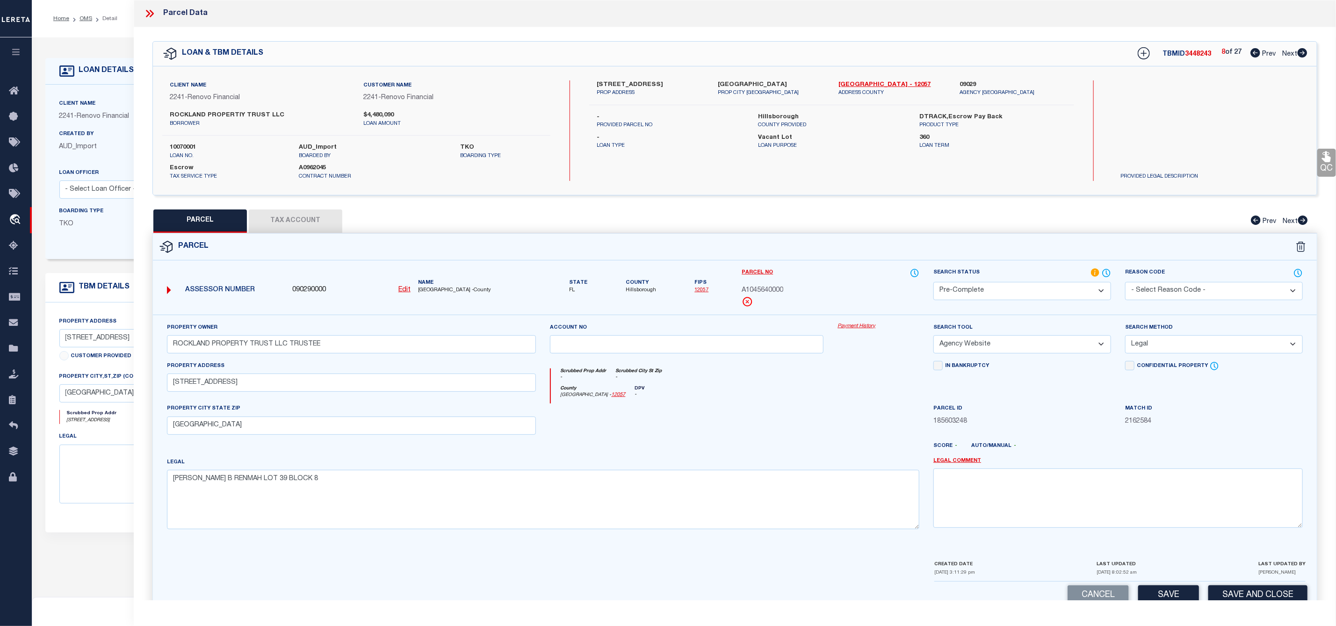
click at [1193, 56] on span "3448243" at bounding box center [1198, 54] width 26 height 7
click at [768, 291] on span "A1045640000" at bounding box center [762, 291] width 42 height 10
click at [1303, 51] on icon at bounding box center [1302, 52] width 10 height 9
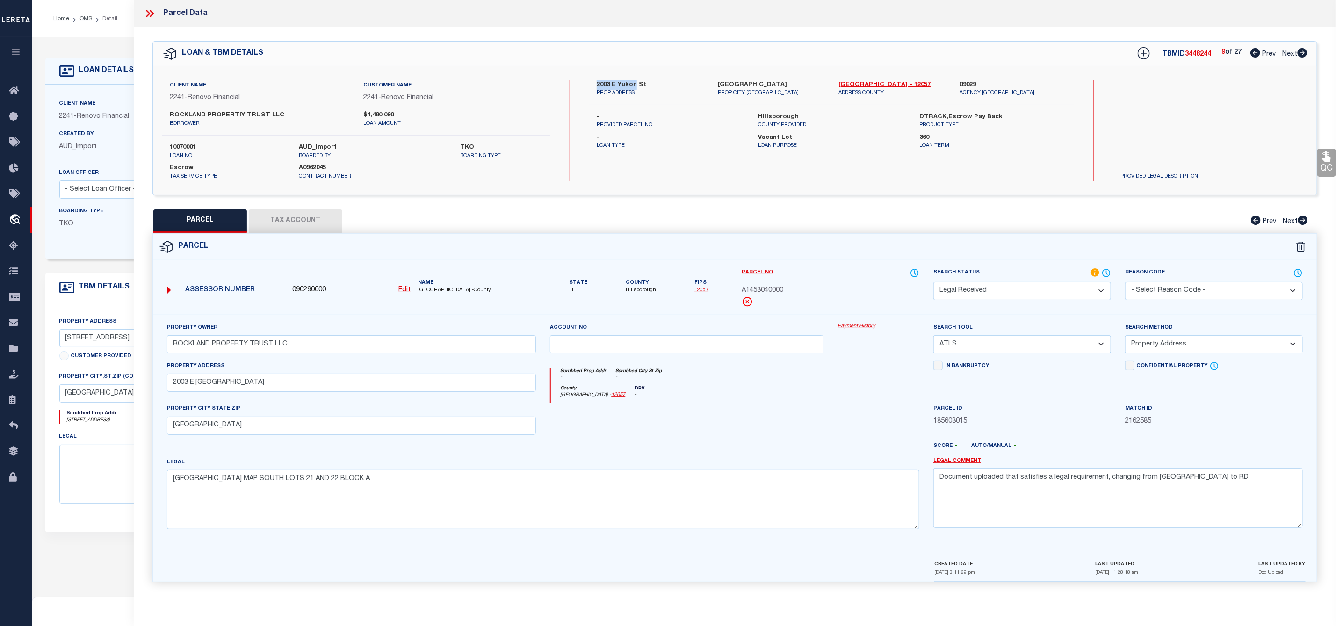
drag, startPoint x: 596, startPoint y: 81, endPoint x: 635, endPoint y: 86, distance: 39.5
click at [635, 86] on label "2003 E Yukon St" at bounding box center [650, 84] width 107 height 9
drag, startPoint x: 1201, startPoint y: 482, endPoint x: 937, endPoint y: 486, distance: 263.7
click at [937, 486] on textarea "Document uploaded that satisfies a legal requirement, changing from ND to RD" at bounding box center [1117, 497] width 369 height 59
click at [1002, 353] on select "-- Select Search Tool -- 3rd Party Website Agency File Agency Website ATLS CNV-…" at bounding box center [1022, 344] width 178 height 18
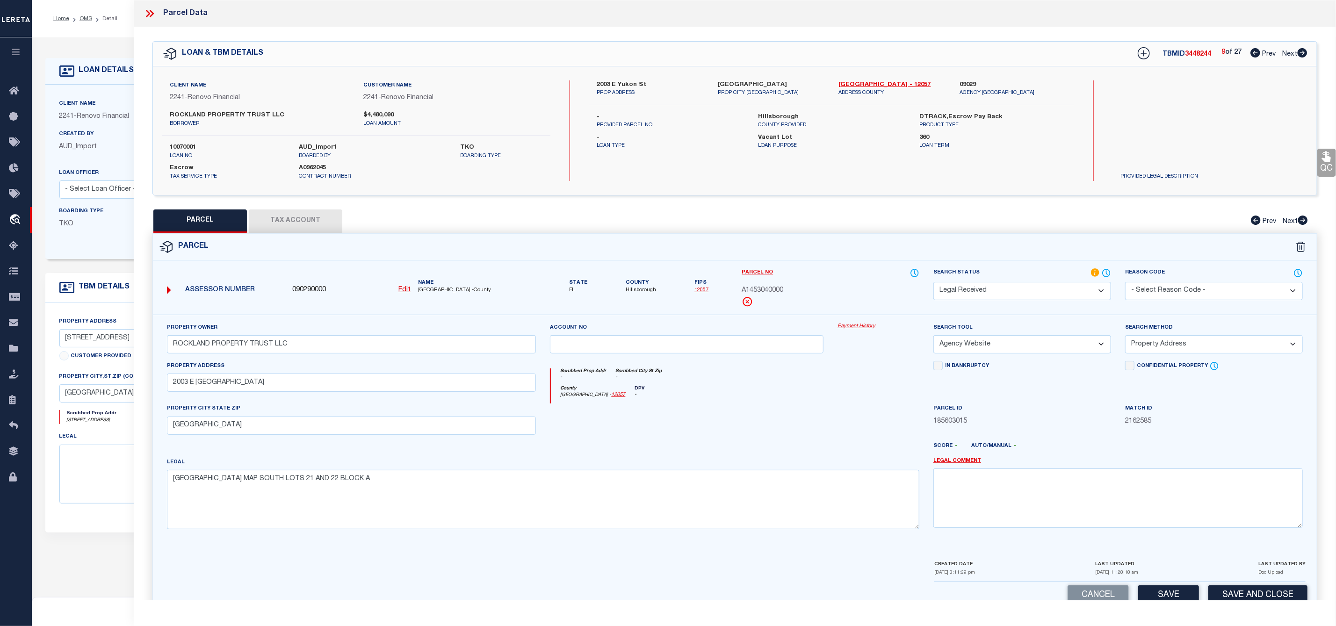
click at [933, 338] on select "-- Select Search Tool -- 3rd Party Website Agency File Agency Website ATLS CNV-…" at bounding box center [1022, 344] width 178 height 18
click at [1168, 345] on select "-- Select Search Method -- Property Address Legal Liability Info Provided" at bounding box center [1214, 344] width 178 height 18
click at [1125, 338] on select "-- Select Search Method -- Property Address Legal Liability Info Provided" at bounding box center [1214, 344] width 178 height 18
click at [1053, 289] on select "Automated Search Bad Parcel Complete Duplicate Parcel High Dollar Reporting In …" at bounding box center [1022, 291] width 178 height 18
click at [933, 283] on select "Automated Search Bad Parcel Complete Duplicate Parcel High Dollar Reporting In …" at bounding box center [1022, 291] width 178 height 18
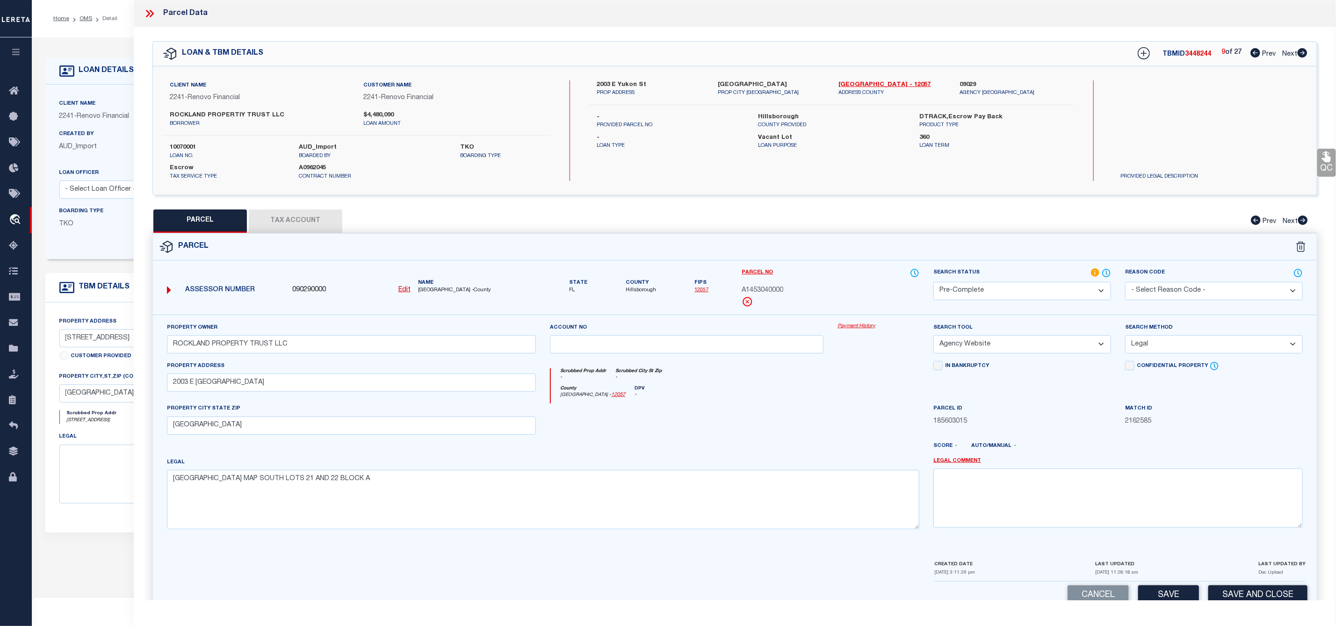
scroll to position [27, 0]
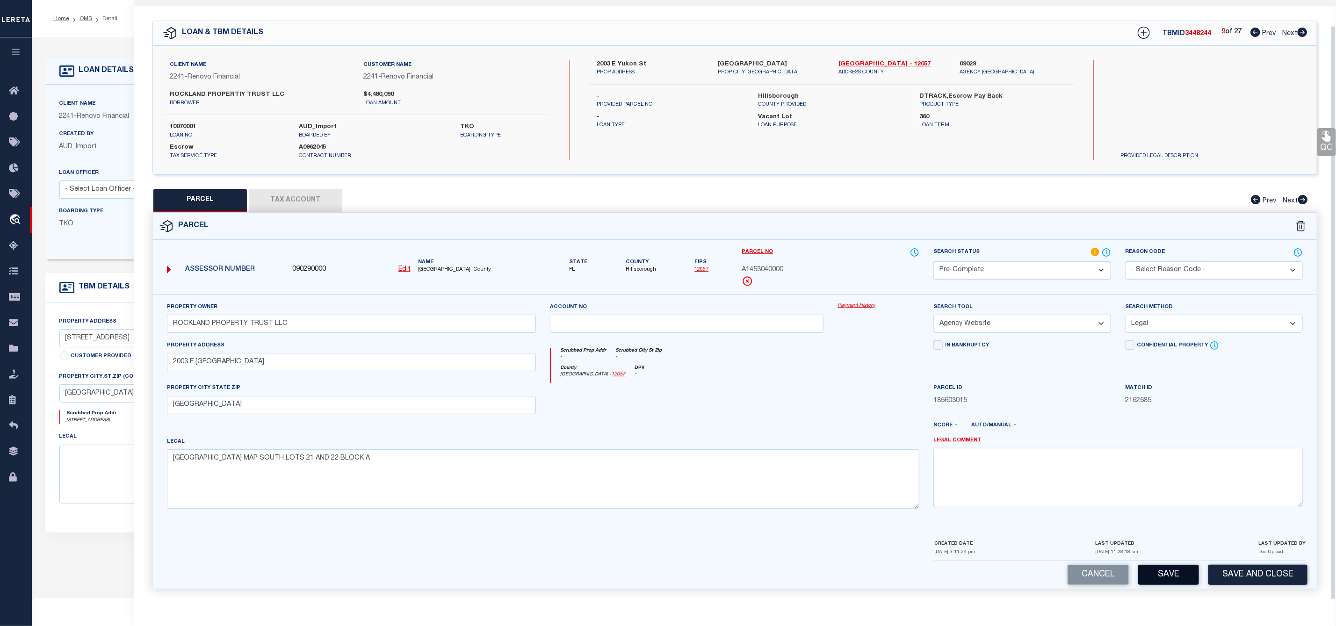
click at [1174, 578] on button "Save" at bounding box center [1168, 575] width 61 height 20
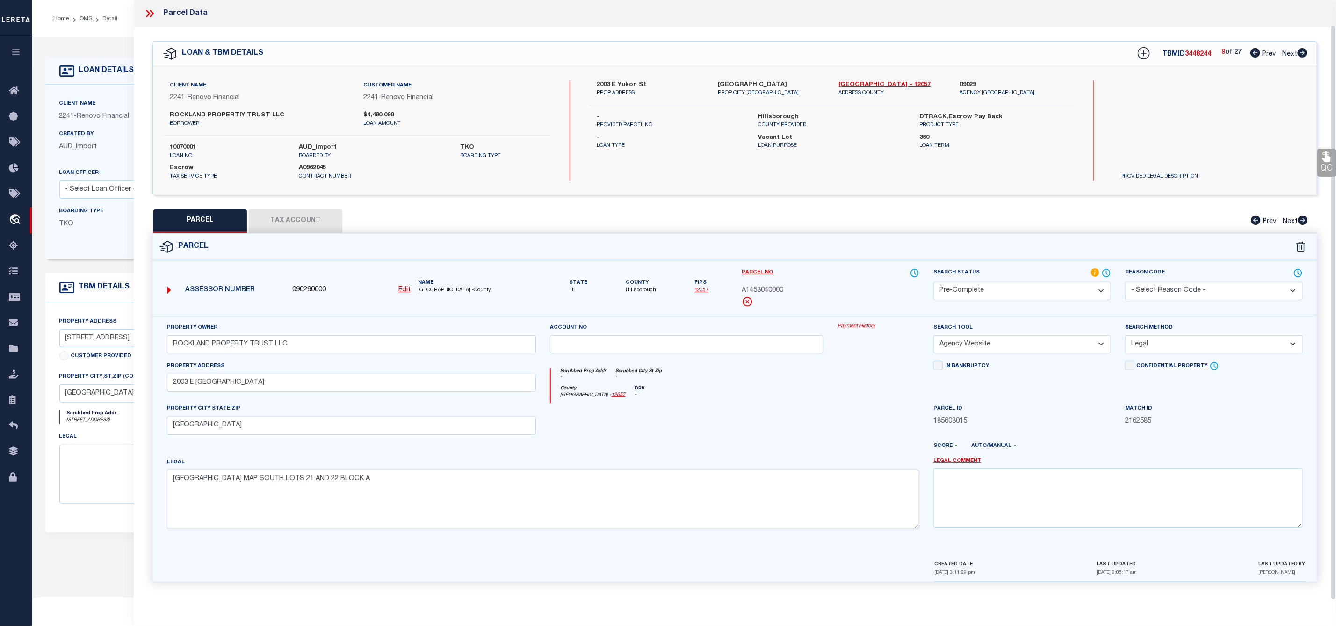
scroll to position [0, 0]
click at [1187, 52] on span "3448244" at bounding box center [1198, 54] width 26 height 7
click at [765, 289] on span "A1453040000" at bounding box center [762, 291] width 42 height 10
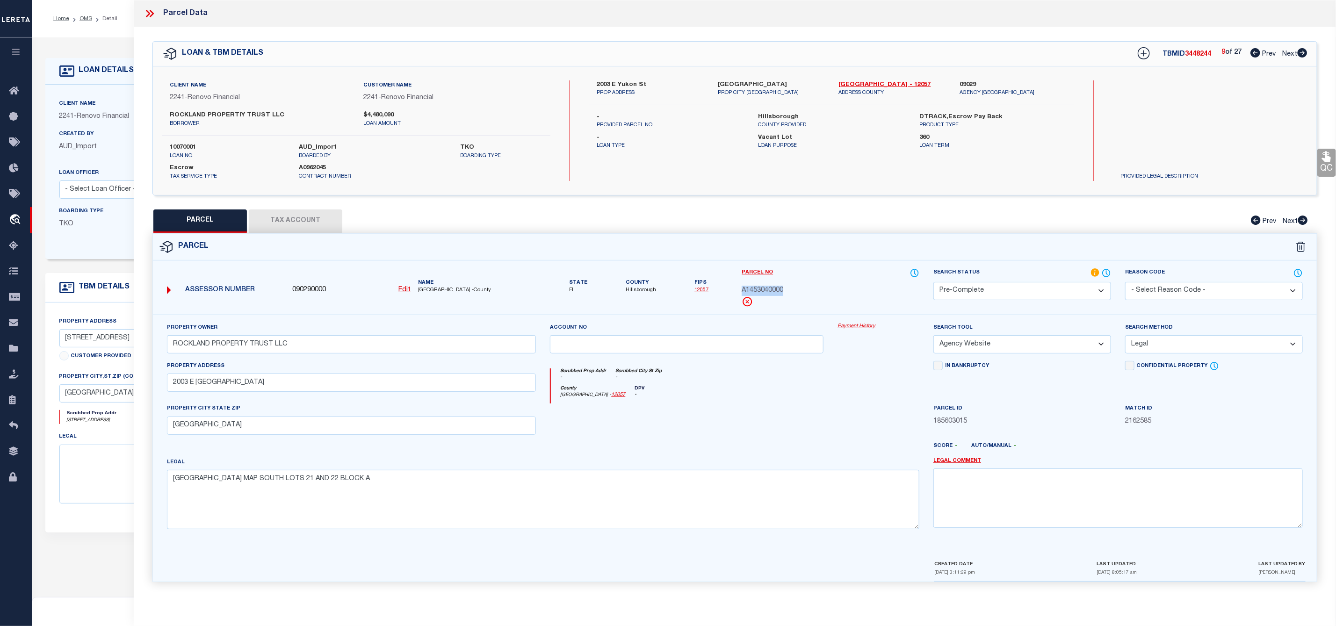
click at [1303, 50] on icon at bounding box center [1302, 52] width 10 height 9
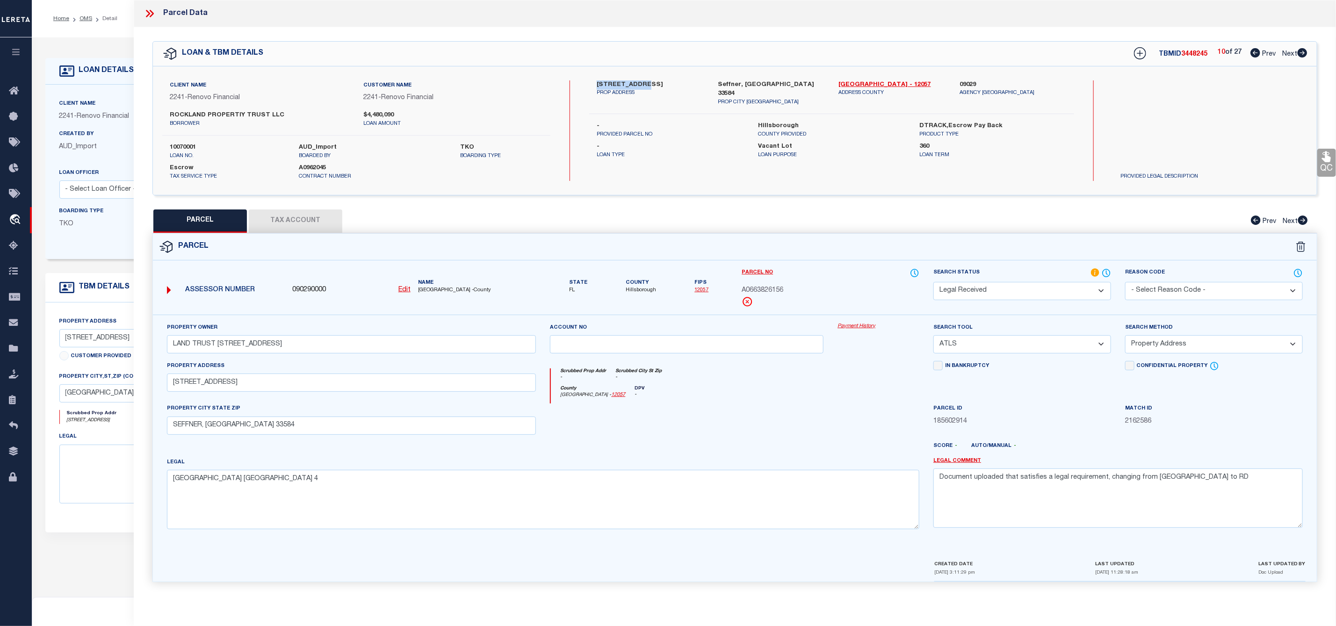
drag, startPoint x: 595, startPoint y: 80, endPoint x: 636, endPoint y: 87, distance: 41.2
click at [636, 87] on div "217 Faithway Dr PROP ADDRESS" at bounding box center [650, 93] width 121 height 26
